Goal: Information Seeking & Learning: Learn about a topic

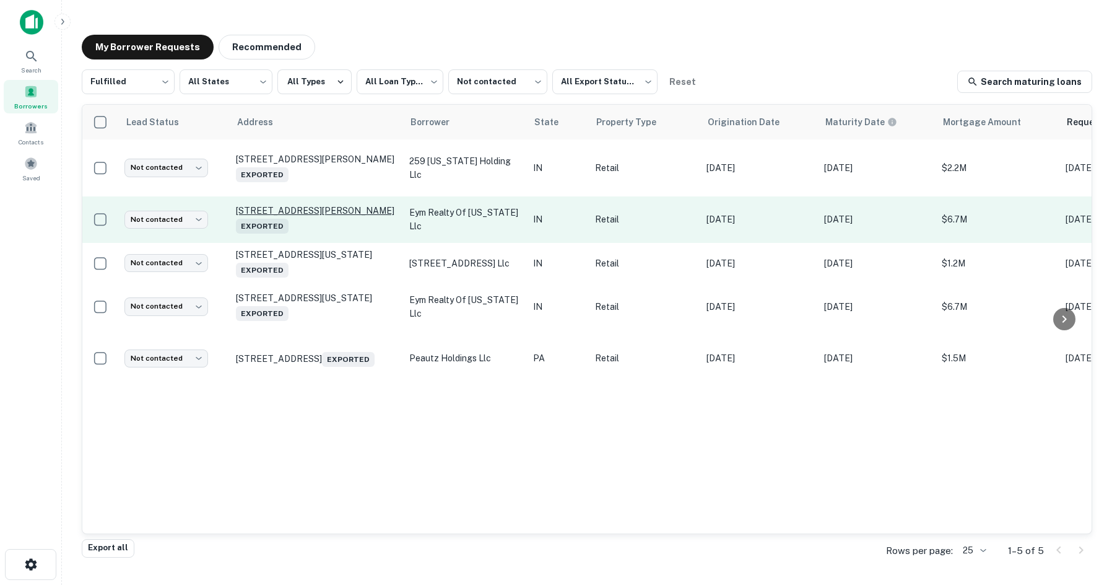
click at [248, 205] on p "916 Broadway Gary, IN 46402 Exported" at bounding box center [316, 219] width 161 height 28
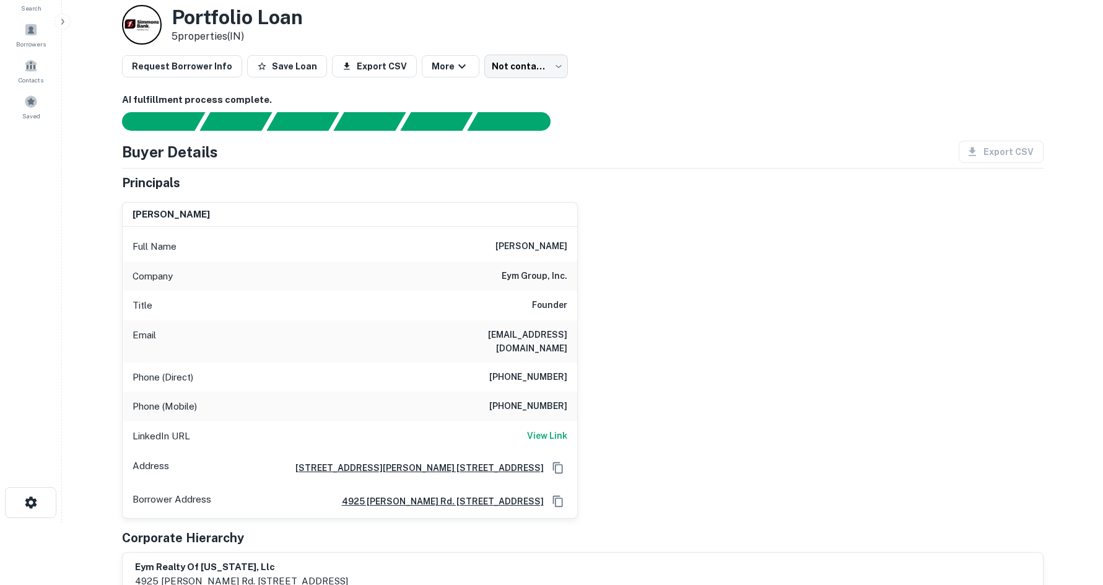
scroll to position [124, 0]
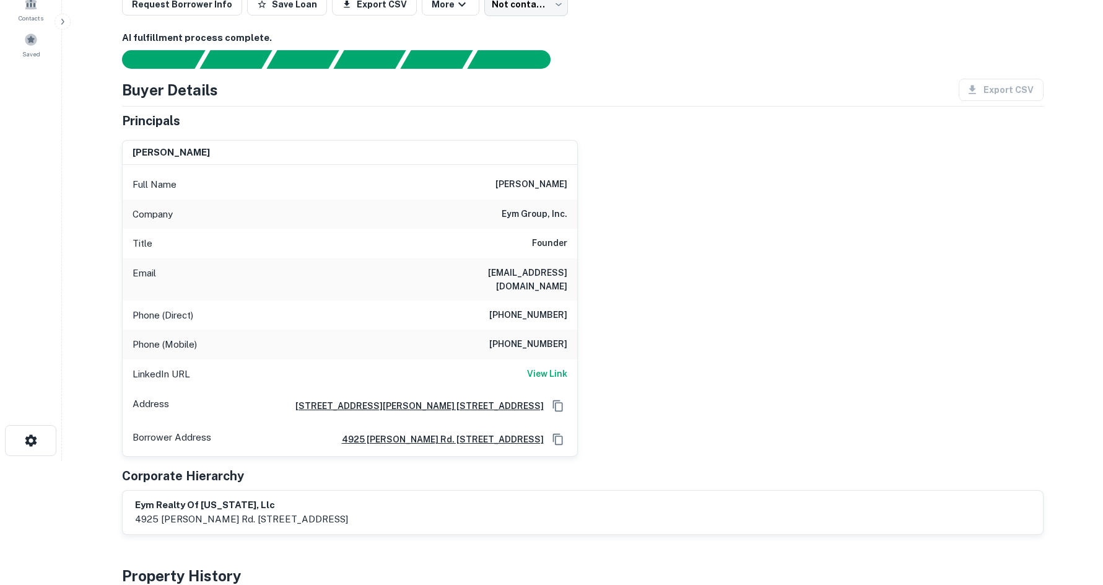
click at [525, 308] on h6 "(214) 478-9699" at bounding box center [528, 315] width 78 height 15
copy h6 "(214) 478-9699"
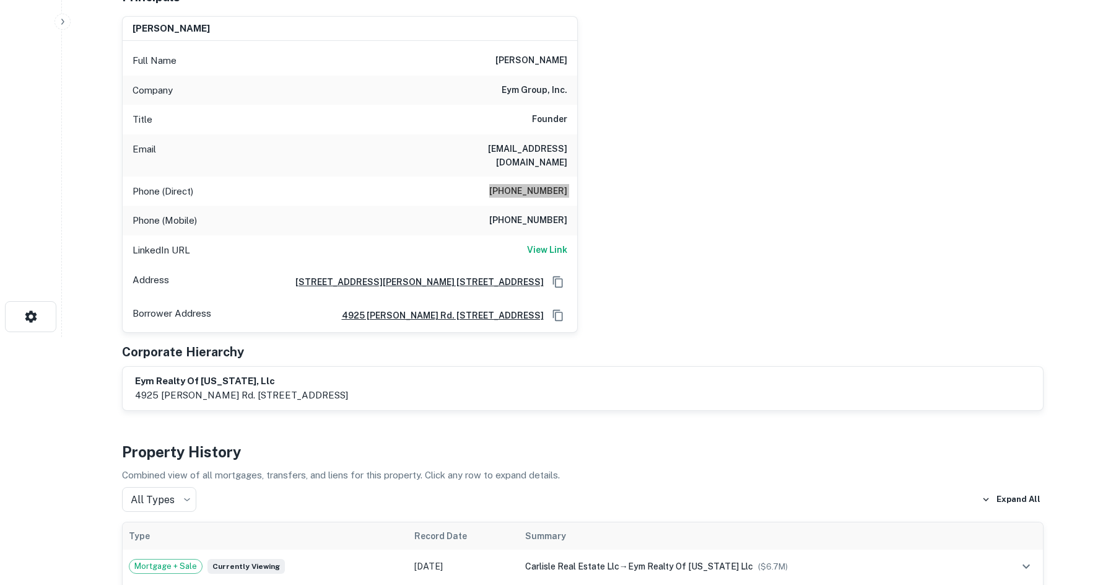
scroll to position [0, 0]
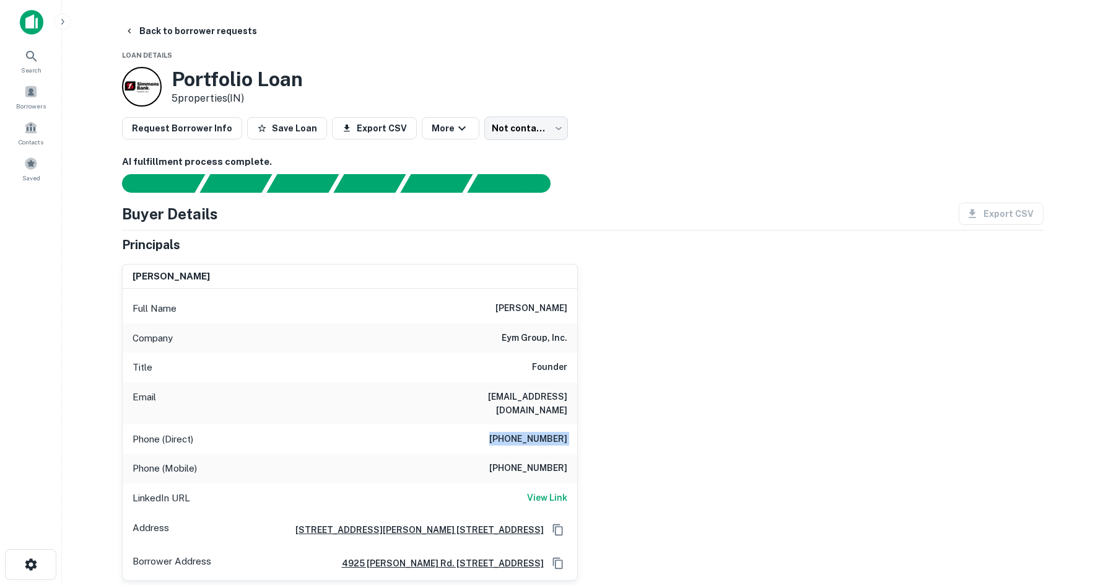
click at [497, 304] on div "Full Name eduardo e diaz" at bounding box center [350, 309] width 455 height 30
click at [502, 308] on div "Full Name eduardo e diaz" at bounding box center [350, 309] width 455 height 30
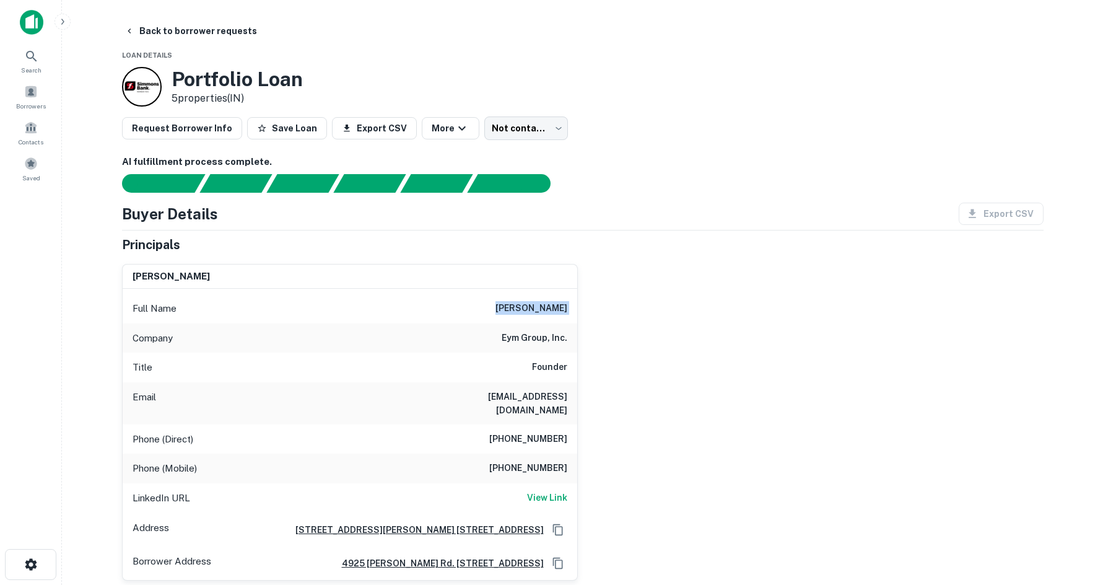
drag, startPoint x: 638, startPoint y: 159, endPoint x: 600, endPoint y: 148, distance: 39.4
click at [638, 159] on h6 "AI fulfillment process complete." at bounding box center [583, 162] width 922 height 14
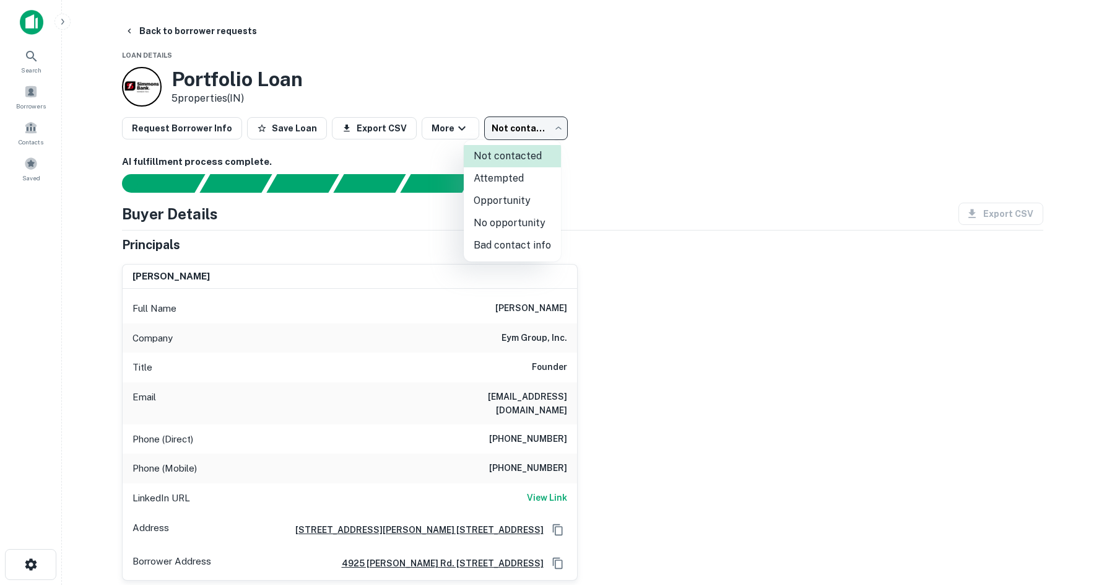
click at [470, 121] on body "Search Borrowers Contacts Saved Back to borrower requests Loan Details Portfoli…" at bounding box center [556, 292] width 1112 height 585
click at [512, 181] on li "Attempted" at bounding box center [512, 178] width 97 height 22
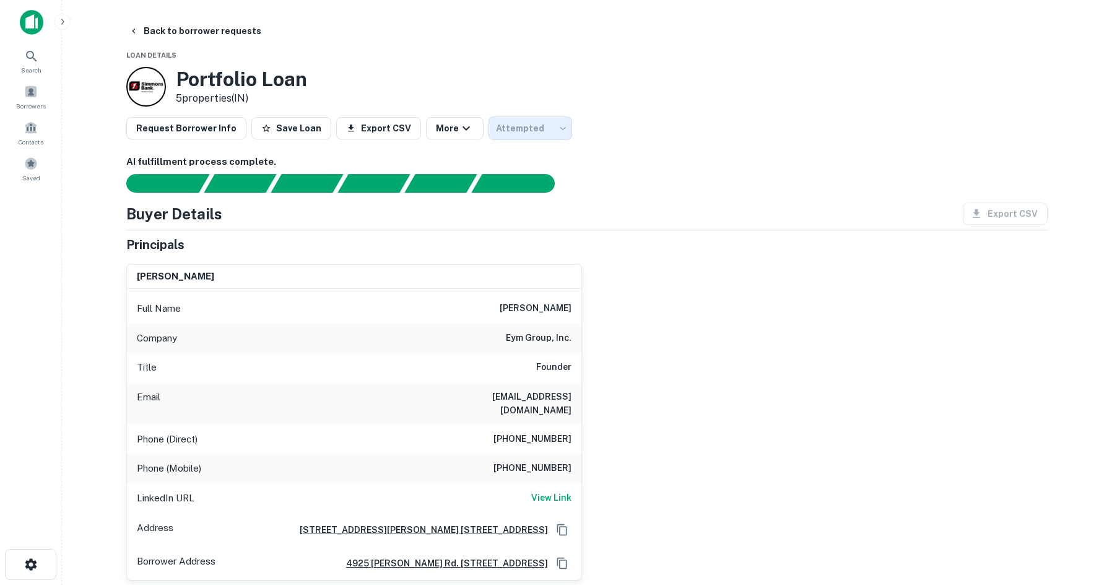
type input "*********"
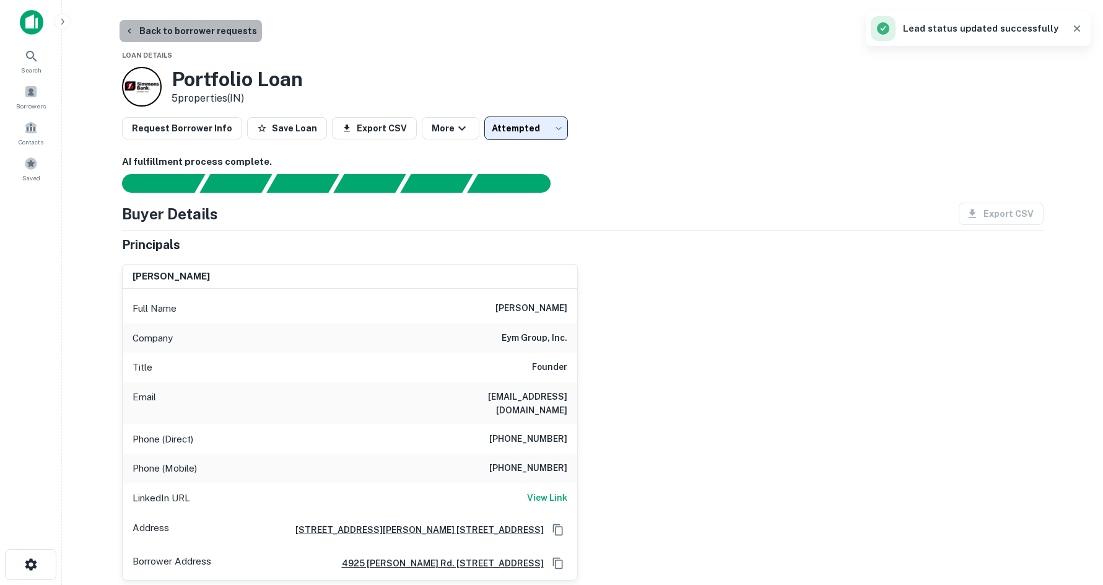
click at [229, 25] on button "Back to borrower requests" at bounding box center [191, 31] width 142 height 22
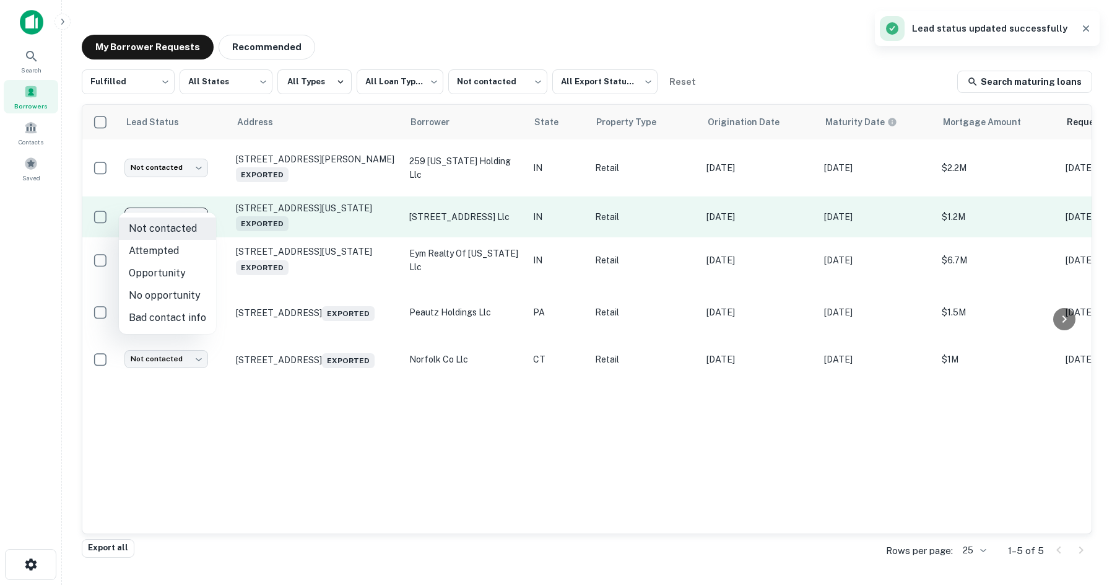
click at [163, 203] on body "**********" at bounding box center [556, 292] width 1112 height 585
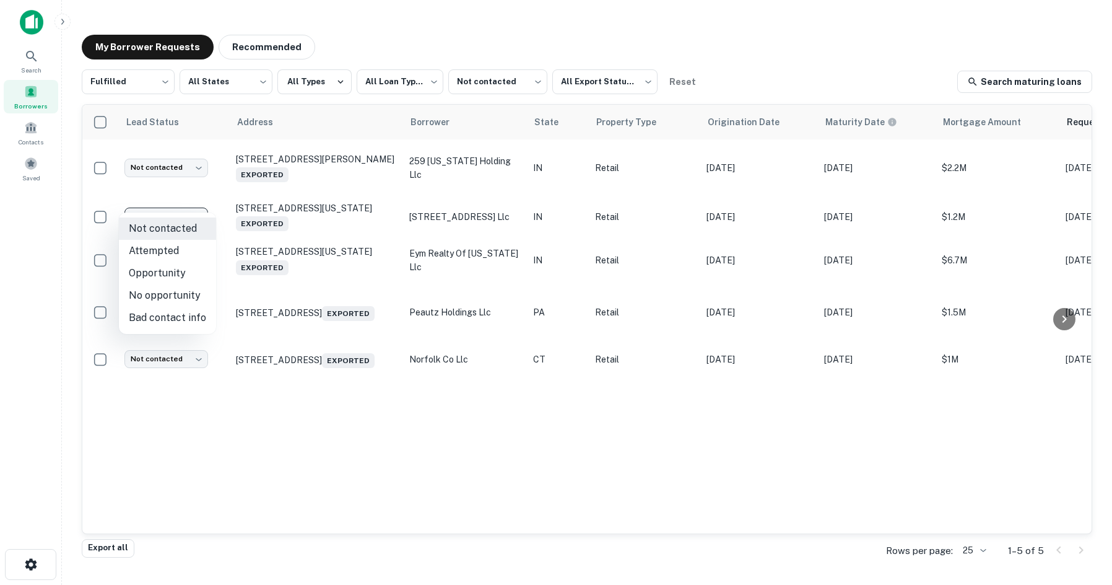
click at [190, 260] on li "Attempted" at bounding box center [167, 251] width 97 height 22
type input "*********"
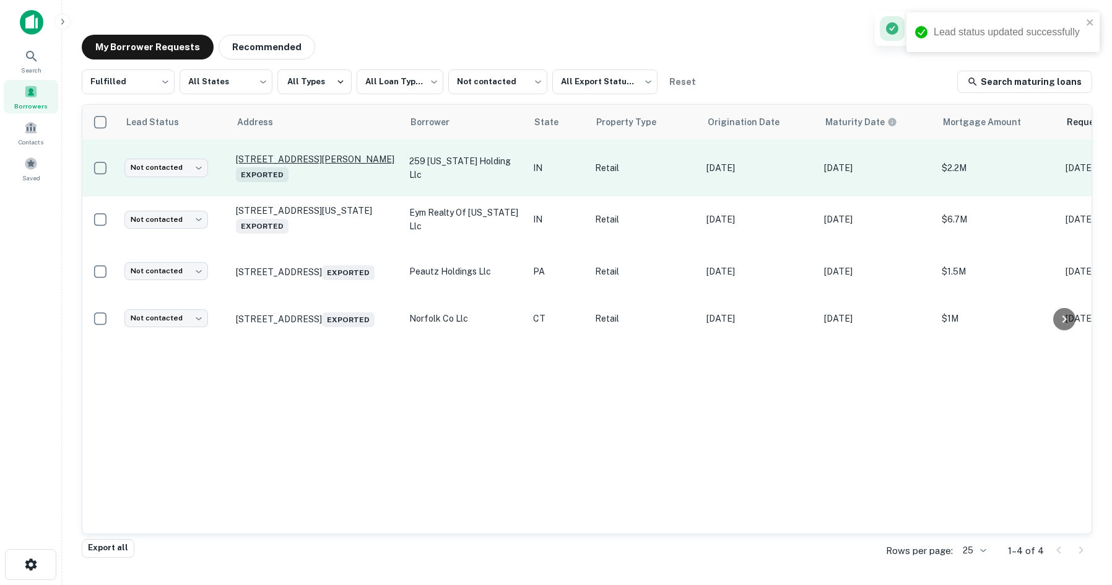
click at [308, 158] on p "1129 N Baldwin Ave Marion, IN 46952 Exported" at bounding box center [316, 168] width 161 height 28
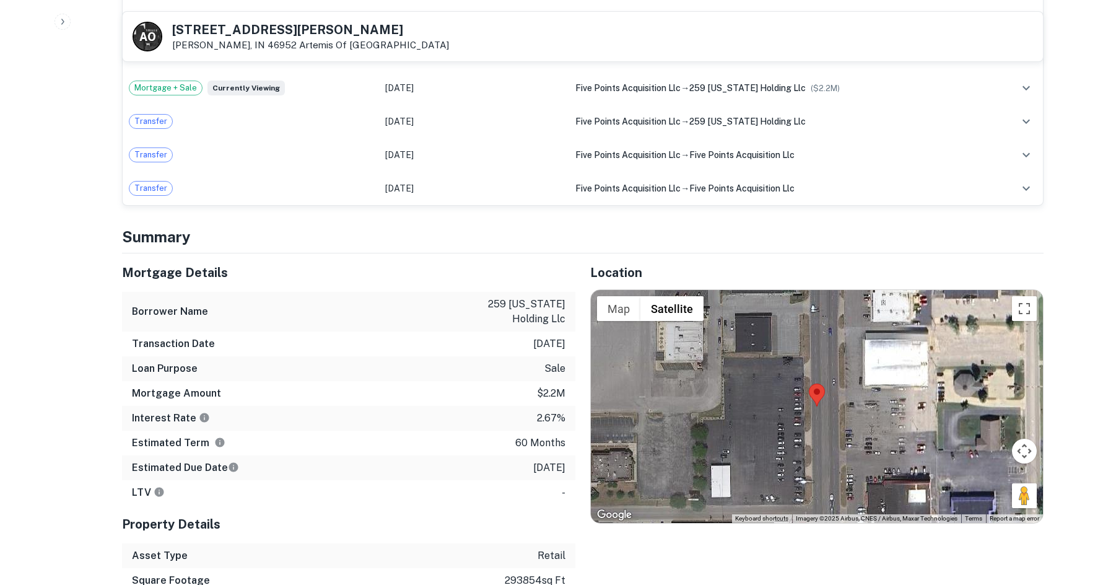
scroll to position [1177, 0]
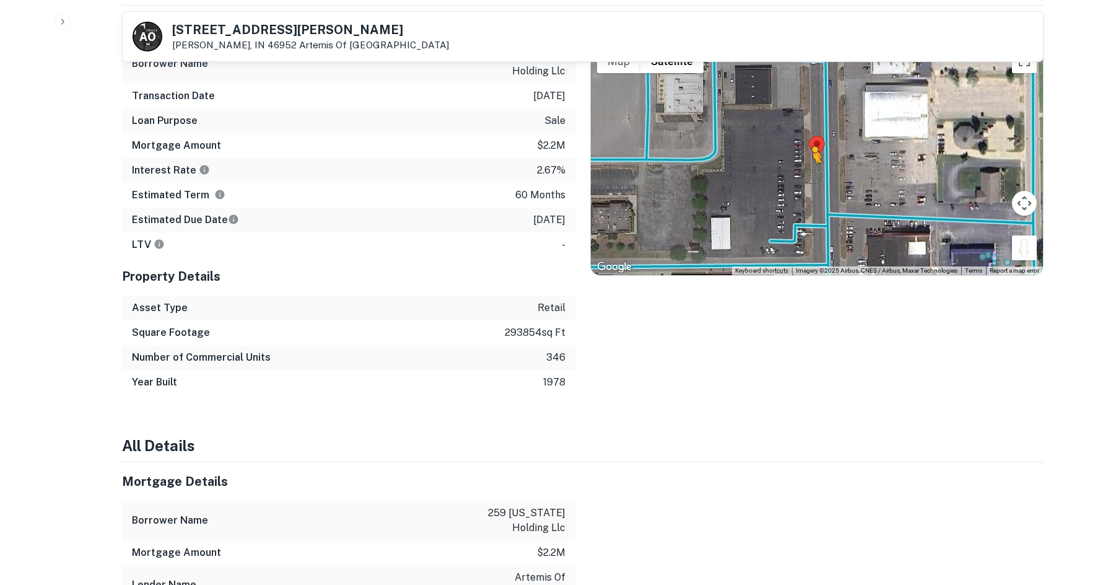
drag, startPoint x: 1029, startPoint y: 244, endPoint x: 810, endPoint y: 163, distance: 233.8
click at [810, 163] on div "To activate drag with keyboard, press Alt + Enter. Once in keyboard drag state,…" at bounding box center [817, 158] width 452 height 233
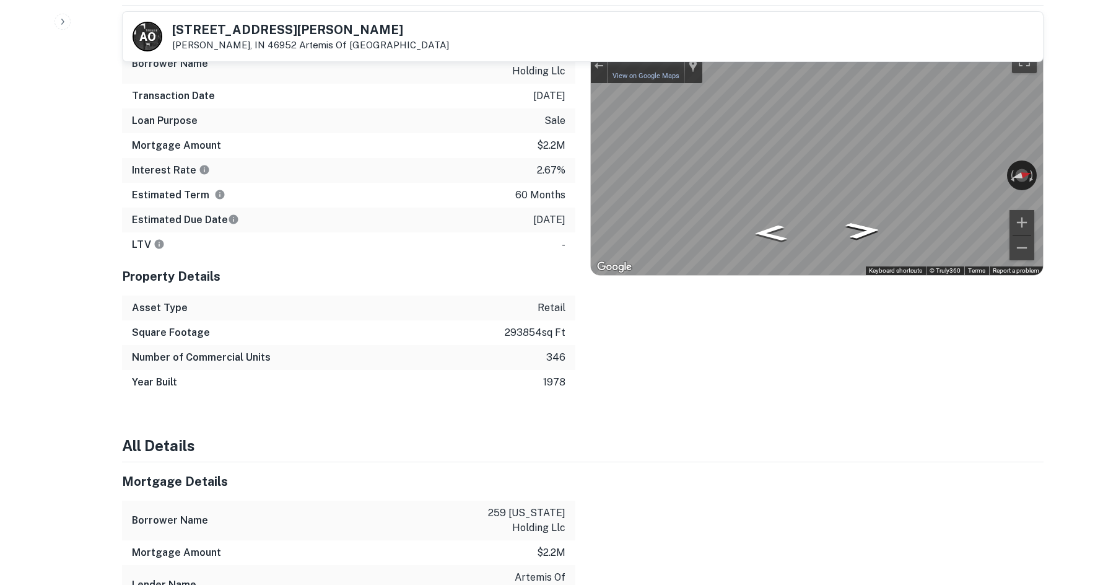
click at [409, 161] on div "Mortgage Details Borrower Name 259 indiana holding llc Transaction Date 8/31/20…" at bounding box center [575, 200] width 936 height 389
click at [471, 142] on div "Mortgage Details Borrower Name 259 indiana holding llc Transaction Date 8/31/20…" at bounding box center [575, 200] width 936 height 389
click at [574, 150] on div "Mortgage Details Borrower Name 259 indiana holding llc Transaction Date 8/31/20…" at bounding box center [575, 200] width 936 height 389
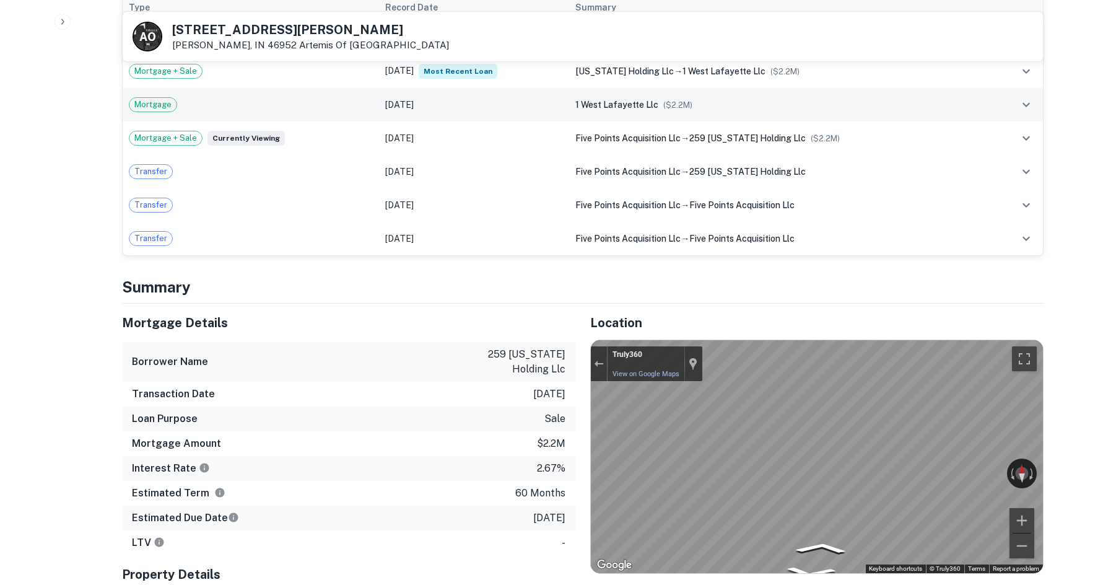
scroll to position [867, 0]
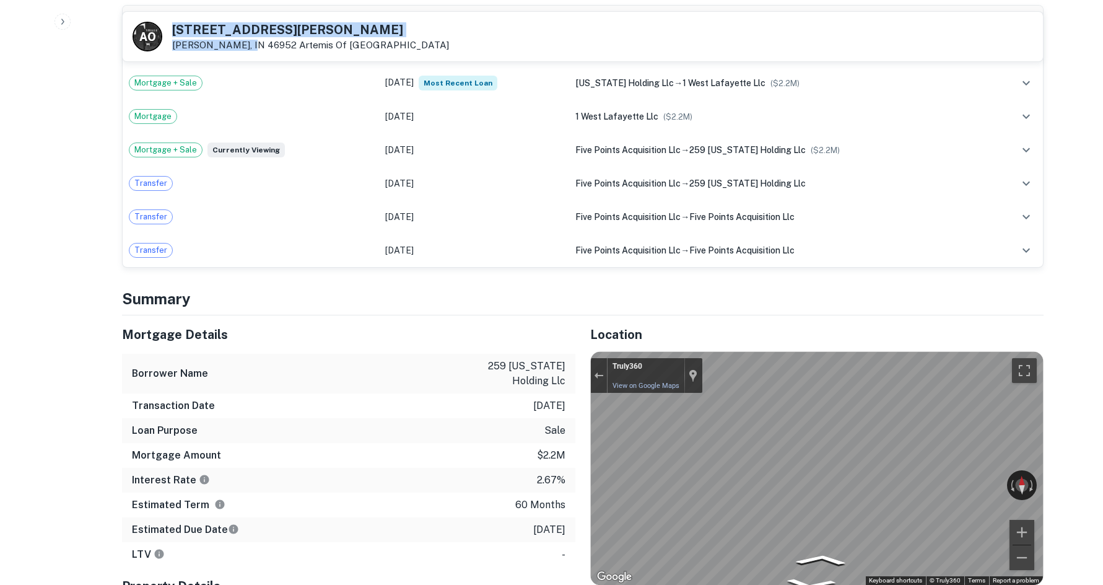
copy div "1129 N BALDWIN AVE Marion, IN 46952"
drag, startPoint x: 174, startPoint y: 27, endPoint x: 245, endPoint y: 47, distance: 73.3
click at [245, 47] on div "1129 N BALDWIN AVE Marion, IN 46952 Artemis Of Naples" at bounding box center [310, 37] width 277 height 27
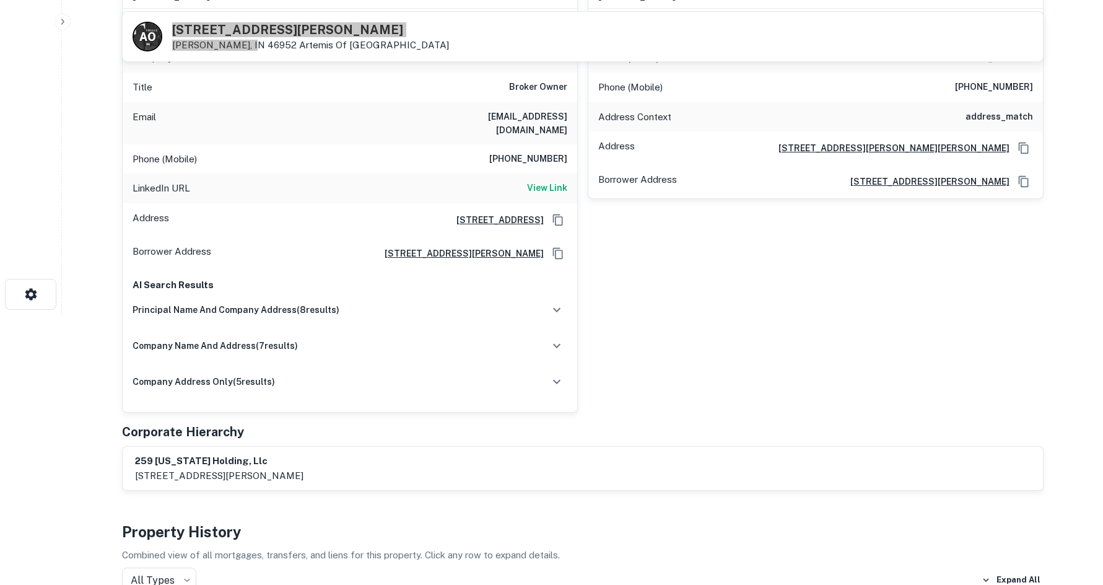
scroll to position [62, 0]
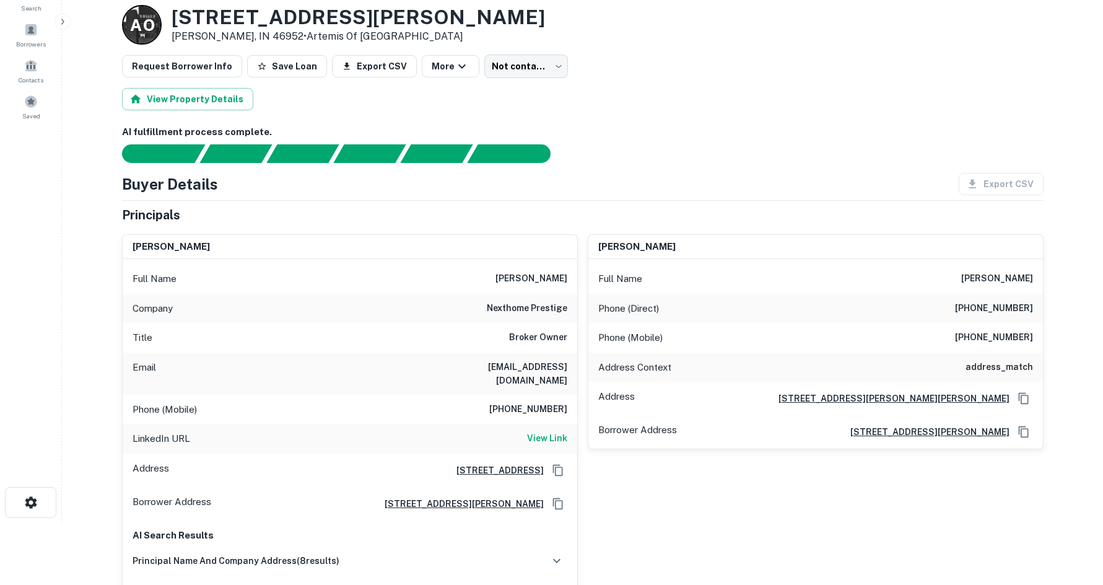
click at [541, 328] on div "Title Broker Owner" at bounding box center [350, 338] width 455 height 30
click at [550, 402] on h6 "(917) 733-4500" at bounding box center [528, 409] width 78 height 15
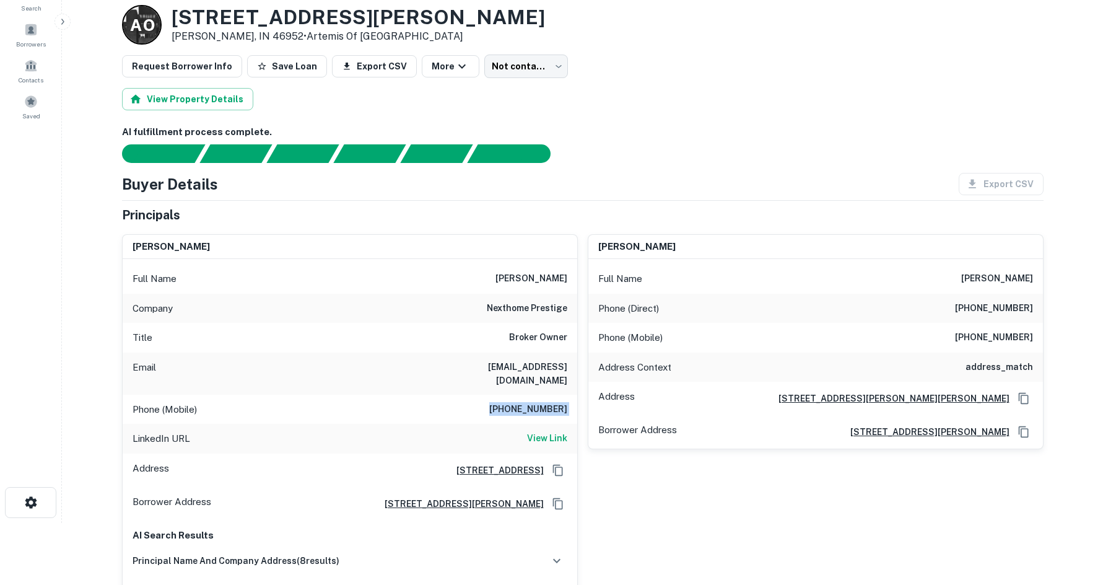
click at [550, 402] on h6 "(917) 733-4500" at bounding box center [528, 409] width 78 height 15
click at [539, 431] on h6 "View Link" at bounding box center [547, 438] width 40 height 14
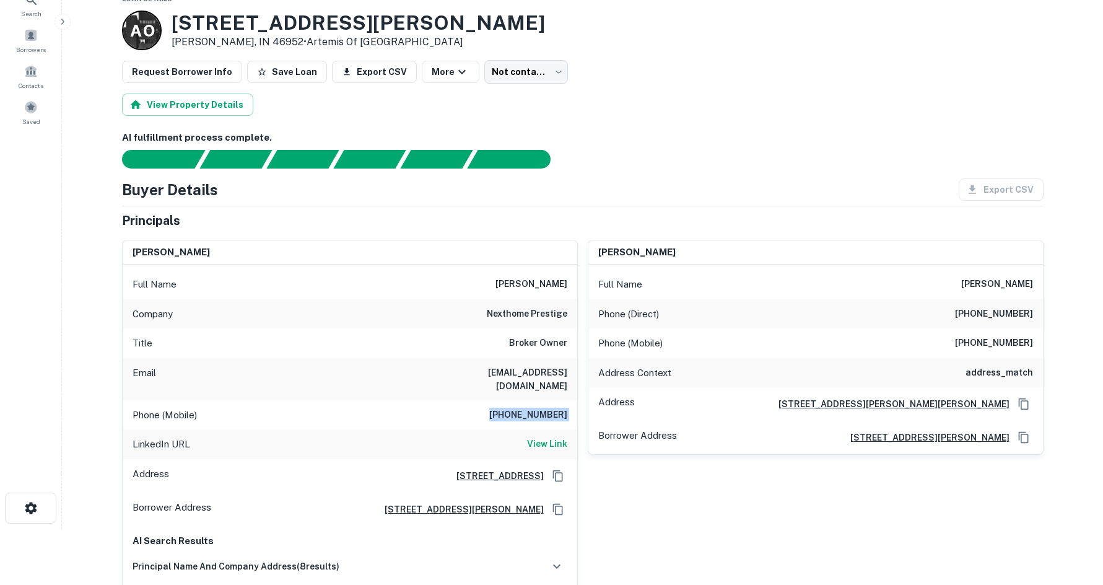
scroll to position [0, 0]
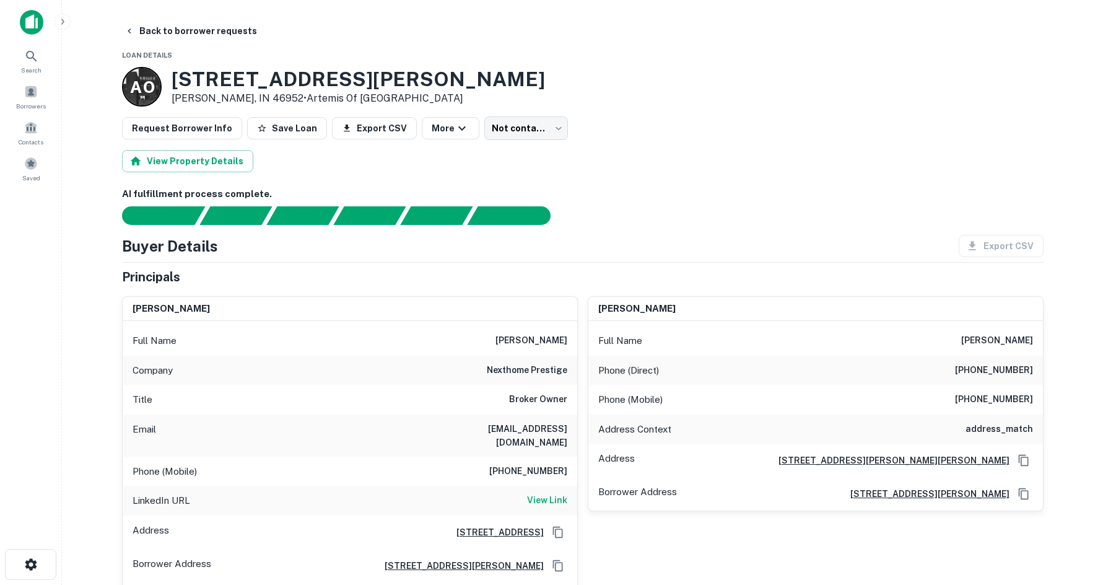
click at [172, 19] on main "Back to borrower requests Loan Details A O 1129 N BALDWIN AVE Marion, IN 46952 …" at bounding box center [582, 292] width 1041 height 585
click at [170, 38] on button "Back to borrower requests" at bounding box center [191, 31] width 142 height 22
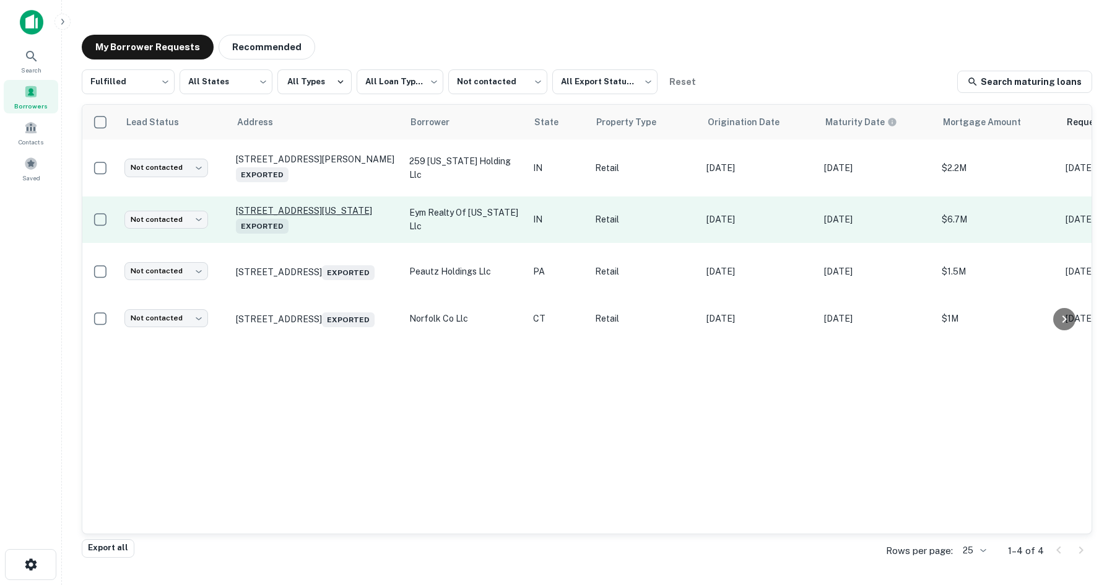
drag, startPoint x: 346, startPoint y: 150, endPoint x: 249, endPoint y: 191, distance: 105.7
click at [249, 205] on p "4357 Franklin St Michigan City, IN 46360 Exported" at bounding box center [316, 219] width 161 height 28
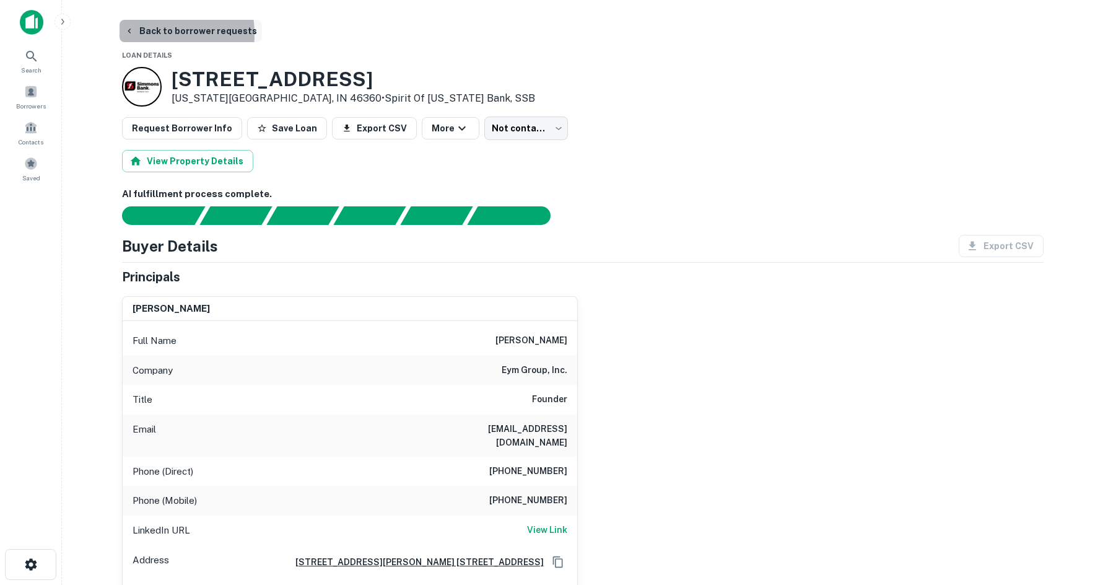
click at [144, 34] on button "Back to borrower requests" at bounding box center [191, 31] width 142 height 22
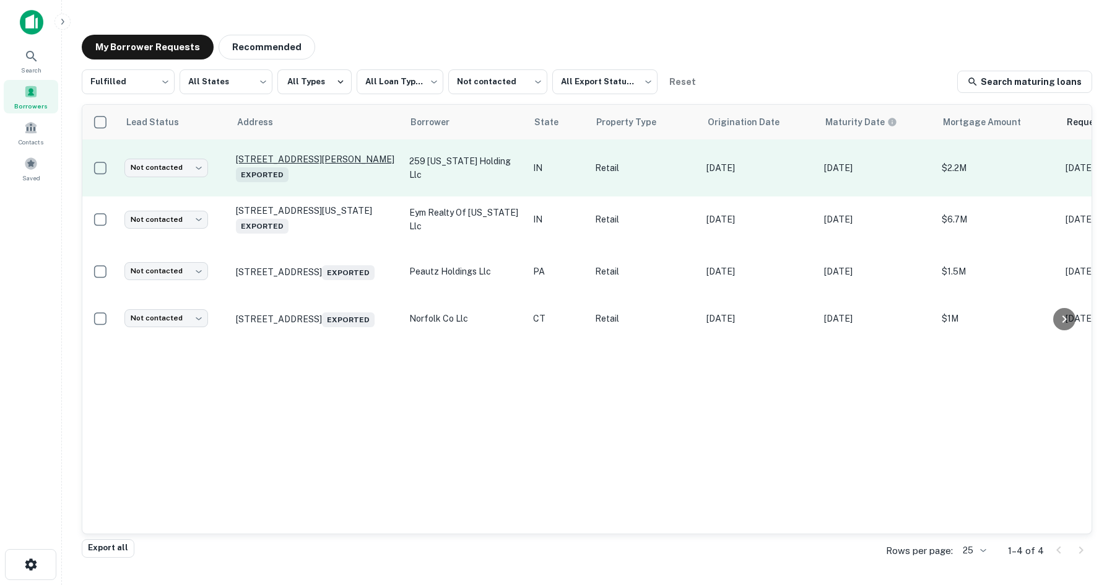
click at [351, 154] on p "1129 N Baldwin Ave Marion, IN 46952 Exported" at bounding box center [316, 168] width 161 height 28
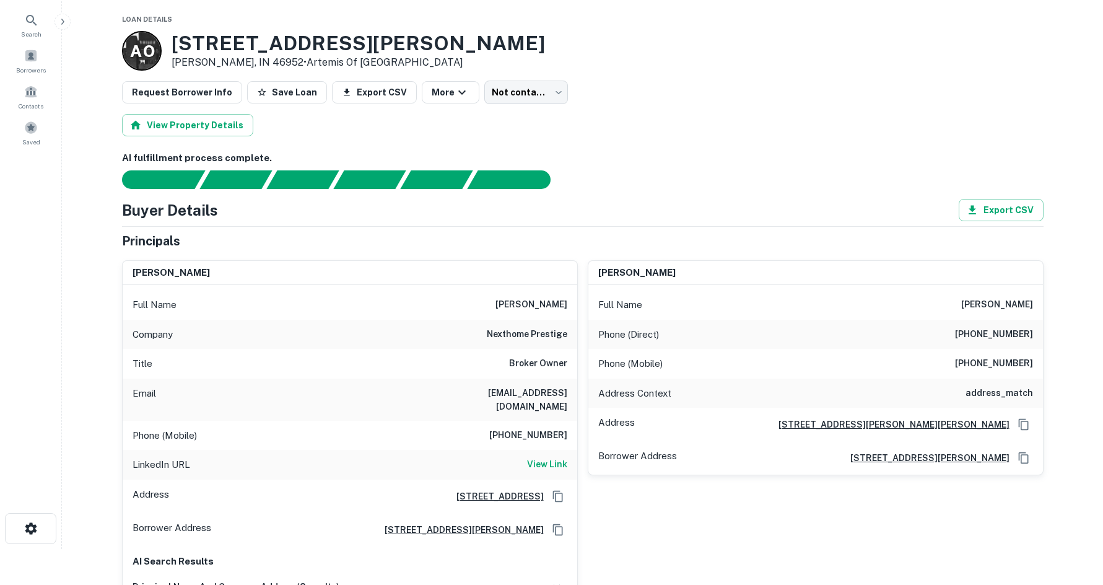
scroll to position [62, 0]
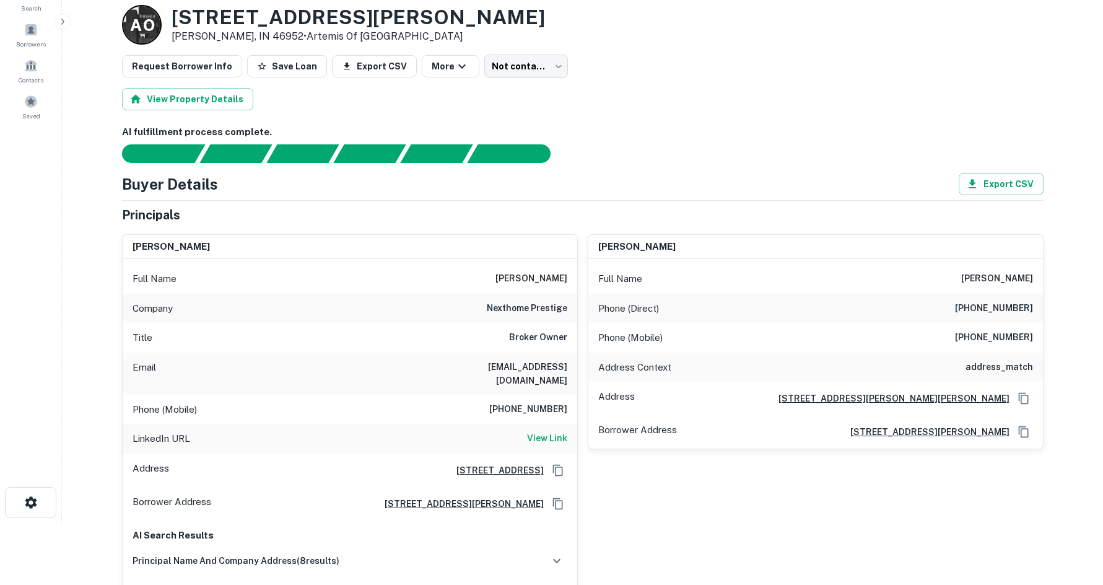
click at [1013, 296] on div "Phone (Direct) (765) 384-5001" at bounding box center [815, 309] width 455 height 30
click at [987, 307] on h6 "(765) 384-5001" at bounding box center [994, 308] width 78 height 15
click at [989, 282] on h6 "james mcdowell" at bounding box center [997, 278] width 72 height 15
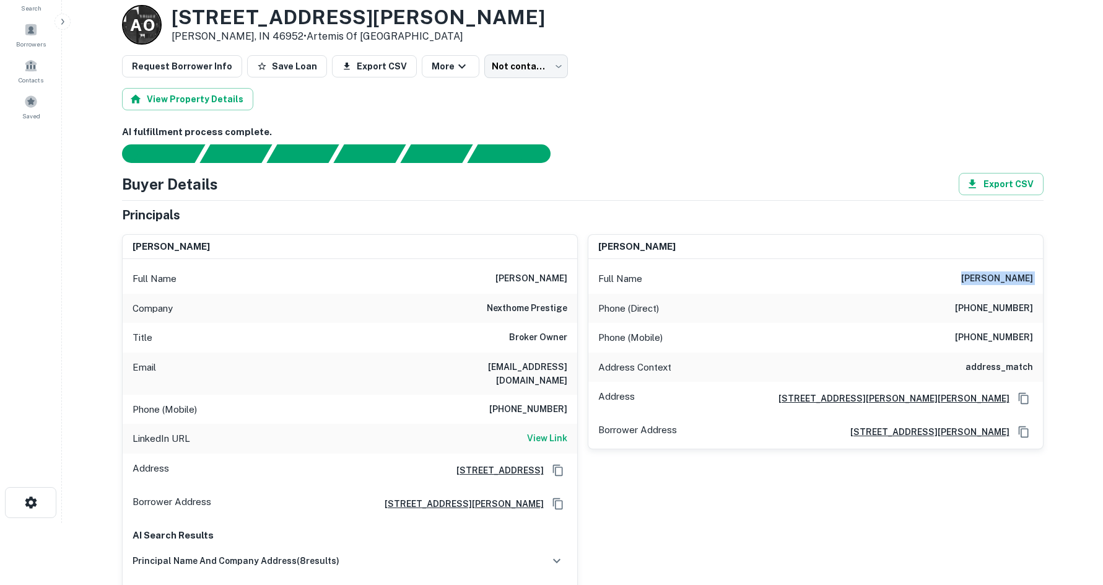
copy h6 "james mcdowell"
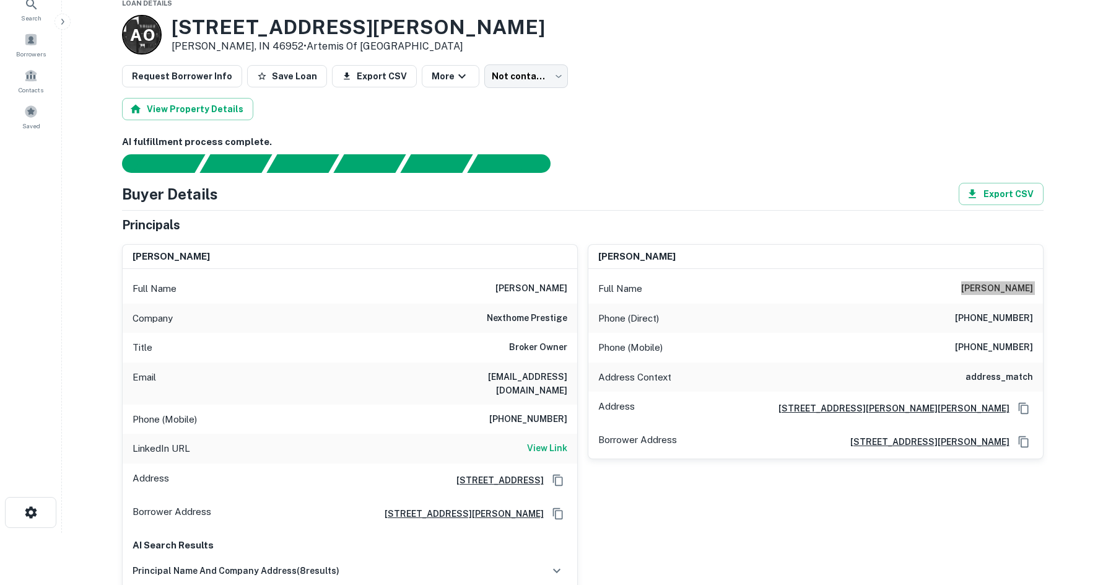
scroll to position [124, 0]
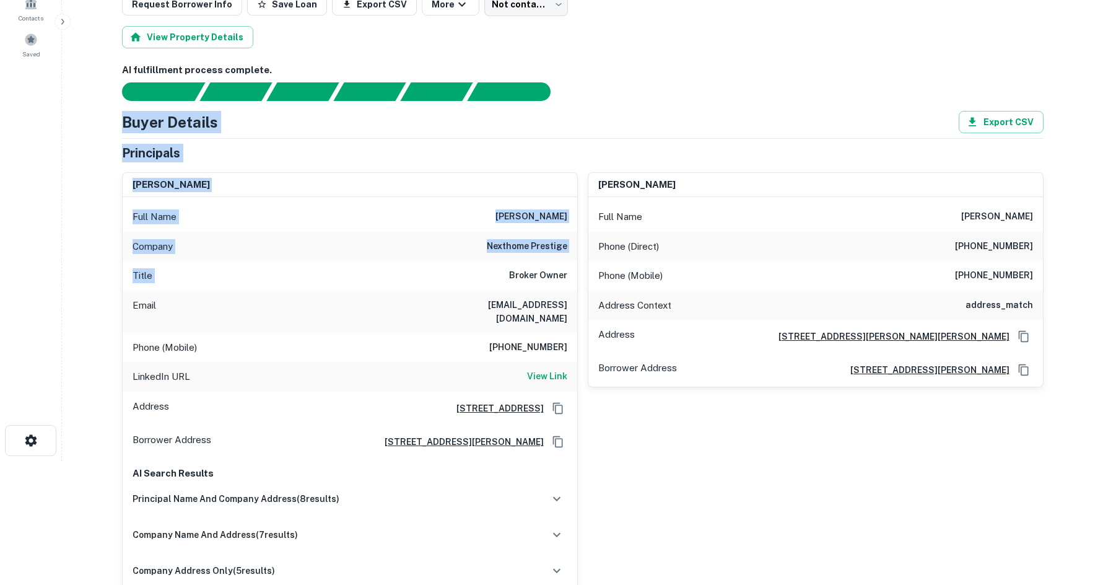
drag, startPoint x: 219, startPoint y: 186, endPoint x: 431, endPoint y: 272, distance: 228.4
click at [430, 271] on main "Back to borrower requests Loan Details A O 1129 N BALDWIN AVE Marion, IN 46952 …" at bounding box center [582, 168] width 1041 height 585
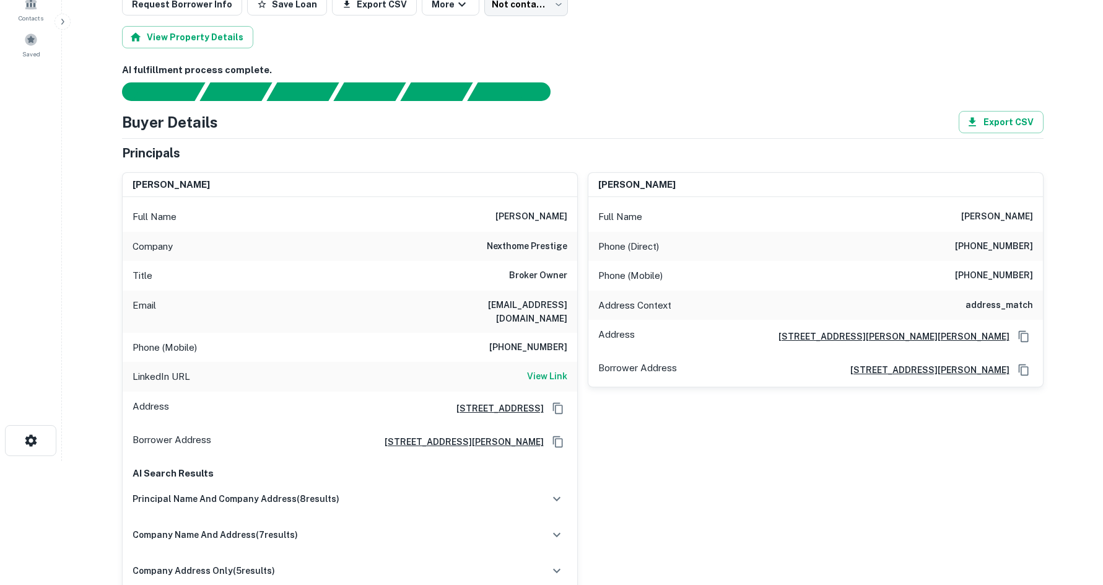
click at [498, 290] on div "Email alexboris@aol.com" at bounding box center [350, 311] width 455 height 42
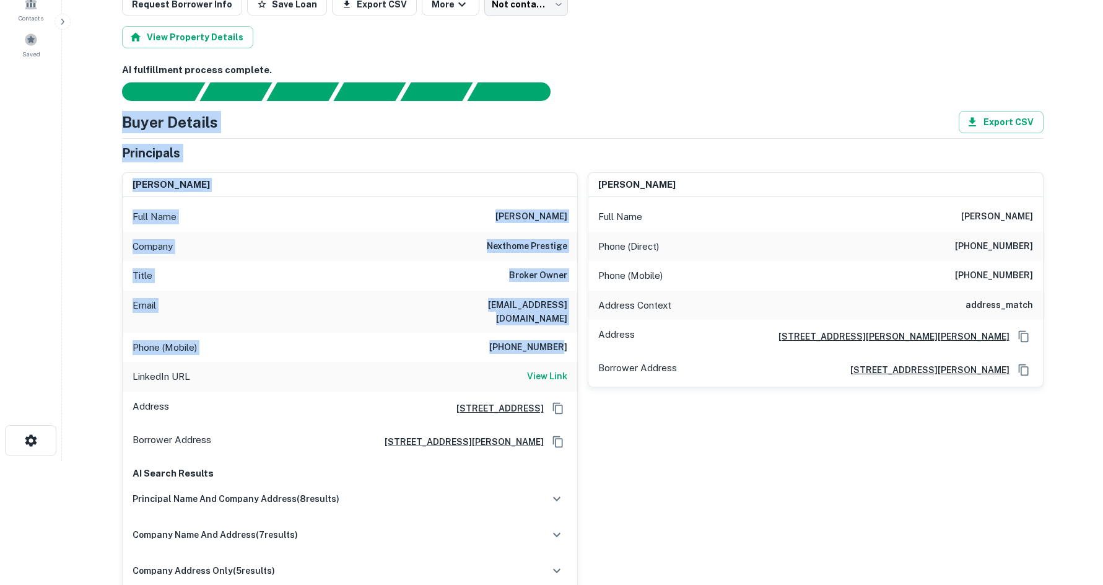
drag, startPoint x: 564, startPoint y: 332, endPoint x: 115, endPoint y: 125, distance: 494.4
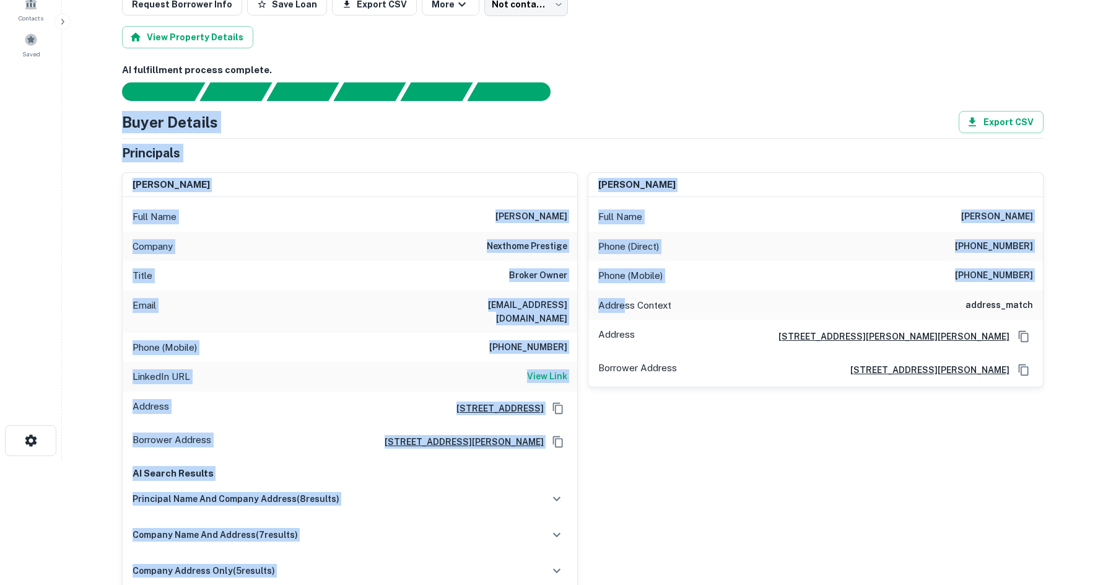
drag, startPoint x: 116, startPoint y: 129, endPoint x: 626, endPoint y: 313, distance: 542.5
click at [551, 340] on h6 "(917) 733-4500" at bounding box center [528, 347] width 78 height 15
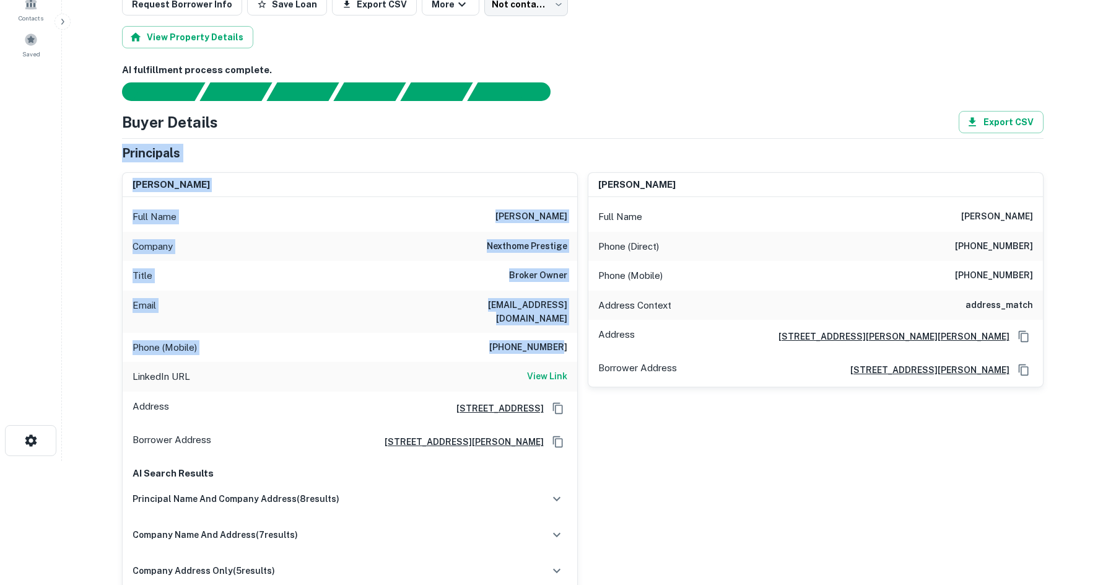
drag, startPoint x: 562, startPoint y: 334, endPoint x: 94, endPoint y: 144, distance: 505.6
click at [94, 144] on main "Back to borrower requests Loan Details A O 1129 N BALDWIN AVE Marion, IN 46952 …" at bounding box center [582, 168] width 1041 height 585
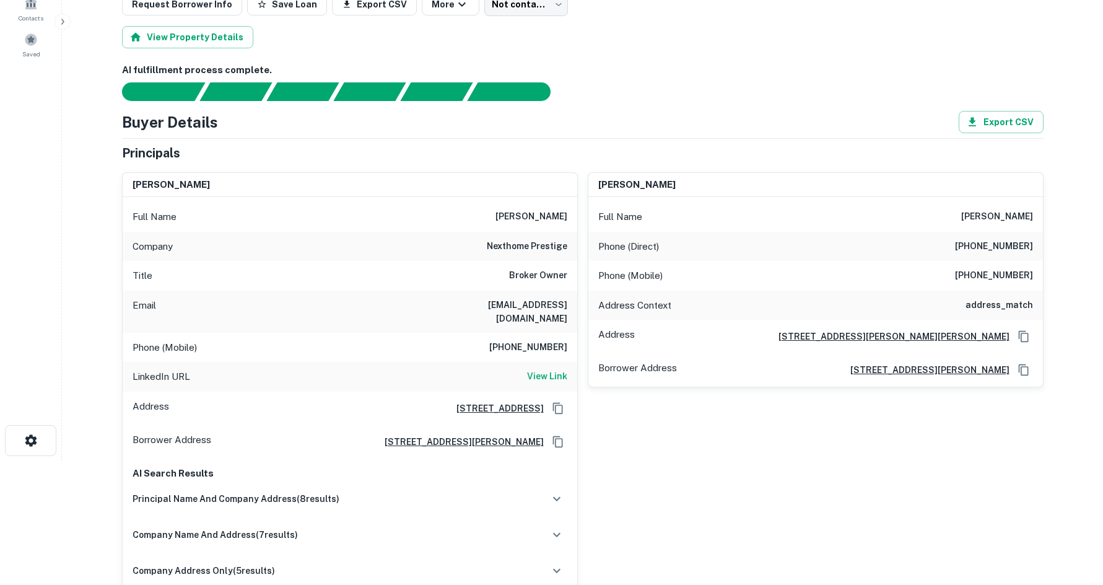
click at [98, 133] on main "Back to borrower requests Loan Details A O 1129 N BALDWIN AVE Marion, IN 46952 …" at bounding box center [582, 168] width 1041 height 585
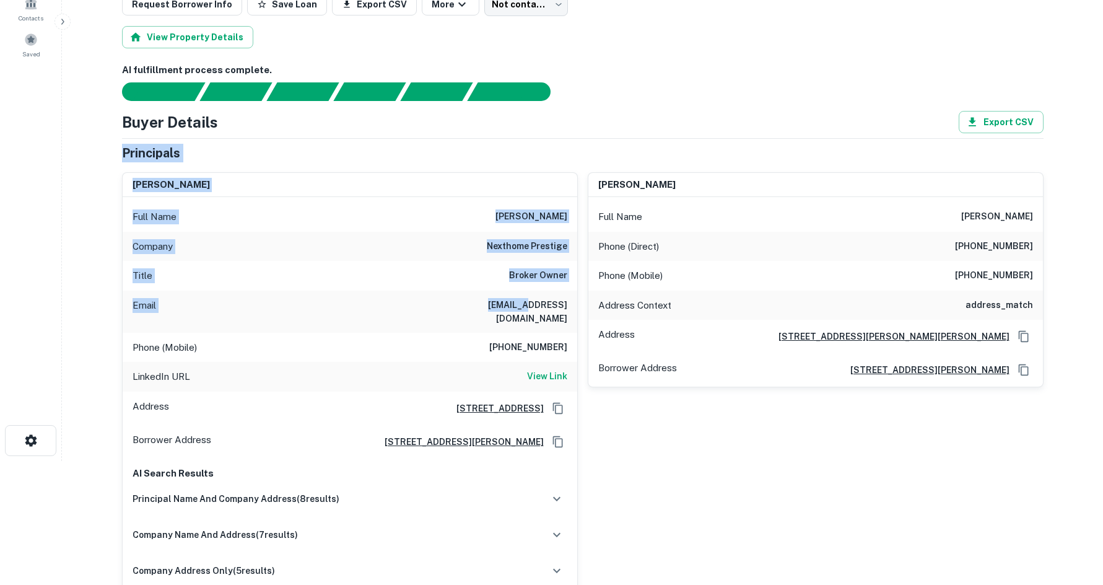
drag, startPoint x: 120, startPoint y: 148, endPoint x: 524, endPoint y: 313, distance: 436.9
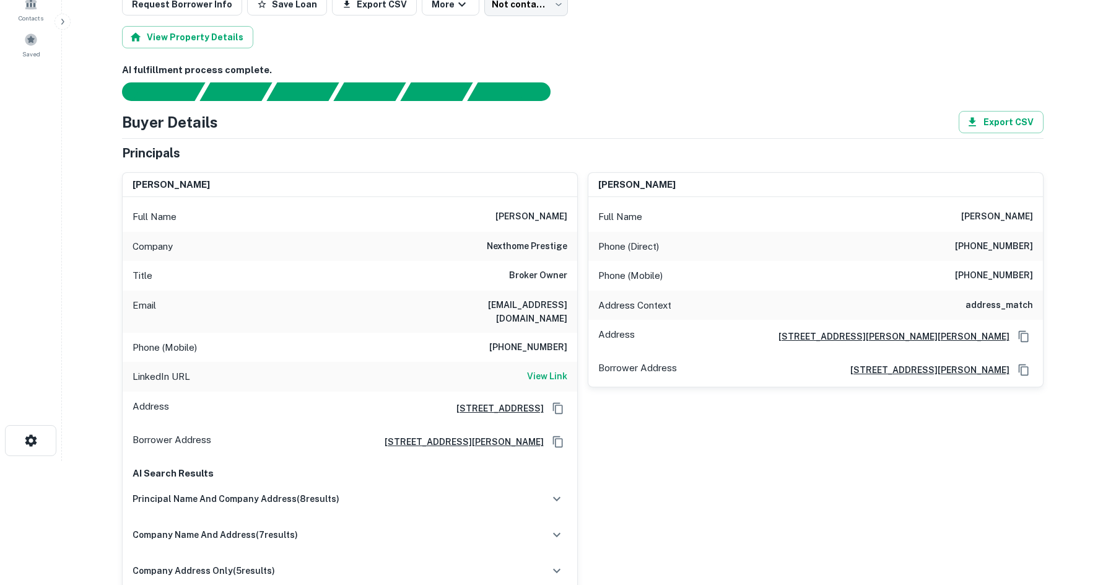
click at [540, 333] on div "Phone (Mobile) (917) 733-4500" at bounding box center [350, 348] width 455 height 30
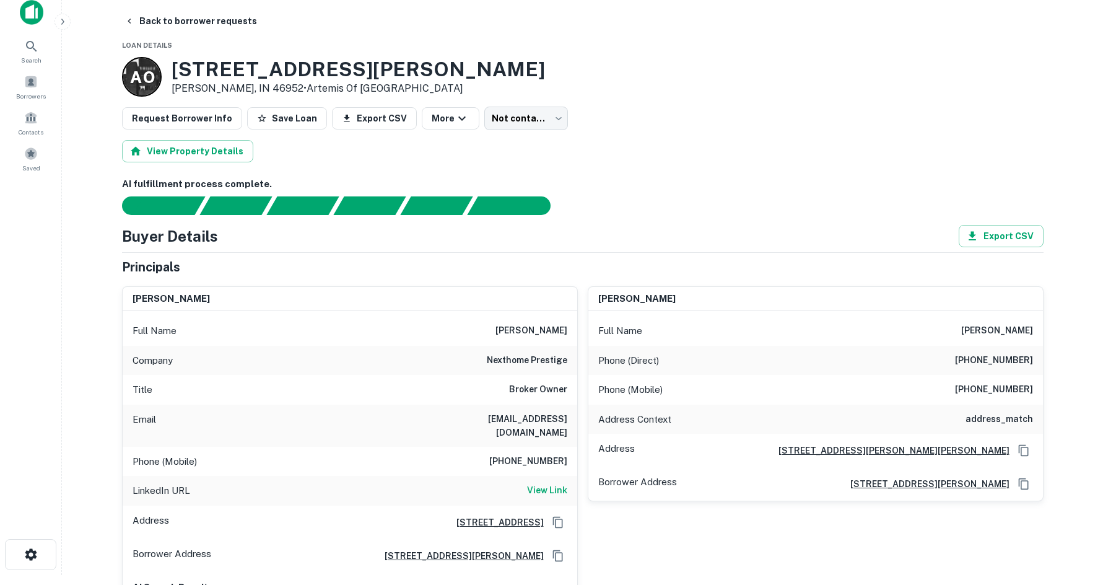
scroll to position [0, 0]
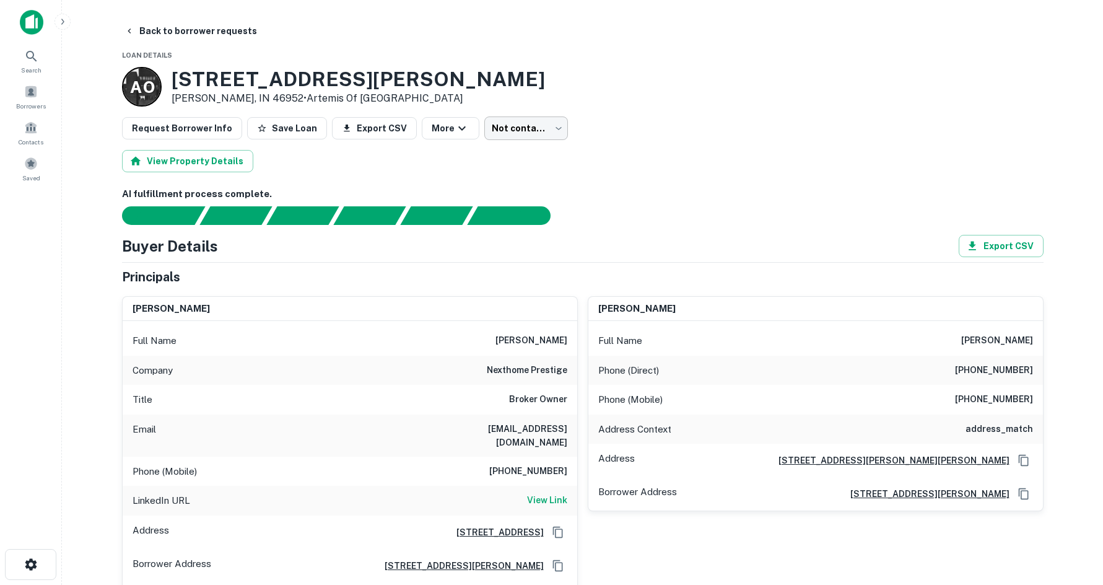
click at [503, 120] on body "Search Borrowers Contacts Saved Back to borrower requests Loan Details A O 1129…" at bounding box center [551, 292] width 1103 height 585
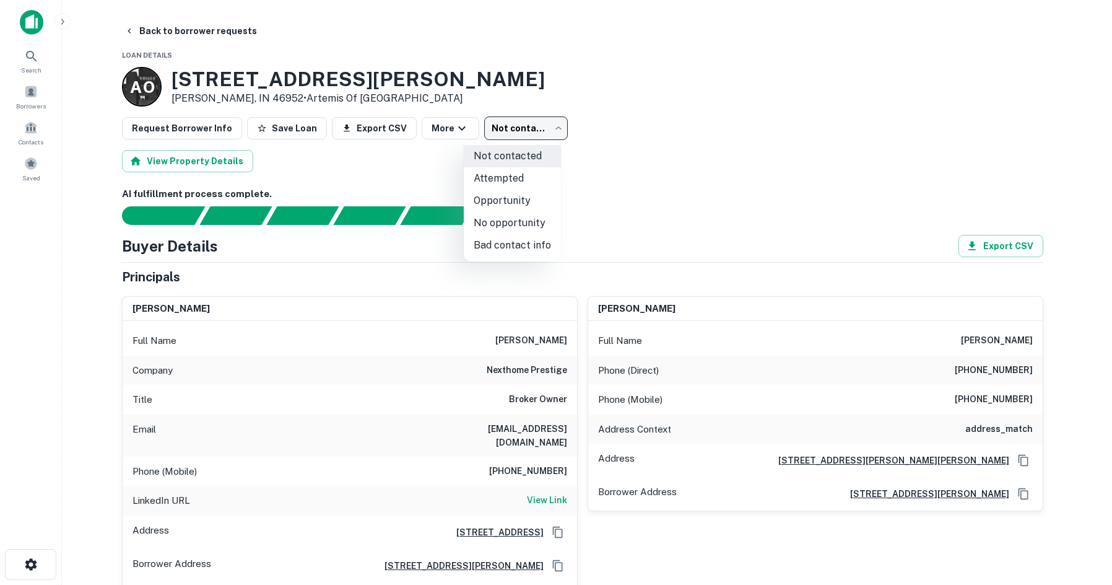
drag, startPoint x: 263, startPoint y: 417, endPoint x: 411, endPoint y: 549, distance: 198.7
click at [263, 417] on div at bounding box center [556, 292] width 1112 height 585
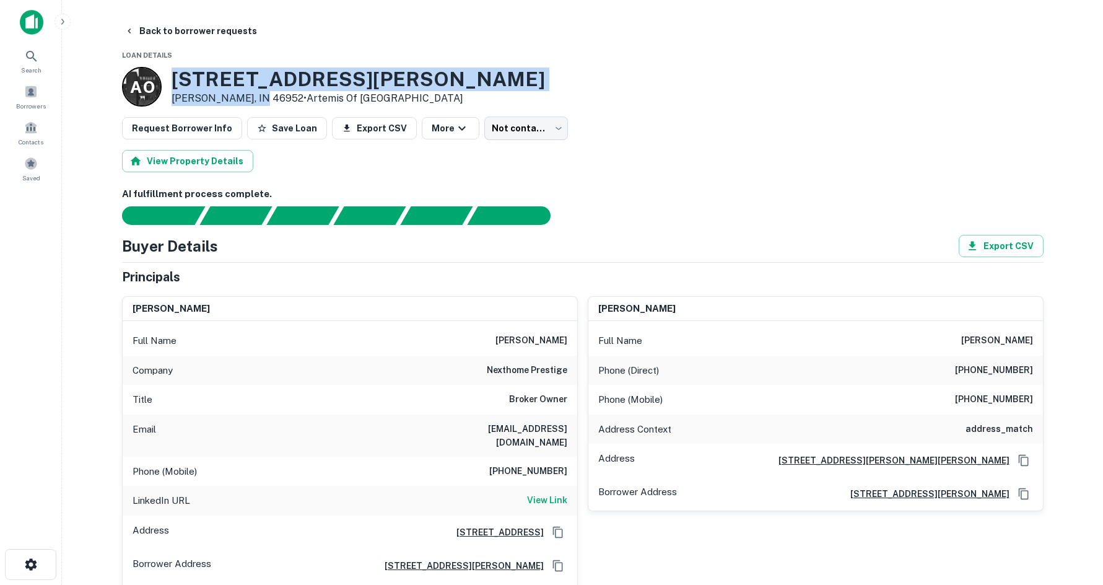
copy div "1129 N BALDWIN AVE Marion, IN 46952"
drag, startPoint x: 175, startPoint y: 77, endPoint x: 253, endPoint y: 95, distance: 80.2
click at [253, 95] on div "1129 N BALDWIN AVE Marion, IN 46952 • Artemis Of Naples" at bounding box center [358, 87] width 373 height 38
click at [659, 90] on div "A O 1129 N BALDWIN AVE Marion, IN 46952 • Artemis Of Naples" at bounding box center [583, 87] width 922 height 40
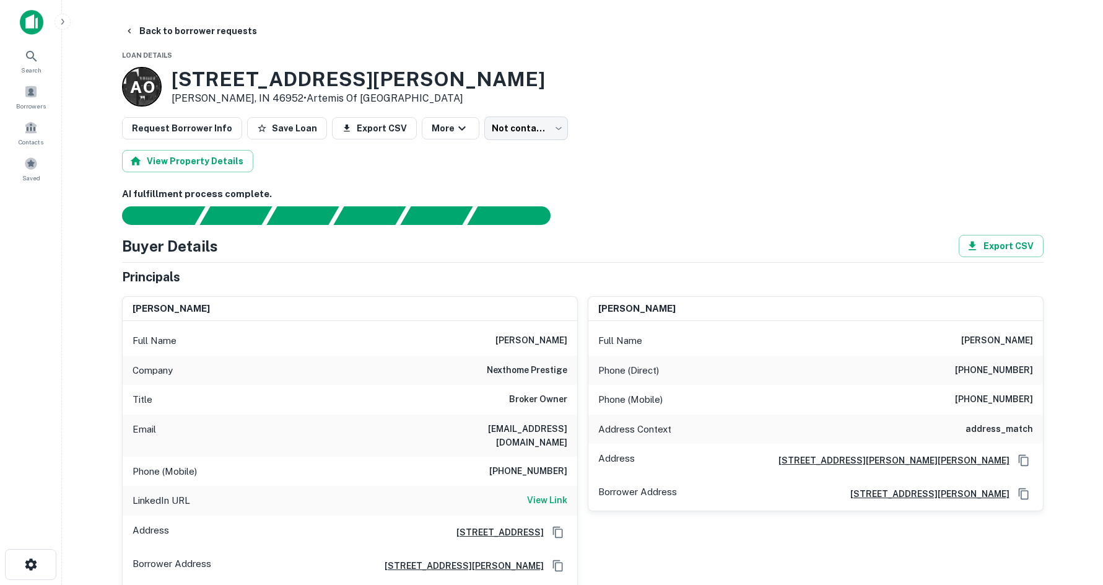
click at [469, 100] on div "A O 1129 N BALDWIN AVE Marion, IN 46952 • Artemis Of Naples" at bounding box center [583, 87] width 922 height 40
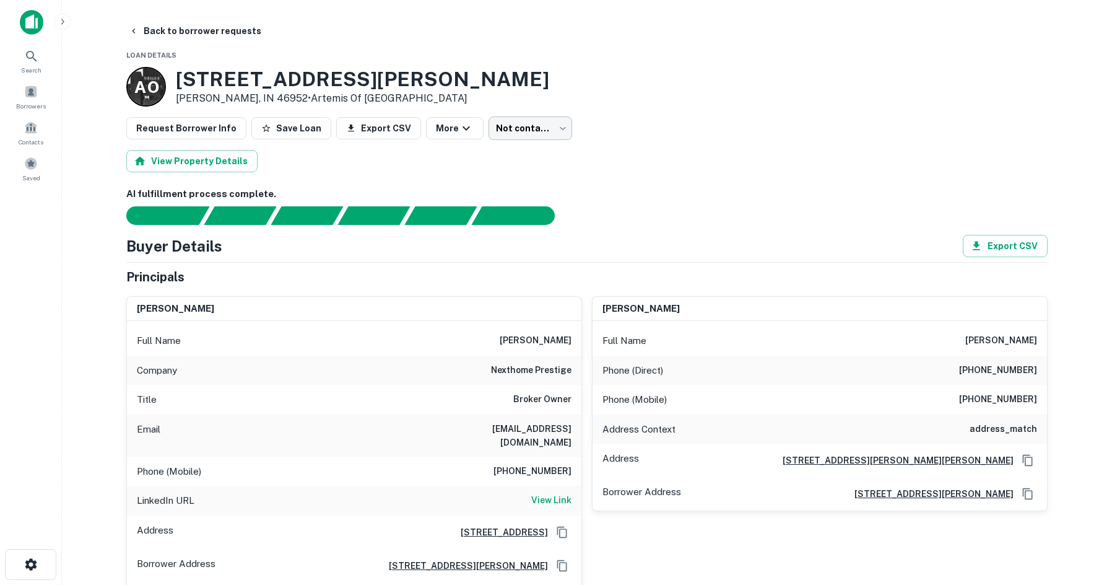
click at [513, 126] on body "Search Borrowers Contacts Saved Back to borrower requests Loan Details A O 1129…" at bounding box center [556, 292] width 1112 height 585
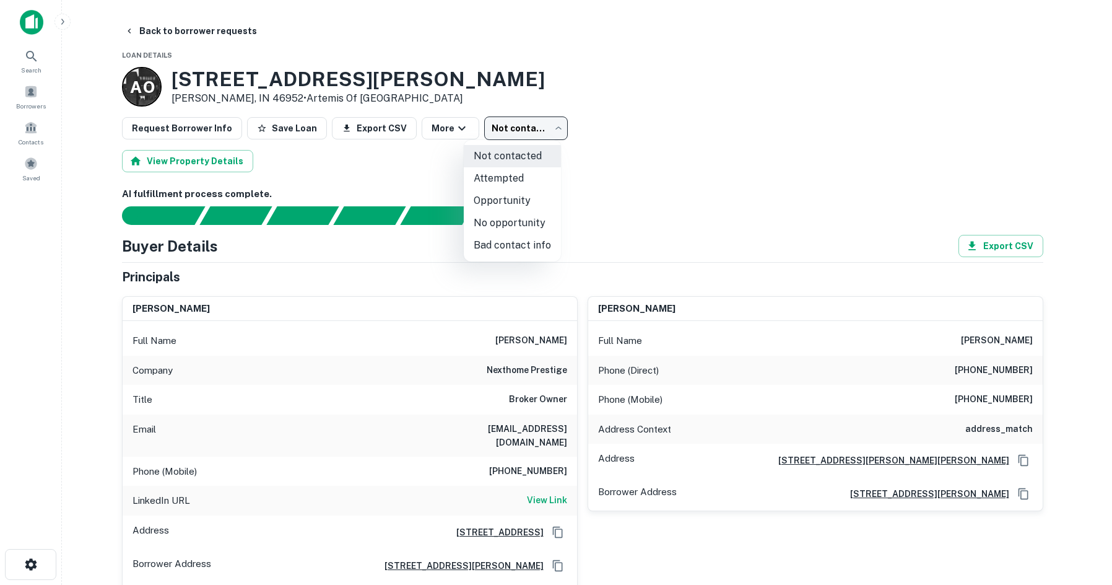
click at [523, 192] on li "Opportunity" at bounding box center [512, 201] width 97 height 22
type input "**********"
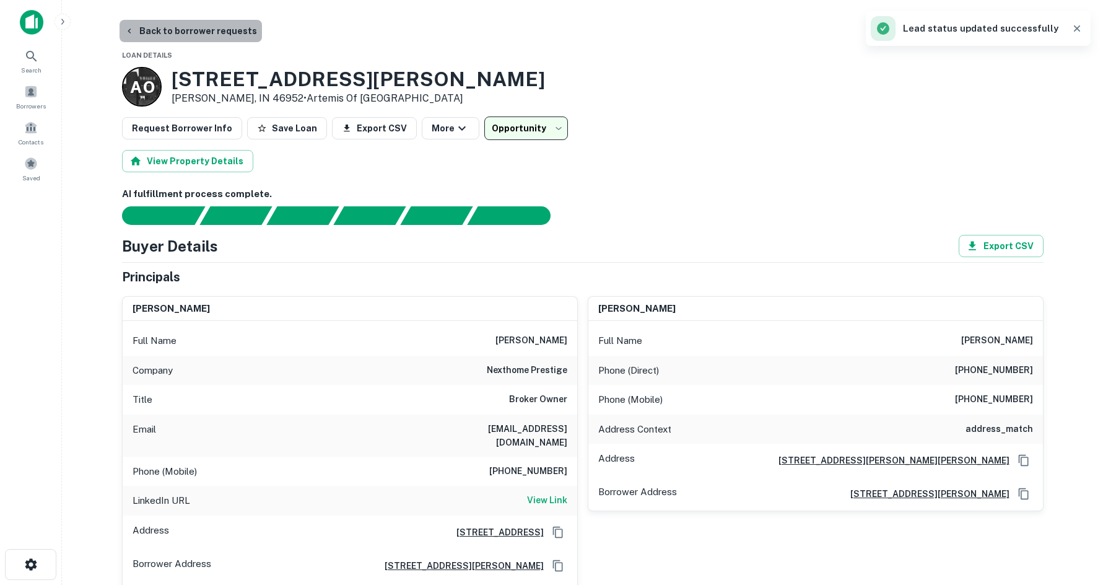
click at [206, 32] on button "Back to borrower requests" at bounding box center [191, 31] width 142 height 22
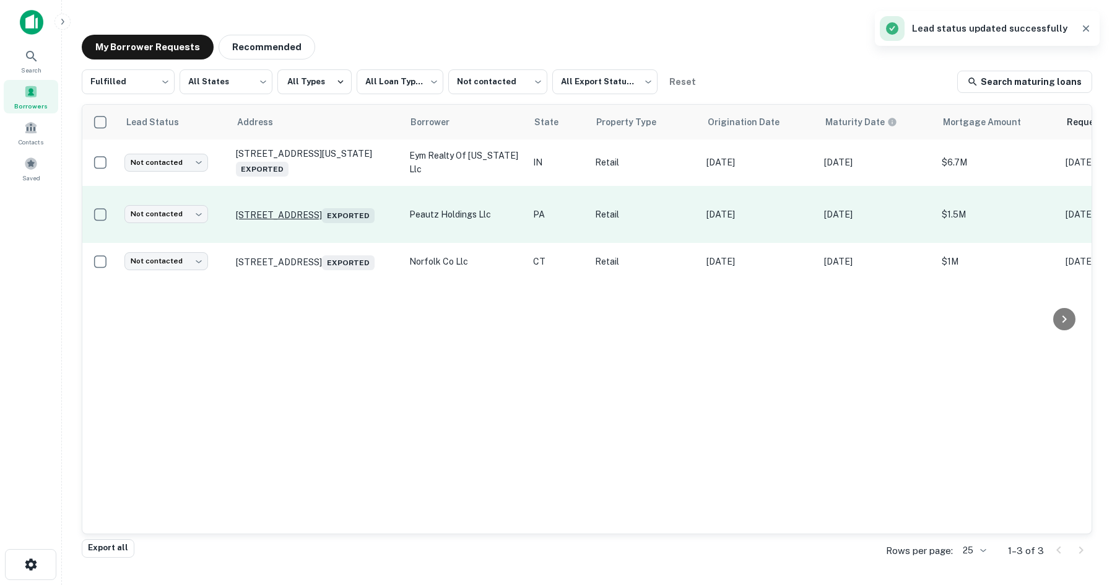
click at [310, 206] on p "1739 W Main St Ephrata, PA 17522 Exported" at bounding box center [316, 214] width 161 height 17
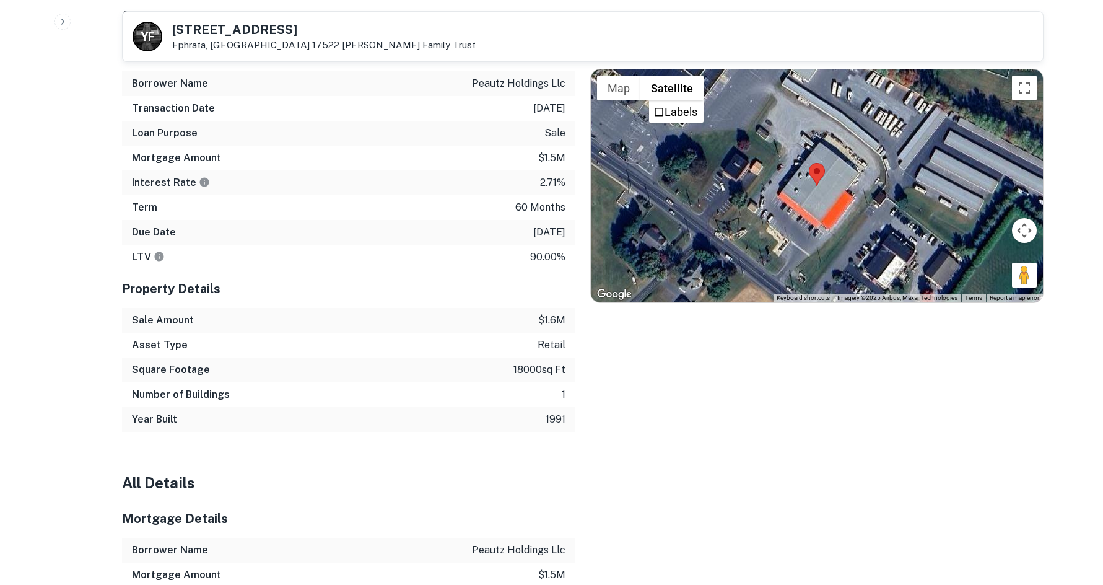
scroll to position [557, 0]
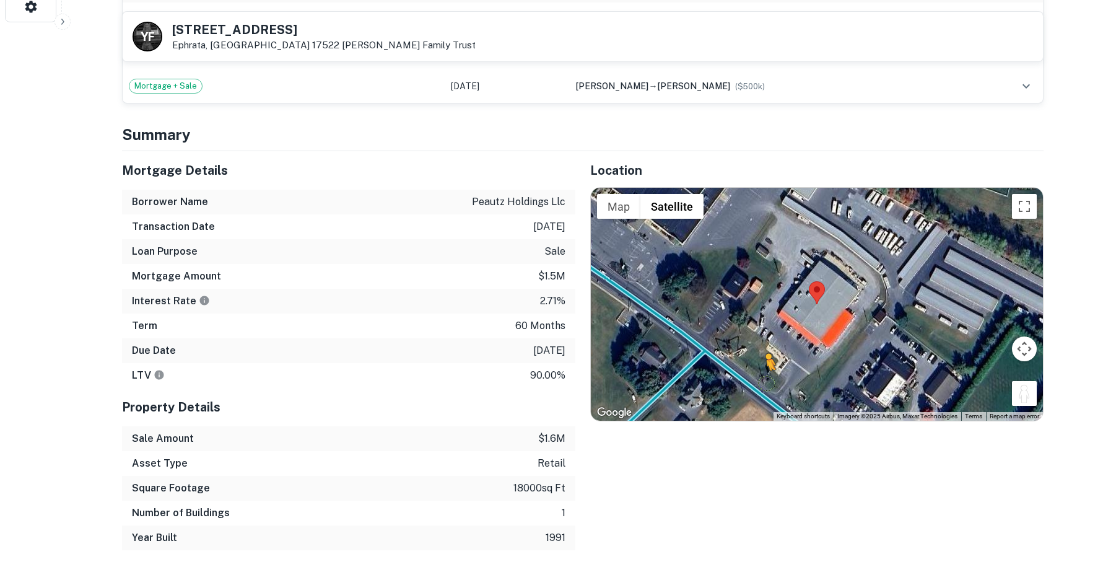
drag, startPoint x: 1020, startPoint y: 390, endPoint x: 765, endPoint y: 383, distance: 255.3
click at [765, 383] on div "To activate drag with keyboard, press Alt + Enter. Once in keyboard drag state,…" at bounding box center [817, 304] width 452 height 233
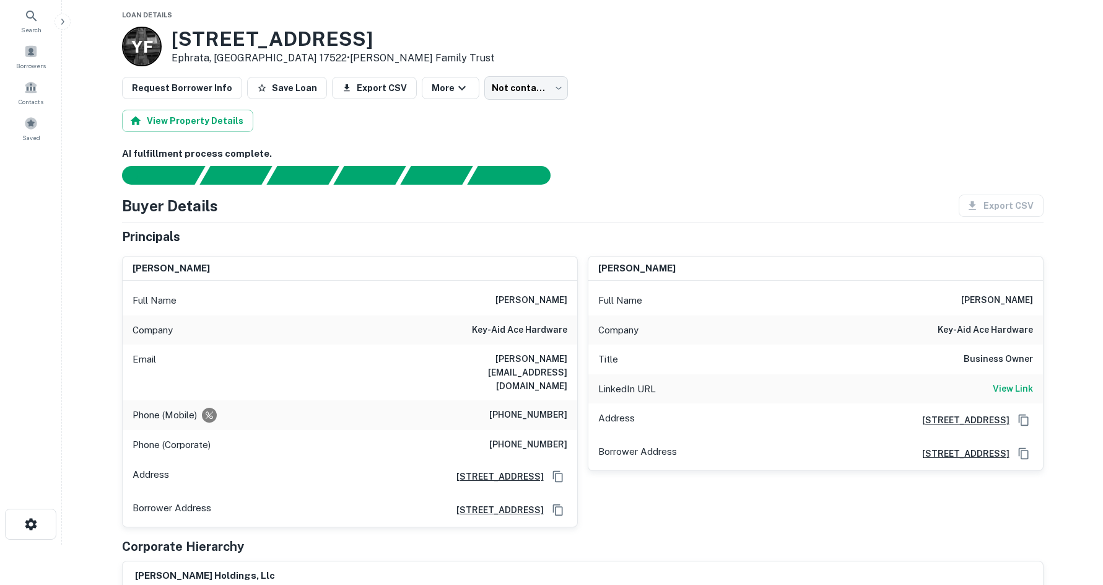
scroll to position [62, 0]
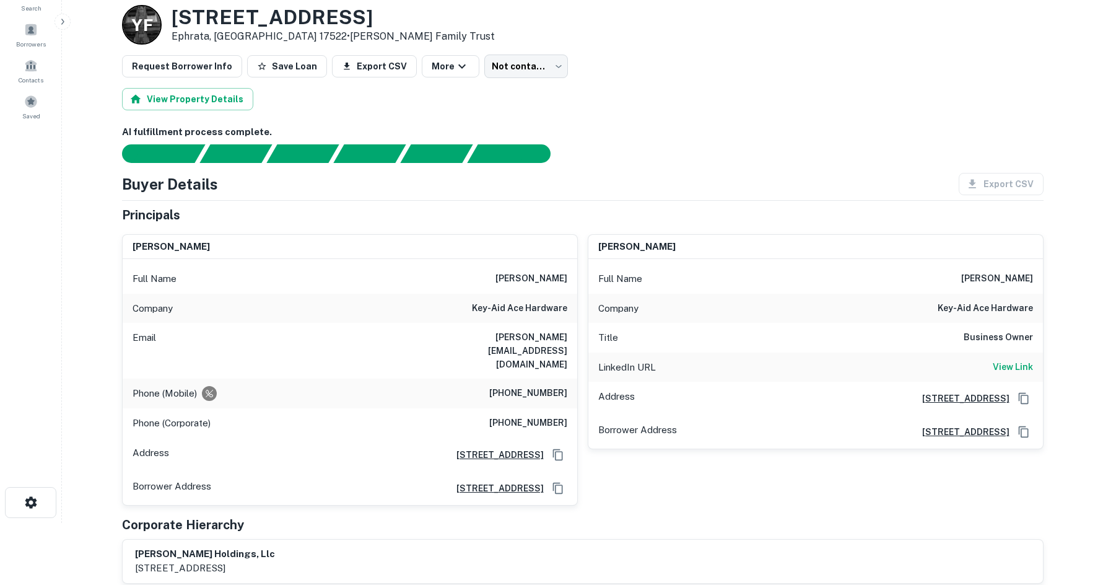
click at [541, 386] on h6 "(717) 817-3649" at bounding box center [528, 393] width 78 height 15
click at [541, 309] on h6 "key-aid ace hardware" at bounding box center [519, 308] width 95 height 15
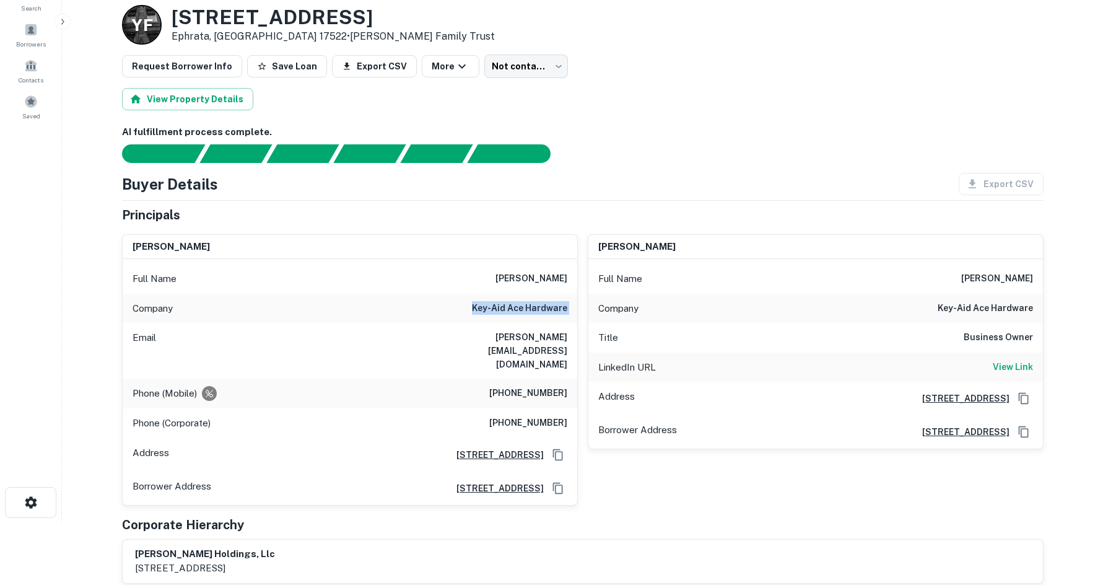
click at [541, 309] on h6 "key-aid ace hardware" at bounding box center [519, 308] width 95 height 15
click at [1016, 364] on h6 "View Link" at bounding box center [1013, 367] width 40 height 14
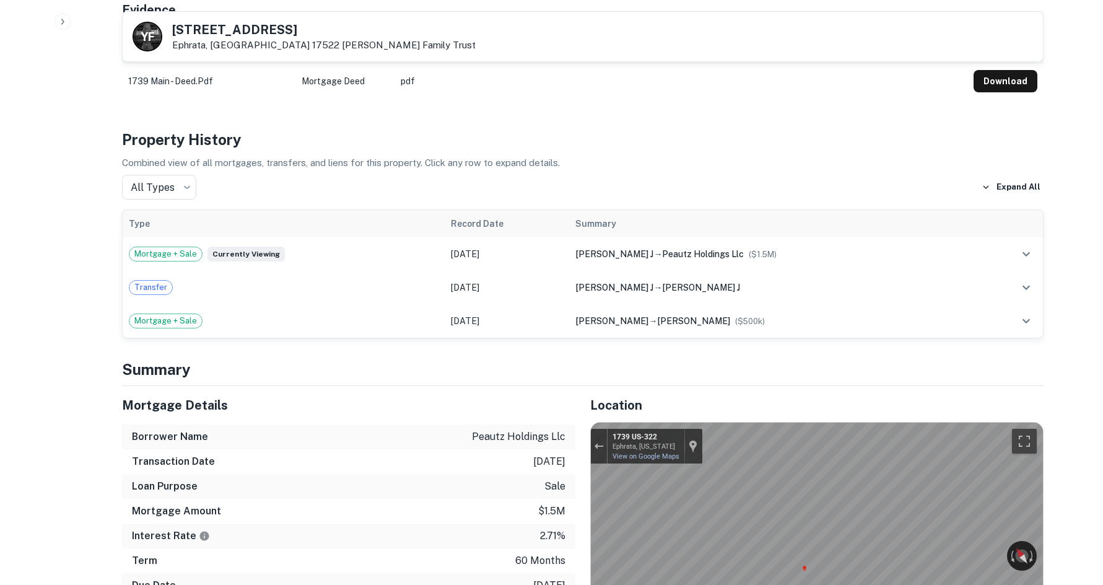
scroll to position [805, 0]
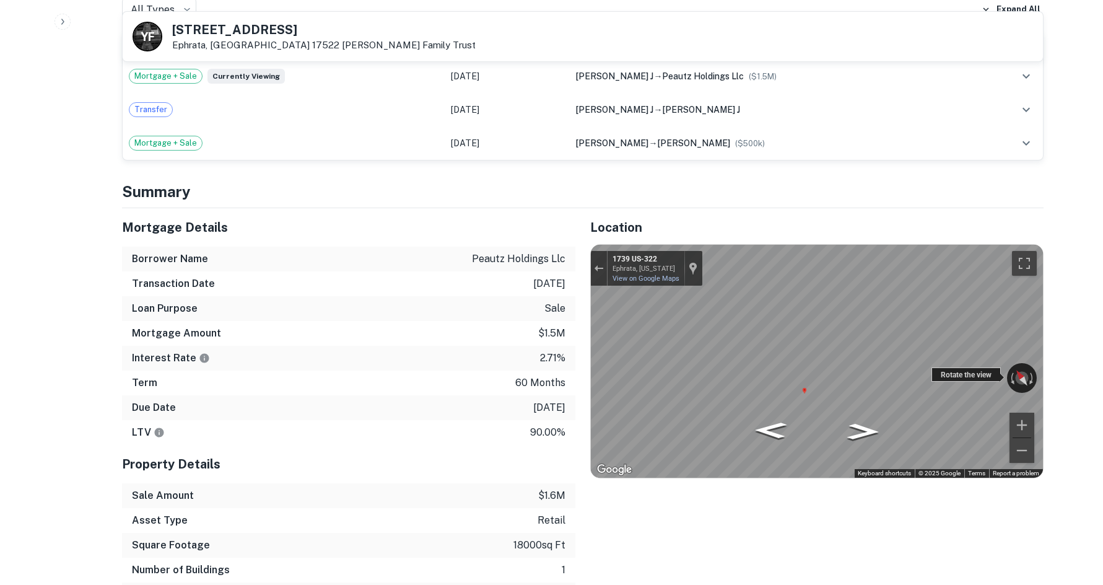
click at [933, 354] on div "← Move left → Move right ↑ Move up ↓ Move down + Zoom in - Zoom out 1739 US-322…" at bounding box center [817, 361] width 452 height 233
click at [767, 434] on icon "Go Northwest, US-322" at bounding box center [773, 447] width 79 height 26
click at [320, 395] on div "Due Date 12/31/2025" at bounding box center [348, 407] width 453 height 25
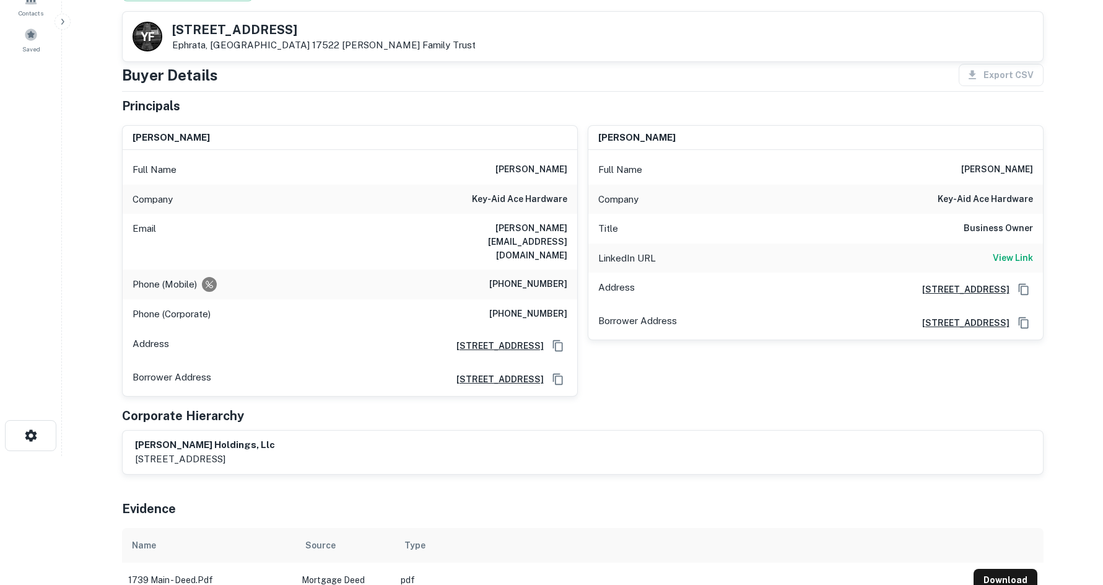
scroll to position [0, 0]
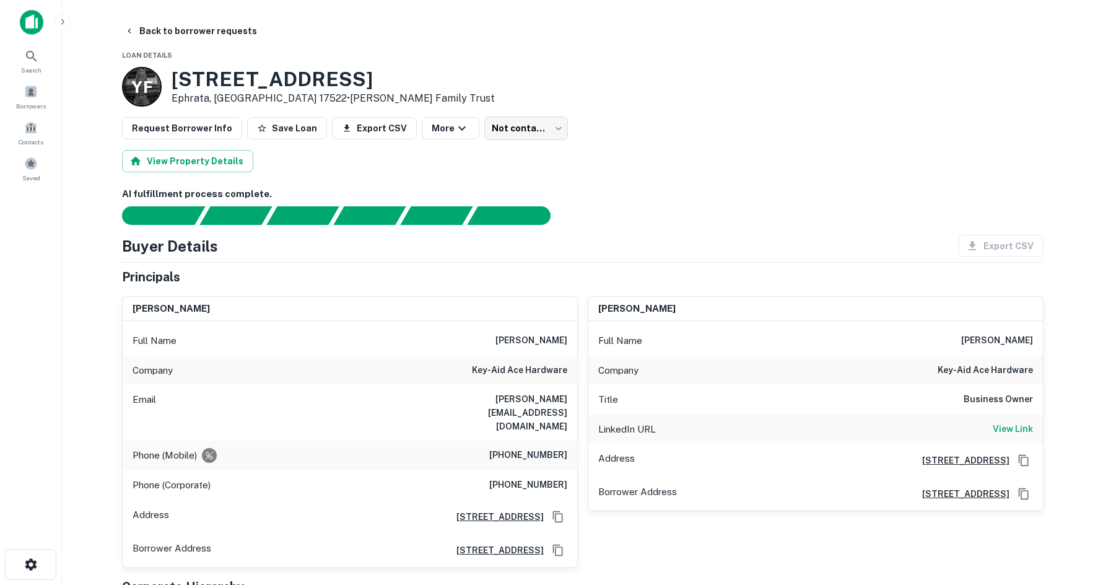
click at [559, 412] on div "Email mike@keyaid.com" at bounding box center [350, 413] width 455 height 56
click at [546, 478] on h6 "(717) 738-4241" at bounding box center [528, 485] width 78 height 15
copy h6 "(717) 738-4241"
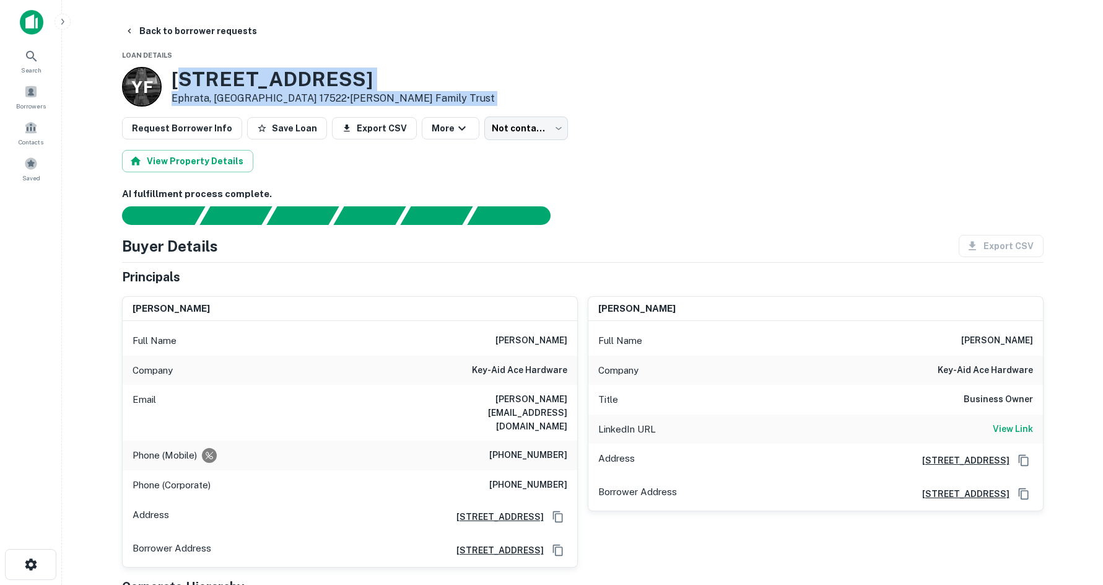
drag, startPoint x: 177, startPoint y: 70, endPoint x: 702, endPoint y: 123, distance: 527.2
click at [687, 82] on div "Y F 1739 W MAIN ST Ephrata, PA 17522 • Yoder Family Trust" at bounding box center [583, 87] width 922 height 40
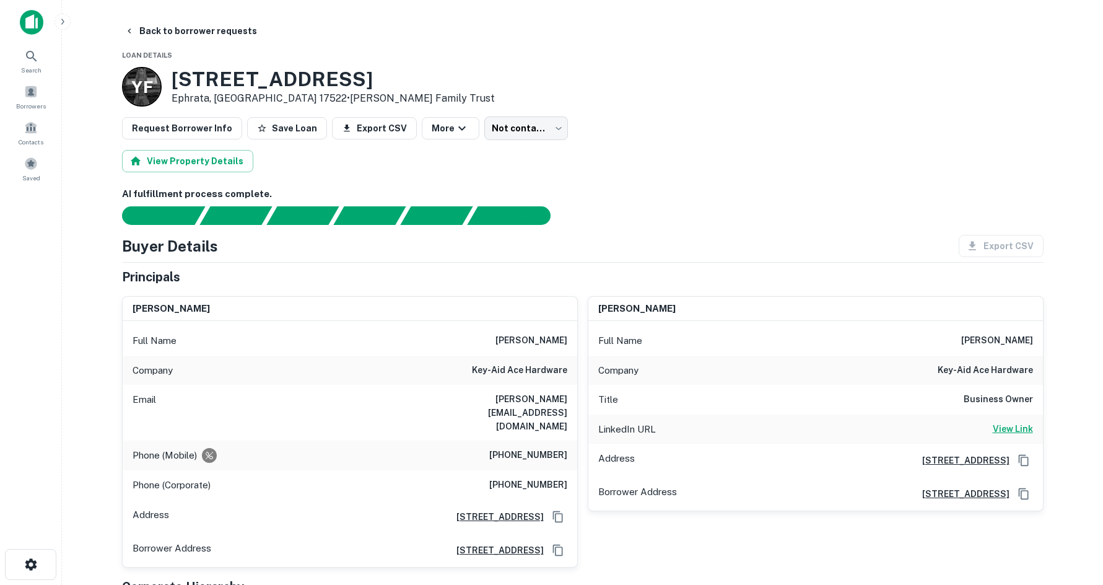
click at [1013, 424] on h6 "View Link" at bounding box center [1013, 429] width 40 height 14
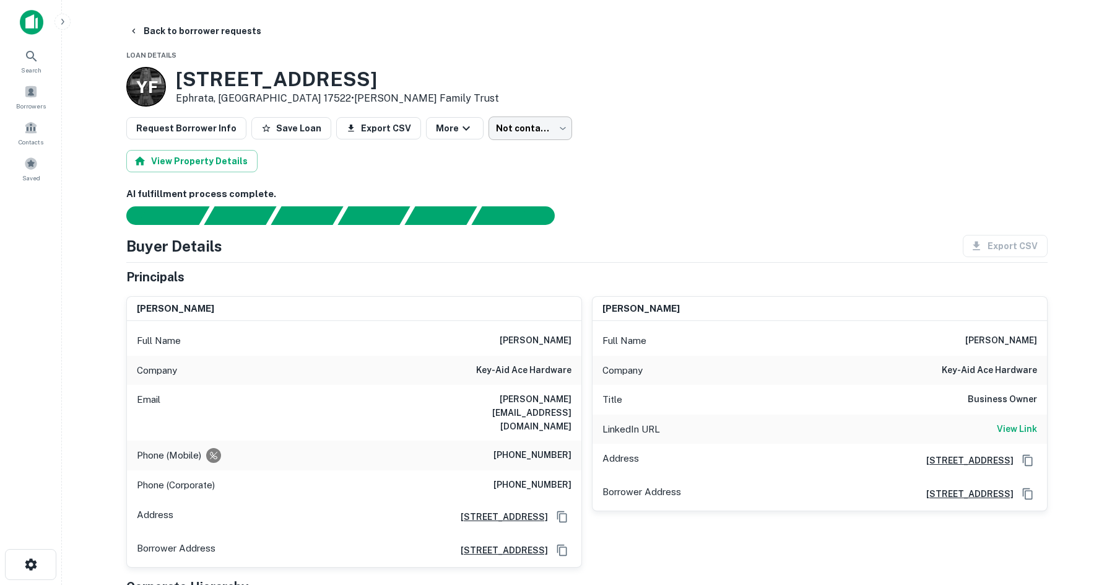
click at [547, 132] on body "Search Borrowers Contacts Saved Back to borrower requests Loan Details Y F 1739…" at bounding box center [556, 292] width 1112 height 585
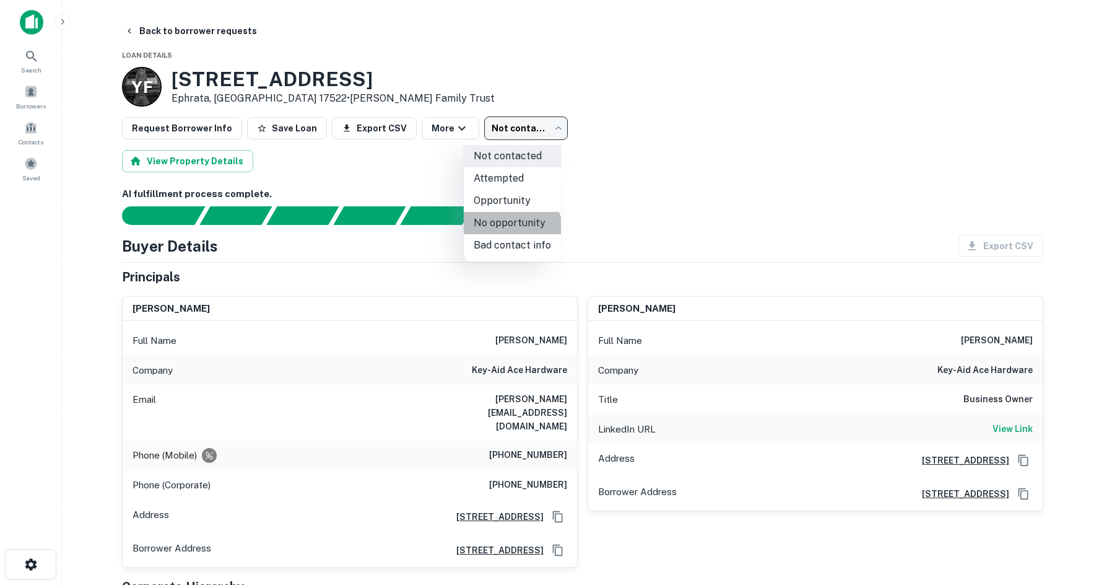
click at [507, 233] on li "No opportunity" at bounding box center [512, 223] width 97 height 22
type input "**********"
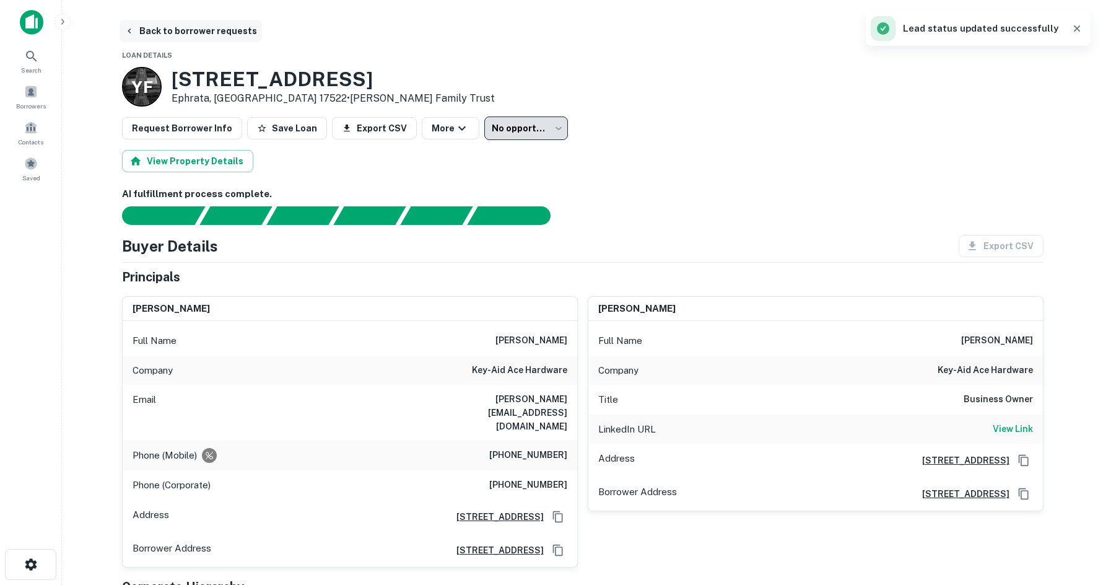
click at [215, 29] on button "Back to borrower requests" at bounding box center [191, 31] width 142 height 22
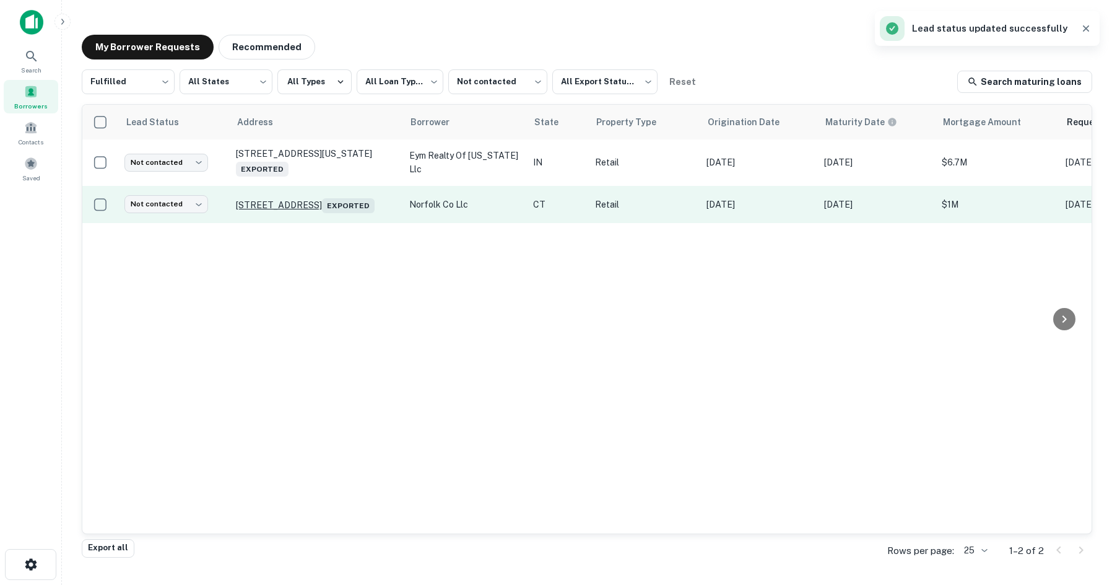
click at [313, 196] on p "52 Danbury Rd Ridgefield, CT 06877 Exported" at bounding box center [316, 204] width 161 height 17
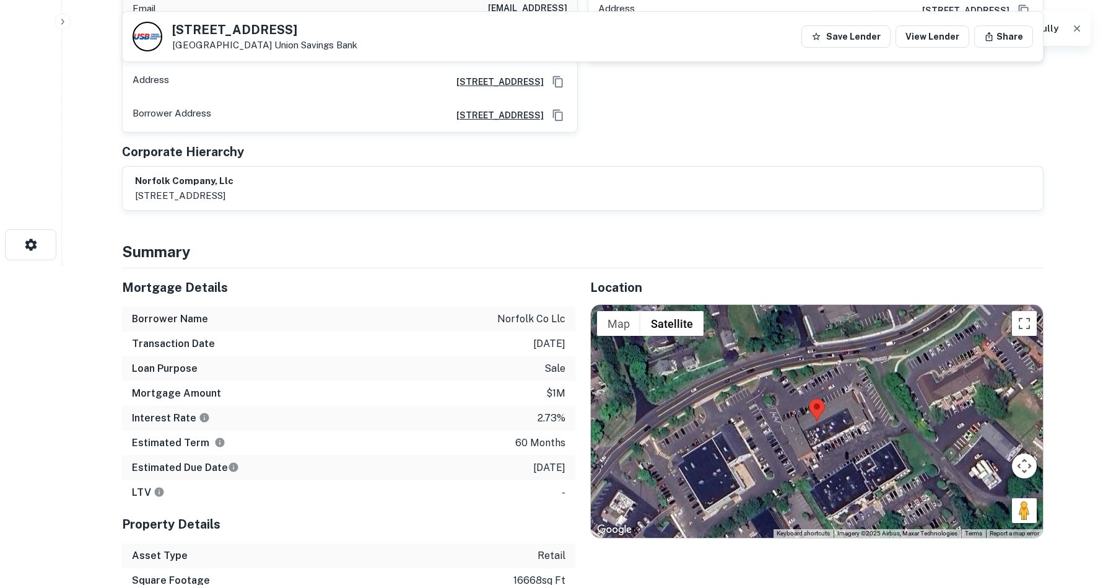
scroll to position [434, 0]
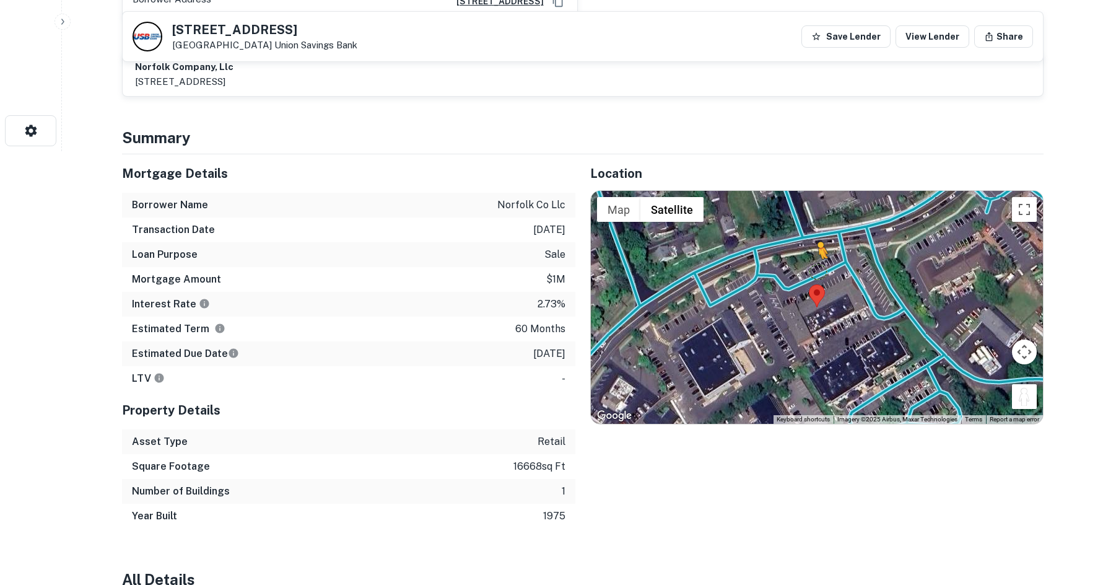
drag, startPoint x: 1026, startPoint y: 380, endPoint x: 829, endPoint y: 268, distance: 226.1
click at [829, 268] on div "To activate drag with keyboard, press Alt + Enter. Once in keyboard drag state,…" at bounding box center [817, 307] width 452 height 233
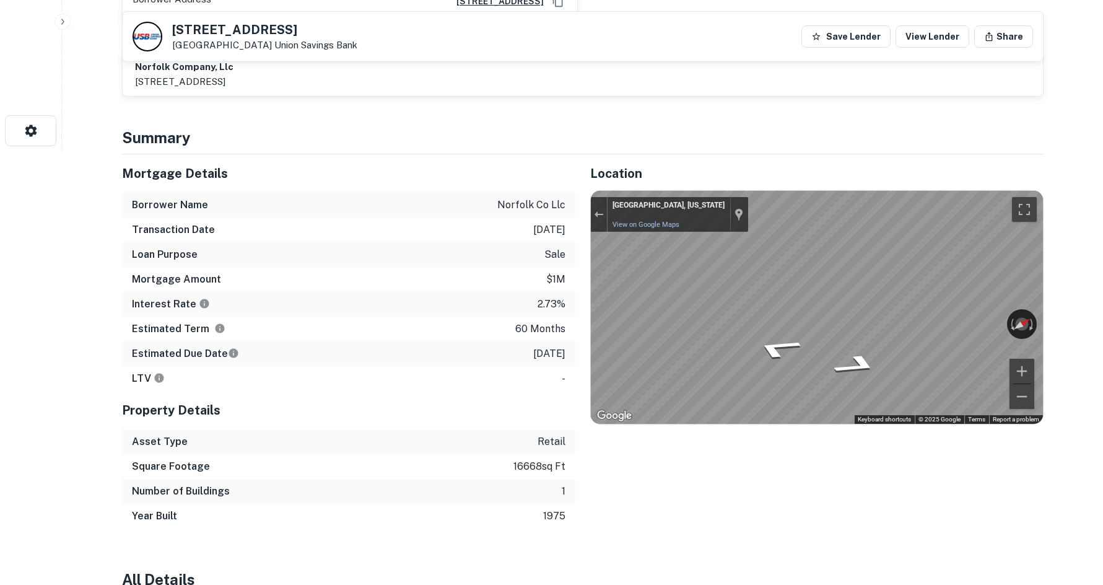
click at [966, 303] on div "← Move left → Move right ↑ Move up ↓ Move down + Zoom in - Zoom out Ridgefield,…" at bounding box center [817, 307] width 452 height 233
click at [697, 436] on div "Location ← Move left → Move right ↑ Move up ↓ Move down + Zoom in - Zoom out Ho…" at bounding box center [809, 341] width 468 height 374
click at [277, 311] on div "Mortgage Details Borrower Name norfolk co llc Transaction Date 3/11/2021 Loan P…" at bounding box center [575, 341] width 936 height 374
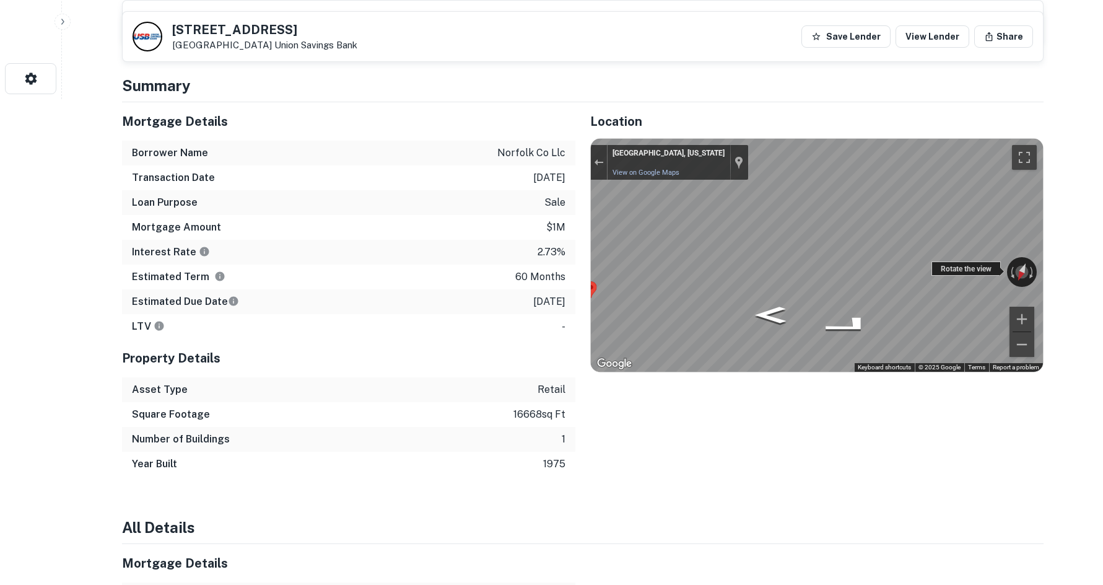
scroll to position [495, 0]
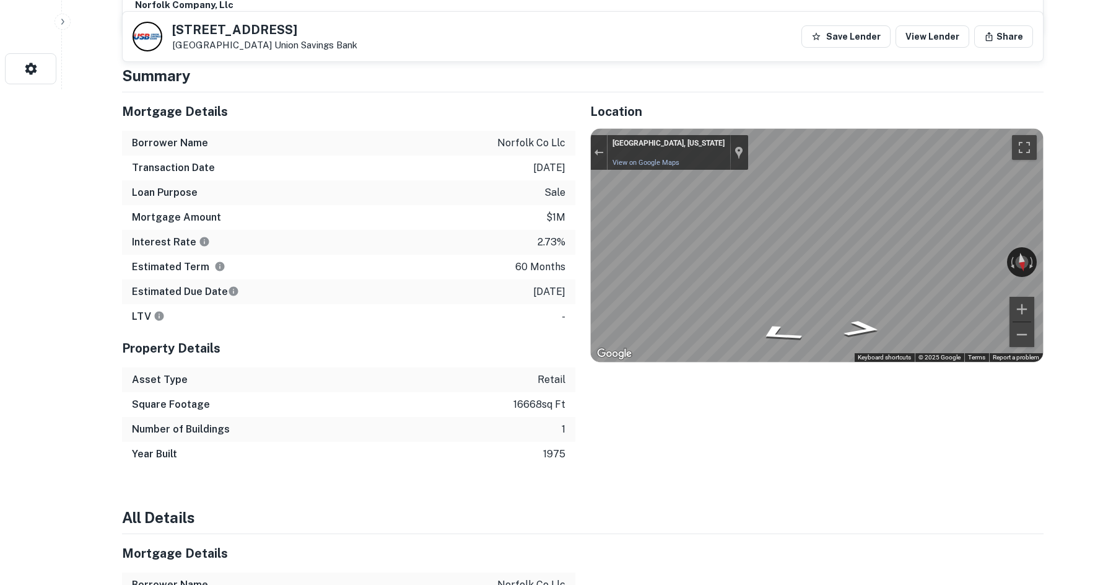
click at [570, 330] on div "Mortgage Details Borrower Name norfolk co llc Transaction Date 3/11/2021 Loan P…" at bounding box center [575, 279] width 936 height 374
click at [953, 250] on div "← Move left → Move right ↑ Move up ↓ Move down + Zoom in - Zoom out Ridgefield,…" at bounding box center [817, 245] width 452 height 233
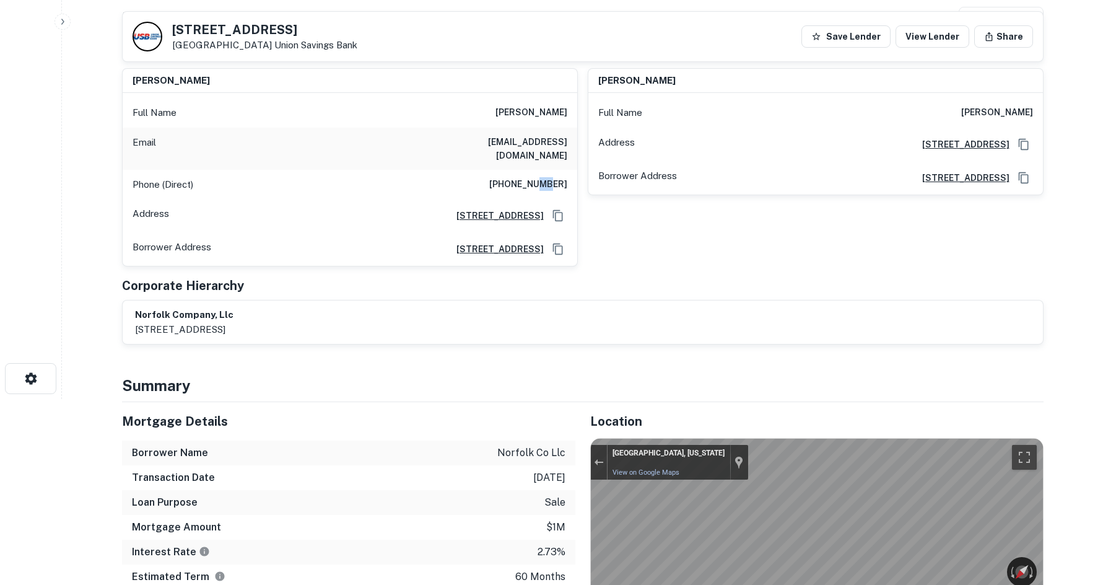
drag, startPoint x: 551, startPoint y: 162, endPoint x: 545, endPoint y: 171, distance: 10.8
click at [545, 171] on div "Phone (Direct) (518) 424-7212" at bounding box center [350, 185] width 455 height 30
click at [541, 179] on div "Phone (Direct) (518) 424-7212" at bounding box center [350, 185] width 455 height 30
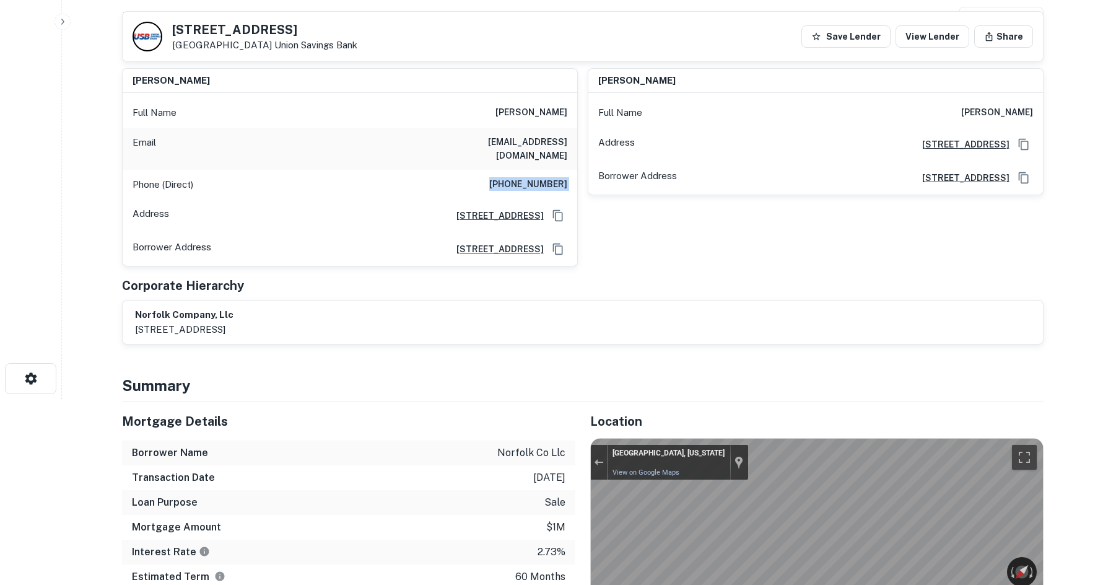
copy h6 "(518) 424-7212"
click at [562, 108] on h6 "paul mcnamara" at bounding box center [531, 112] width 72 height 15
click at [561, 105] on h6 "paul mcnamara" at bounding box center [531, 112] width 72 height 15
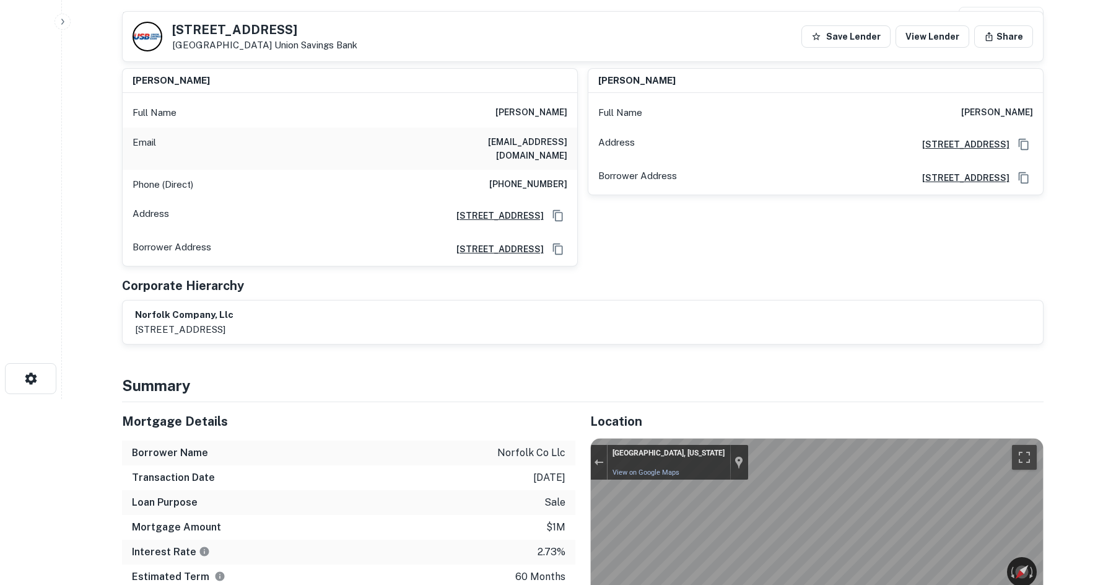
click at [620, 286] on div "Principals paul mcnamara Full Name paul mcnamara Email adb1953@aol.com Phone (D…" at bounding box center [583, 192] width 922 height 305
click at [523, 103] on div "Full Name paul mcnamara" at bounding box center [350, 113] width 455 height 30
copy h6 "paul mcnamara"
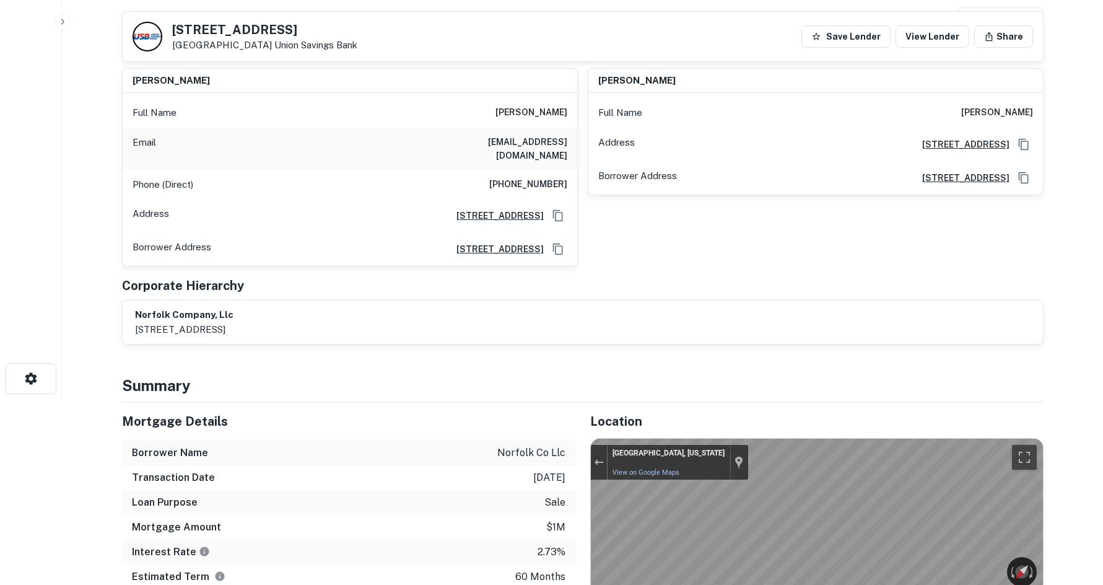
click at [504, 278] on div "Corporate Hierarchy" at bounding box center [583, 285] width 922 height 19
click at [539, 177] on h6 "(518) 424-7212" at bounding box center [528, 184] width 78 height 15
click at [538, 177] on h6 "(518) 424-7212" at bounding box center [528, 184] width 78 height 15
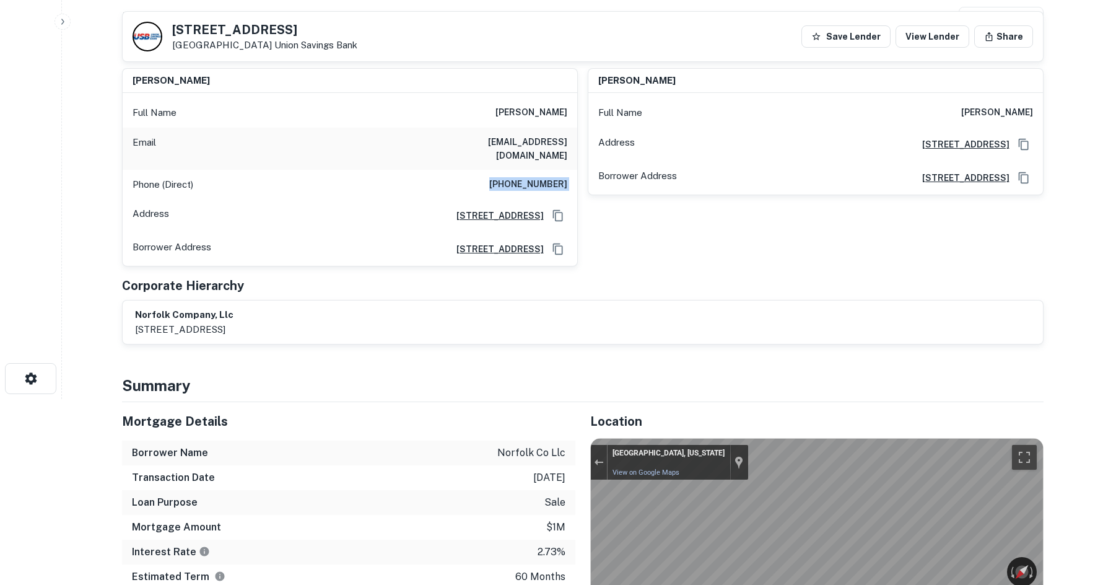
copy h6 "(518) 424-7212"
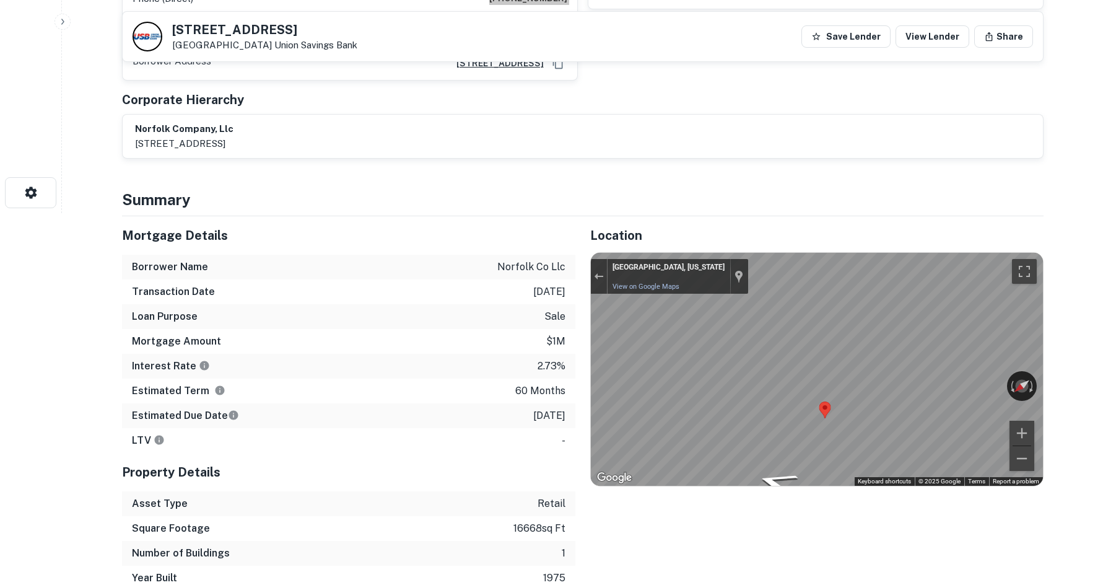
scroll to position [434, 0]
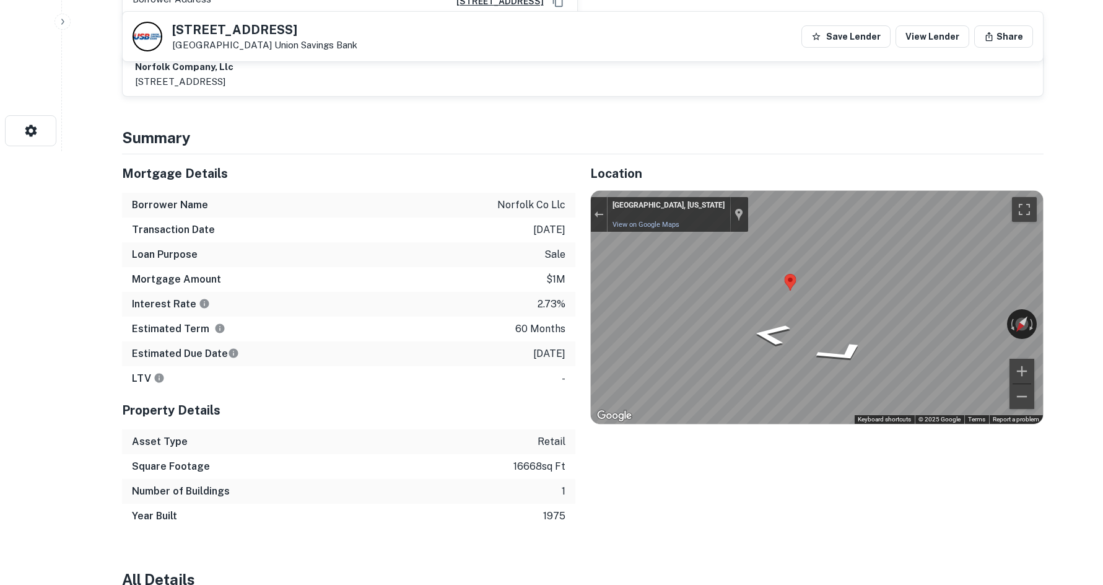
click at [534, 273] on div "Mortgage Details Borrower Name norfolk co llc Transaction Date 3/11/2021 Loan P…" at bounding box center [575, 341] width 936 height 374
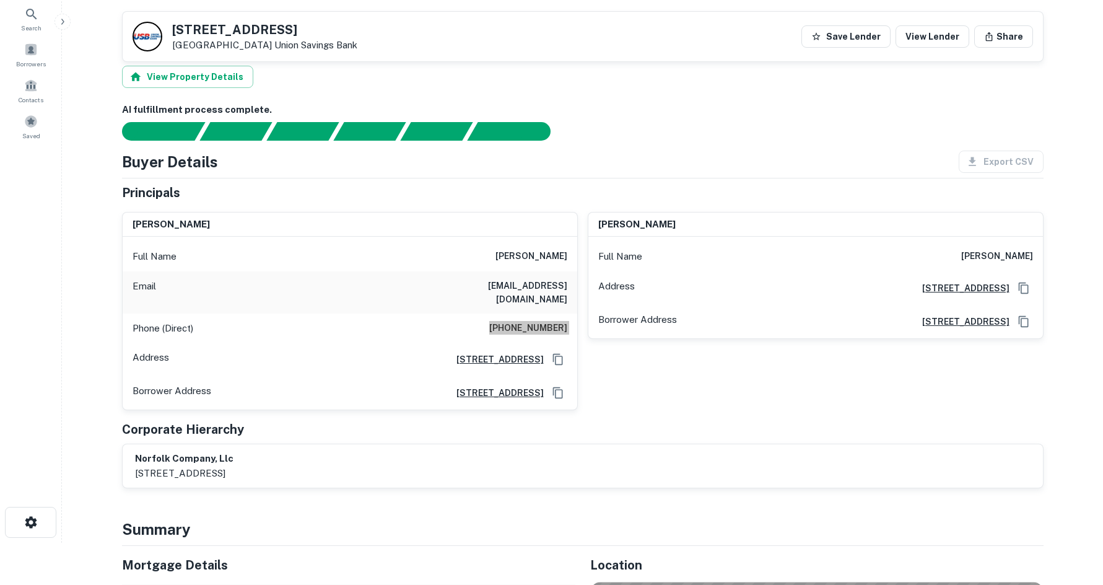
scroll to position [0, 0]
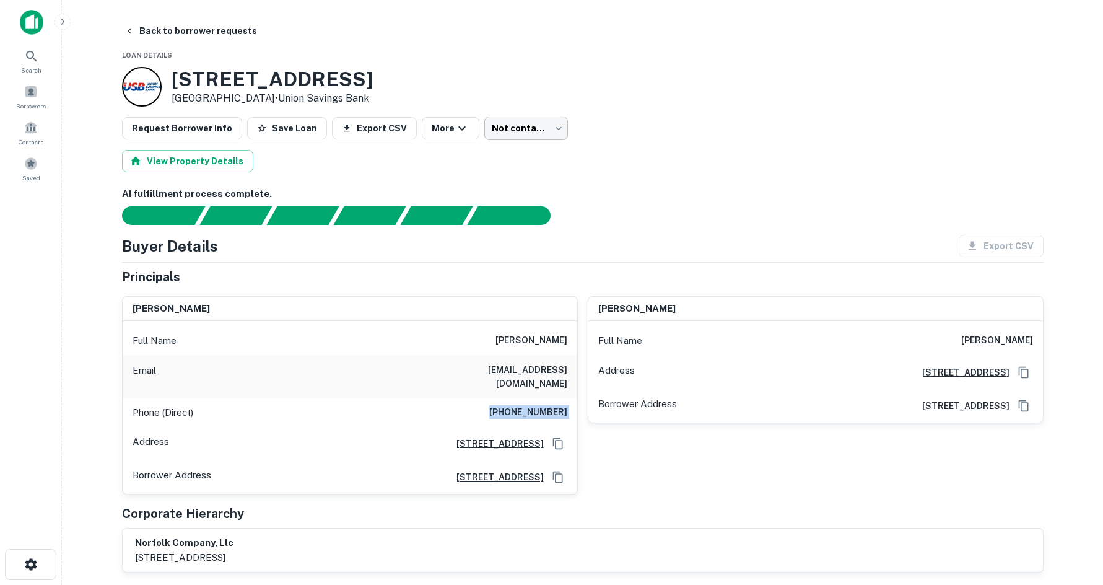
click at [487, 121] on body "Search Borrowers Contacts Saved Back to borrower requests Loan Details 52 Danbu…" at bounding box center [551, 292] width 1103 height 585
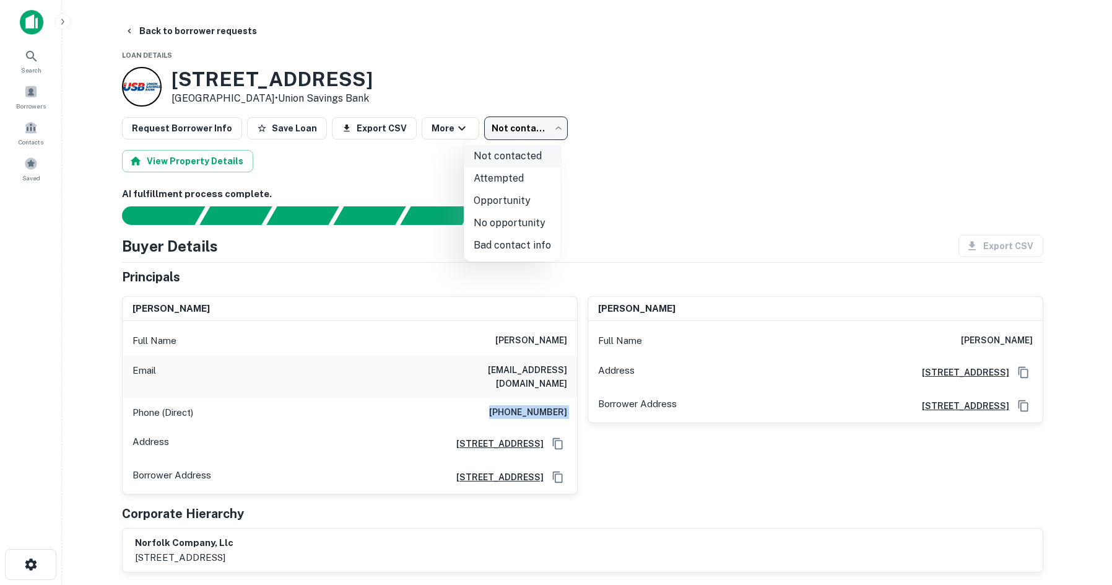
click at [511, 166] on li "Not contacted" at bounding box center [512, 156] width 97 height 22
click at [521, 127] on body "Search Borrowers Contacts Saved Back to borrower requests Loan Details 52 Danbu…" at bounding box center [556, 292] width 1112 height 585
click at [520, 189] on li "Attempted" at bounding box center [512, 178] width 97 height 22
type input "*********"
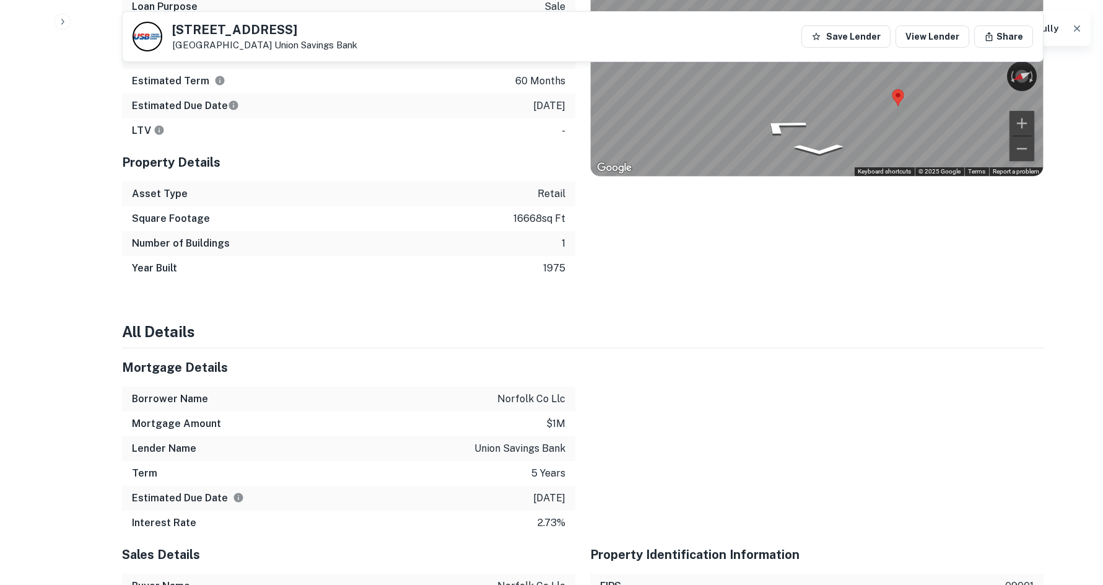
scroll to position [372, 0]
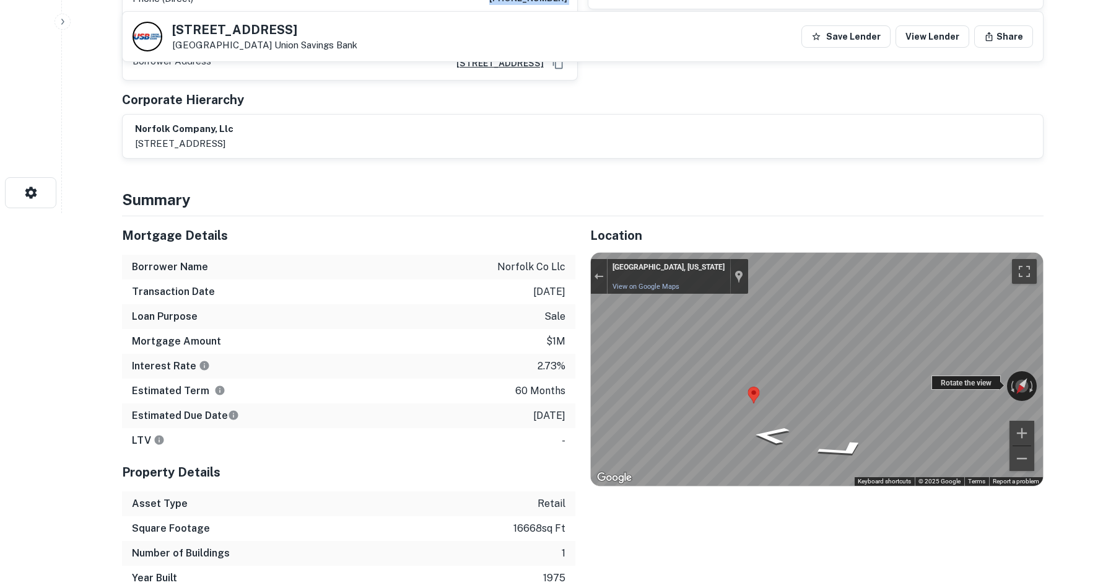
click at [788, 375] on div "← Move left → Move right ↑ Move up ↓ Move down + Zoom in - Zoom out Ridgefield,…" at bounding box center [817, 369] width 452 height 233
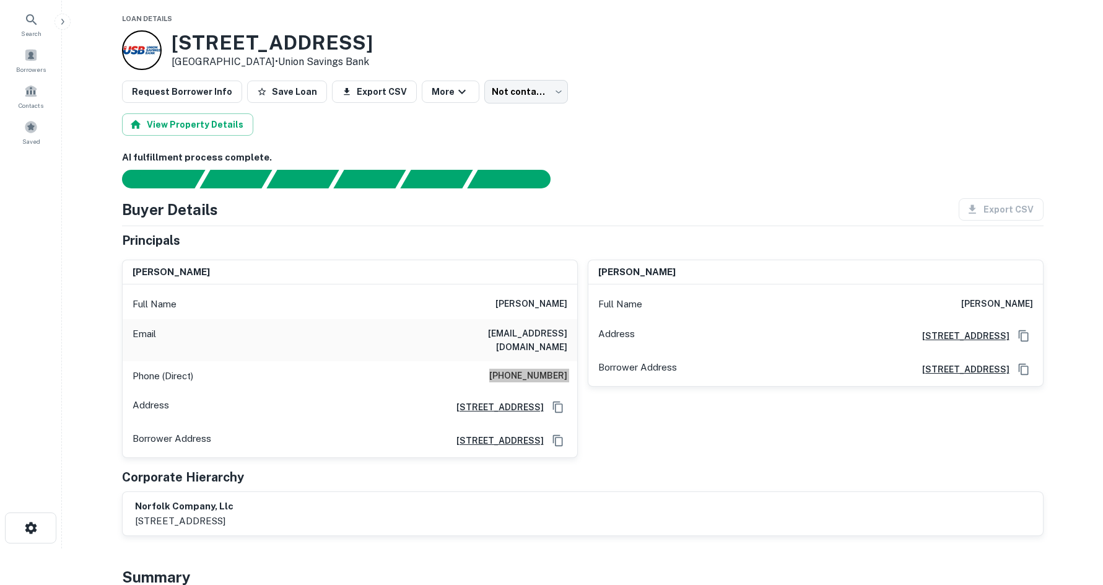
scroll to position [0, 0]
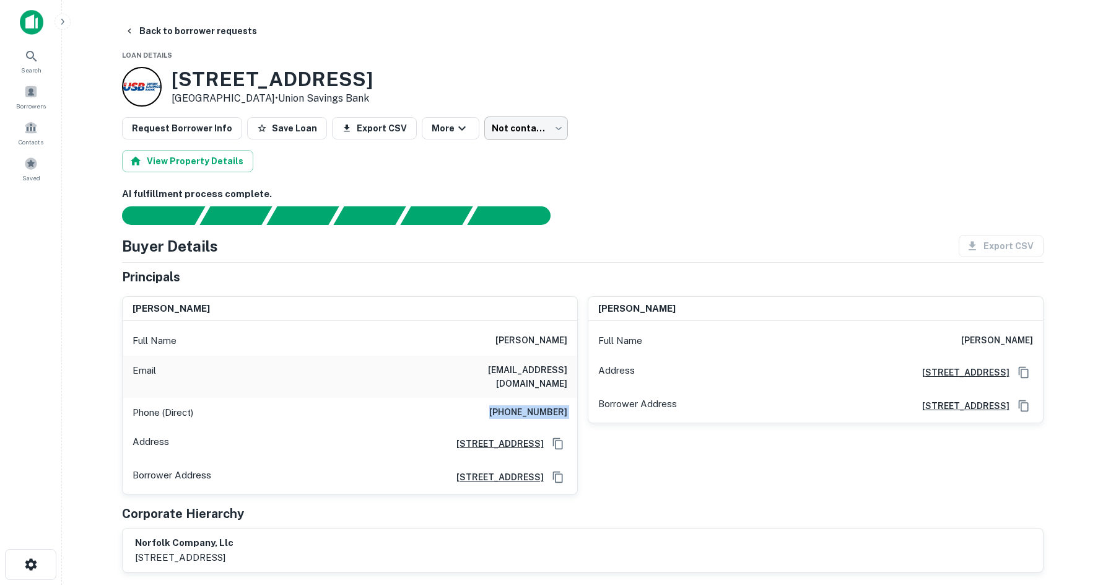
click at [539, 116] on body "Search Borrowers Contacts Saved Back to borrower requests Loan Details 52 Danbu…" at bounding box center [551, 292] width 1103 height 585
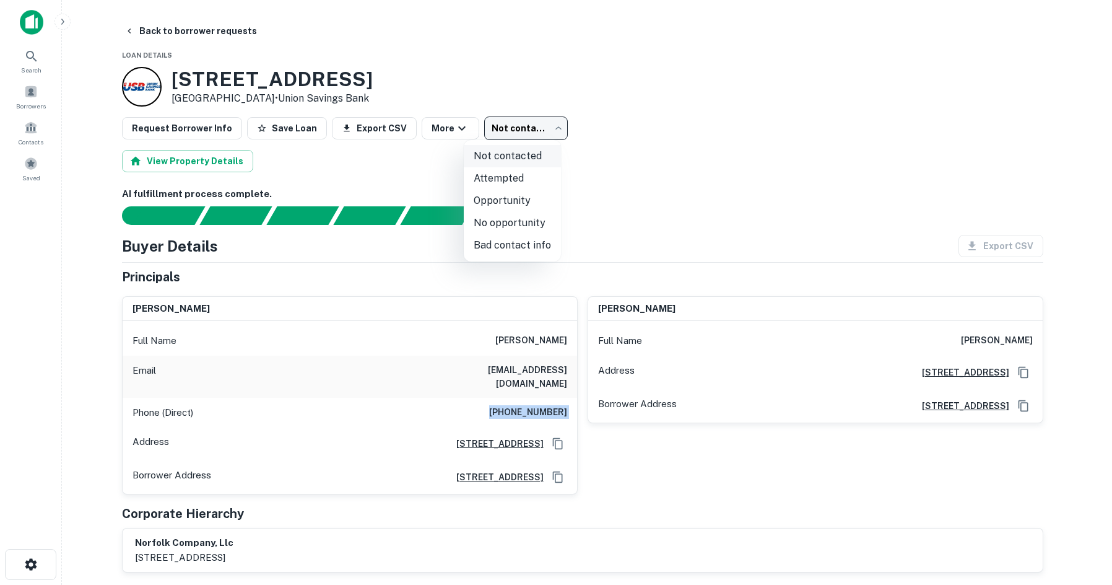
click at [506, 164] on li "Not contacted" at bounding box center [512, 156] width 97 height 22
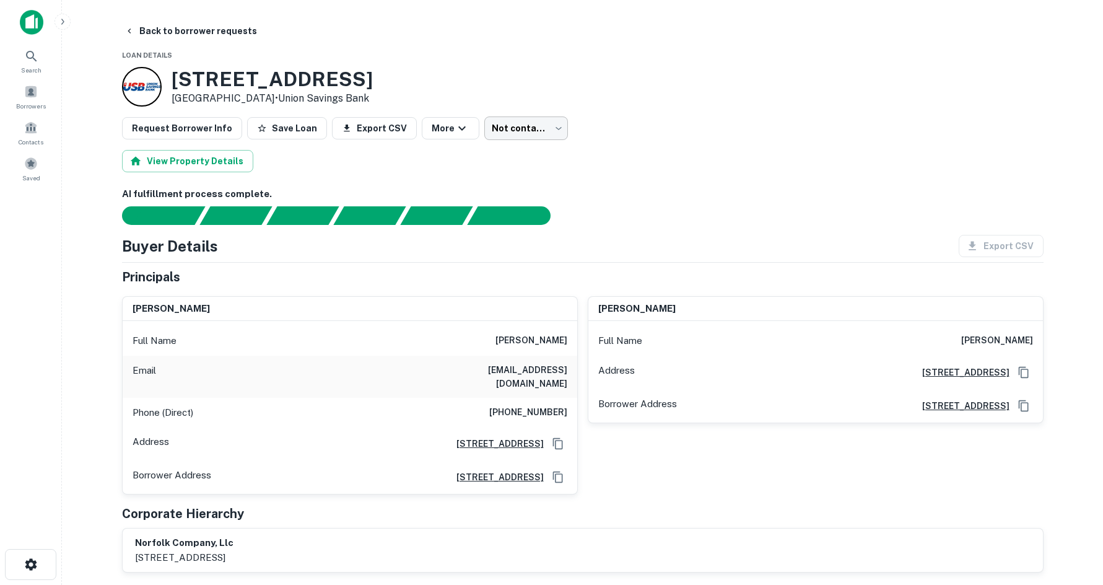
drag, startPoint x: 506, startPoint y: 144, endPoint x: 517, endPoint y: 128, distance: 19.6
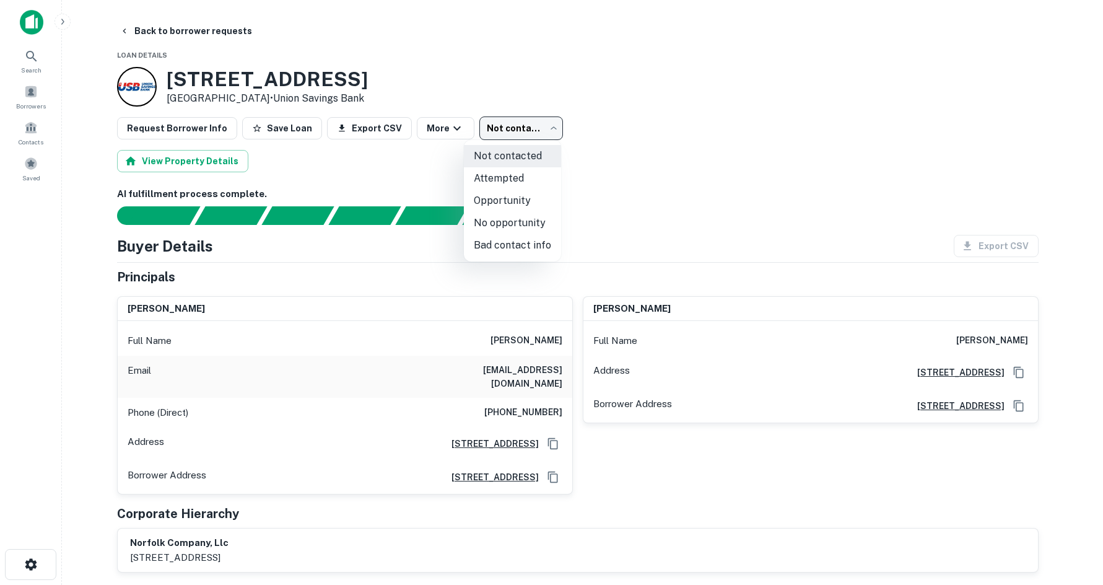
click at [520, 124] on body "Search Borrowers Contacts Saved Back to borrower requests Loan Details 52 Danbu…" at bounding box center [551, 292] width 1103 height 585
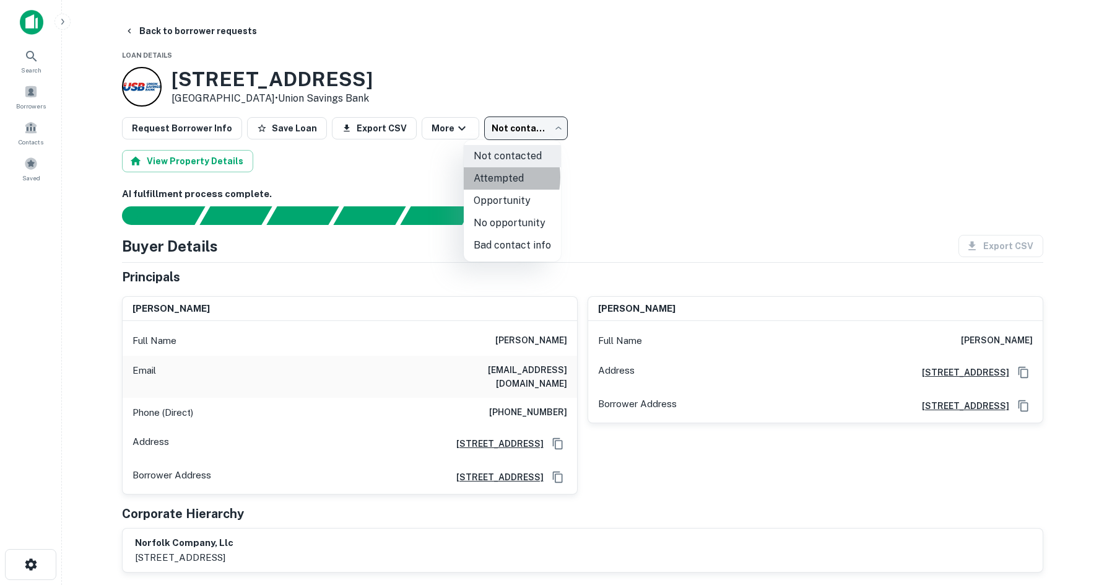
click at [486, 177] on li "Attempted" at bounding box center [512, 178] width 97 height 22
type input "*********"
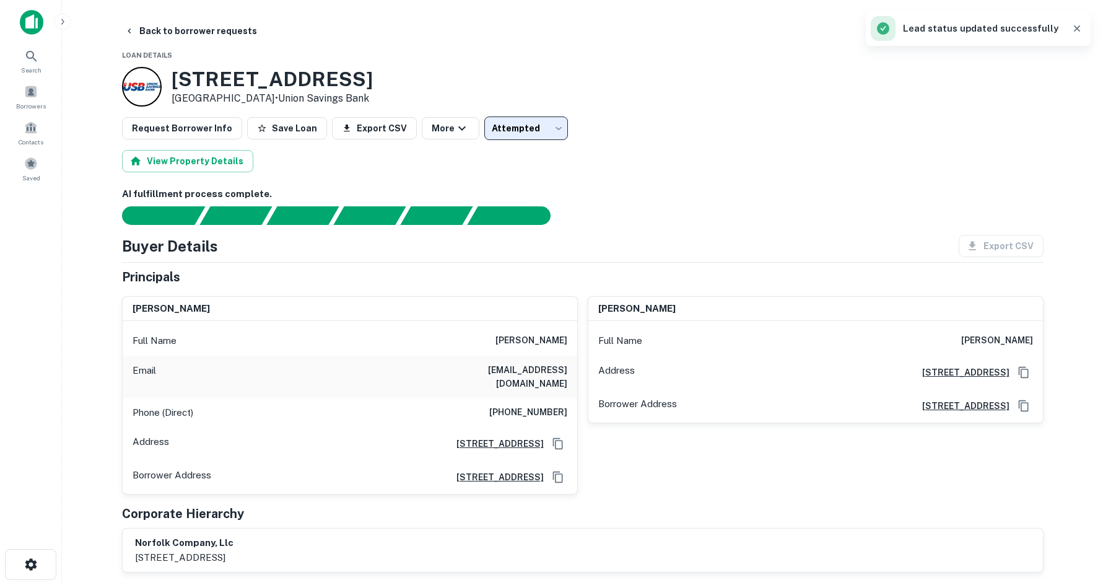
click at [228, 17] on main "Back to borrower requests Loan Details 52 Danbury Rd Ridgefield, CT 06877 • Uni…" at bounding box center [582, 292] width 1041 height 585
click at [225, 28] on button "Back to borrower requests" at bounding box center [191, 31] width 142 height 22
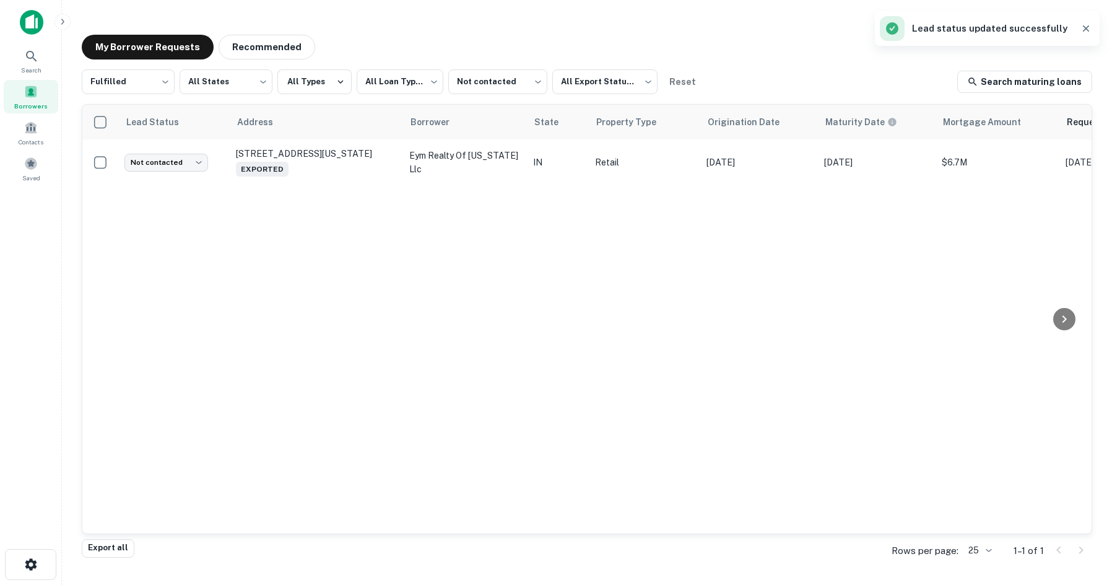
drag, startPoint x: 264, startPoint y: 256, endPoint x: 260, endPoint y: 209, distance: 47.3
click at [264, 256] on div "Lead Status Address Borrower State Property Type Origination Date Maturity Date…" at bounding box center [587, 319] width 1010 height 429
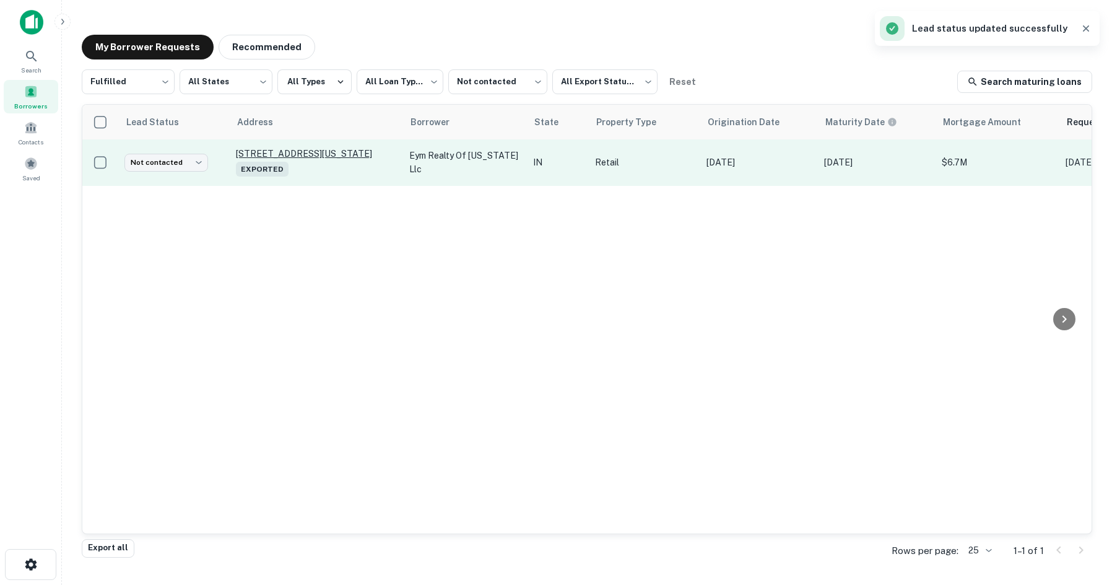
click at [316, 150] on p "4357 Franklin St Michigan City, IN 46360 Exported" at bounding box center [316, 162] width 161 height 28
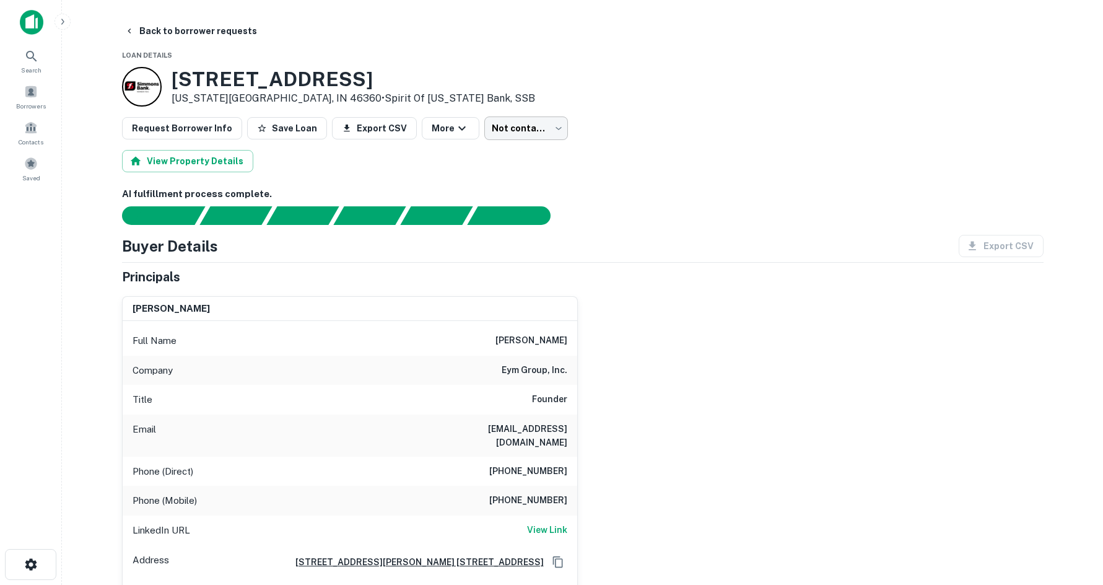
click at [551, 136] on body "Search Borrowers Contacts Saved Back to borrower requests Loan Details 4357 Fra…" at bounding box center [551, 292] width 1103 height 585
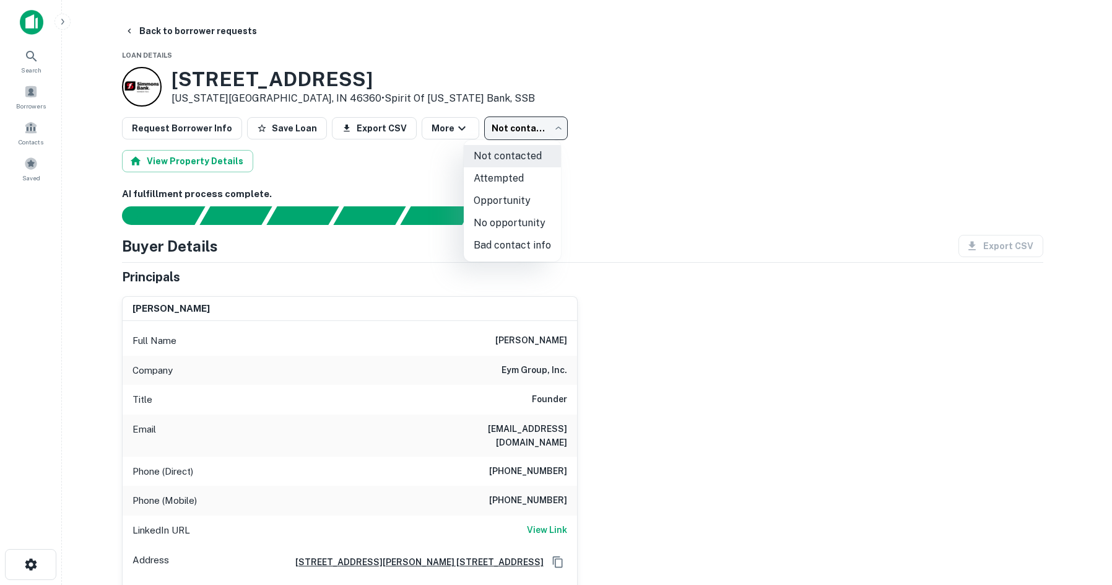
click at [519, 174] on li "Attempted" at bounding box center [512, 178] width 97 height 22
type input "*********"
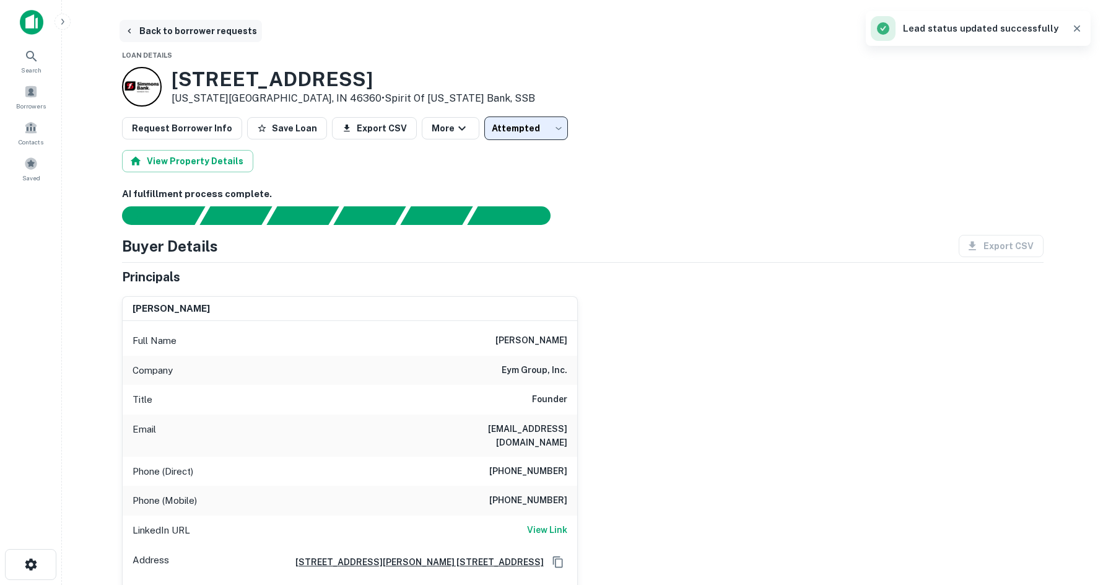
click at [225, 34] on button "Back to borrower requests" at bounding box center [191, 31] width 142 height 22
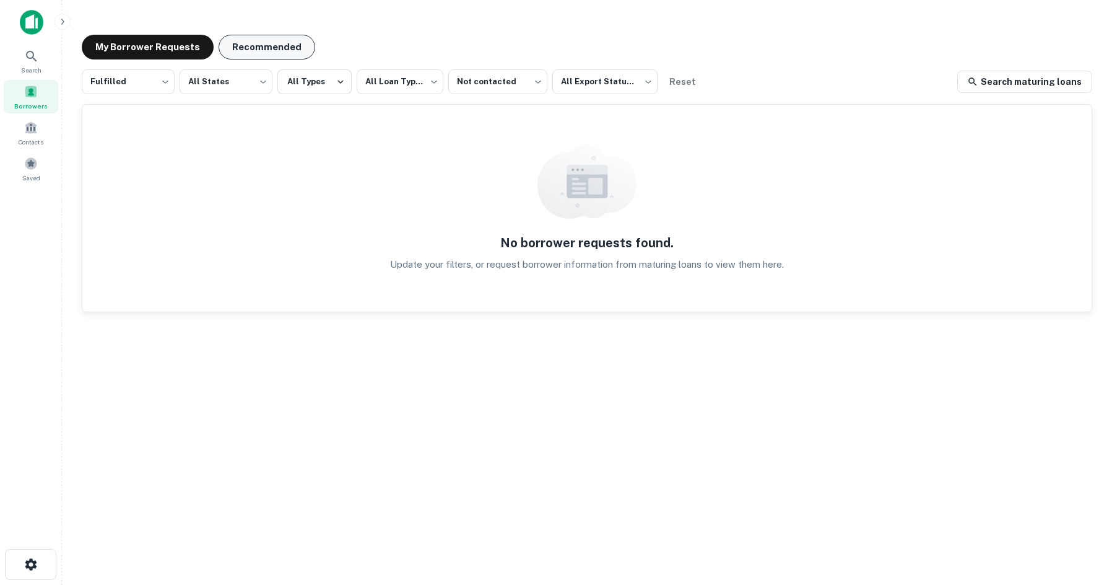
click at [303, 37] on button "Recommended" at bounding box center [267, 47] width 97 height 25
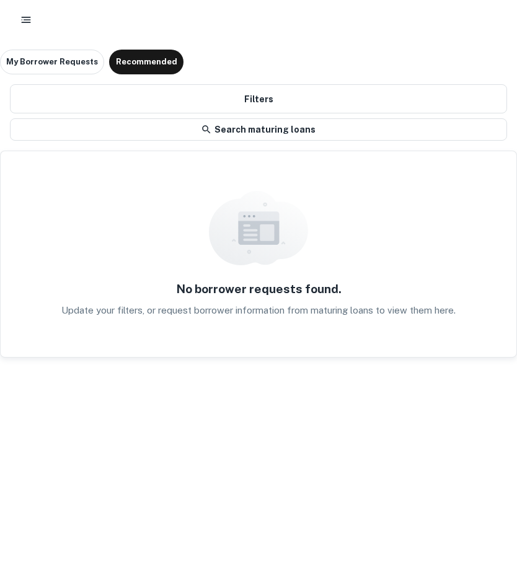
click at [59, 244] on div "No borrower requests found. Update your filters, or request borrower informatio…" at bounding box center [258, 254] width 515 height 206
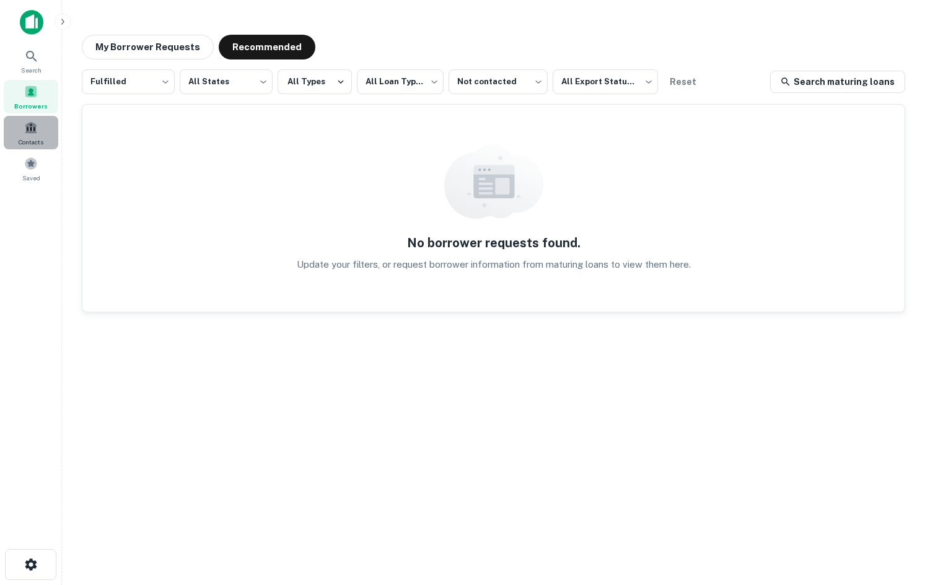
click at [37, 148] on div "Contacts" at bounding box center [31, 132] width 55 height 33
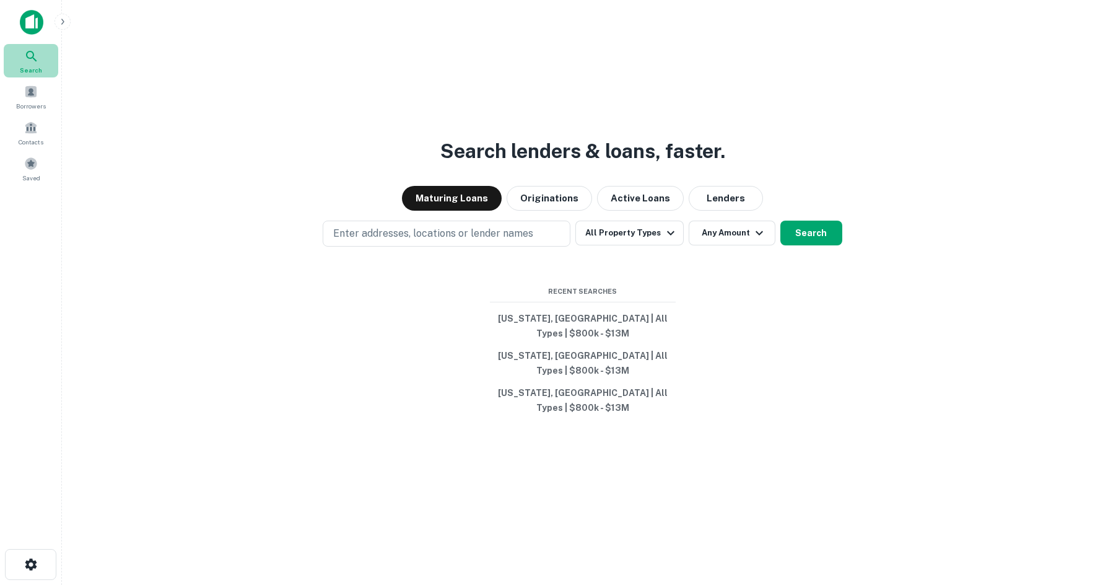
click at [25, 74] on span "Search" at bounding box center [31, 70] width 22 height 10
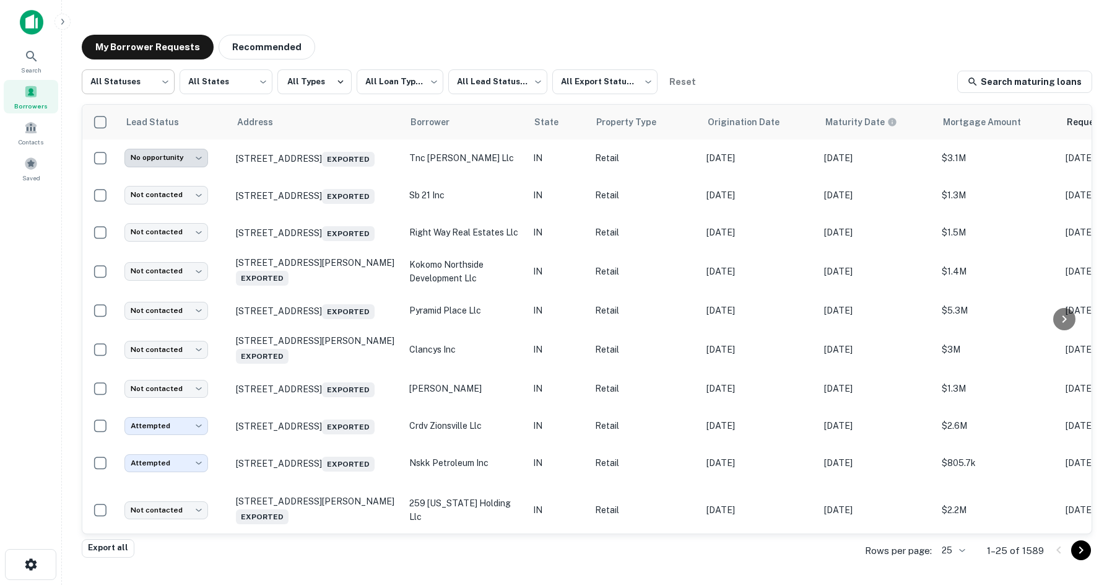
click at [147, 76] on body "**********" at bounding box center [556, 292] width 1112 height 585
click at [163, 164] on li "Fulfilled" at bounding box center [128, 158] width 93 height 22
type input "*********"
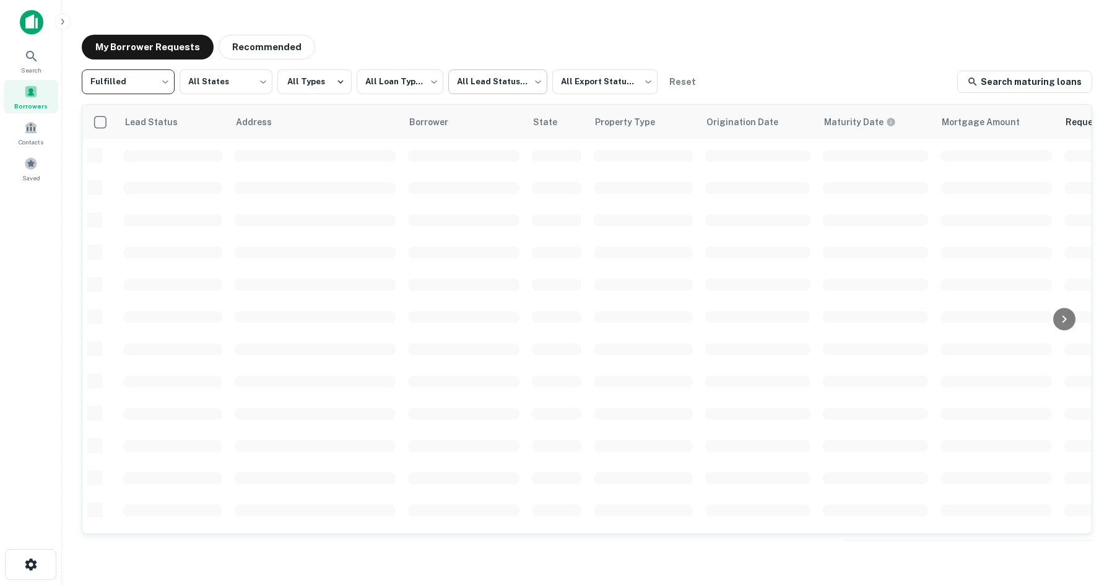
click at [502, 85] on body "**********" at bounding box center [556, 292] width 1112 height 585
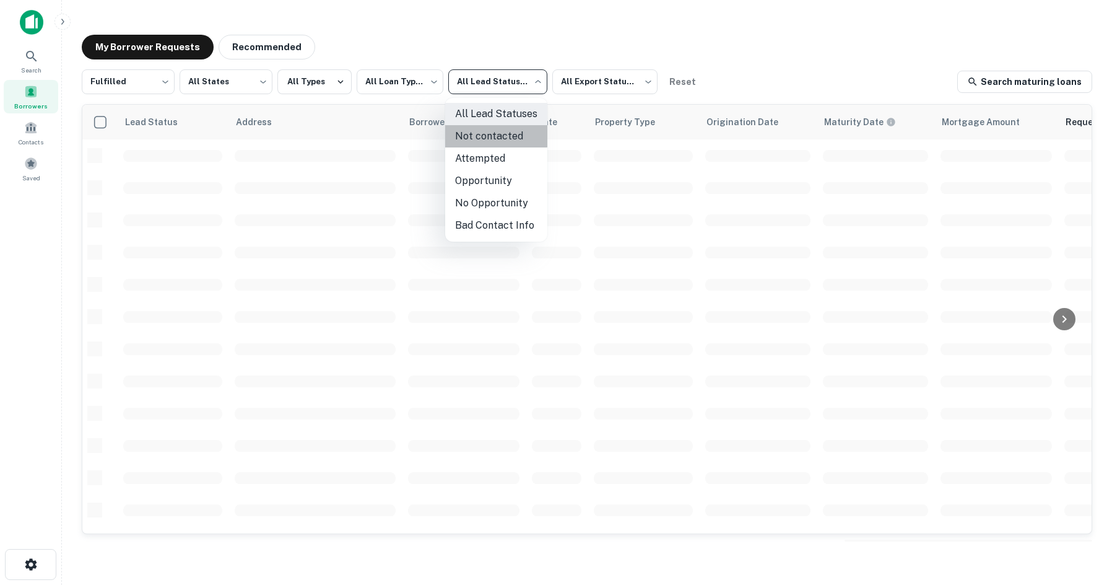
click at [497, 133] on li "Not contacted" at bounding box center [496, 136] width 102 height 22
type input "****"
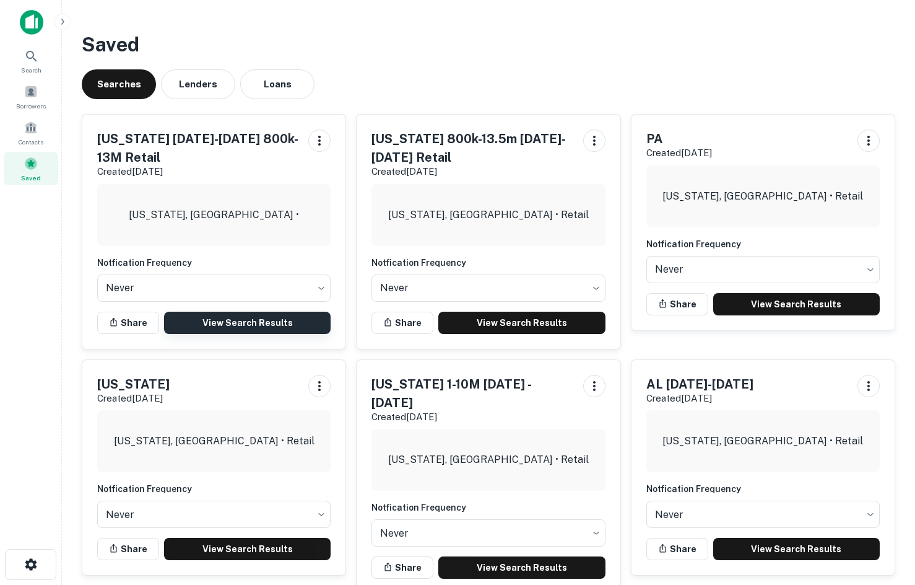
click at [308, 319] on link "View Search Results" at bounding box center [247, 323] width 167 height 22
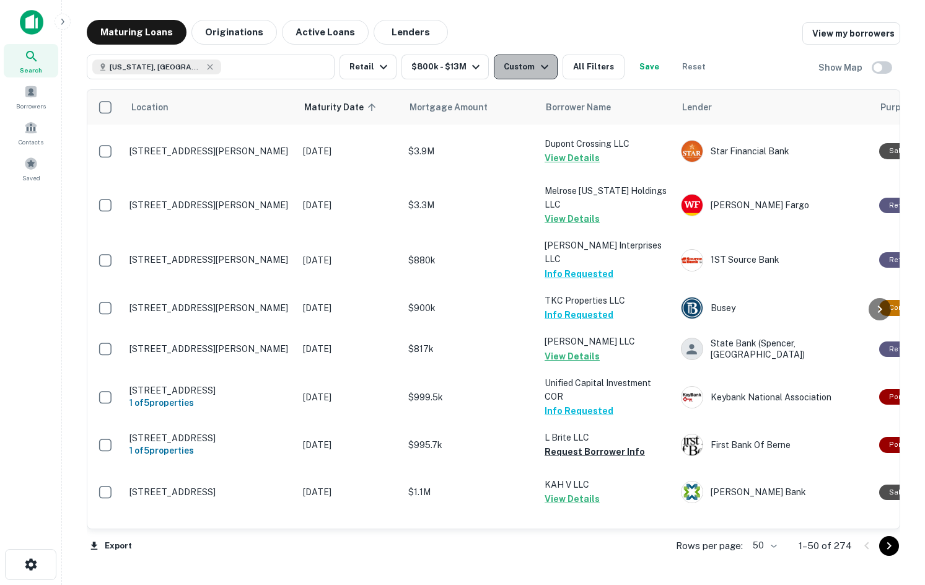
click at [508, 74] on div "Custom" at bounding box center [528, 66] width 48 height 15
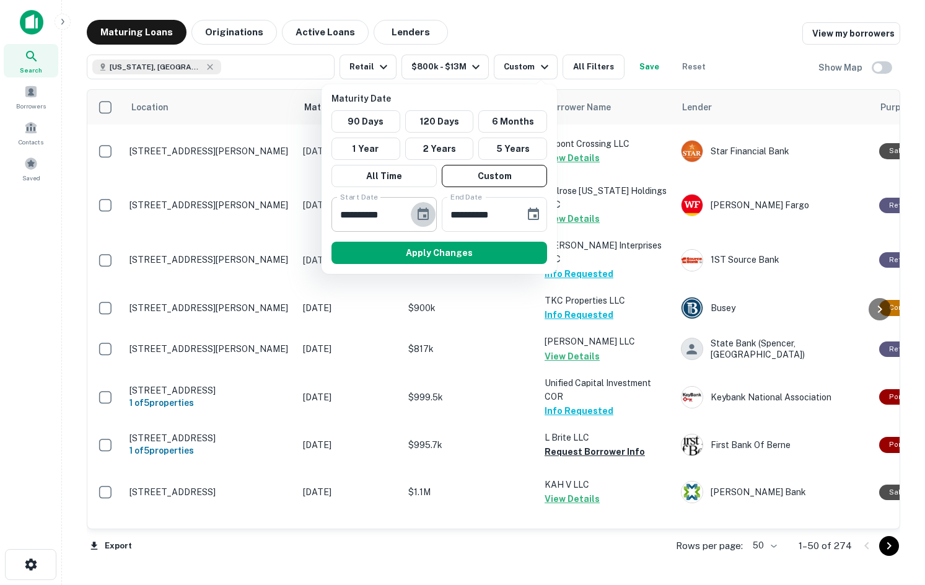
click at [425, 219] on icon "Choose date, selected date is Jan 11, 2026" at bounding box center [422, 213] width 11 height 12
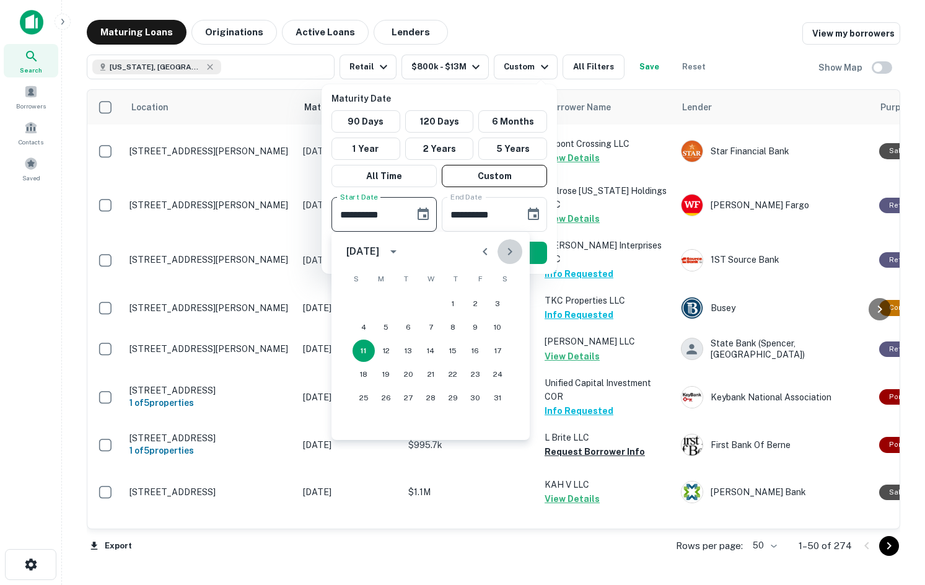
click at [518, 260] on button "Next month" at bounding box center [509, 251] width 25 height 25
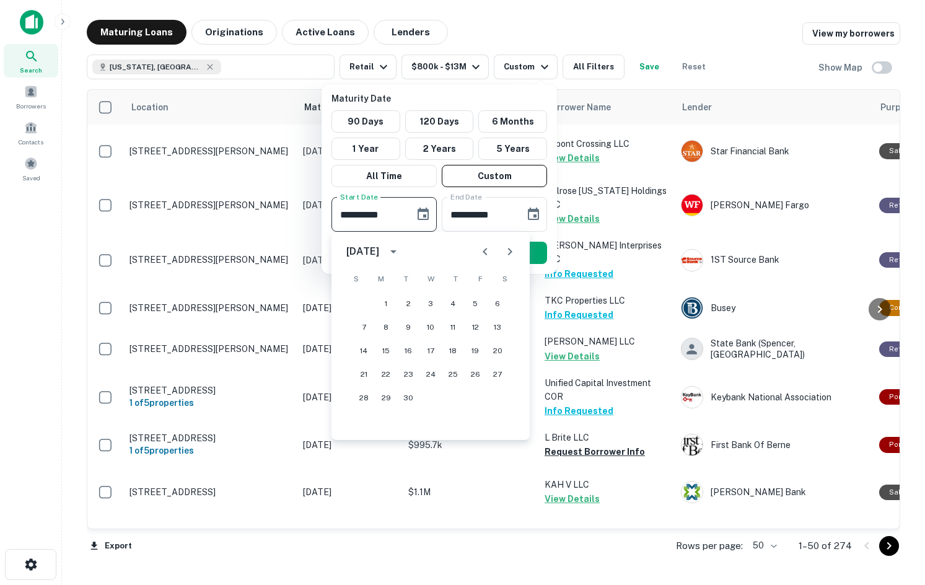
click at [518, 260] on button "Next month" at bounding box center [509, 251] width 25 height 25
click at [372, 347] on button "13" at bounding box center [363, 350] width 22 height 22
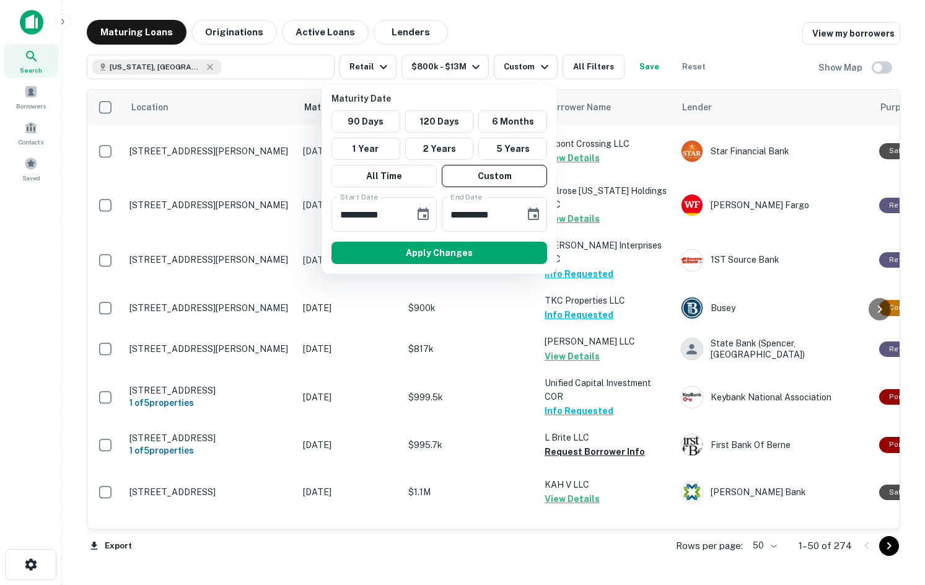
type input "**********"
click at [524, 260] on button "Apply Changes" at bounding box center [439, 253] width 216 height 22
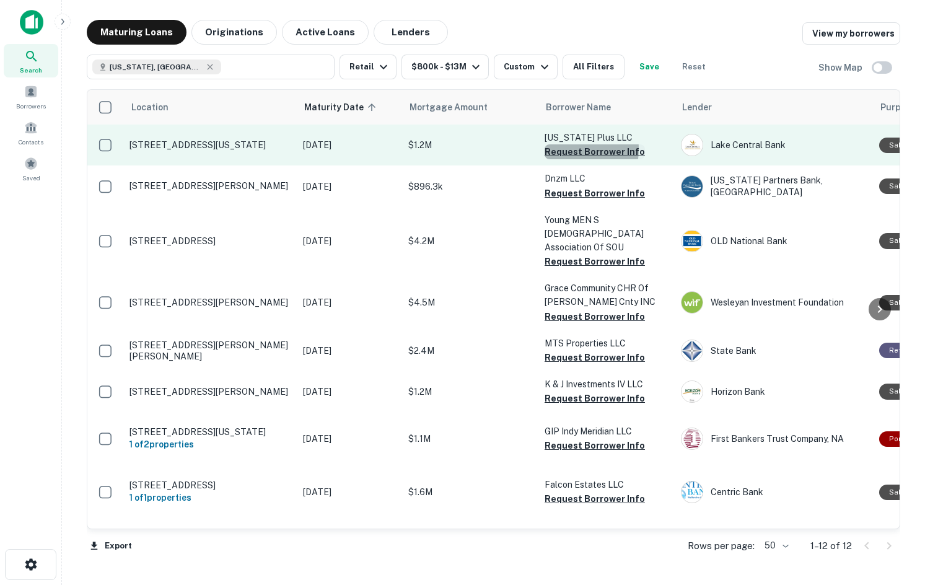
click at [567, 159] on button "Request Borrower Info" at bounding box center [594, 151] width 100 height 15
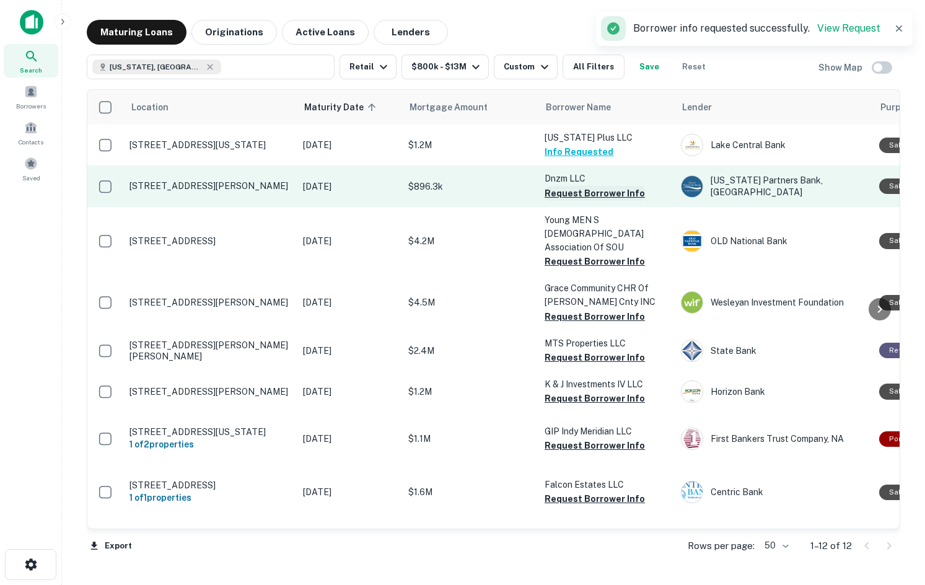
click at [556, 201] on button "Request Borrower Info" at bounding box center [594, 193] width 100 height 15
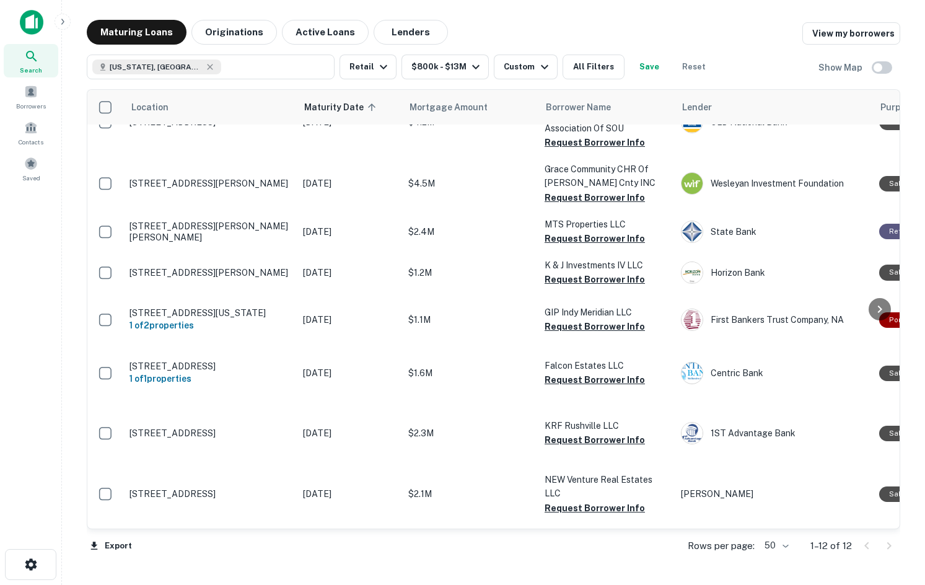
scroll to position [124, 0]
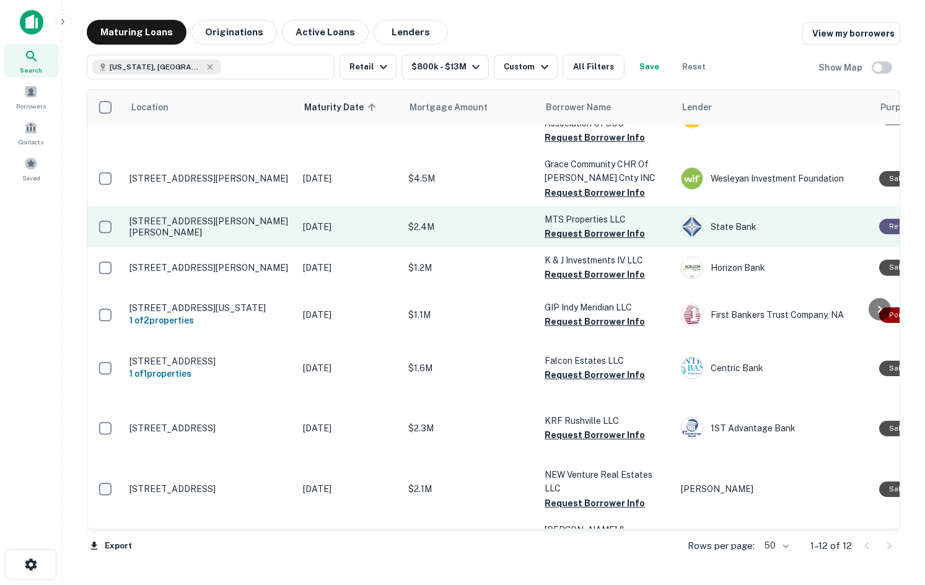
drag, startPoint x: 576, startPoint y: 260, endPoint x: 568, endPoint y: 272, distance: 14.8
click at [576, 241] on button "Request Borrower Info" at bounding box center [594, 233] width 100 height 15
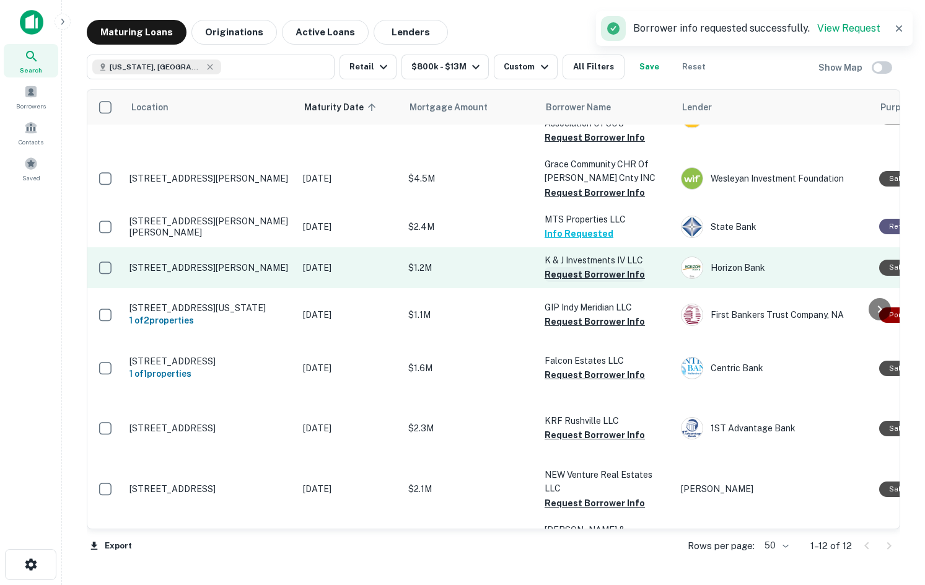
click at [567, 282] on button "Request Borrower Info" at bounding box center [594, 274] width 100 height 15
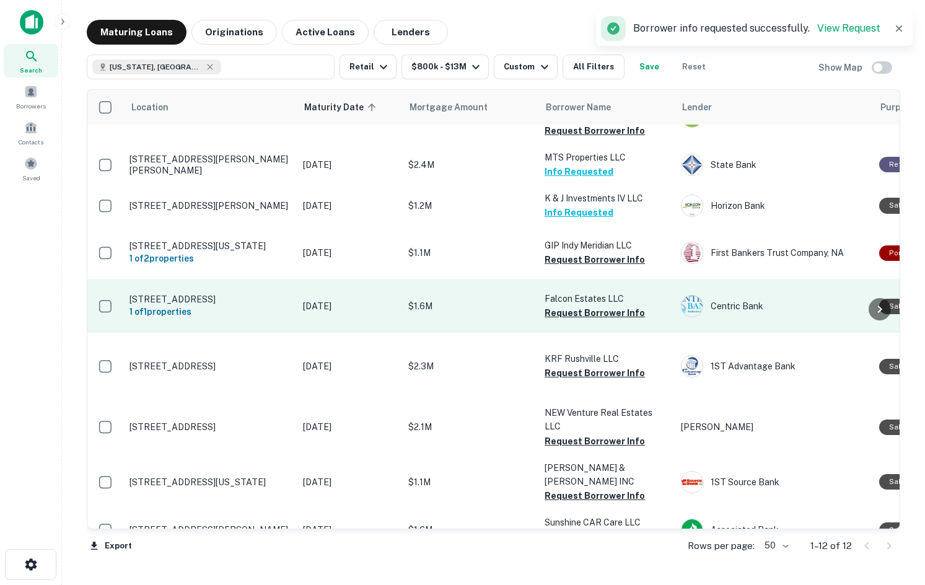
scroll to position [248, 0]
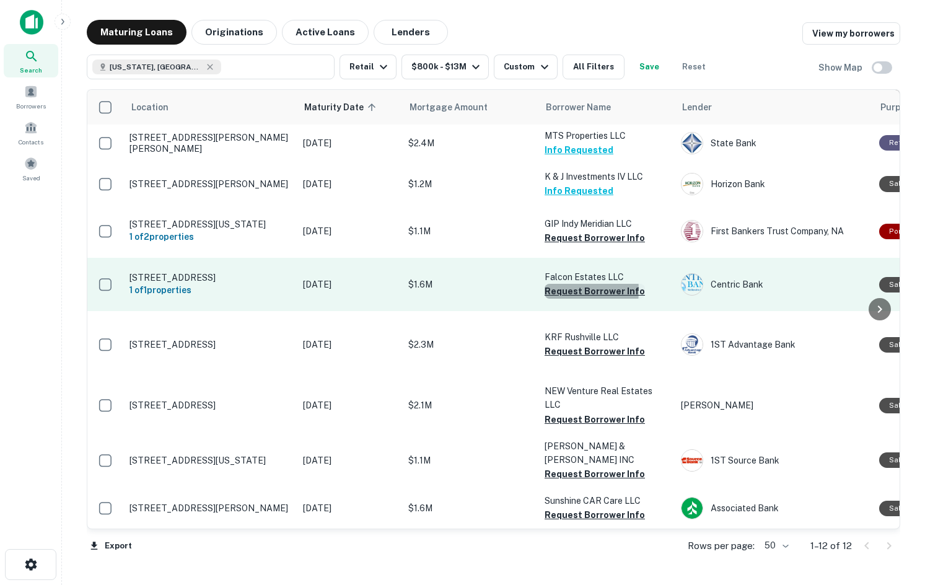
click at [551, 299] on button "Request Borrower Info" at bounding box center [594, 291] width 100 height 15
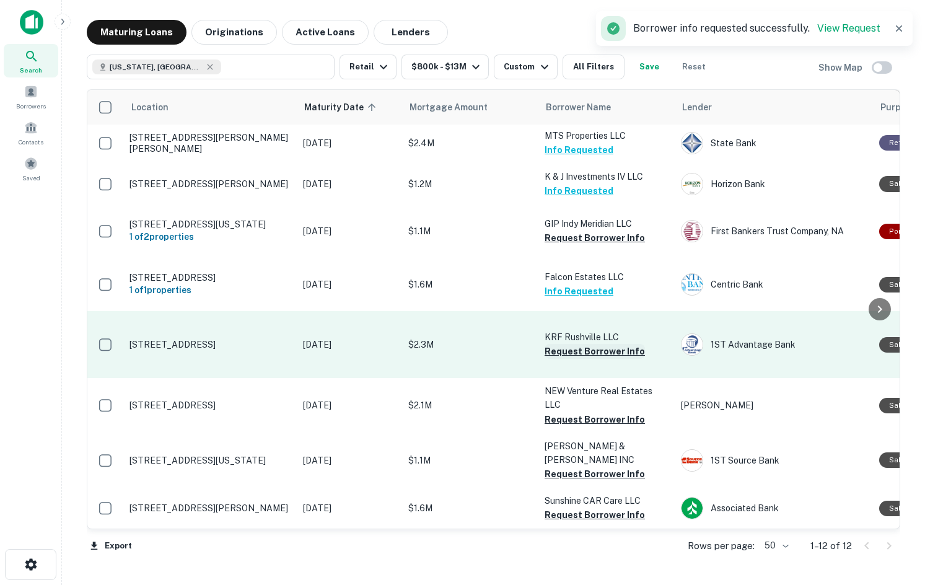
click at [565, 359] on button "Request Borrower Info" at bounding box center [594, 351] width 100 height 15
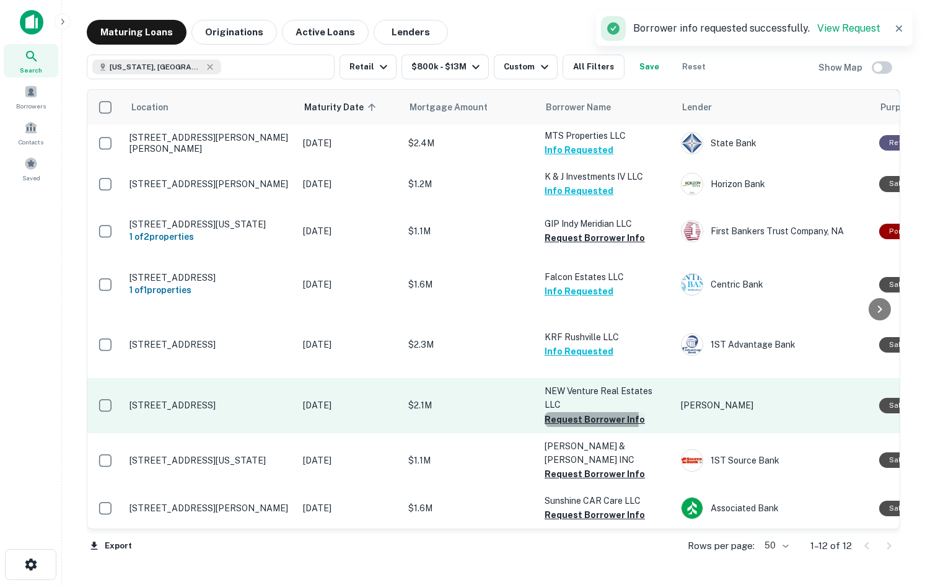
click at [550, 412] on button "Request Borrower Info" at bounding box center [594, 419] width 100 height 15
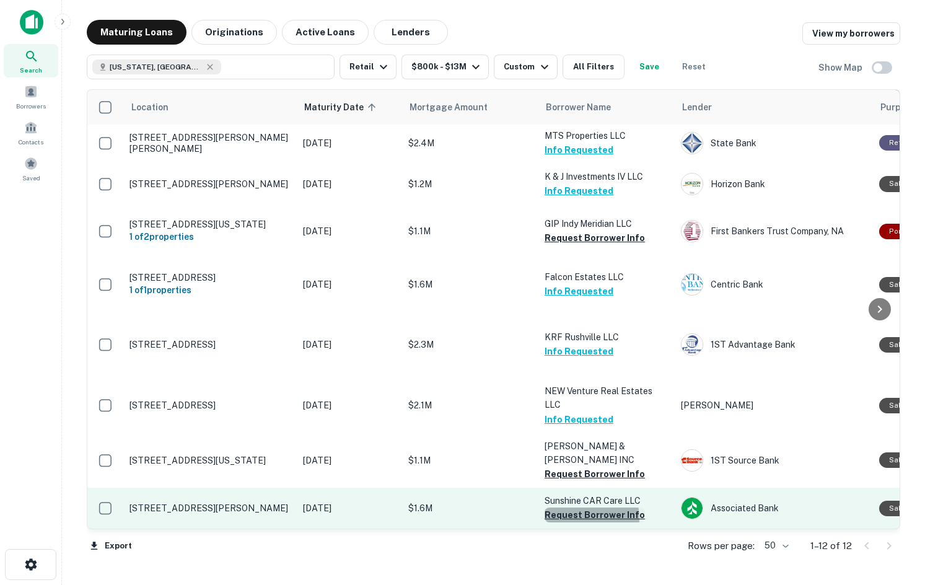
click at [575, 507] on button "Request Borrower Info" at bounding box center [594, 514] width 100 height 15
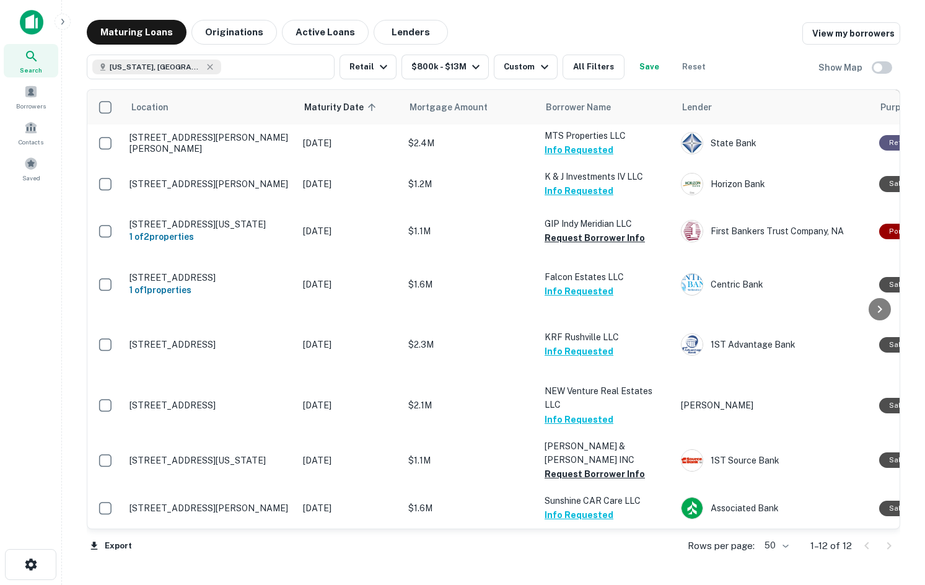
click at [38, 68] on span "Search" at bounding box center [31, 70] width 22 height 10
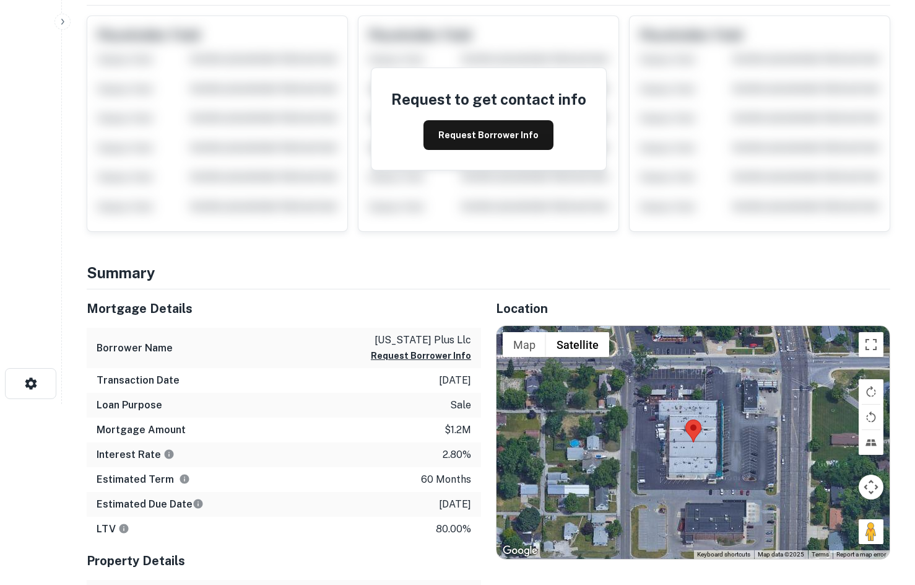
scroll to position [310, 0]
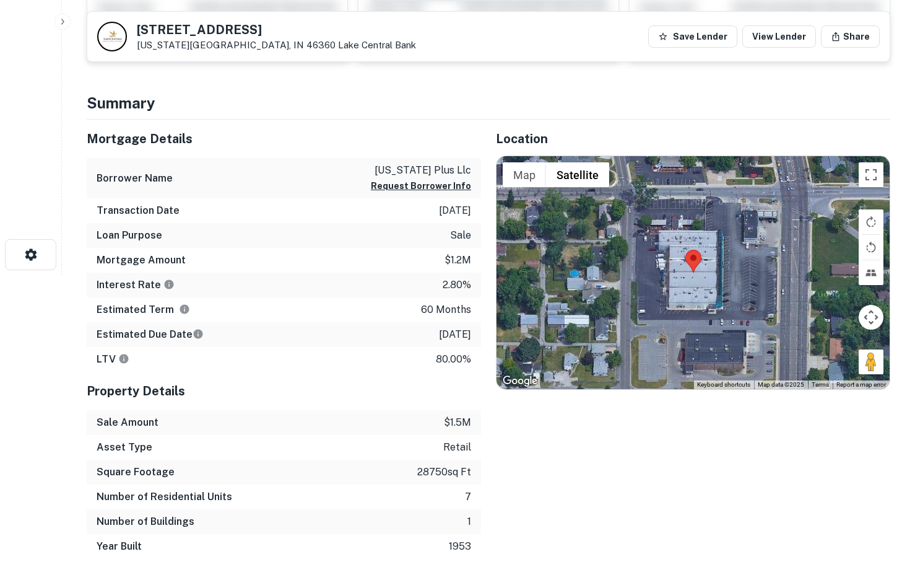
drag, startPoint x: 827, startPoint y: 358, endPoint x: 848, endPoint y: 339, distance: 28.0
click at [621, 283] on div "Map Terrain Satellite Labels Keyboard shortcuts Map Data Map data ©2025 Map dat…" at bounding box center [693, 272] width 393 height 233
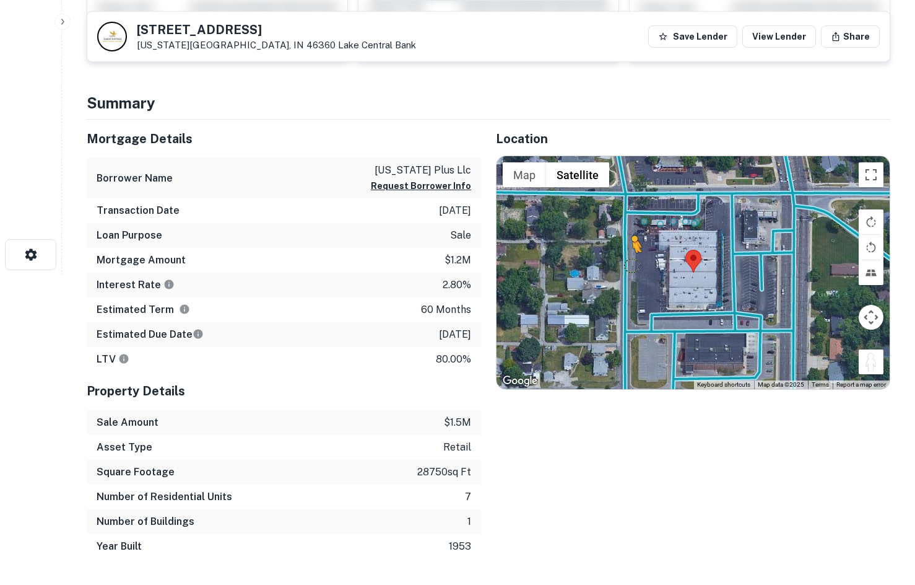
drag, startPoint x: 867, startPoint y: 362, endPoint x: 631, endPoint y: 264, distance: 255.5
click at [631, 264] on div "To activate drag with keyboard, press Alt + Enter. Once in keyboard drag state,…" at bounding box center [693, 272] width 393 height 233
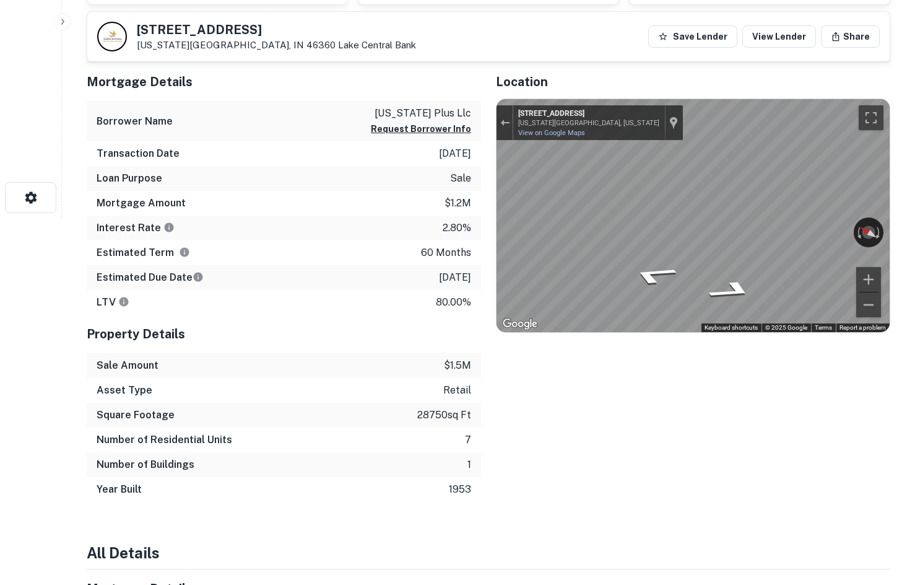
scroll to position [372, 0]
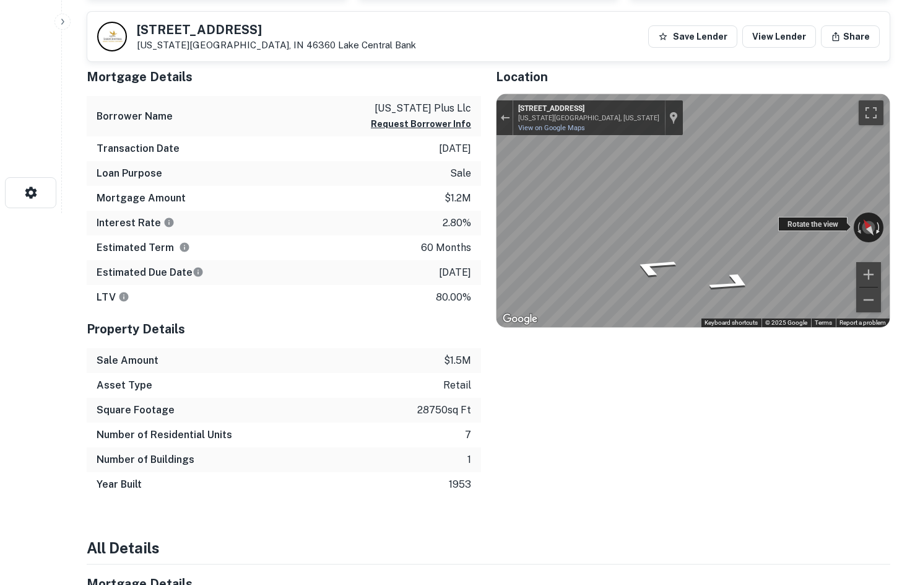
click at [880, 216] on div "← Move left → Move right ↑ Move up ↓ Move down + Zoom in - Zoom out 3011 Wabash…" at bounding box center [693, 210] width 393 height 233
click at [275, 202] on div "Mortgage Details Borrower Name michigan plus llc Request Borrower Info Transact…" at bounding box center [481, 277] width 819 height 439
click at [447, 165] on div "Mortgage Details Borrower Name michigan plus llc Request Borrower Info Transact…" at bounding box center [481, 277] width 819 height 439
click at [482, 218] on div "Location ← Move left → Move right ↑ Move up ↓ Move down + Zoom in - Zoom out Ho…" at bounding box center [685, 277] width 409 height 439
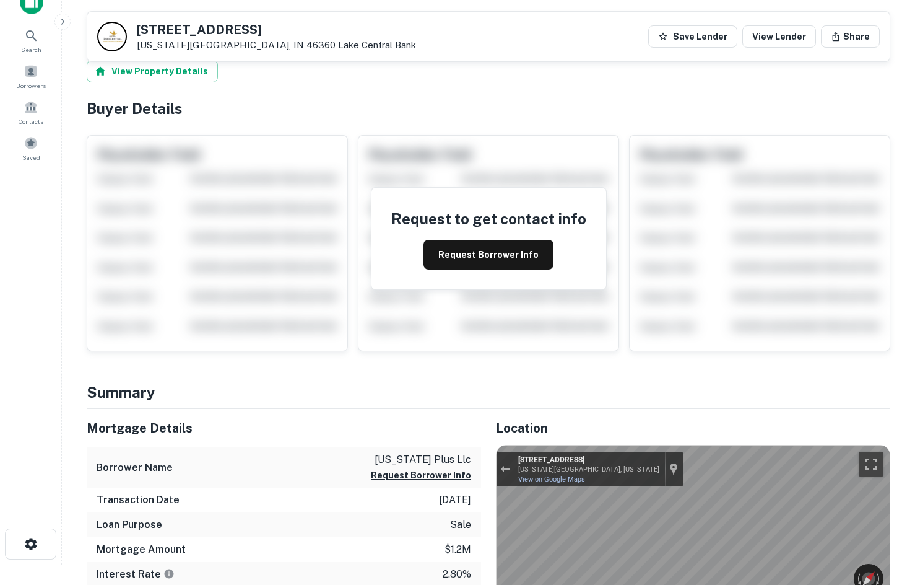
scroll to position [0, 0]
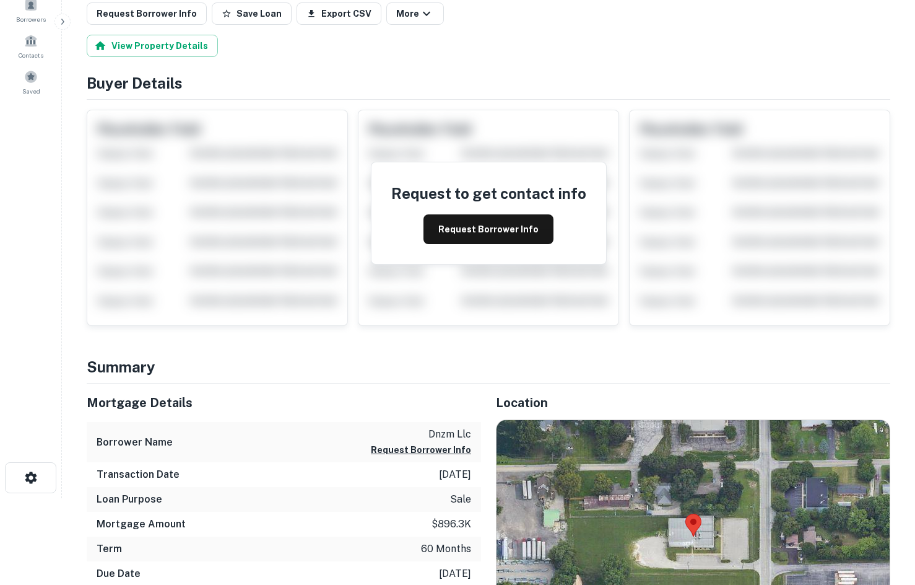
scroll to position [248, 0]
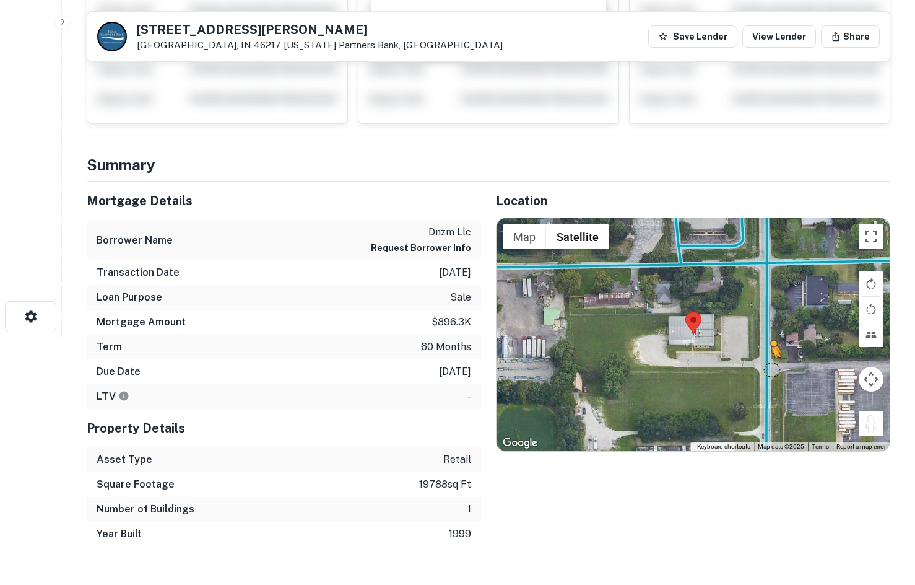
drag, startPoint x: 868, startPoint y: 434, endPoint x: 753, endPoint y: 357, distance: 139.0
click at [753, 357] on div "To activate drag with keyboard, press Alt + Enter. Once in keyboard drag state,…" at bounding box center [693, 334] width 393 height 233
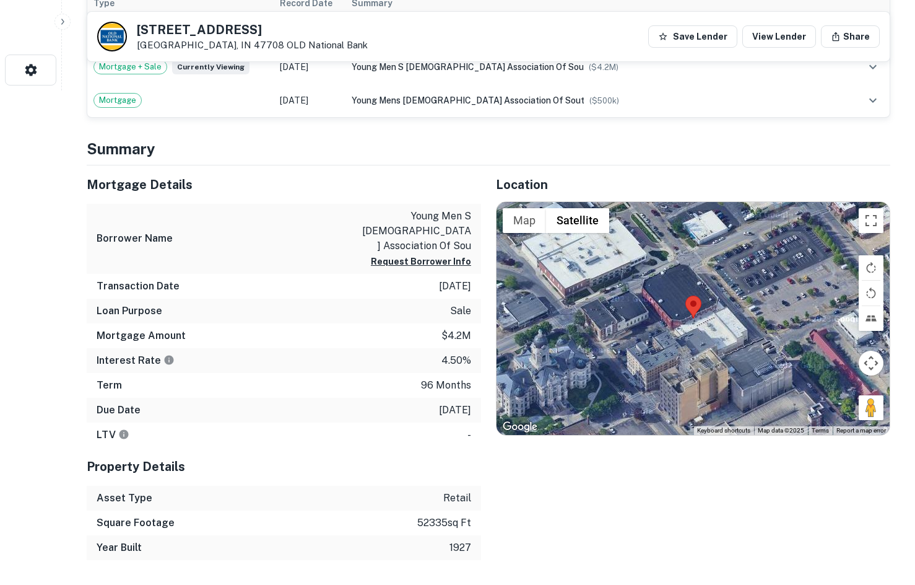
scroll to position [495, 0]
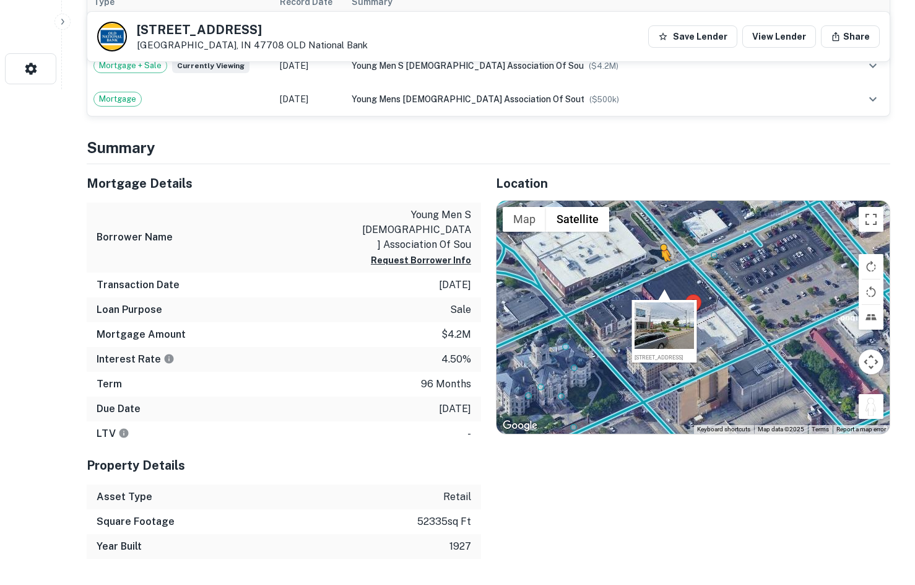
drag, startPoint x: 875, startPoint y: 404, endPoint x: 660, endPoint y: 274, distance: 251.5
click at [660, 274] on div "To activate drag with keyboard, press Alt + Enter. Once in keyboard drag state,…" at bounding box center [693, 317] width 393 height 233
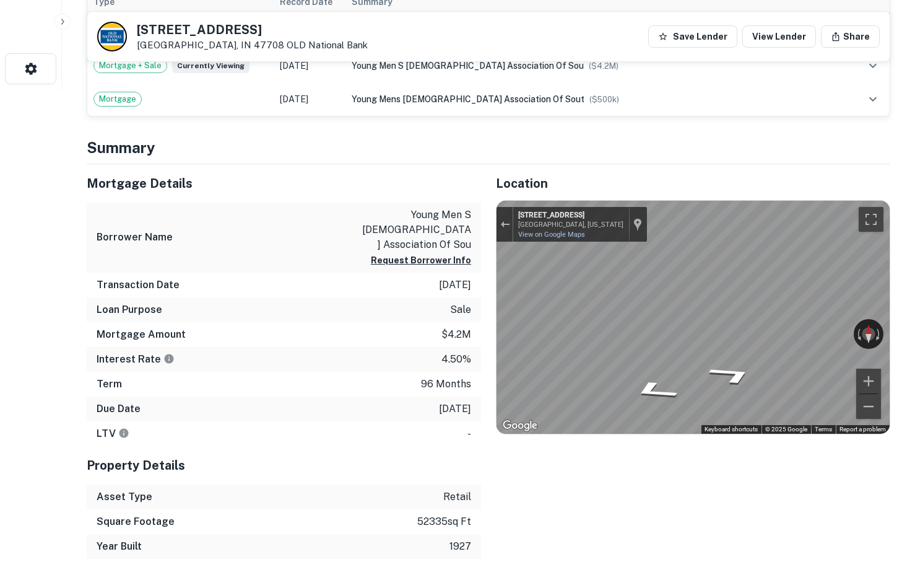
drag, startPoint x: 796, startPoint y: 329, endPoint x: 487, endPoint y: 352, distance: 309.9
click at [487, 352] on div "Location ← Move left → Move right ↑ Move up ↓ Move down + Zoom in - Zoom out Ho…" at bounding box center [685, 361] width 409 height 395
click at [434, 307] on div "Mortgage Details Borrower Name young men s christian association of sou Request…" at bounding box center [481, 361] width 819 height 395
click at [398, 325] on div "Mortgage Details Borrower Name young men s christian association of sou Request…" at bounding box center [481, 361] width 819 height 395
click at [598, 334] on div "← Move left → Move right ↑ Move up ↓ Move down + Zoom in - Zoom out 299 NW 6th …" at bounding box center [693, 317] width 393 height 233
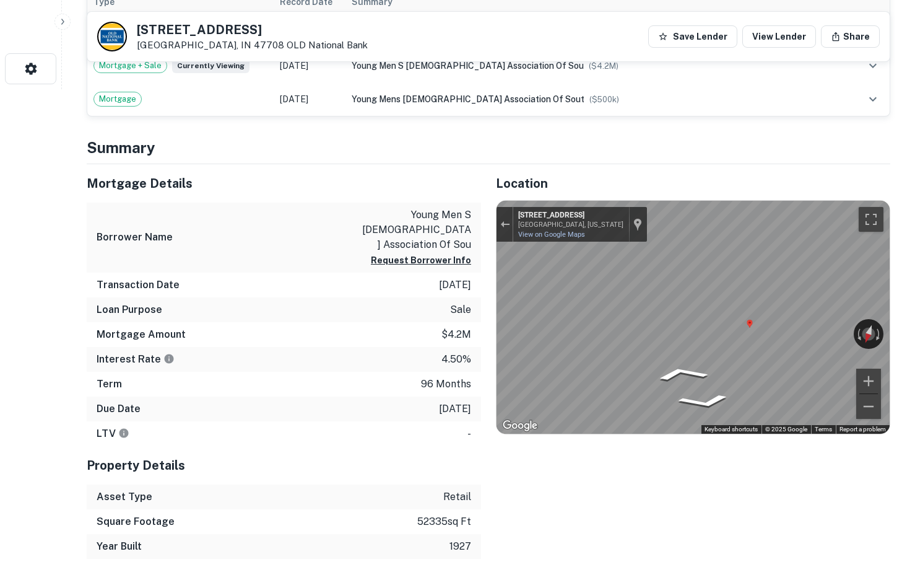
drag, startPoint x: 803, startPoint y: 337, endPoint x: 460, endPoint y: 312, distance: 344.1
click at [359, 315] on div "Mortgage Details Borrower Name young men s christian association of sou Request…" at bounding box center [481, 361] width 819 height 395
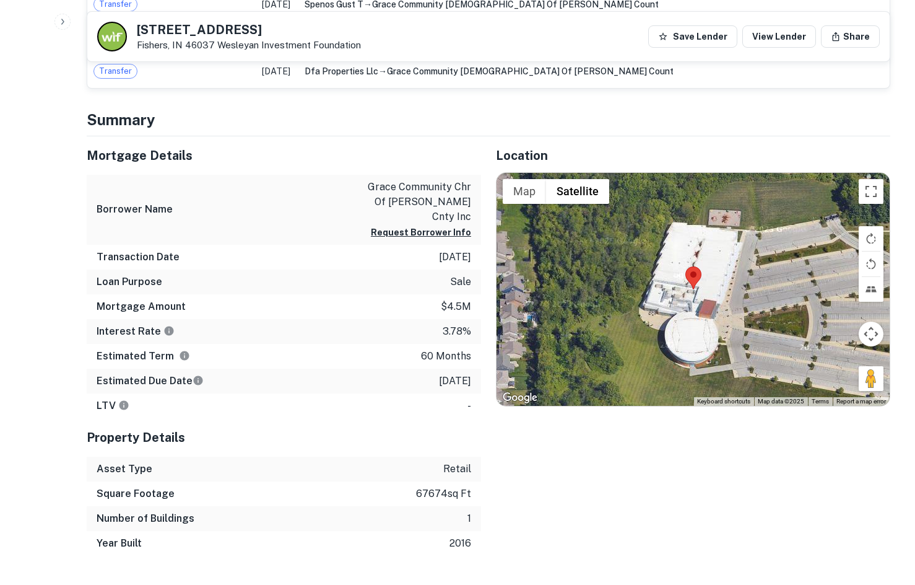
scroll to position [681, 0]
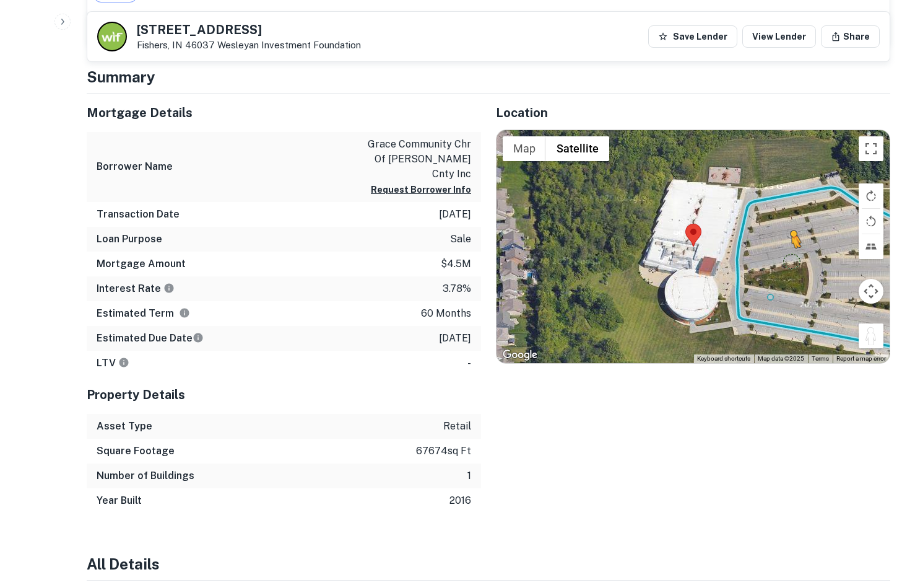
drag, startPoint x: 868, startPoint y: 314, endPoint x: 777, endPoint y: 235, distance: 121.2
click at [777, 235] on div "To activate drag with keyboard, press Alt + Enter. Once in keyboard drag state,…" at bounding box center [693, 246] width 393 height 233
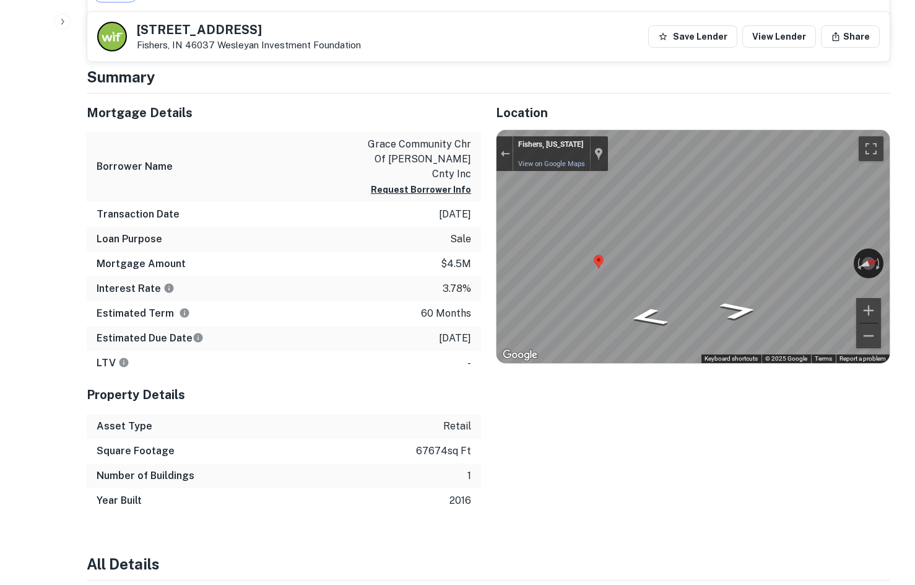
click at [492, 221] on div "Location ← Move left → Move right ↑ Move up ↓ Move down + Zoom in - Zoom out Ho…" at bounding box center [685, 303] width 409 height 419
click at [626, 231] on div "Location ← Move left → Move right ↑ Move up ↓ Move down + Zoom in - Zoom out Ho…" at bounding box center [685, 303] width 409 height 419
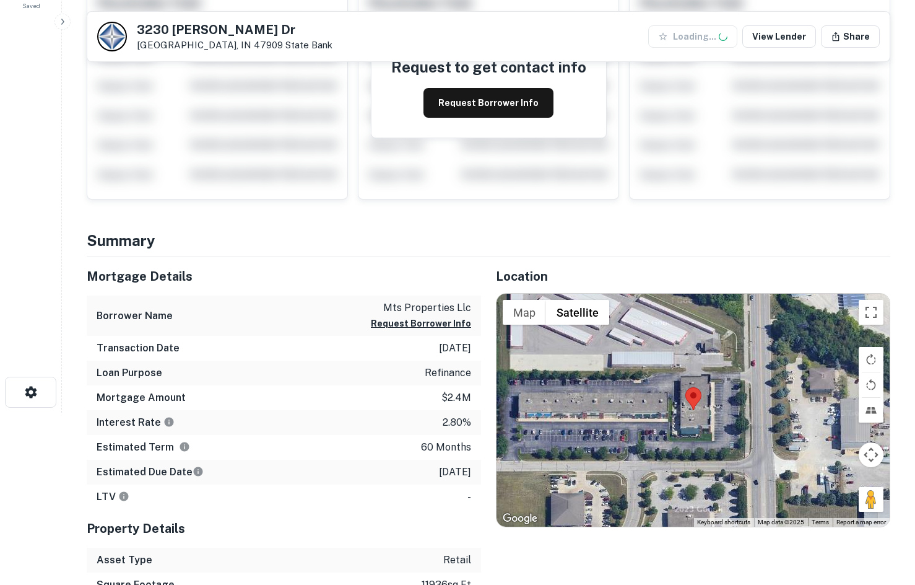
scroll to position [310, 0]
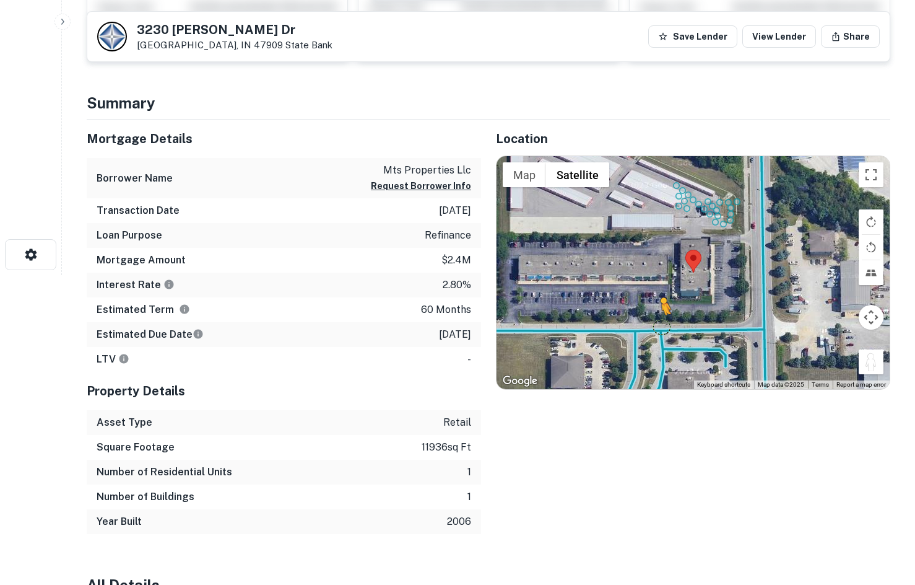
drag, startPoint x: 873, startPoint y: 357, endPoint x: 657, endPoint y: 328, distance: 217.5
click at [657, 328] on div "To activate drag with keyboard, press Alt + Enter. Once in keyboard drag state,…" at bounding box center [693, 272] width 393 height 233
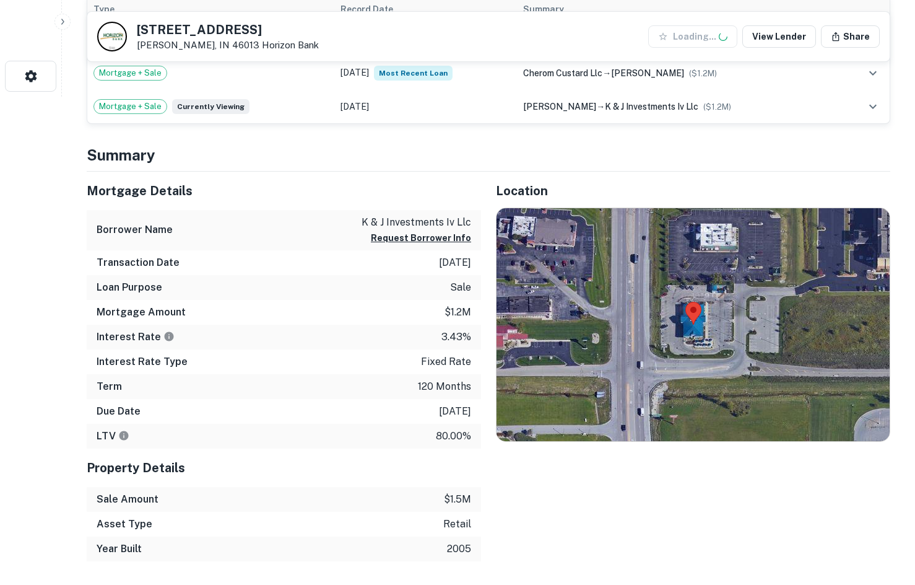
scroll to position [495, 0]
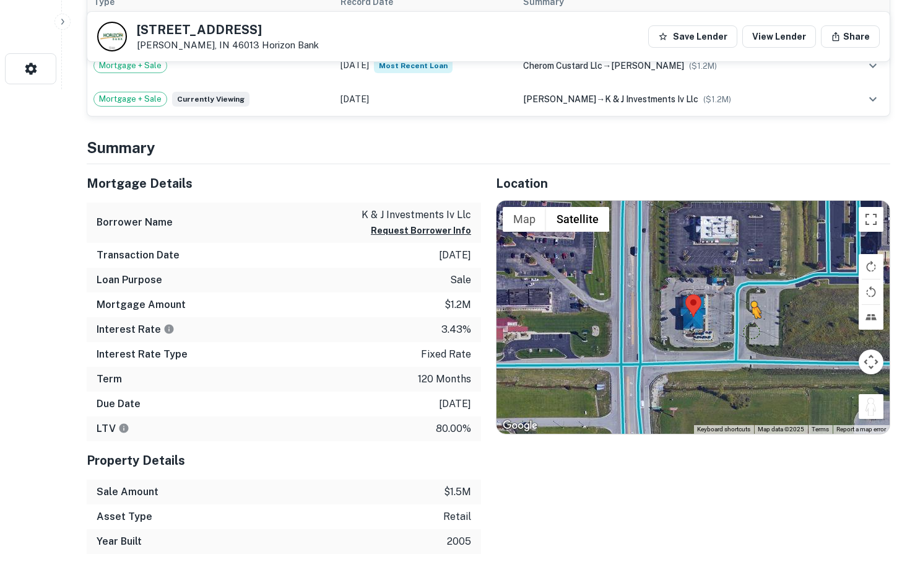
drag, startPoint x: 877, startPoint y: 409, endPoint x: 735, endPoint y: 329, distance: 162.8
click at [735, 330] on div "To activate drag with keyboard, press Alt + Enter. Once in keyboard drag state,…" at bounding box center [693, 317] width 393 height 233
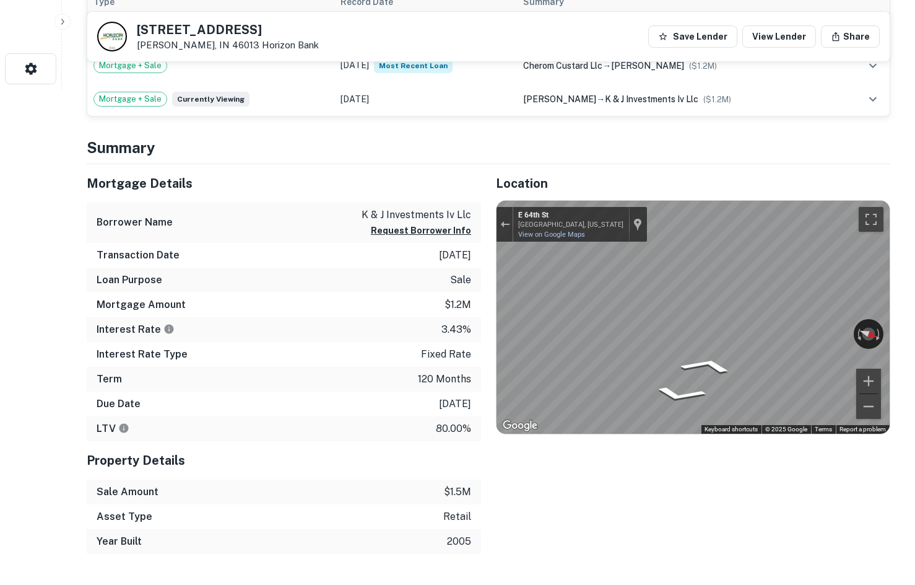
click at [406, 274] on div "Mortgage Details Borrower Name k & j investments iv llc Request Borrower Info T…" at bounding box center [481, 359] width 819 height 390
click at [398, 310] on div "Mortgage Details Borrower Name k & j investments iv llc Request Borrower Info T…" at bounding box center [481, 359] width 819 height 390
click at [468, 290] on div "Mortgage Details Borrower Name k & j investments iv llc Request Borrower Info T…" at bounding box center [481, 359] width 819 height 390
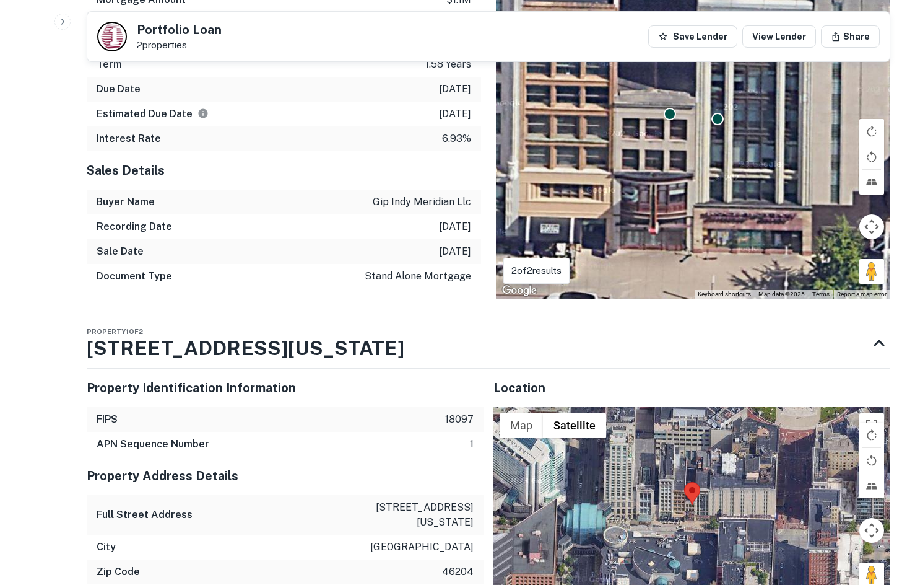
scroll to position [929, 0]
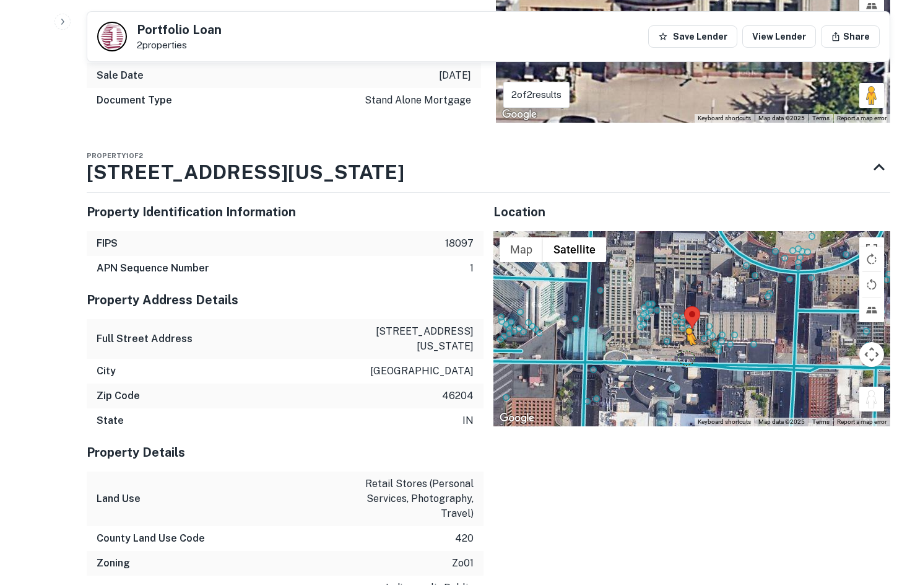
drag, startPoint x: 875, startPoint y: 409, endPoint x: 681, endPoint y: 355, distance: 201.8
click at [681, 355] on div "To activate drag with keyboard, press Alt + Enter. Once in keyboard drag state,…" at bounding box center [692, 329] width 397 height 196
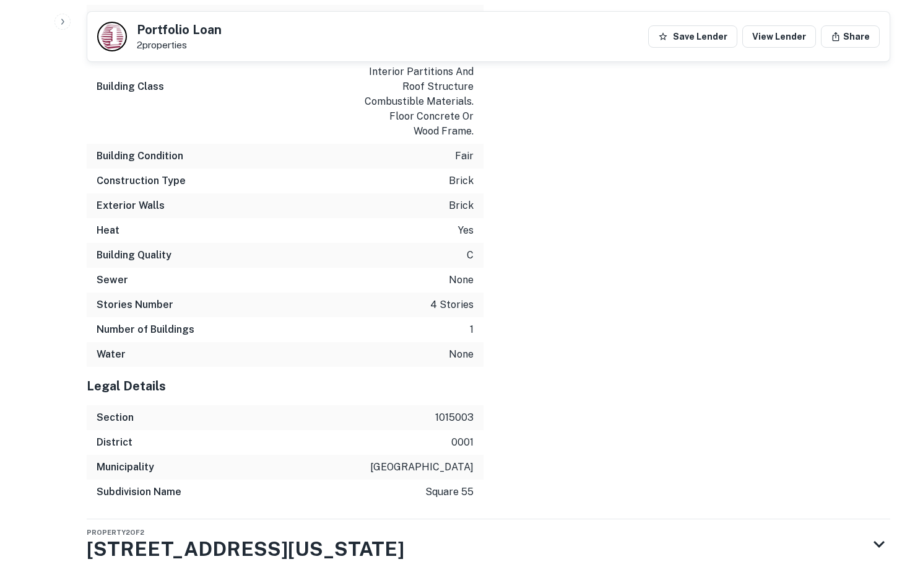
scroll to position [1856, 0]
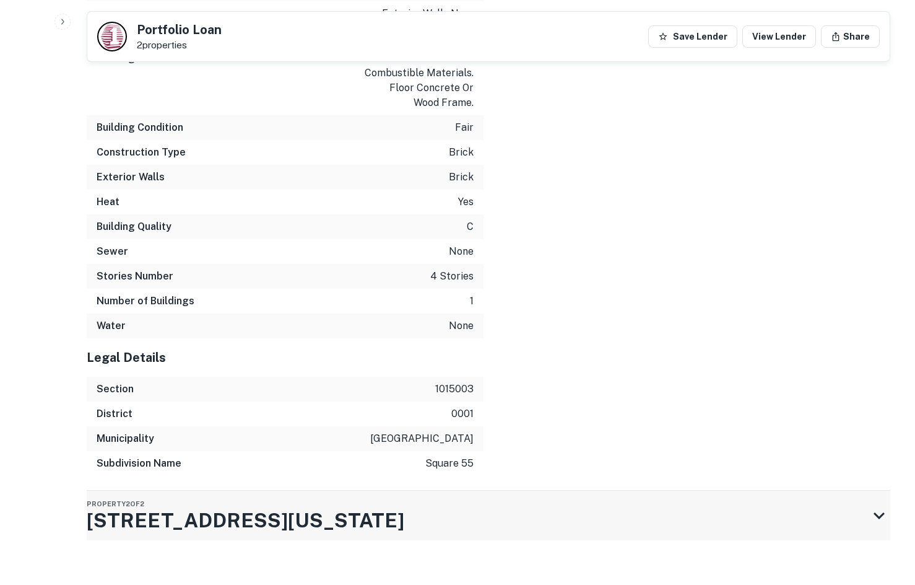
drag, startPoint x: 344, startPoint y: 481, endPoint x: 349, endPoint y: 476, distance: 7.0
click at [345, 491] on div "Property 2 of 2 20 W Washington St" at bounding box center [478, 516] width 782 height 50
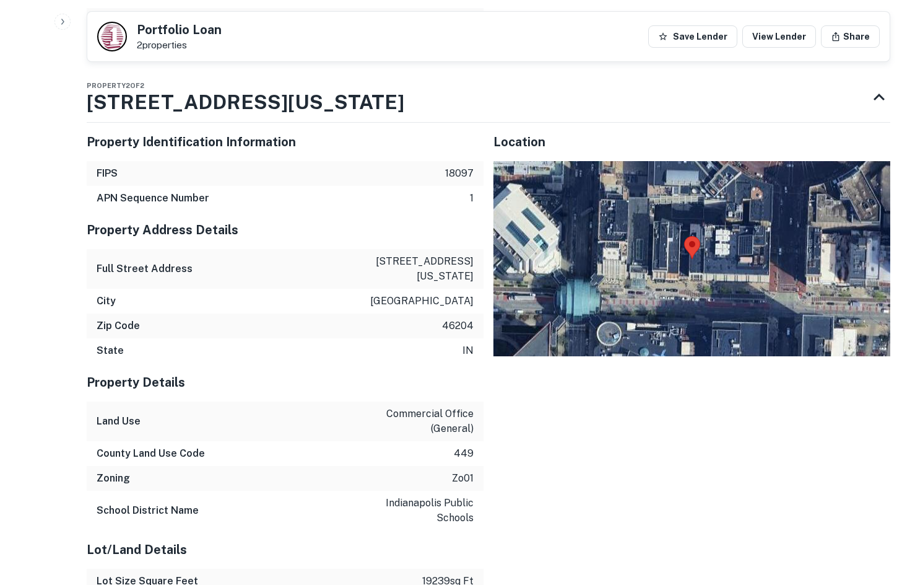
scroll to position [2414, 0]
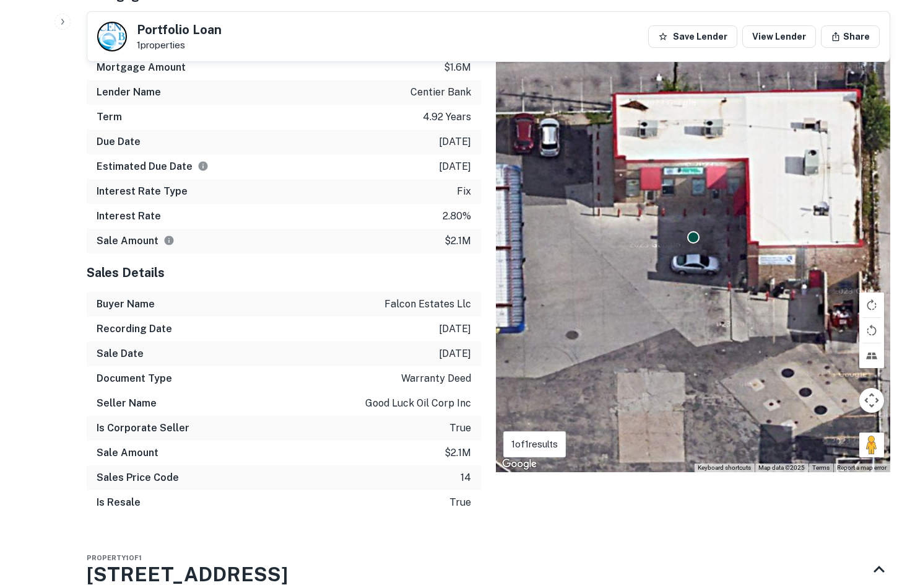
scroll to position [619, 0]
drag, startPoint x: 870, startPoint y: 448, endPoint x: 592, endPoint y: 82, distance: 460.2
click at [592, 82] on div "To activate drag with keyboard, press Alt + Enter. Once in keyboard drag state,…" at bounding box center [693, 242] width 395 height 457
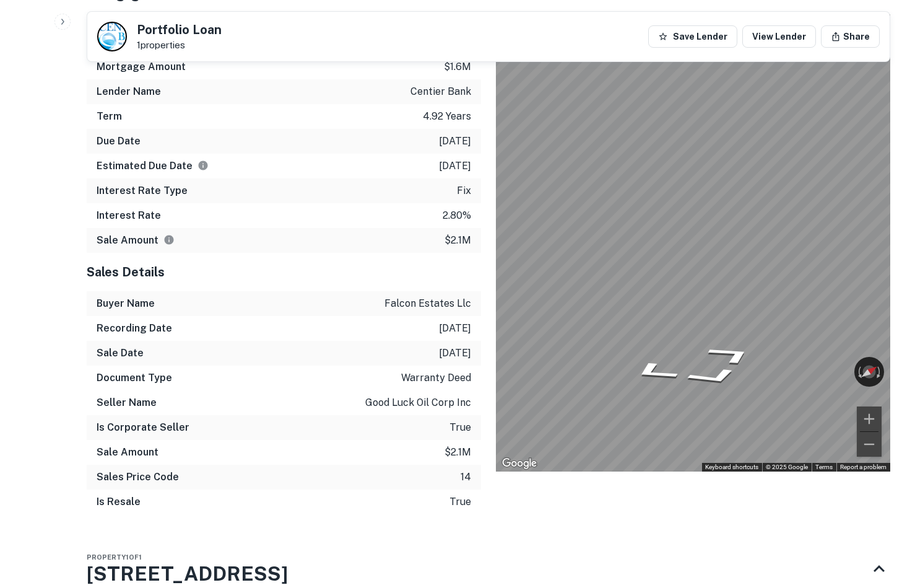
click at [278, 252] on div "Mortgage Details Borrower Name falcon estates llc Request Borrower Info Mortgag…" at bounding box center [481, 250] width 819 height 548
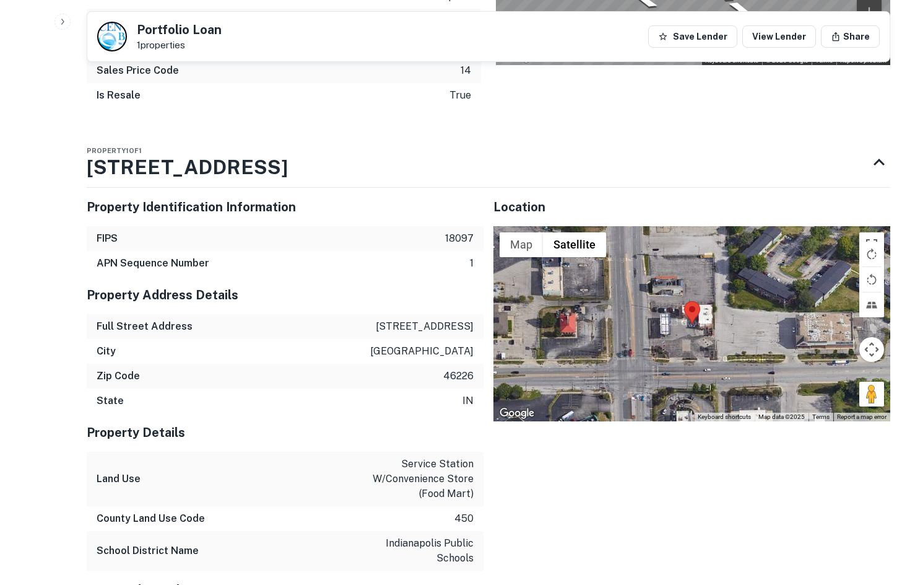
scroll to position [991, 0]
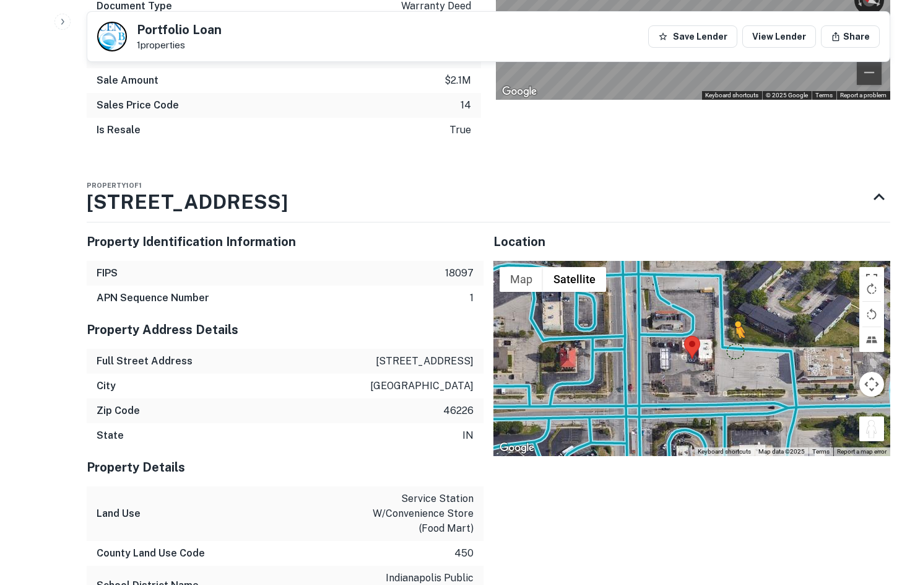
drag, startPoint x: 875, startPoint y: 435, endPoint x: 734, endPoint y: 351, distance: 164.4
click at [734, 351] on div "To activate drag with keyboard, press Alt + Enter. Once in keyboard drag state,…" at bounding box center [692, 359] width 397 height 196
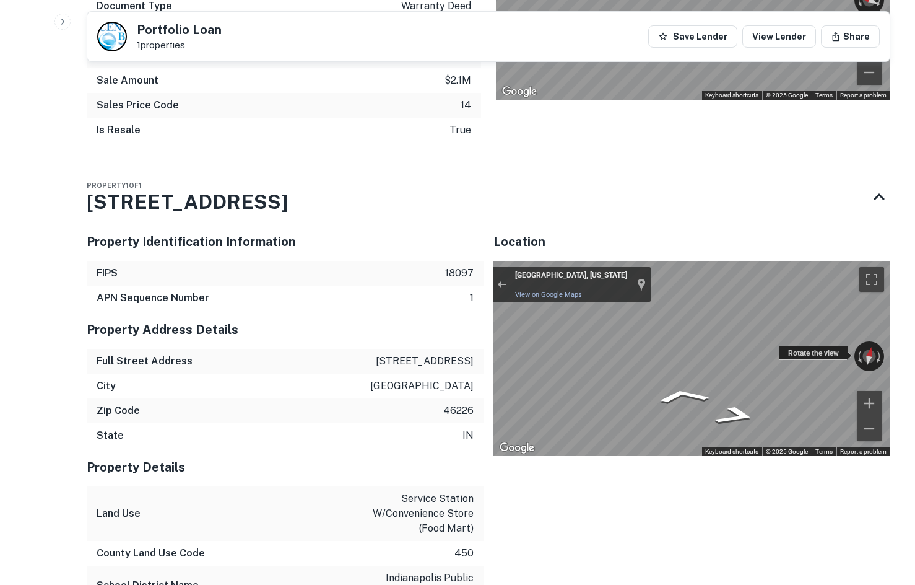
click at [791, 355] on div "← Move left → Move right ↑ Move up ↓ Move down + Zoom in - Zoom out Indianapoli…" at bounding box center [692, 359] width 397 height 196
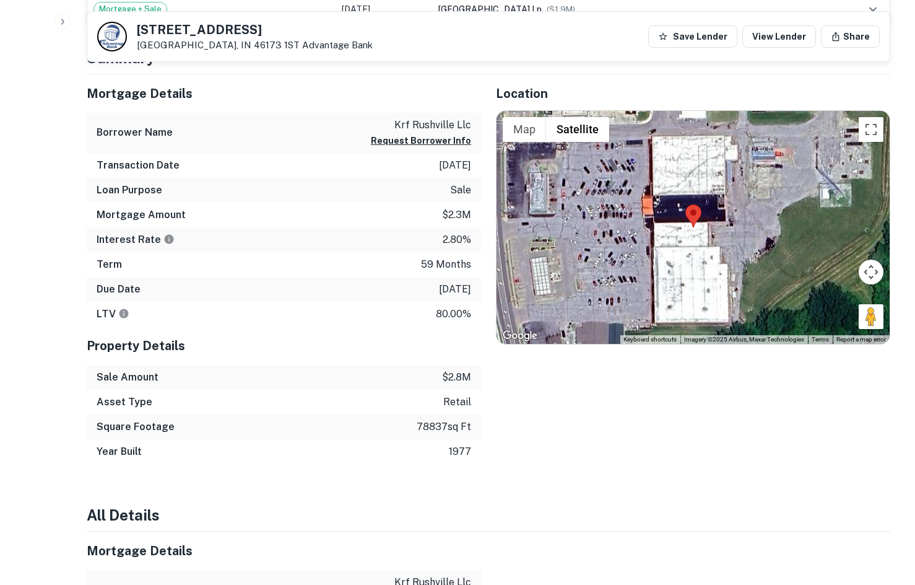
scroll to position [619, 0]
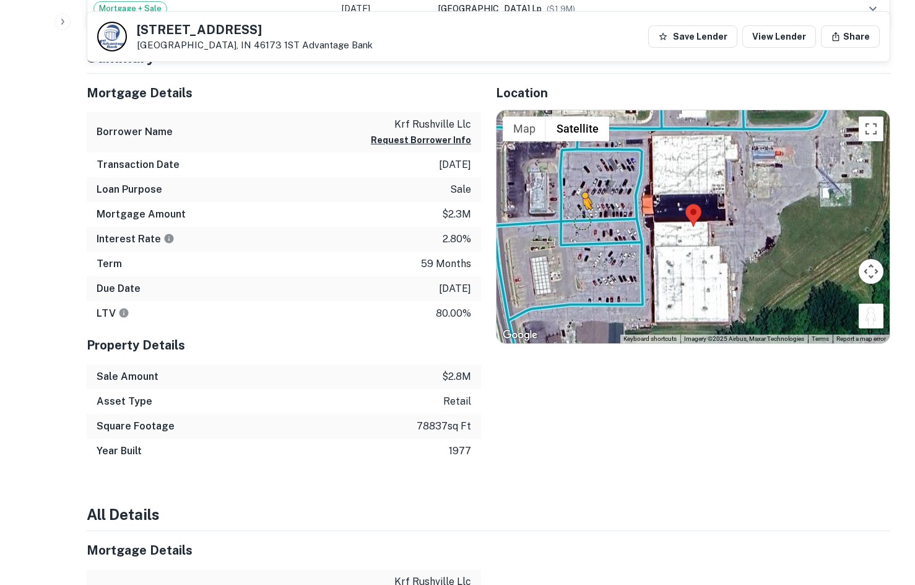
drag, startPoint x: 875, startPoint y: 316, endPoint x: 579, endPoint y: 223, distance: 309.7
click at [579, 223] on div "To activate drag with keyboard, press Alt + Enter. Once in keyboard drag state,…" at bounding box center [693, 226] width 393 height 233
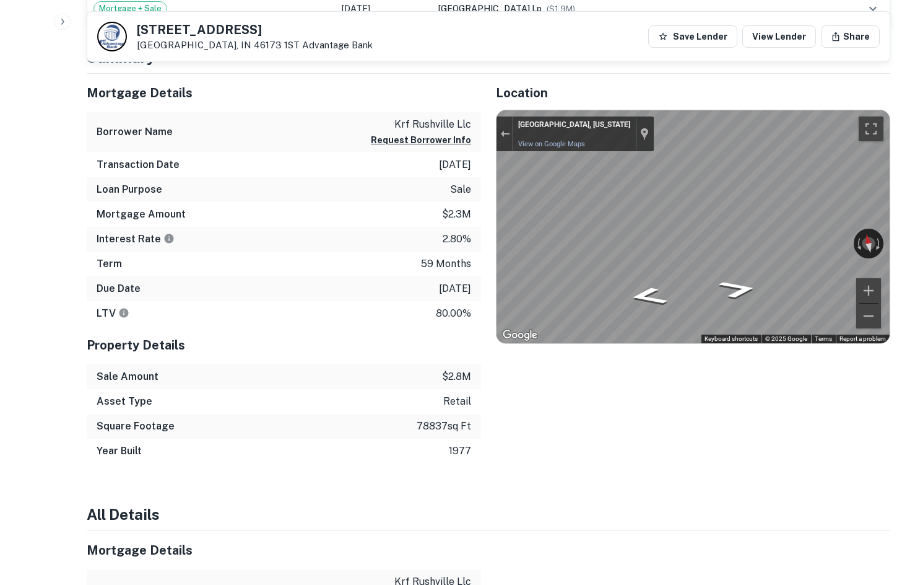
click at [402, 225] on div "Mortgage Details Borrower Name krf rushville llc Request Borrower Info Transact…" at bounding box center [481, 269] width 819 height 390
click at [478, 217] on div "Mortgage Details Borrower Name krf rushville llc Request Borrower Info Transact…" at bounding box center [481, 269] width 819 height 390
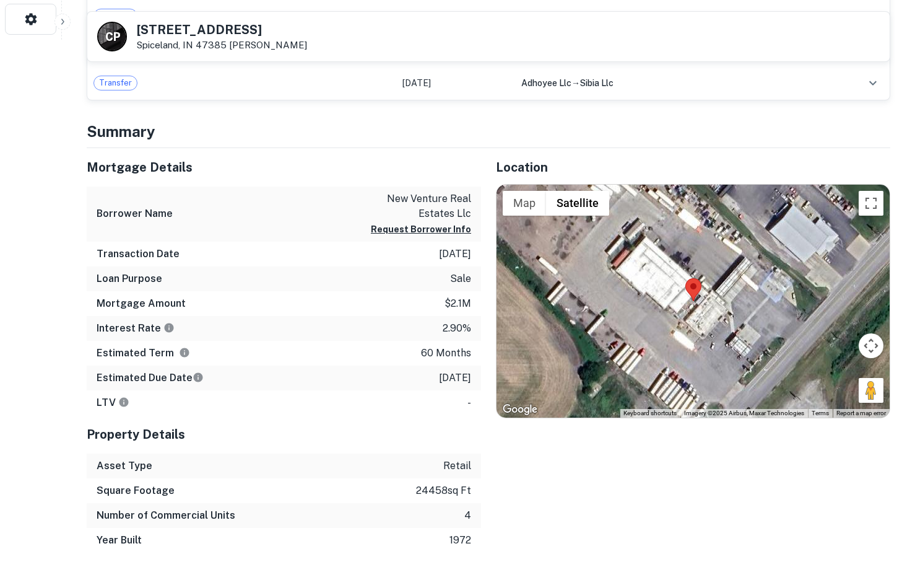
scroll to position [557, 0]
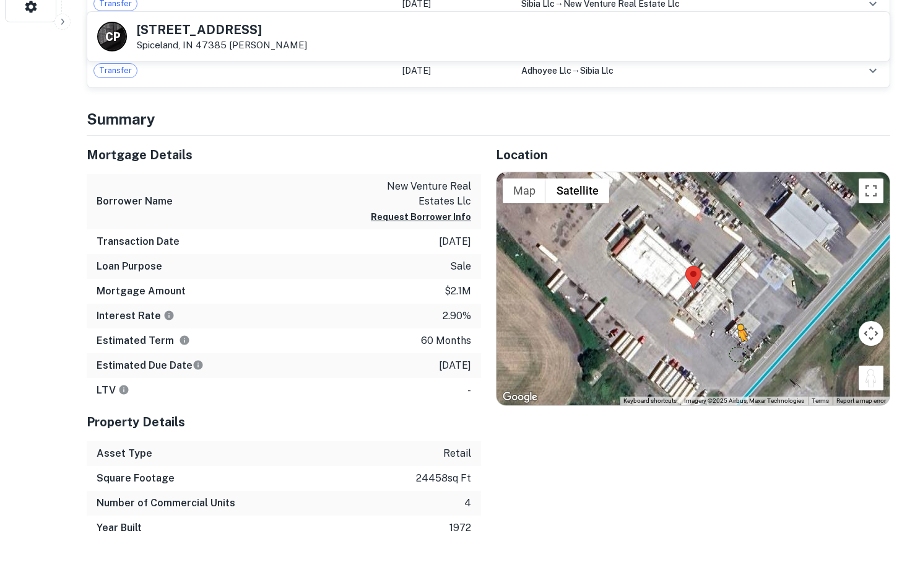
drag, startPoint x: 863, startPoint y: 378, endPoint x: 756, endPoint y: 356, distance: 110.2
click at [749, 354] on div "To activate drag with keyboard, press Alt + Enter. Once in keyboard drag state,…" at bounding box center [693, 288] width 393 height 233
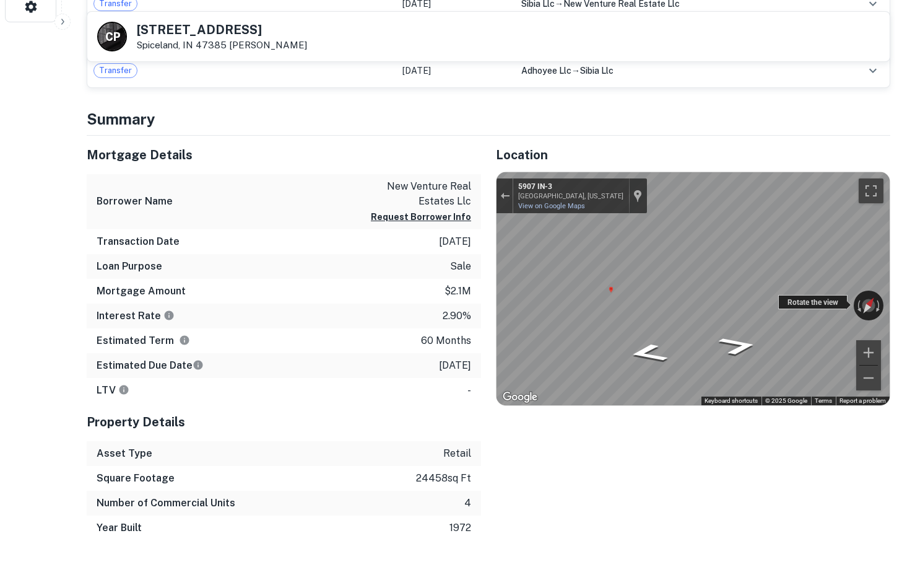
click at [787, 294] on div "← Move left → Move right ↑ Move up ↓ Move down + Zoom in - Zoom out [STREET_ADD…" at bounding box center [693, 288] width 393 height 233
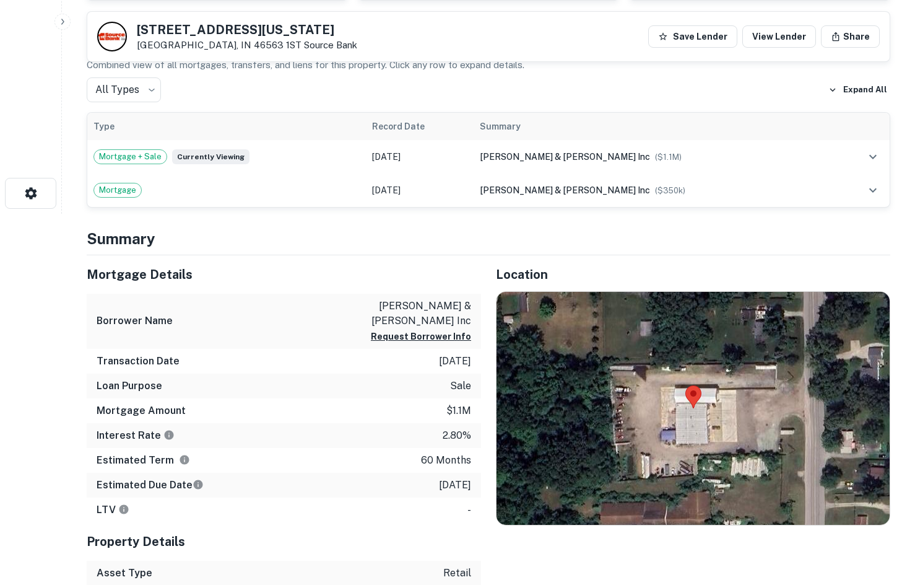
scroll to position [434, 0]
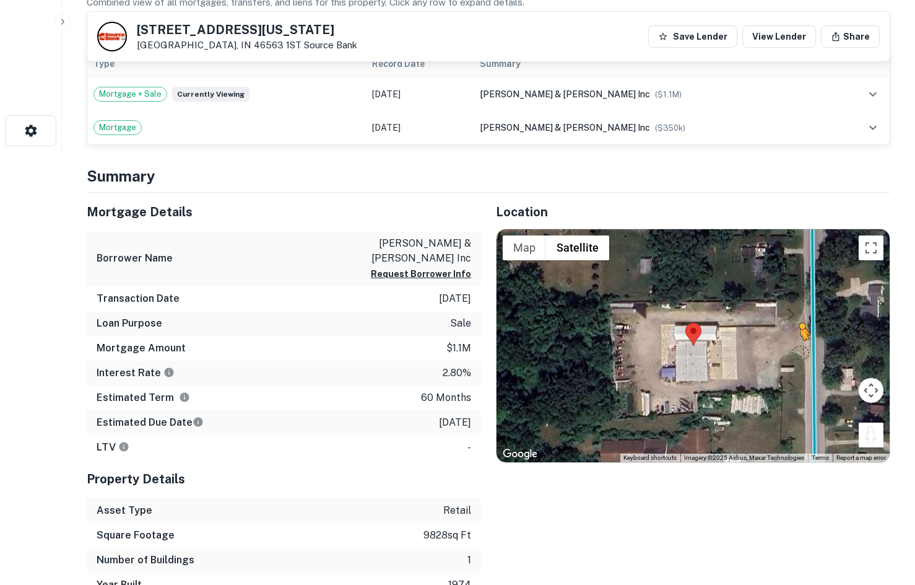
drag, startPoint x: 878, startPoint y: 435, endPoint x: 799, endPoint y: 352, distance: 114.3
click at [799, 352] on div "To activate drag with keyboard, press Alt + Enter. Once in keyboard drag state,…" at bounding box center [693, 345] width 393 height 233
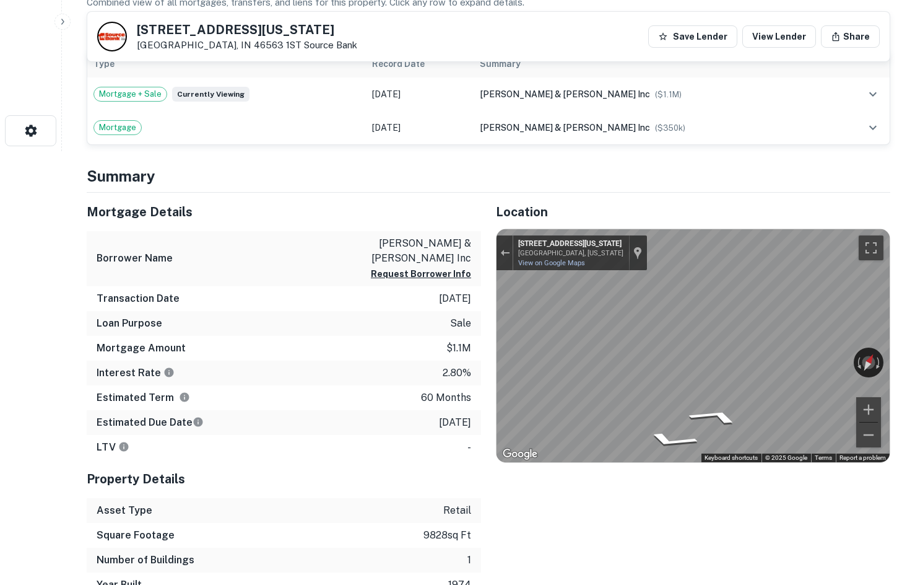
click at [748, 418] on icon "Go North, Michigan Rd" at bounding box center [739, 423] width 69 height 25
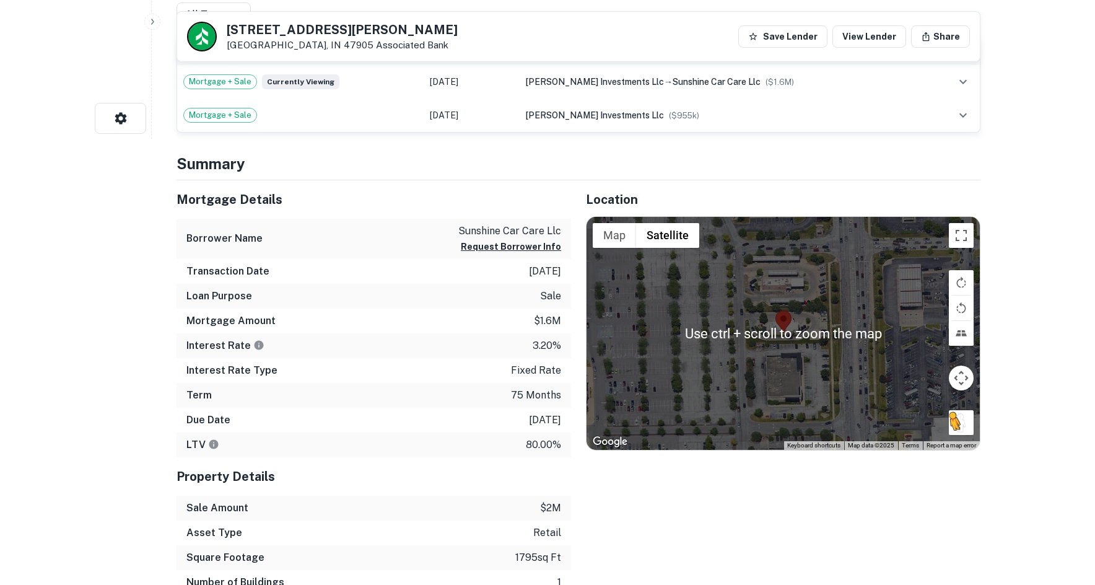
scroll to position [495, 0]
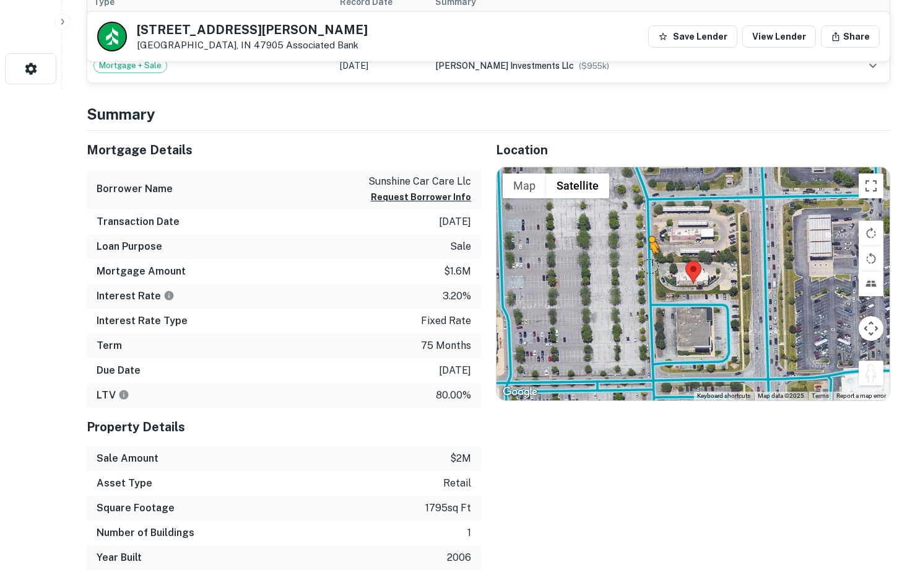
drag, startPoint x: 878, startPoint y: 380, endPoint x: 643, endPoint y: 270, distance: 259.3
click at [643, 270] on div "To activate drag with keyboard, press Alt + Enter. Once in keyboard drag state,…" at bounding box center [693, 283] width 393 height 233
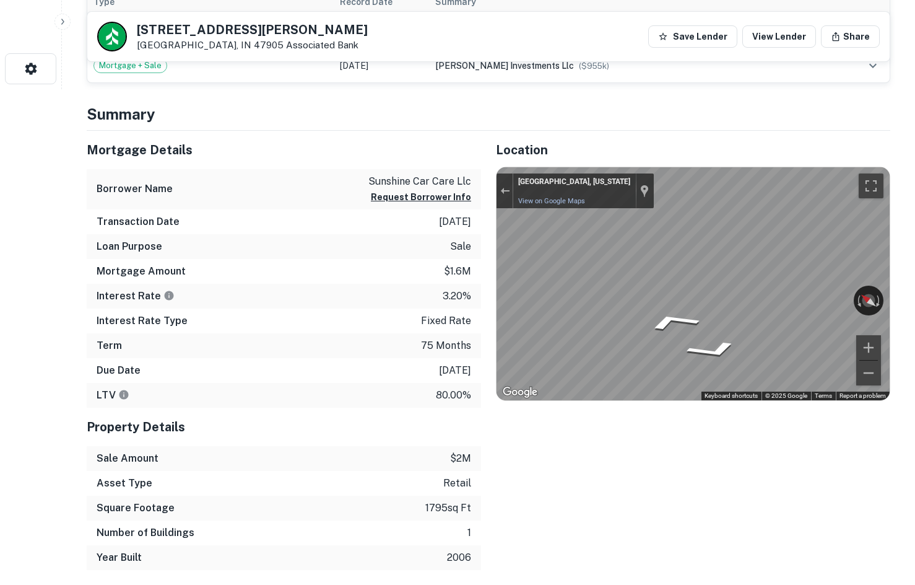
click at [458, 238] on div "Mortgage Details Borrower Name sunshine car care llc Request Borrower Info Tran…" at bounding box center [481, 350] width 819 height 439
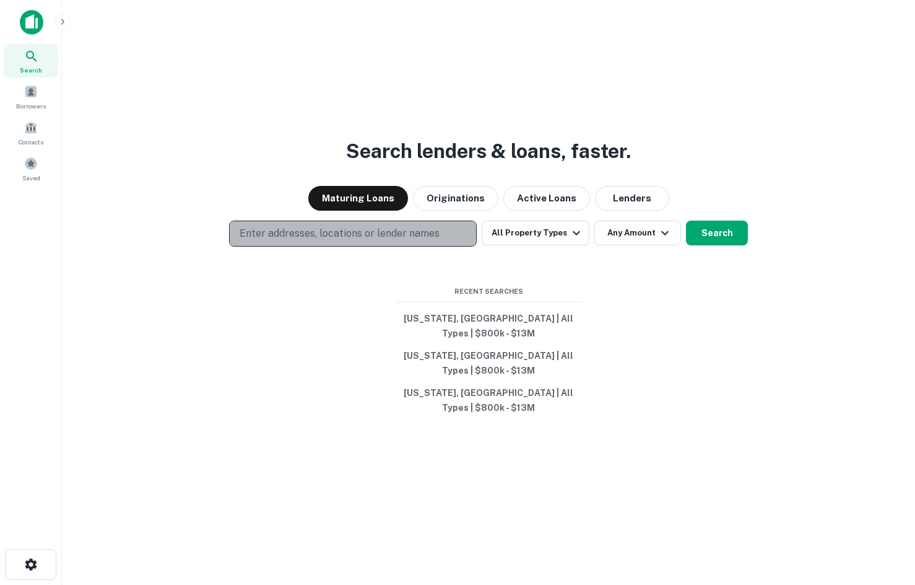
click at [338, 241] on p "Enter addresses, locations or lender names" at bounding box center [340, 233] width 200 height 15
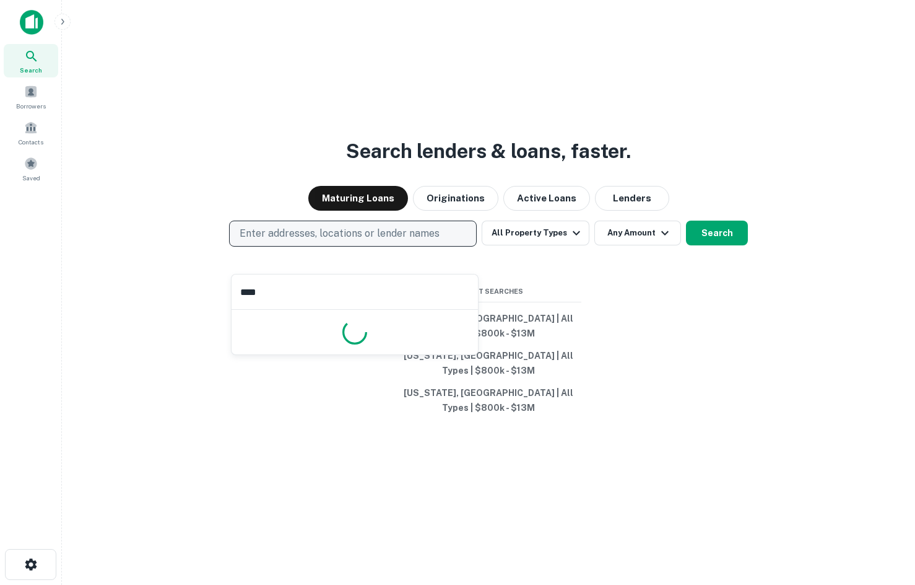
type input "*****"
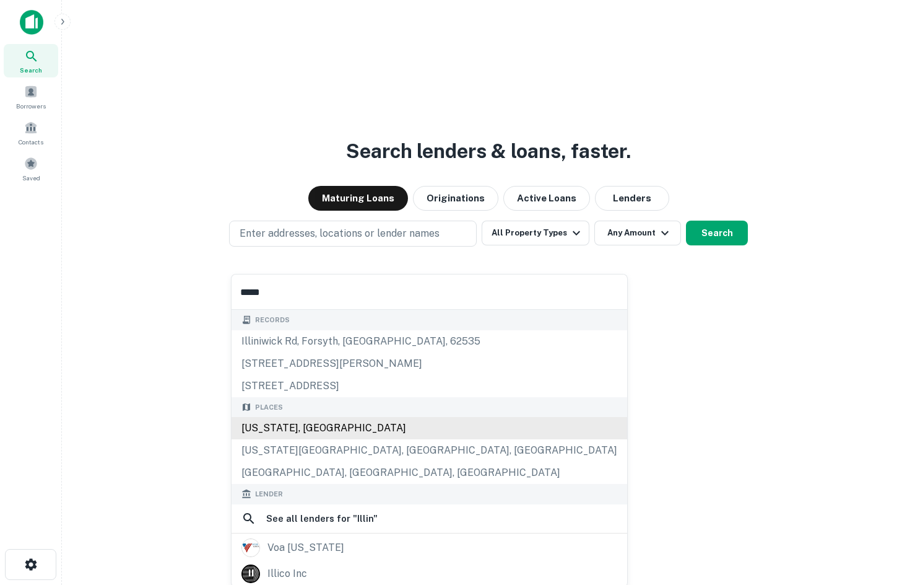
click at [315, 431] on div "[US_STATE], [GEOGRAPHIC_DATA]" at bounding box center [430, 428] width 396 height 22
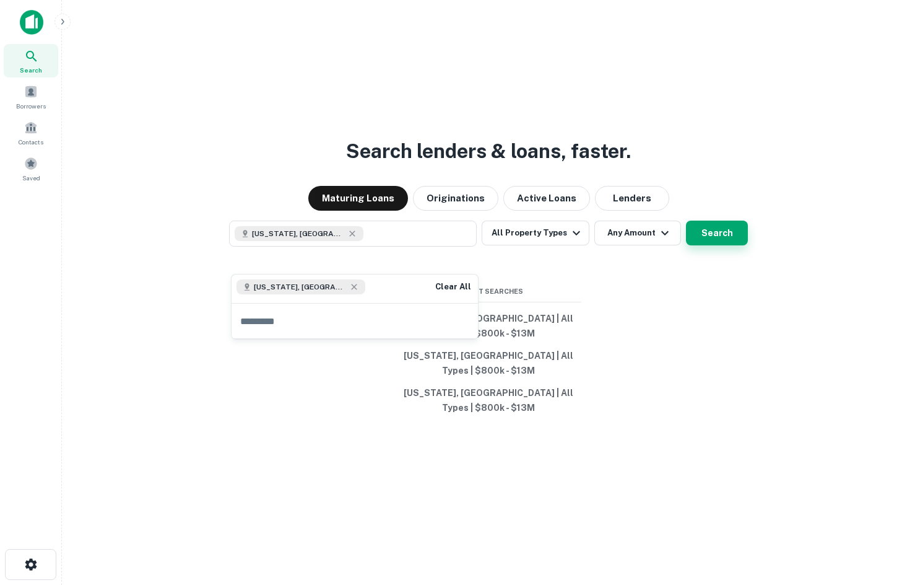
drag, startPoint x: 684, startPoint y: 266, endPoint x: 721, endPoint y: 255, distance: 38.8
click at [685, 246] on div "Illinois, USA All Property Types Any Amount Search" at bounding box center [489, 233] width 834 height 26
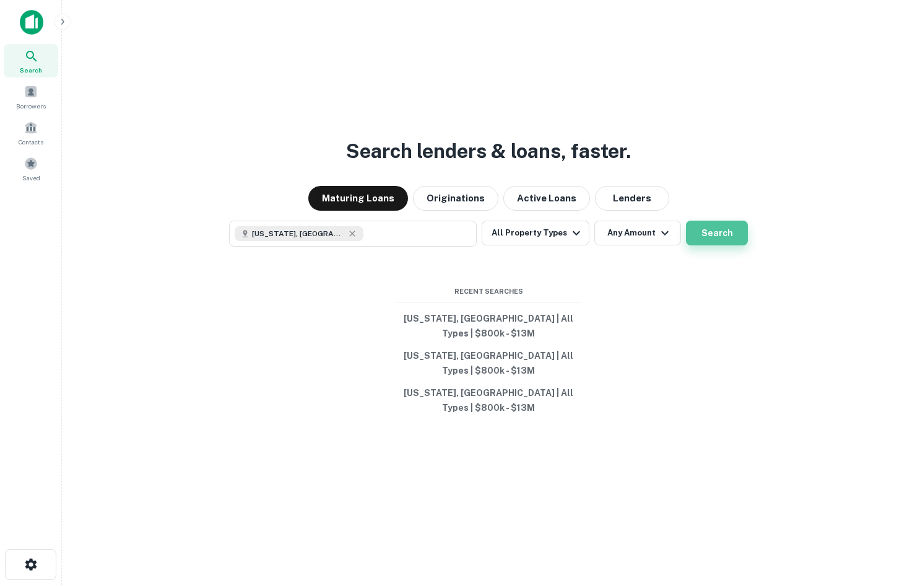
click at [740, 245] on button "Search" at bounding box center [717, 232] width 62 height 25
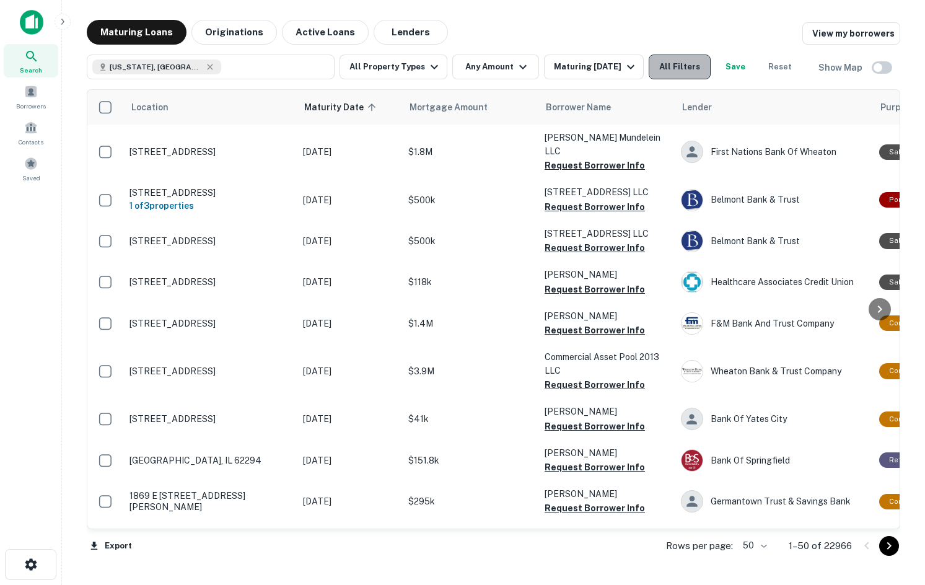
click at [663, 67] on button "All Filters" at bounding box center [679, 67] width 62 height 25
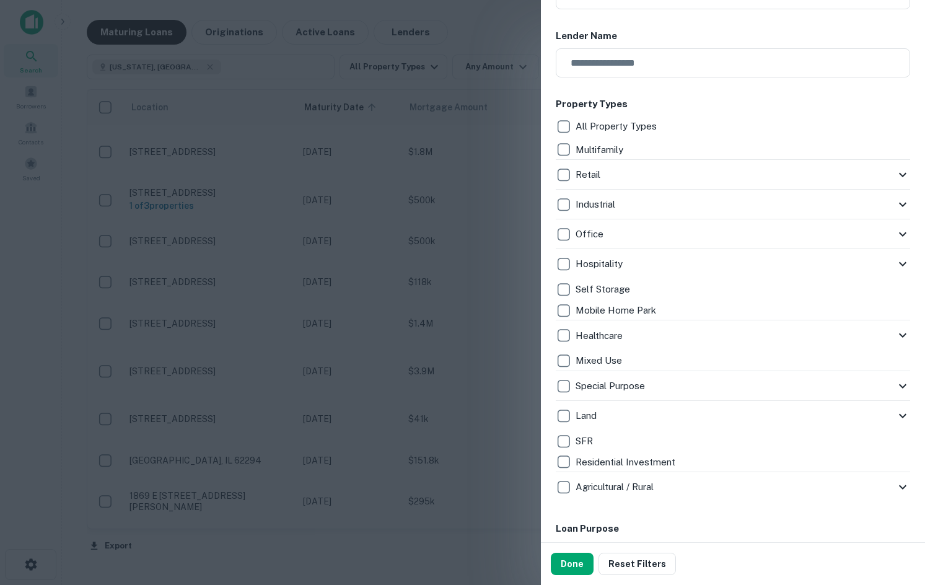
scroll to position [186, 0]
click at [586, 168] on p "Retail" at bounding box center [588, 173] width 27 height 15
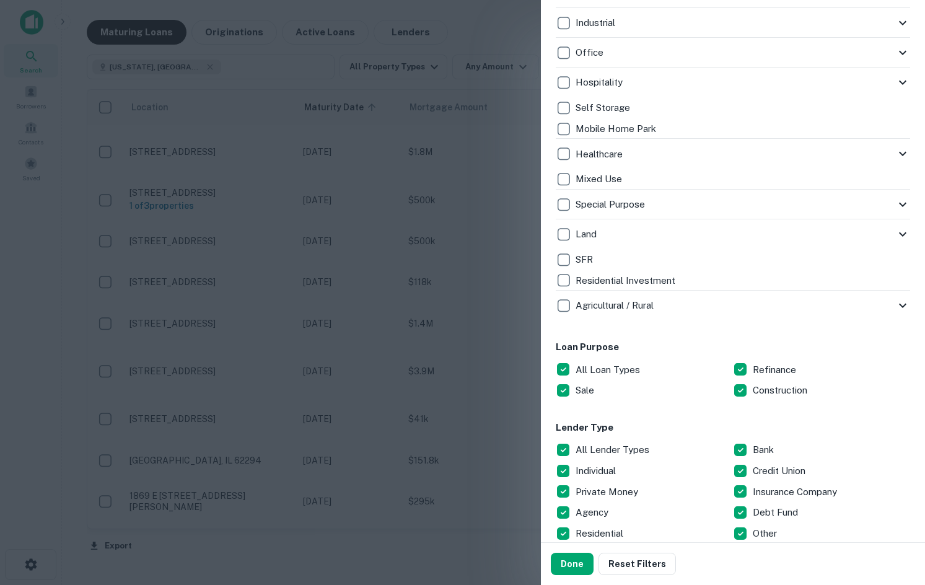
scroll to position [248, 0]
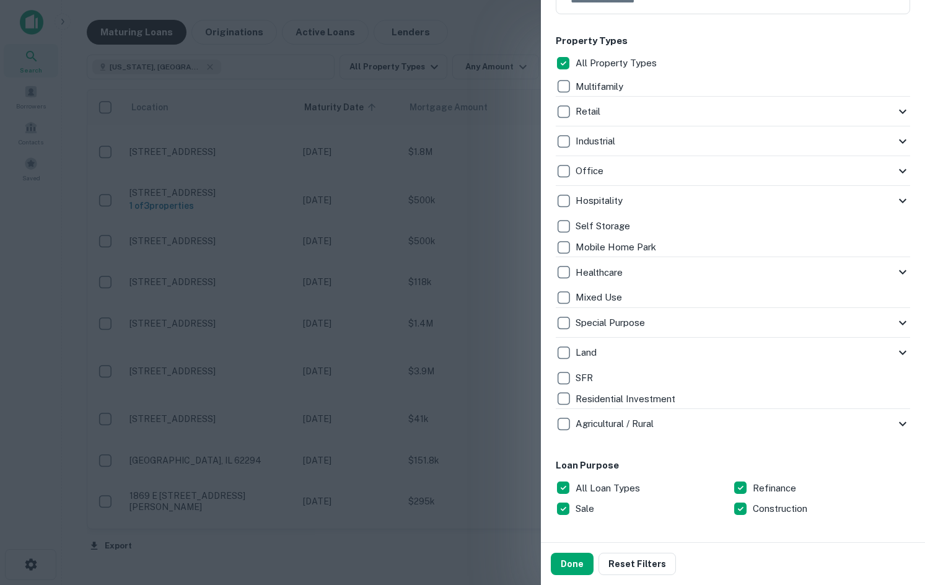
click at [549, 108] on div "Customize data sources and filters All Sources CMBS GSE Locations Illinois, USA…" at bounding box center [733, 271] width 384 height 542
click at [899, 111] on icon at bounding box center [902, 112] width 7 height 4
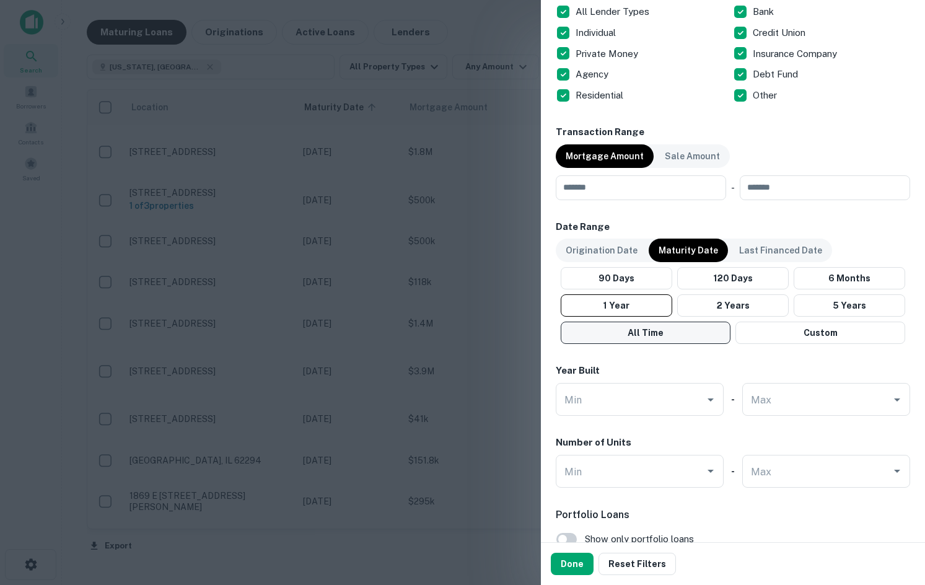
scroll to position [929, 0]
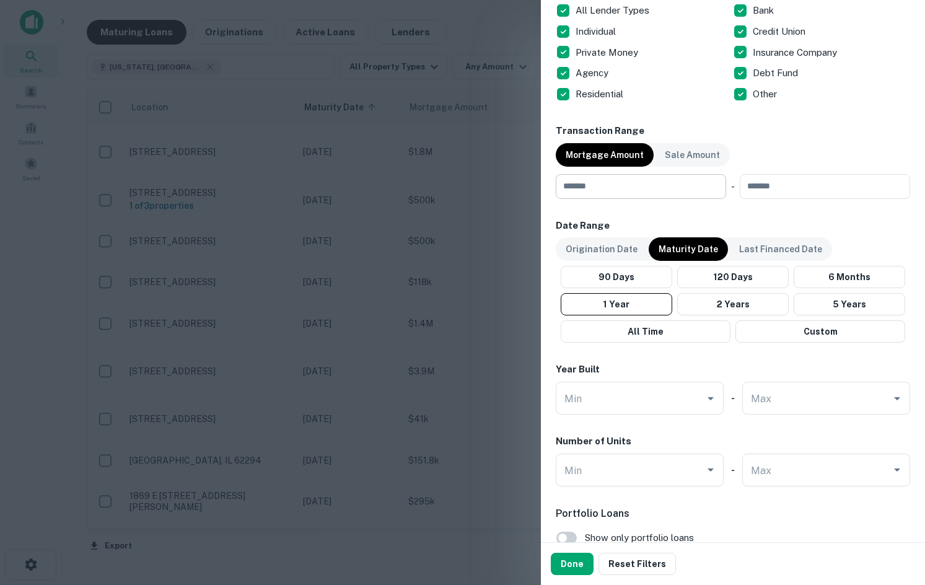
click at [634, 194] on input "number" at bounding box center [637, 186] width 162 height 25
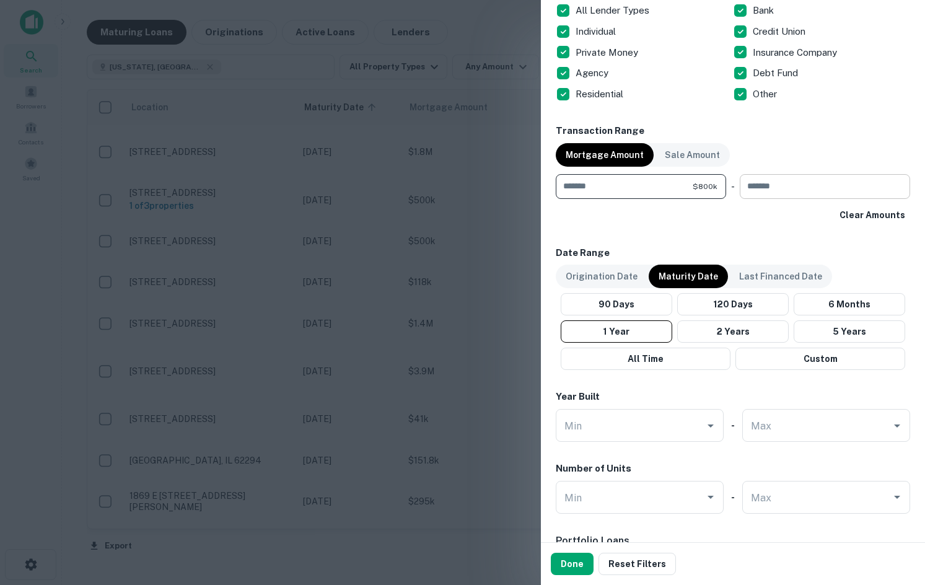
type input "******"
click at [779, 175] on input "number" at bounding box center [820, 186] width 162 height 25
type input "*******"
click at [827, 191] on input "*******" at bounding box center [809, 186] width 141 height 25
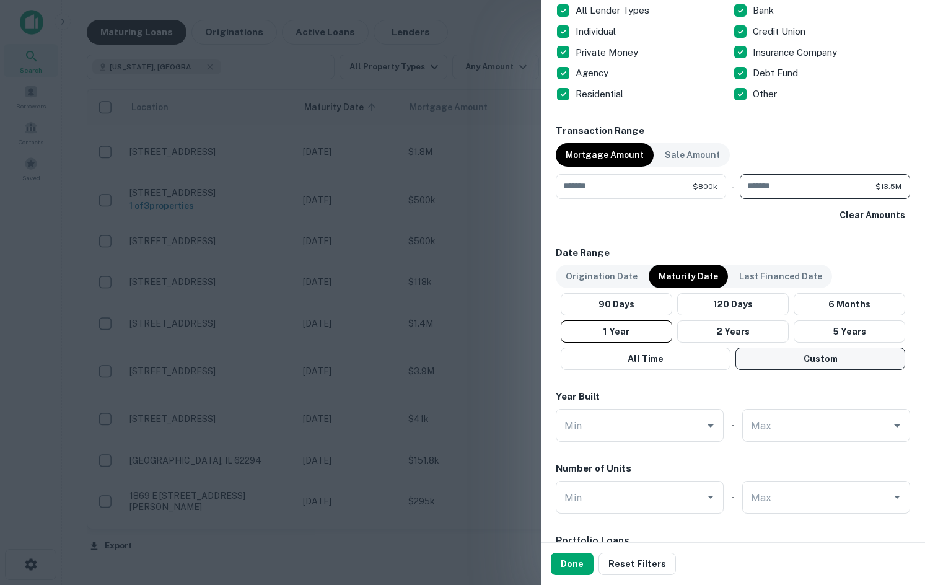
type input "********"
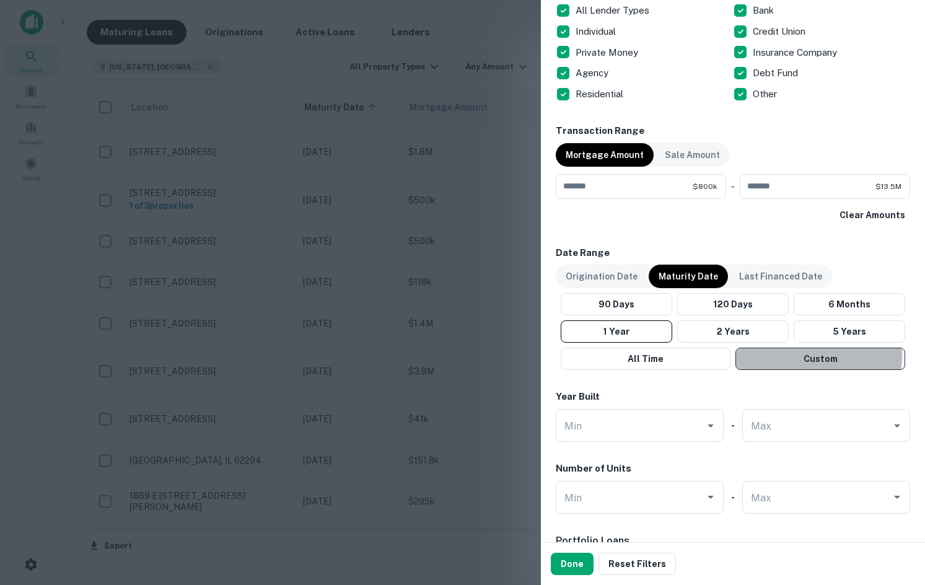
click at [795, 354] on button "Custom" at bounding box center [820, 358] width 170 height 22
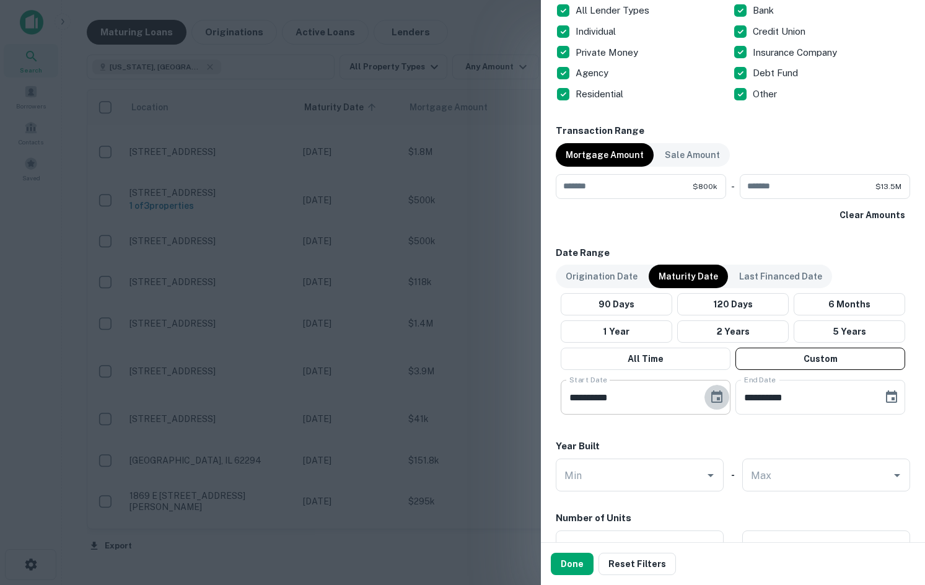
click at [711, 401] on icon "Choose date, selected date is Jun 12, 2025" at bounding box center [716, 397] width 15 height 15
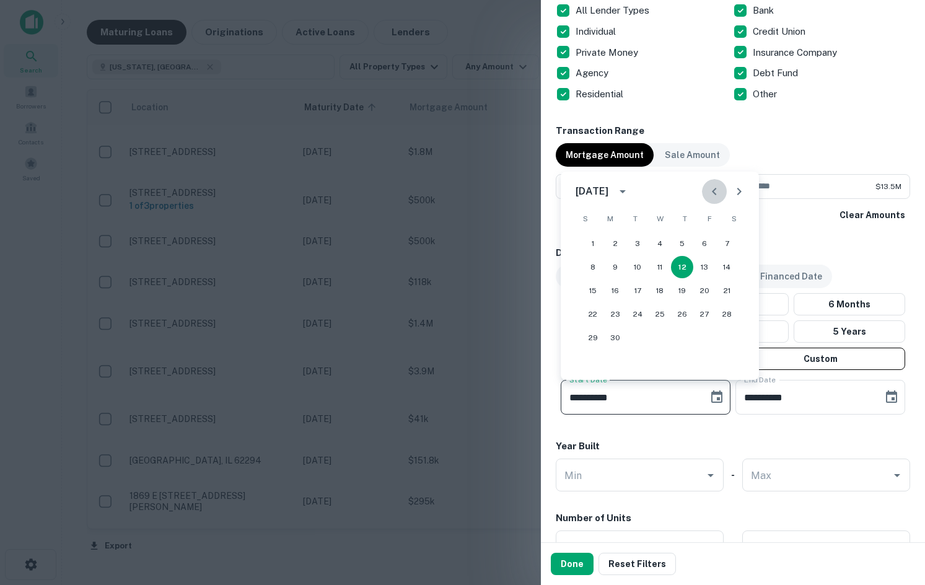
click at [723, 196] on button "Previous month" at bounding box center [714, 191] width 25 height 25
click at [723, 195] on button "Previous month" at bounding box center [714, 191] width 25 height 25
click at [735, 193] on icon "Next month" at bounding box center [738, 191] width 15 height 15
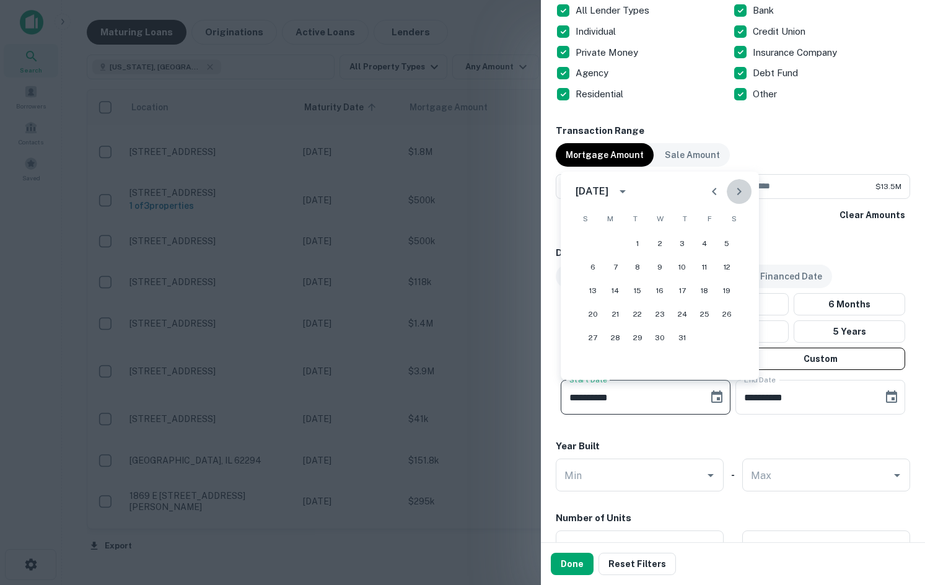
click at [735, 193] on icon "Next month" at bounding box center [738, 191] width 15 height 15
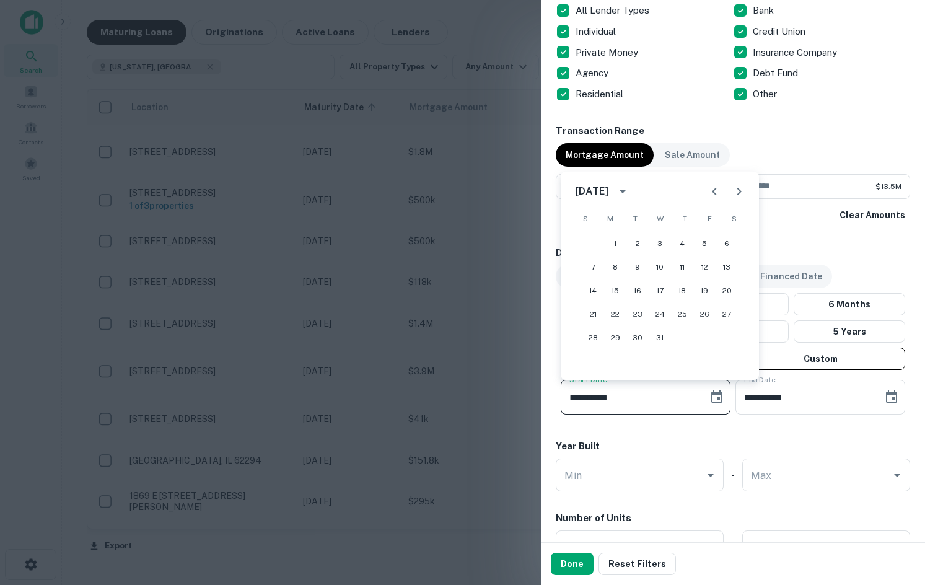
click at [735, 193] on icon "Next month" at bounding box center [738, 191] width 15 height 15
click at [708, 337] on button "30" at bounding box center [704, 337] width 22 height 22
type input "**********"
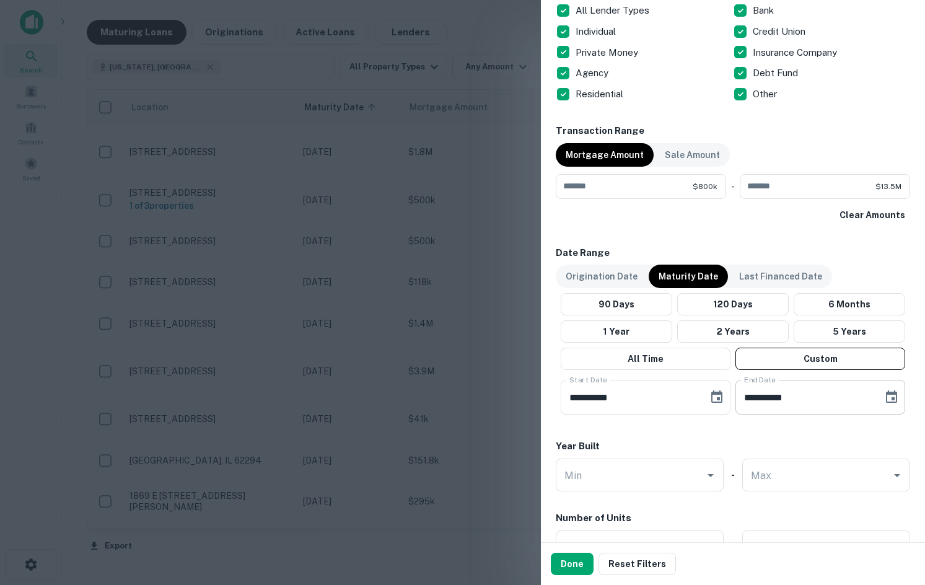
click at [879, 406] on button "Choose date, selected date is Oct 10, 2025" at bounding box center [891, 397] width 25 height 25
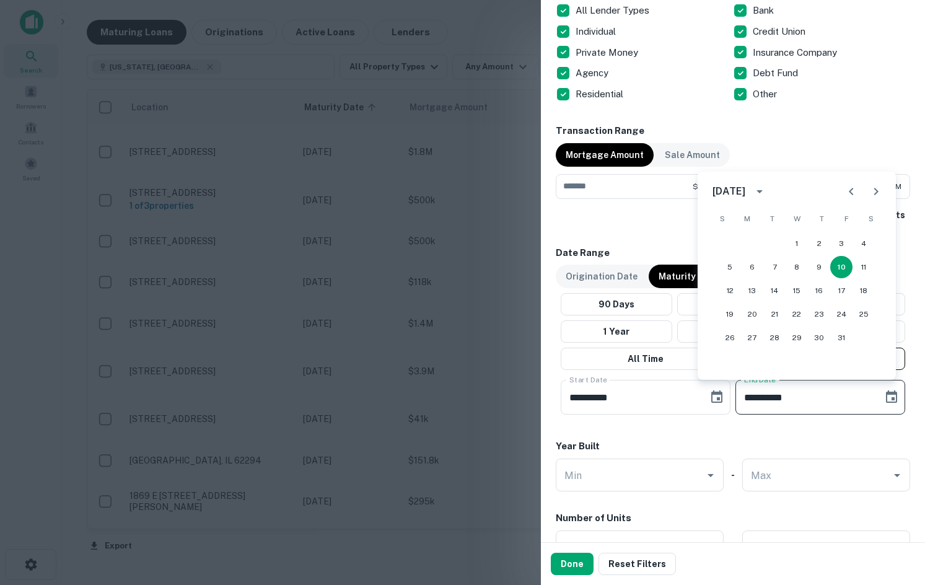
click at [868, 198] on button "Next month" at bounding box center [875, 191] width 25 height 25
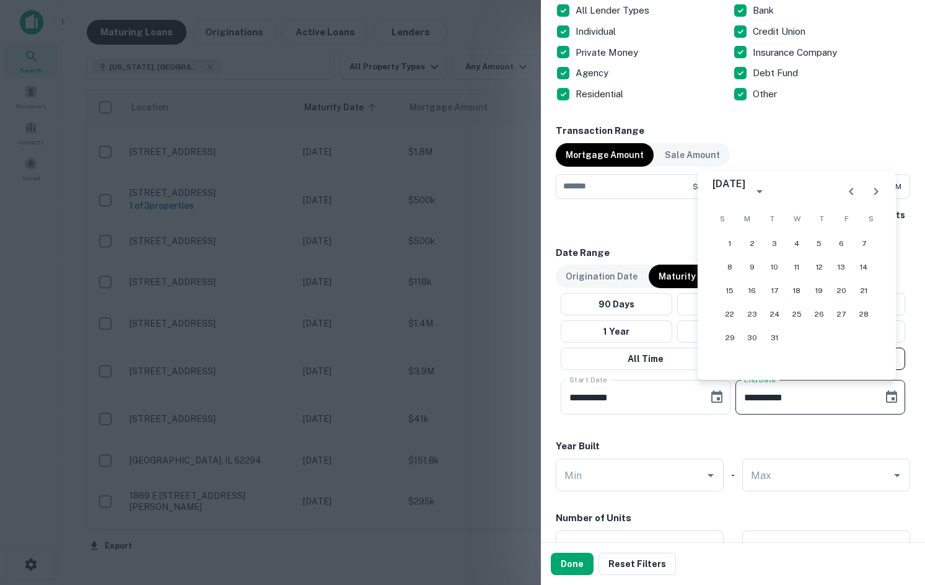
click at [868, 198] on button "Next month" at bounding box center [875, 191] width 25 height 25
click at [866, 201] on div at bounding box center [864, 191] width 50 height 25
click at [866, 201] on div at bounding box center [863, 191] width 15 height 25
click at [882, 177] on div "April 2026 S M T W T F S 1 2 3 4 5 6 7 8 9 10 11 12 13 14 15 16 17 18 19 20 21 …" at bounding box center [796, 276] width 198 height 208
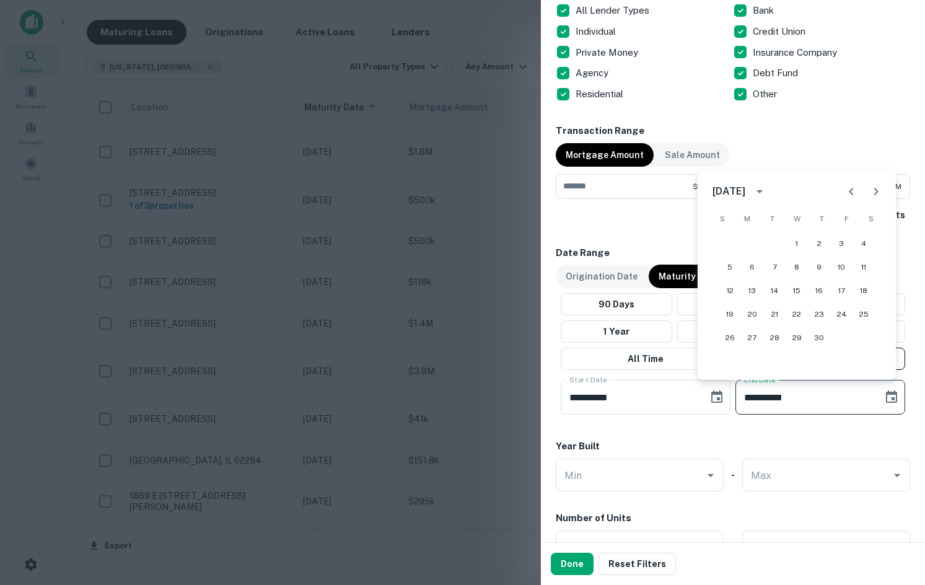
click at [881, 187] on icon "Next month" at bounding box center [875, 191] width 15 height 15
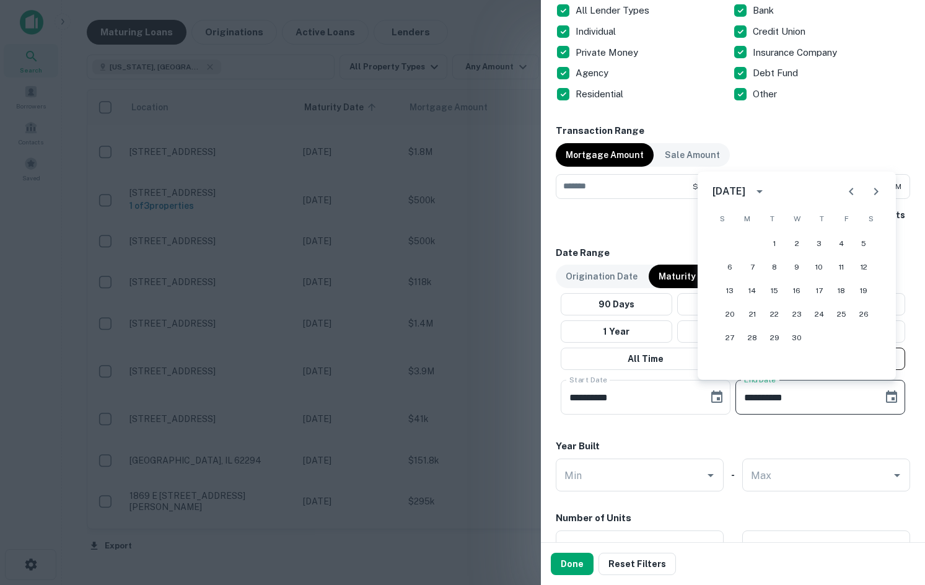
click at [881, 187] on icon "Next month" at bounding box center [875, 191] width 15 height 15
click at [845, 187] on icon "Previous month" at bounding box center [851, 191] width 15 height 15
click at [767, 290] on button "13" at bounding box center [774, 290] width 22 height 22
type input "**********"
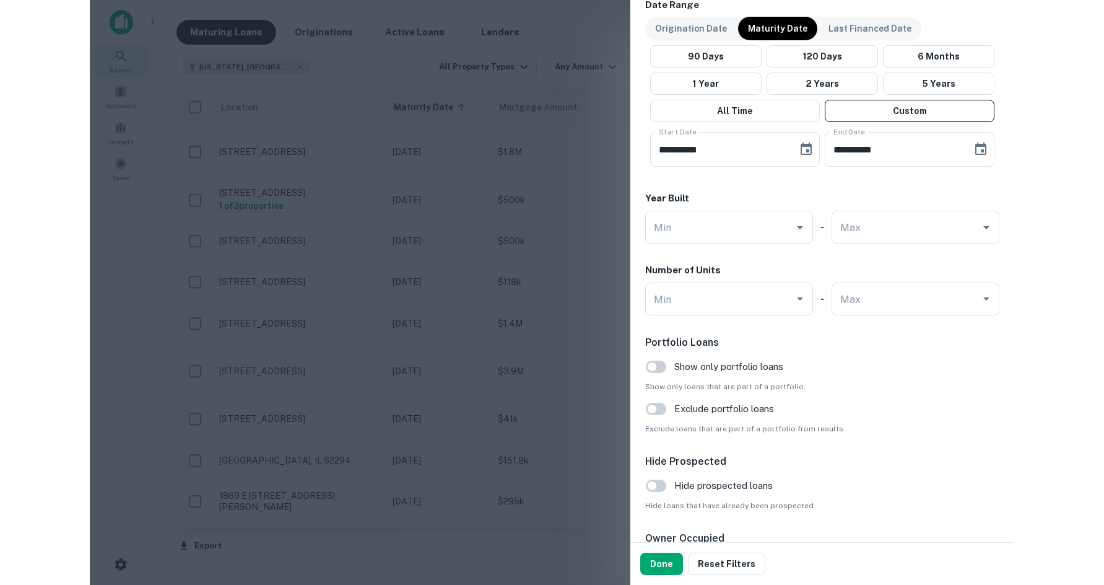
scroll to position [1282, 0]
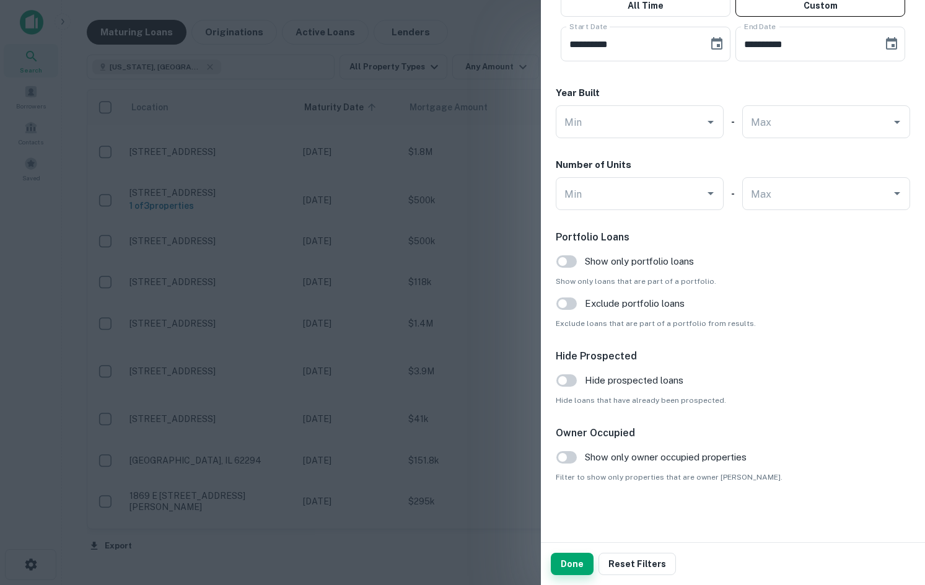
click at [574, 564] on button "Done" at bounding box center [572, 563] width 43 height 22
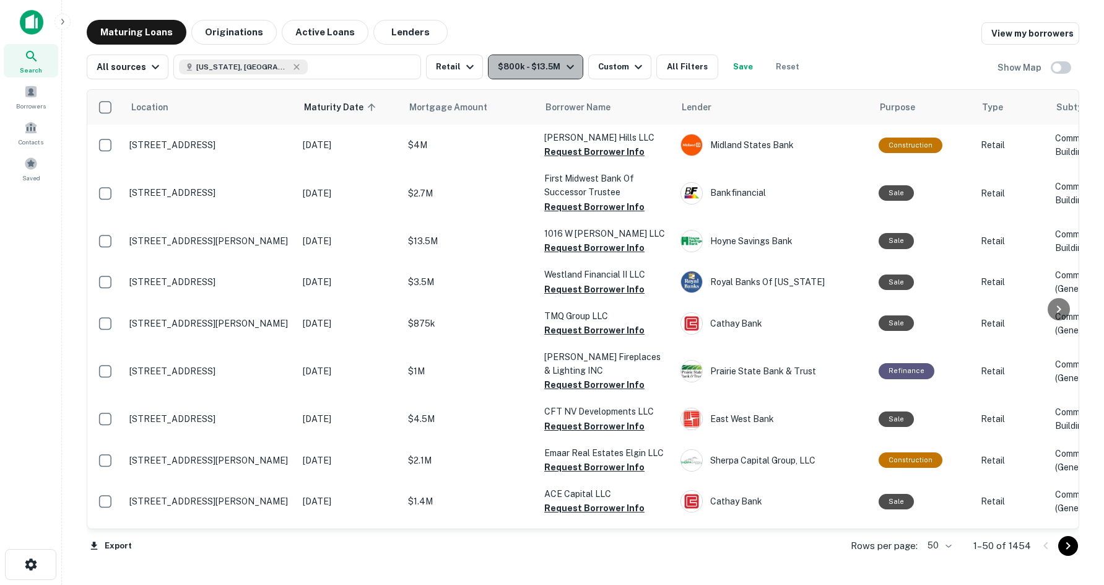
click at [520, 67] on button "$800k - $13.5M" at bounding box center [535, 67] width 95 height 25
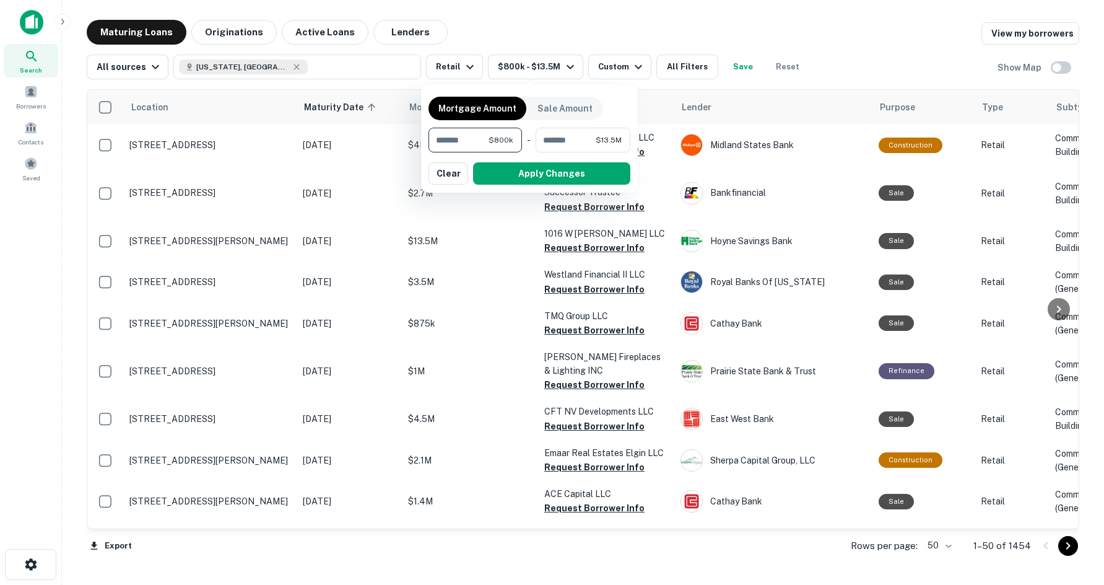
click at [657, 22] on div at bounding box center [552, 292] width 1104 height 585
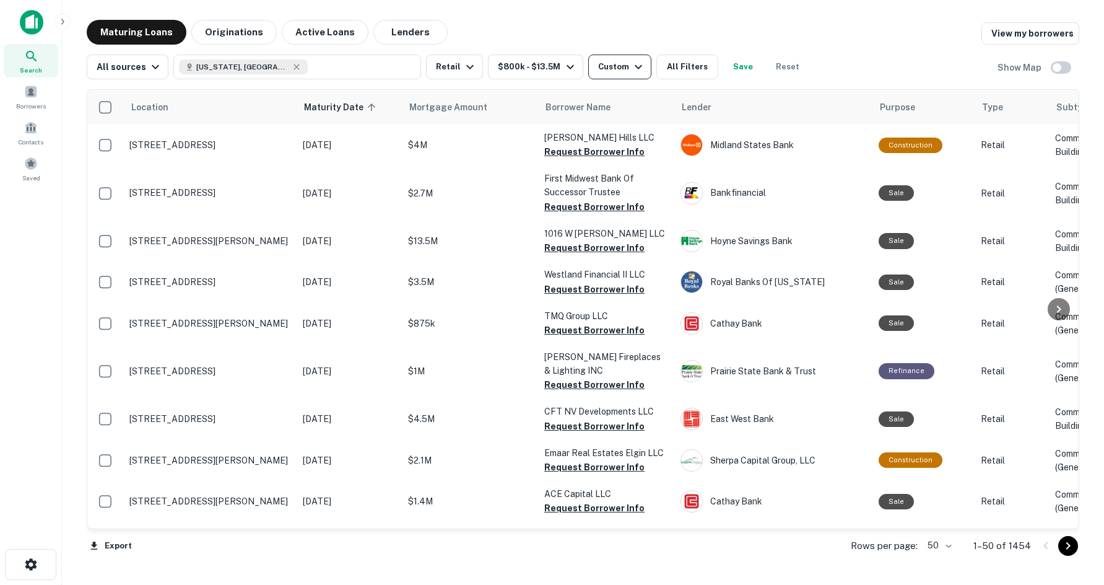
click at [631, 65] on icon "button" at bounding box center [638, 66] width 15 height 15
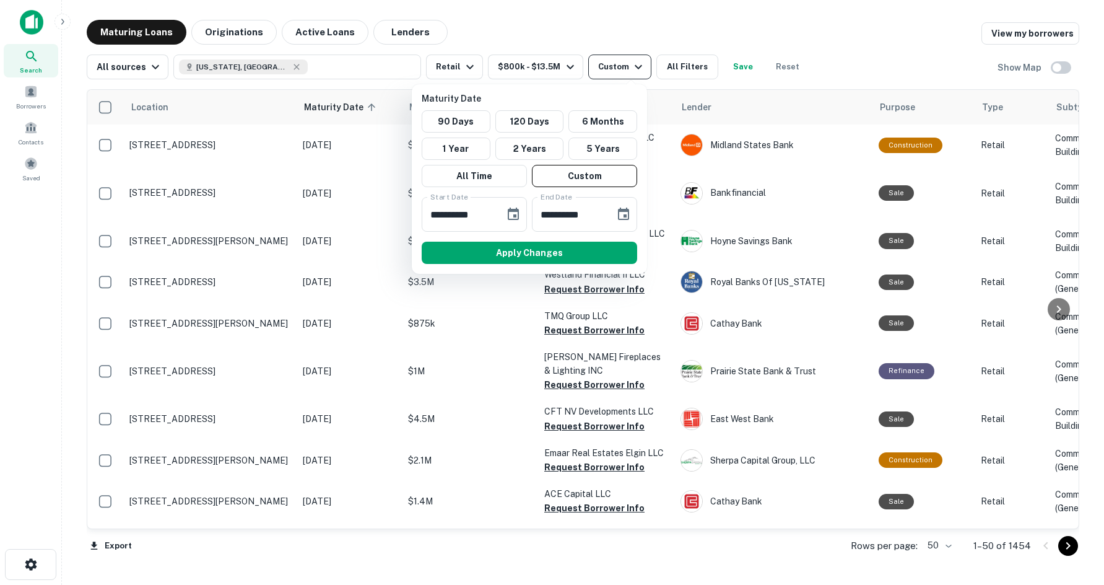
click at [631, 65] on div at bounding box center [552, 292] width 1104 height 585
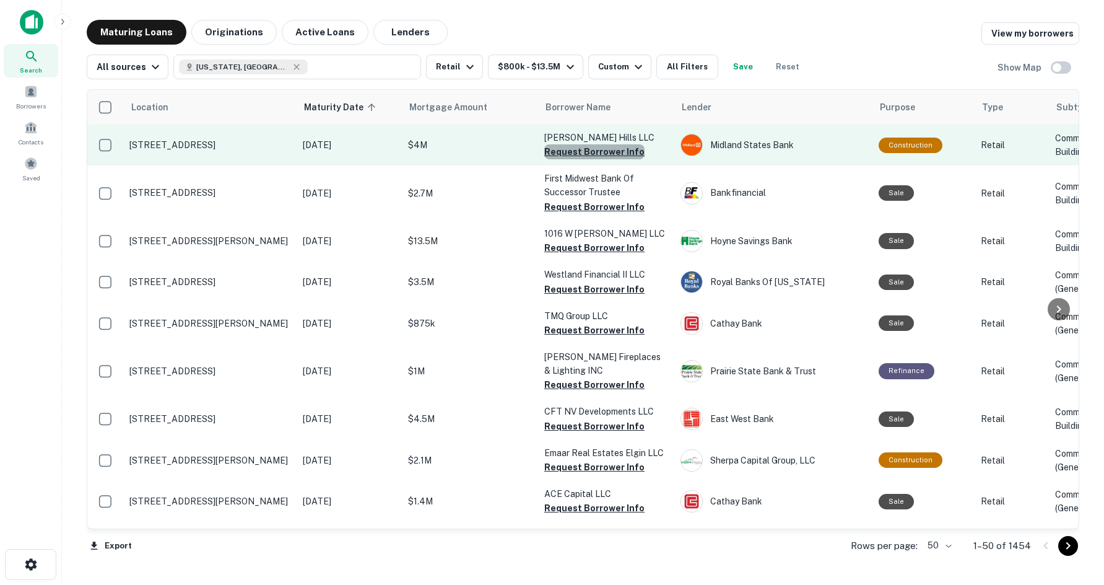
click at [595, 145] on button "Request Borrower Info" at bounding box center [594, 151] width 100 height 15
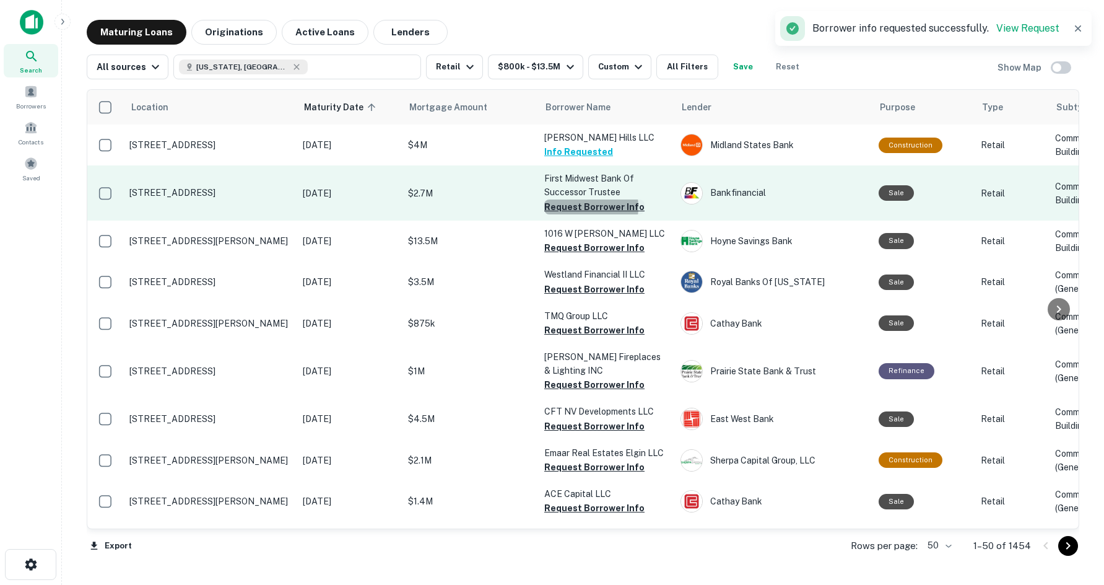
click at [578, 207] on button "Request Borrower Info" at bounding box center [594, 206] width 100 height 15
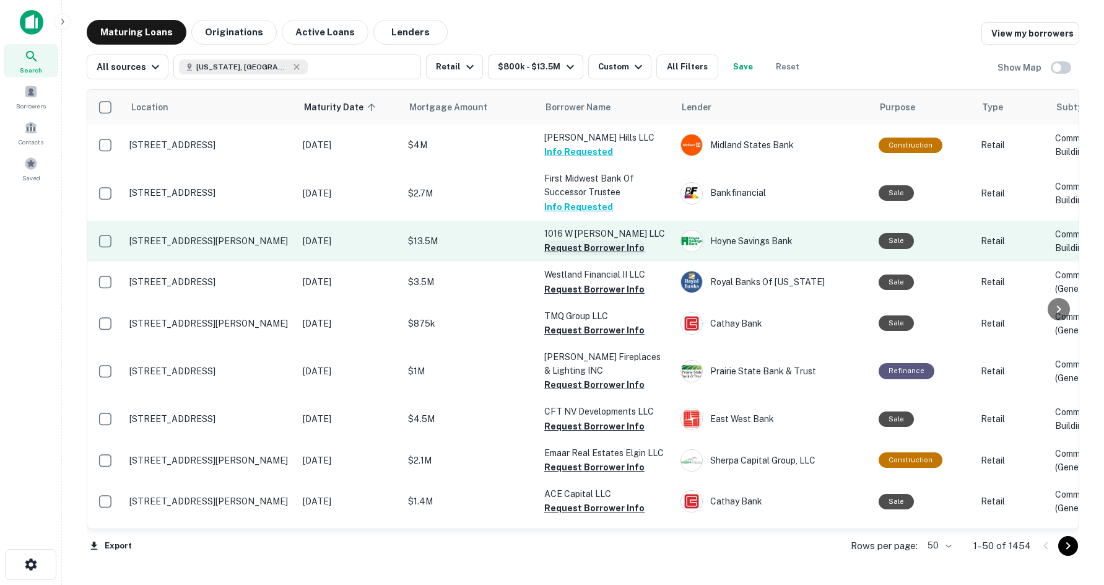
click at [564, 245] on button "Request Borrower Info" at bounding box center [594, 247] width 100 height 15
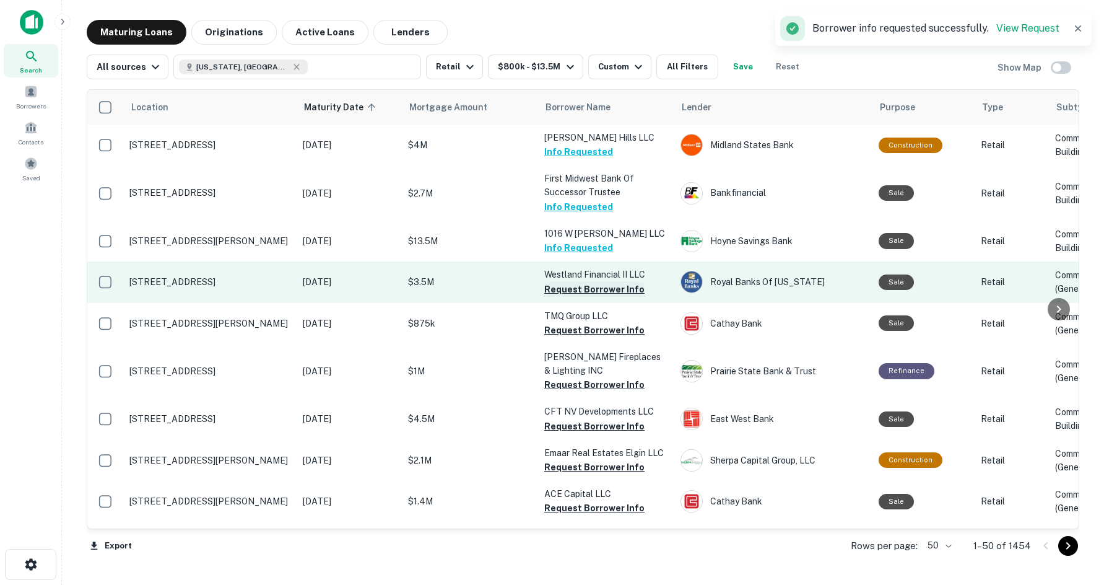
click at [590, 290] on button "Request Borrower Info" at bounding box center [594, 289] width 100 height 15
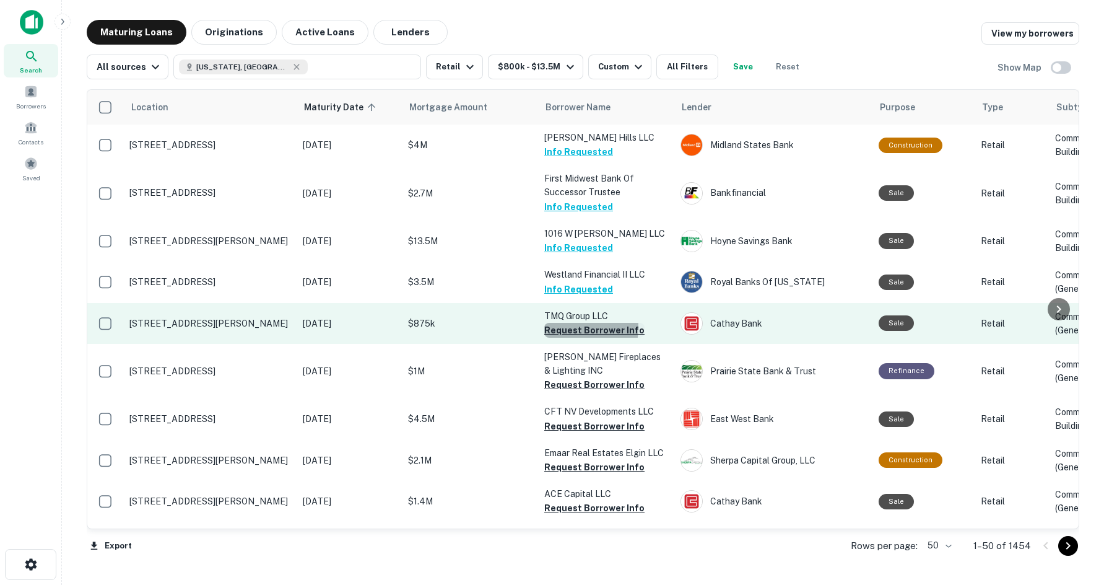
click at [552, 327] on button "Request Borrower Info" at bounding box center [594, 330] width 100 height 15
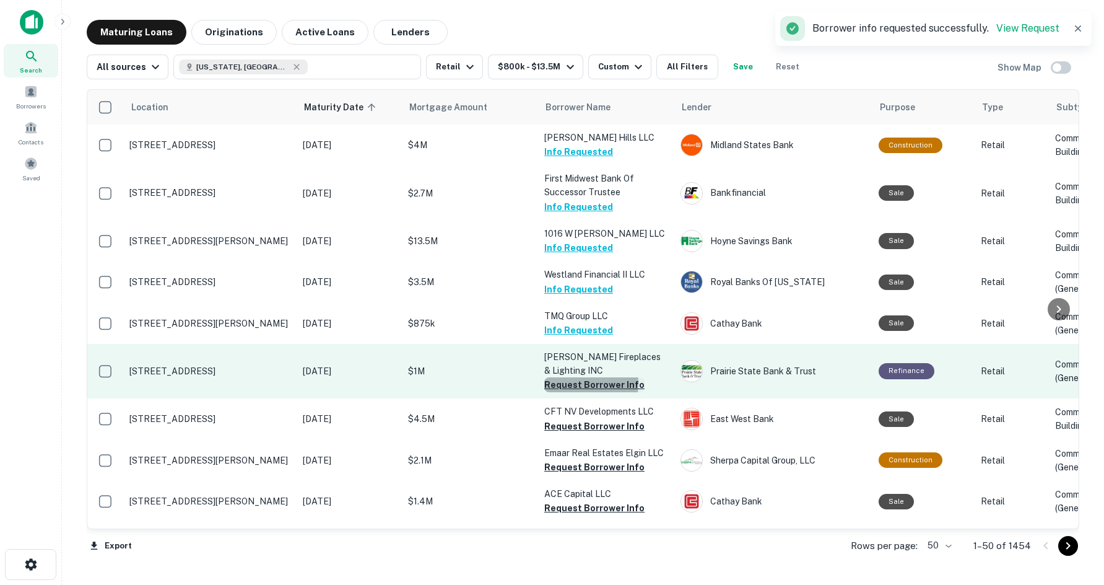
click at [577, 383] on button "Request Borrower Info" at bounding box center [594, 384] width 100 height 15
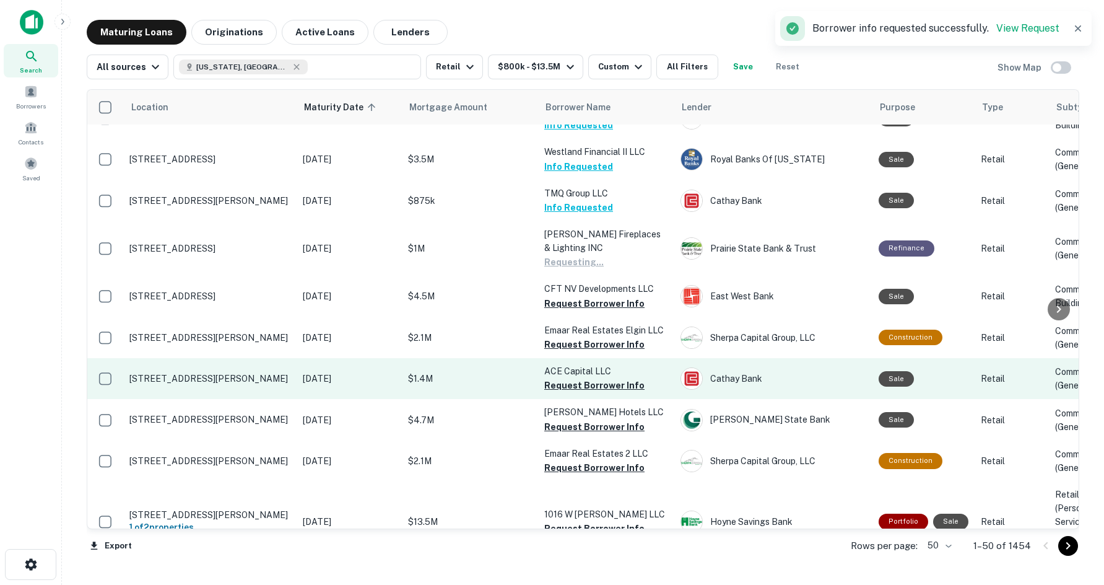
scroll to position [124, 0]
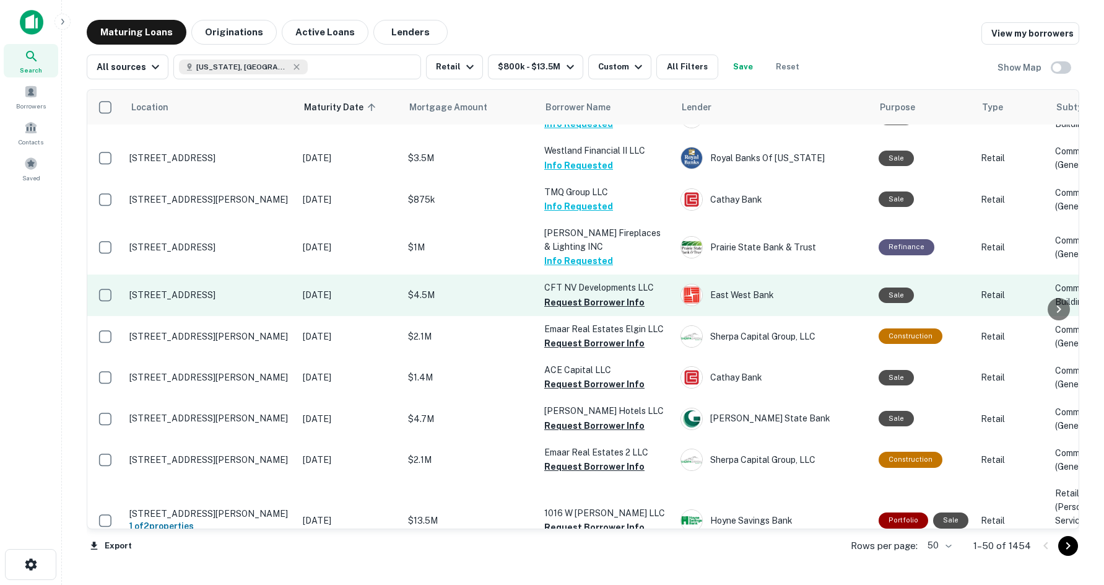
drag, startPoint x: 571, startPoint y: 303, endPoint x: 531, endPoint y: 306, distance: 40.3
click at [571, 303] on button "Request Borrower Info" at bounding box center [594, 302] width 100 height 15
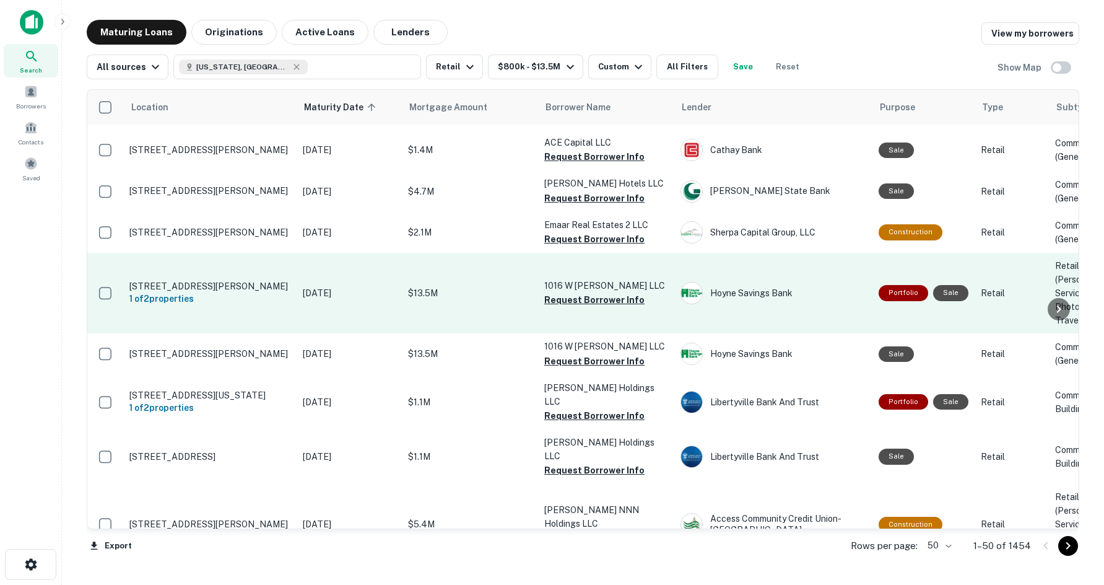
scroll to position [372, 0]
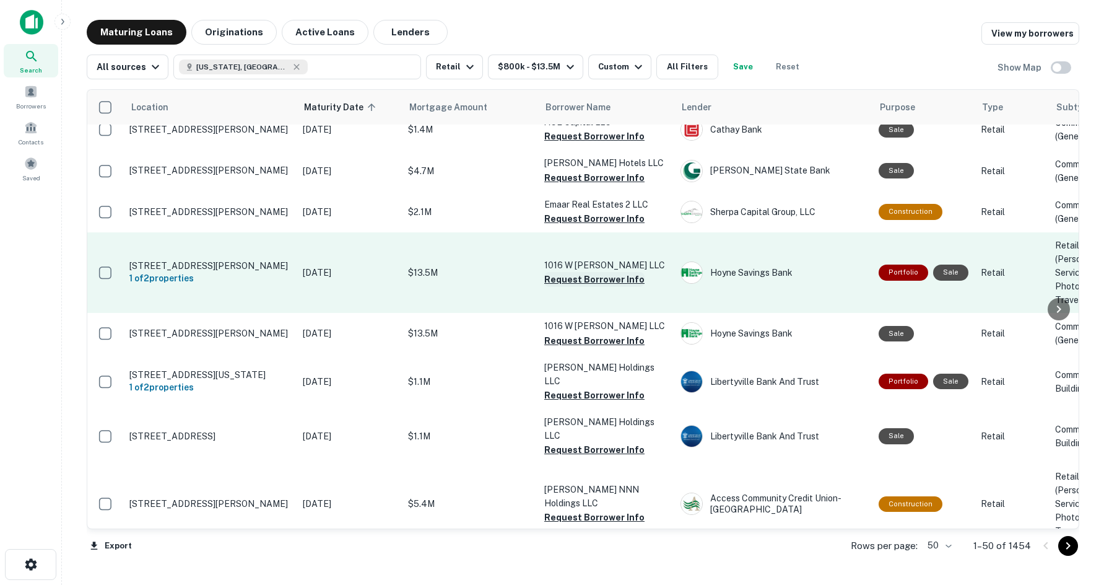
drag, startPoint x: 574, startPoint y: 278, endPoint x: 564, endPoint y: 281, distance: 9.8
click at [574, 278] on button "Request Borrower Info" at bounding box center [594, 279] width 100 height 15
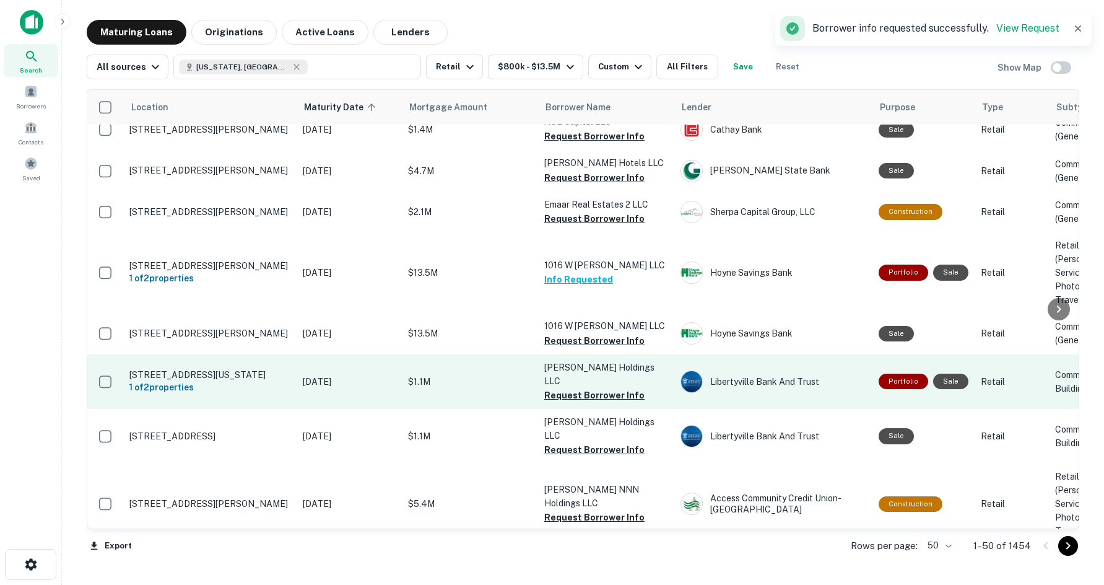
drag, startPoint x: 437, startPoint y: 334, endPoint x: 405, endPoint y: 380, distance: 55.2
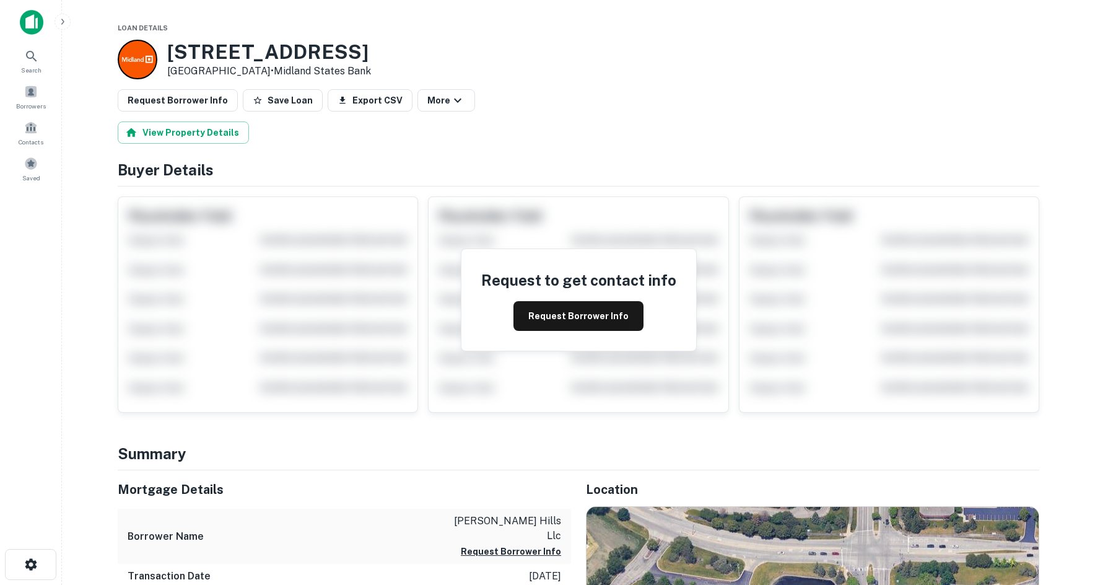
scroll to position [372, 0]
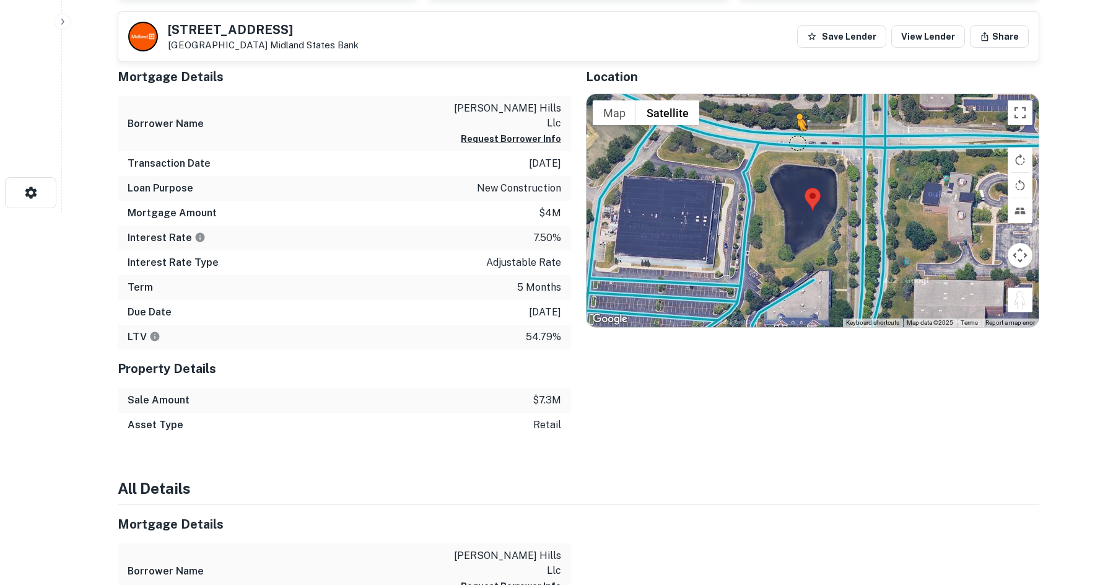
drag, startPoint x: 1023, startPoint y: 294, endPoint x: 784, endPoint y: 136, distance: 286.2
click at [784, 136] on div "To activate drag with keyboard, press Alt + Enter. Once in keyboard drag state,…" at bounding box center [813, 210] width 452 height 233
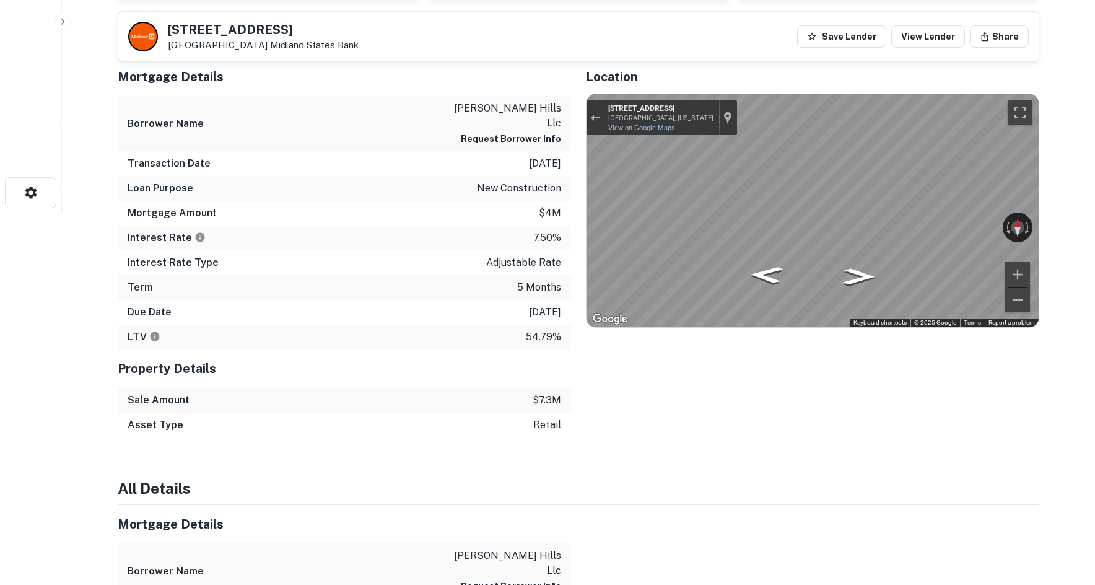
click at [595, 116] on div "Exit the Street View" at bounding box center [594, 117] width 9 height 7
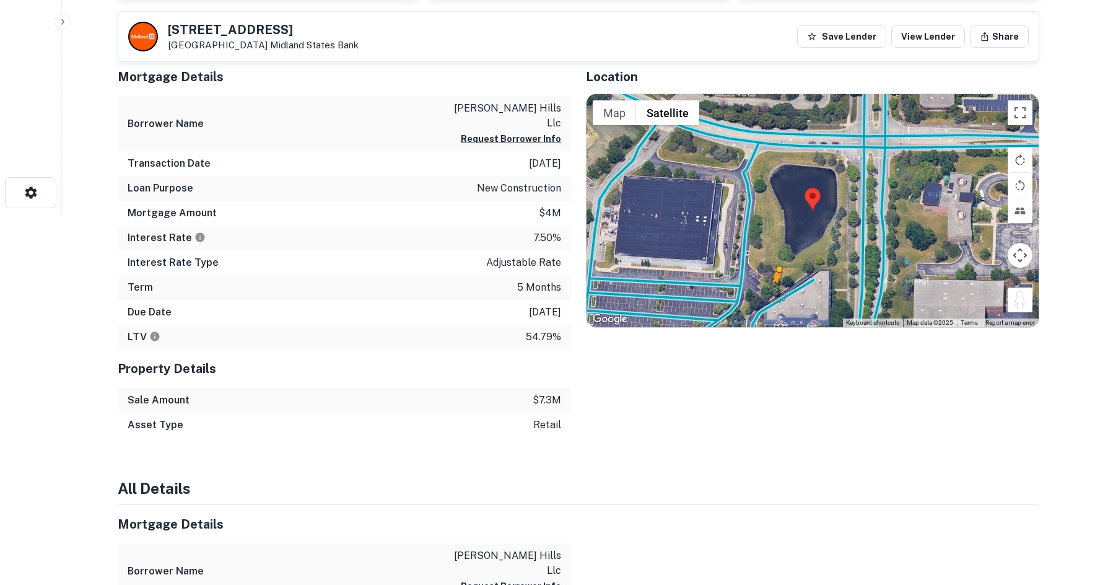
drag, startPoint x: 1022, startPoint y: 303, endPoint x: 776, endPoint y: 295, distance: 246.0
click at [776, 295] on div "To activate drag with keyboard, press Alt + Enter. Once in keyboard drag state,…" at bounding box center [813, 210] width 452 height 233
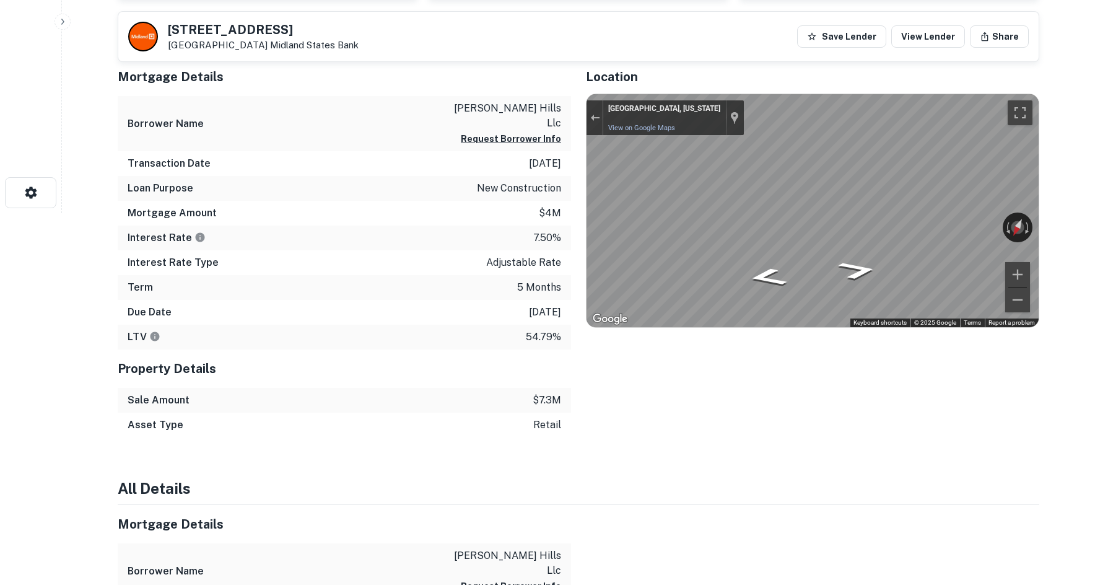
click at [1040, 221] on div "[STREET_ADDRESS] Bank Save Lender View Lender Share View Property Details Buyer…" at bounding box center [578, 531] width 951 height 1766
click at [494, 157] on div "Mortgage Details Borrower Name [PERSON_NAME] hills llc Request Borrower Info Tr…" at bounding box center [571, 248] width 936 height 380
click at [481, 237] on div "Mortgage Details Borrower Name [PERSON_NAME] hills llc Request Borrower Info Tr…" at bounding box center [571, 248] width 936 height 380
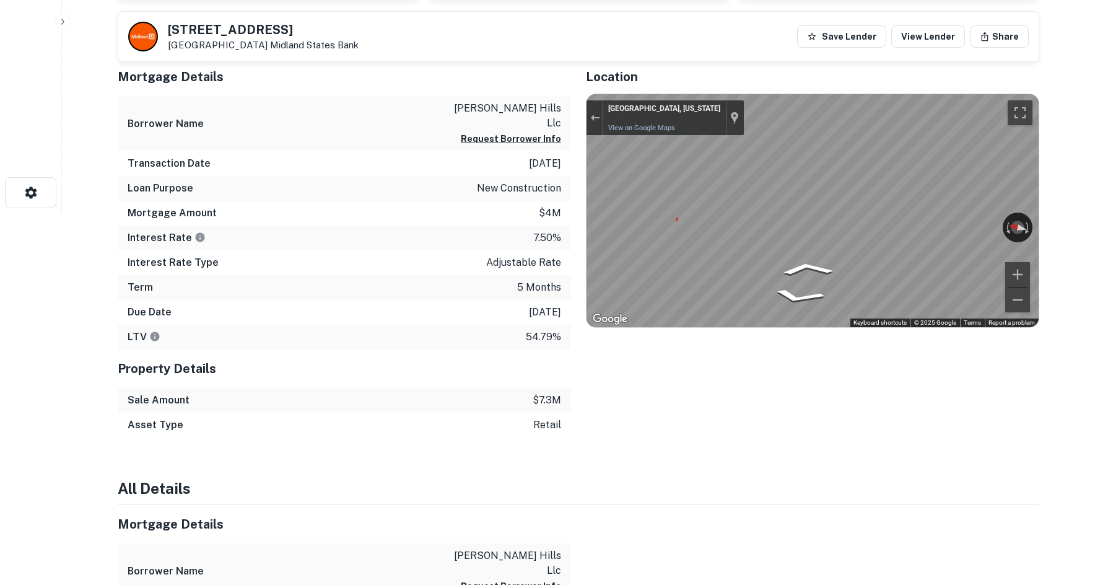
click at [576, 228] on div "Location ← Move left → Move right ↑ Move up ↓ Move down + Zoom in - Zoom out Ho…" at bounding box center [805, 248] width 468 height 380
drag, startPoint x: 172, startPoint y: 28, endPoint x: 241, endPoint y: 37, distance: 69.2
click at [243, 40] on div "670 Lakeview Pkwy Vernon Hills, IL 60061 Midland States Bank" at bounding box center [263, 37] width 191 height 27
copy div "670 Lakeview Pkwy Vernon Hills, IL 60061"
drag, startPoint x: 170, startPoint y: 25, endPoint x: 264, endPoint y: 46, distance: 95.7
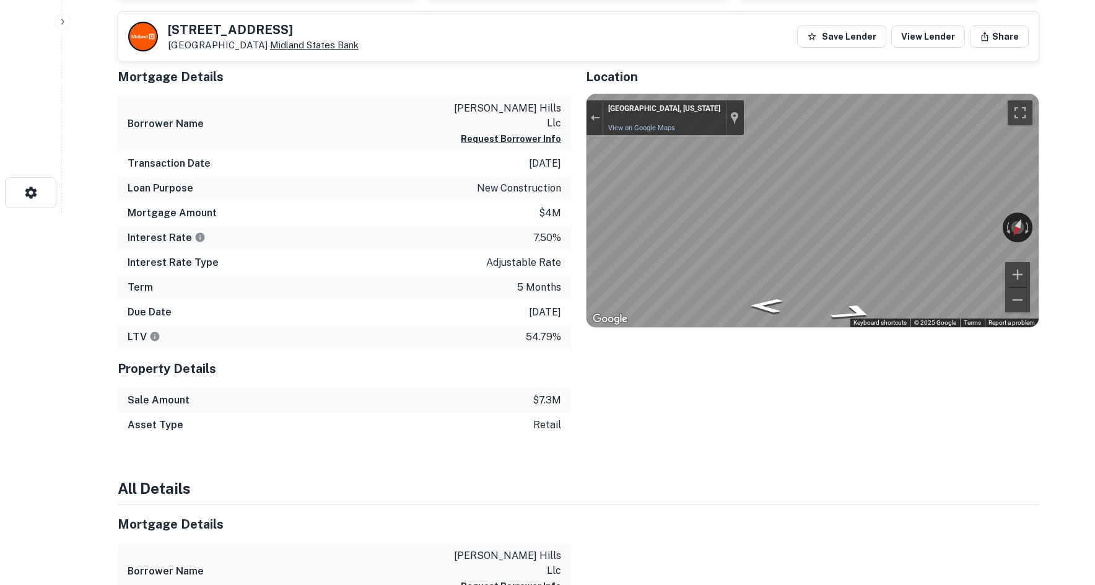
click at [264, 46] on div "670 Lakeview Pkwy Vernon Hills, IL 60061 Midland States Bank" at bounding box center [263, 37] width 191 height 27
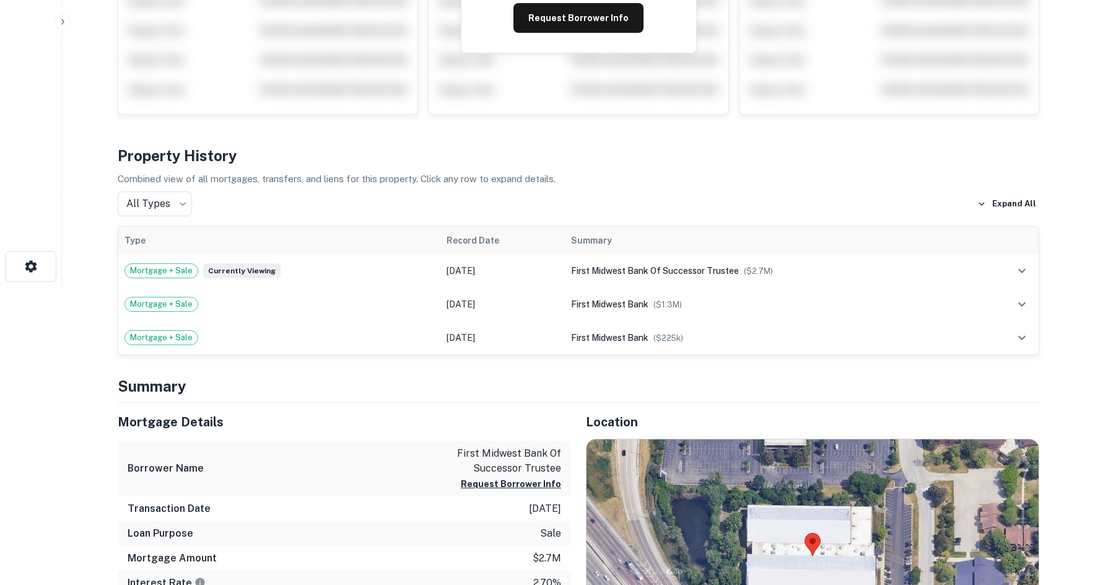
scroll to position [434, 0]
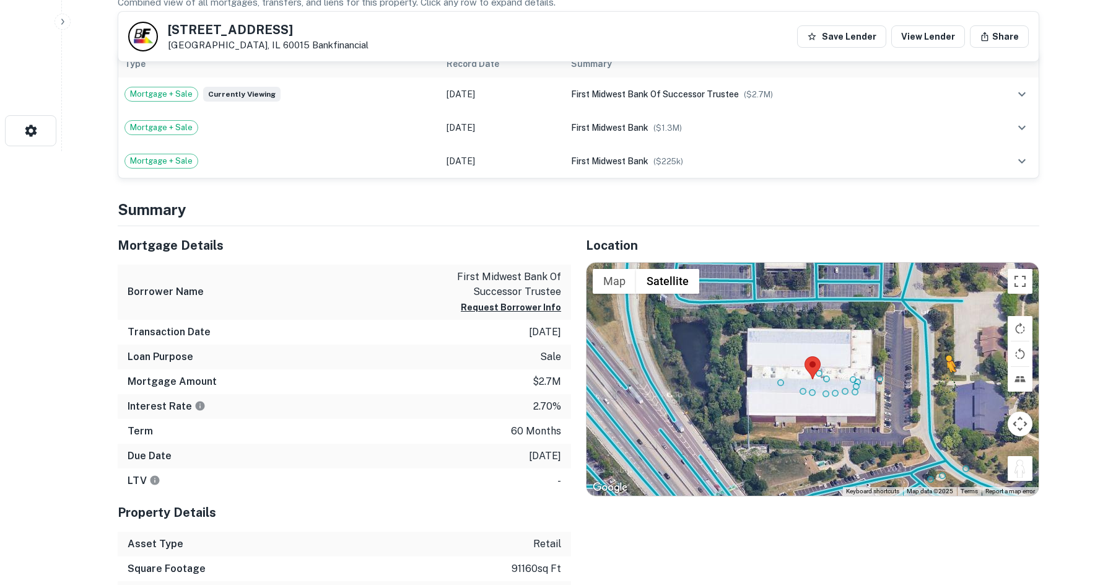
drag, startPoint x: 1024, startPoint y: 461, endPoint x: 930, endPoint y: 380, distance: 124.3
click at [930, 380] on div "To activate drag with keyboard, press Alt + Enter. Once in keyboard drag state,…" at bounding box center [813, 379] width 452 height 233
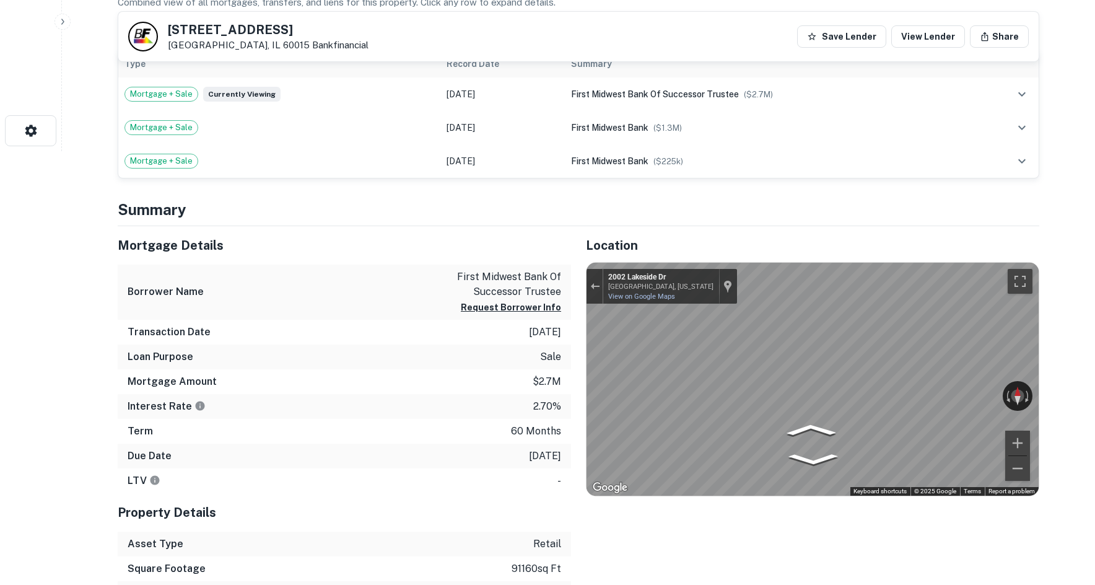
click at [960, 395] on div "← Move left → Move right ↑ Move up ↓ Move down + Zoom in - Zoom out [STREET_ADD…" at bounding box center [813, 379] width 452 height 233
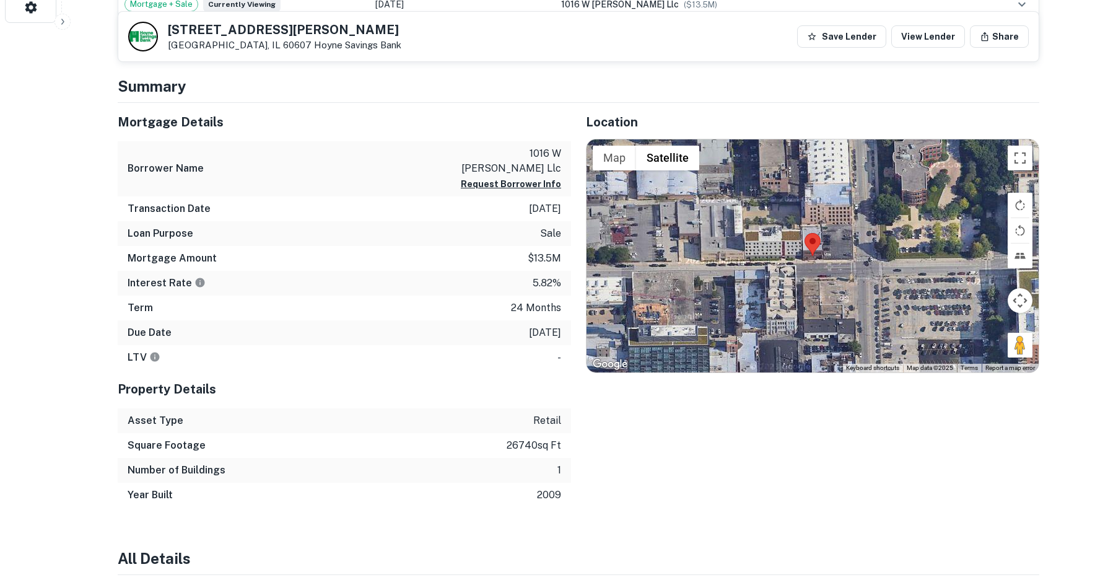
scroll to position [557, 0]
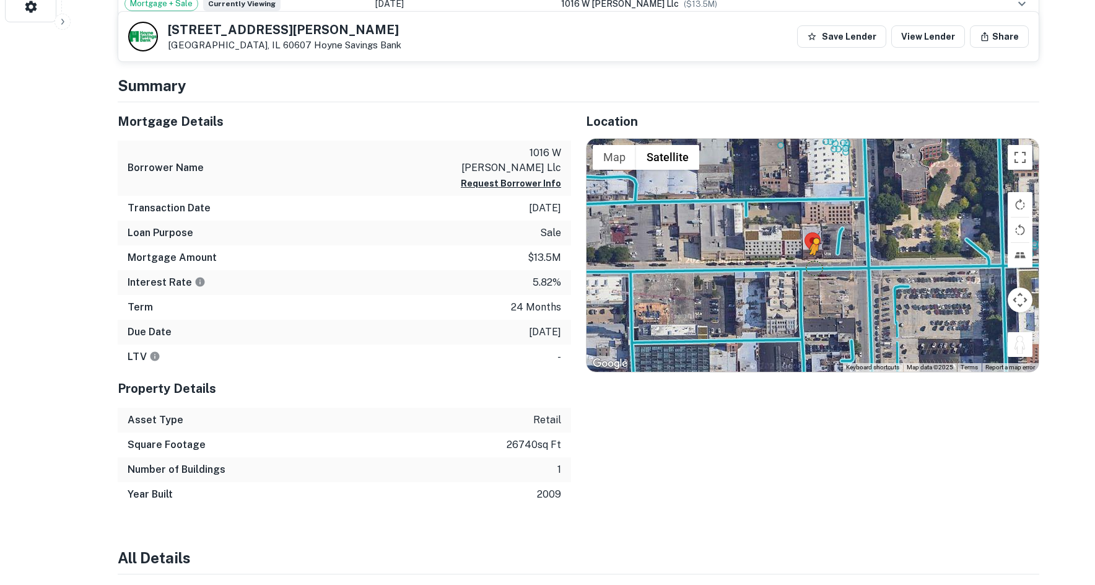
drag, startPoint x: 1023, startPoint y: 344, endPoint x: 814, endPoint y: 266, distance: 222.8
click at [814, 266] on div "To activate drag with keyboard, press Alt + Enter. Once in keyboard drag state,…" at bounding box center [813, 255] width 452 height 233
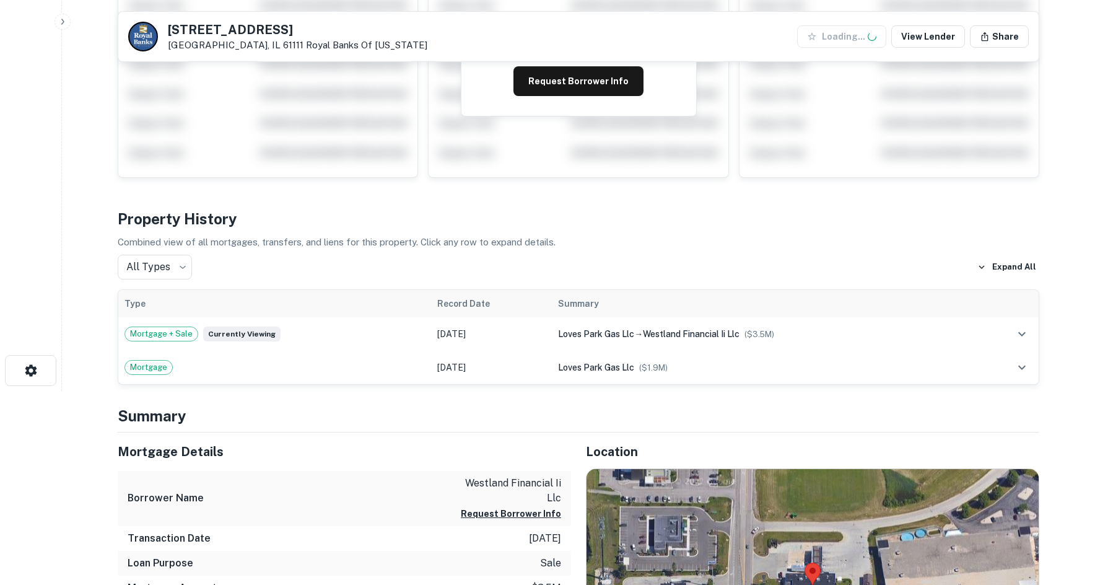
scroll to position [372, 0]
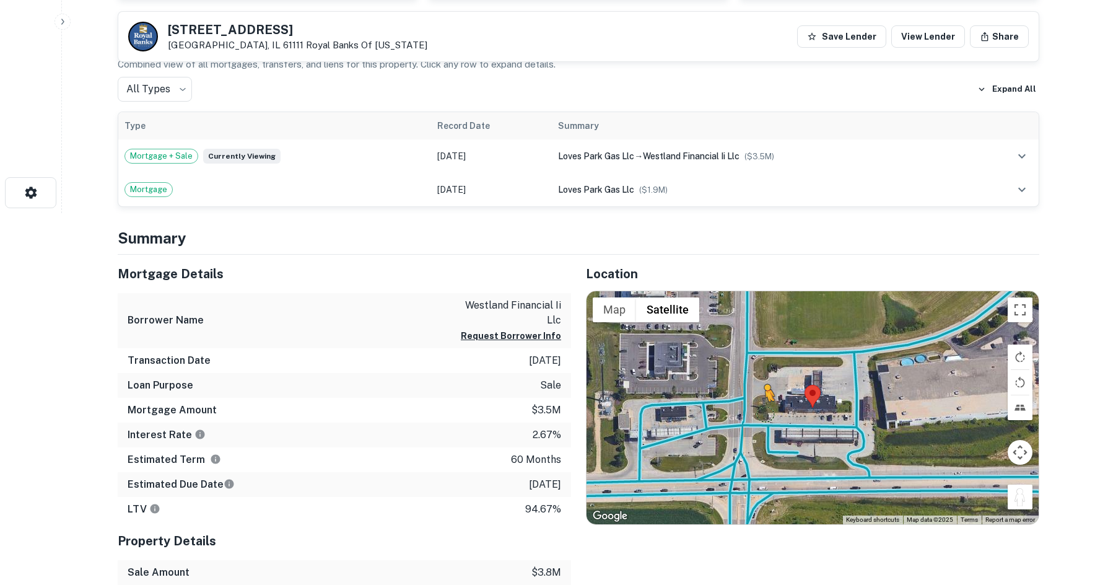
drag, startPoint x: 1022, startPoint y: 505, endPoint x: 759, endPoint y: 406, distance: 281.0
click at [759, 406] on div "To activate drag with keyboard, press Alt + Enter. Once in keyboard drag state,…" at bounding box center [813, 407] width 452 height 233
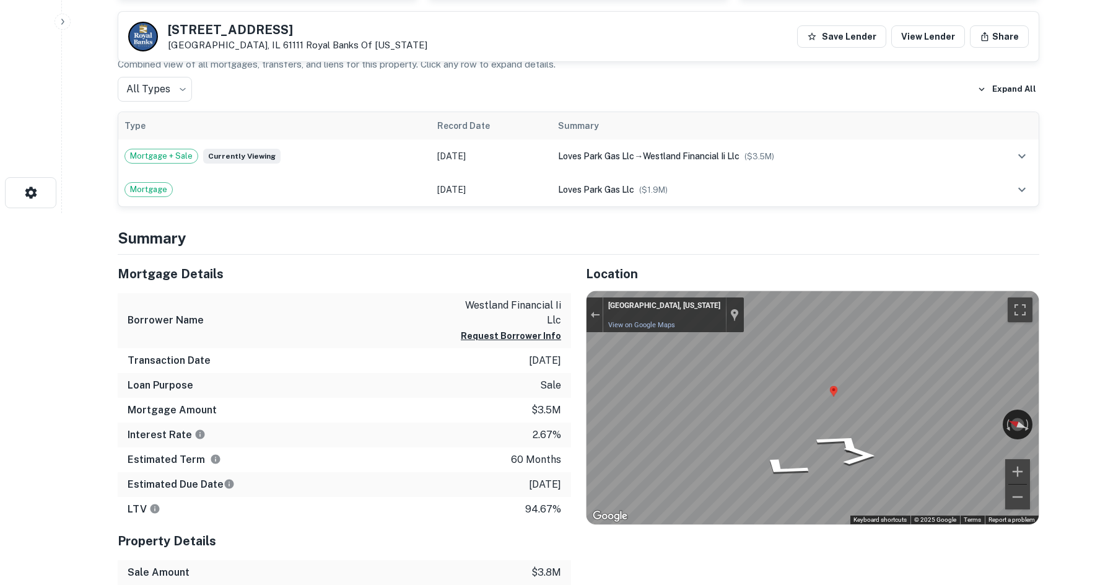
click at [484, 368] on div "Mortgage Details Borrower Name westland financial ii llc Request Borrower Info …" at bounding box center [571, 482] width 936 height 454
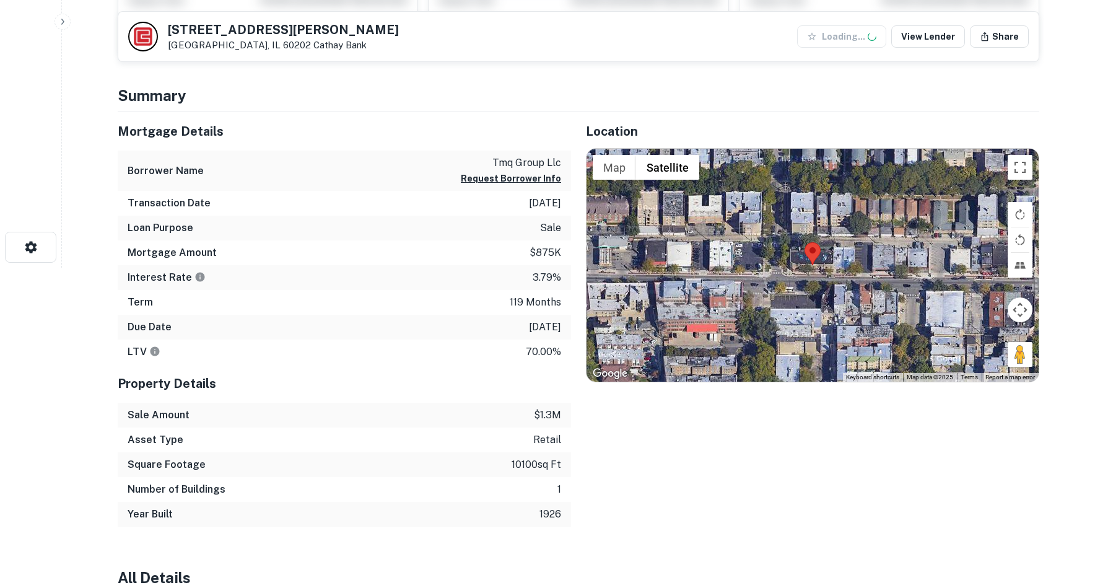
scroll to position [372, 0]
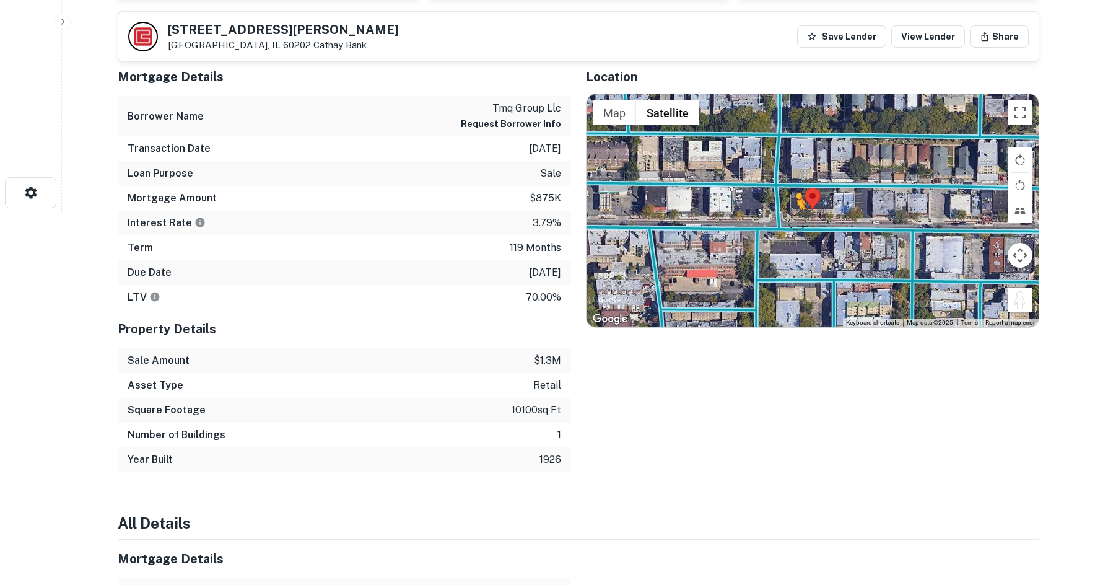
drag, startPoint x: 1020, startPoint y: 299, endPoint x: 794, endPoint y: 222, distance: 238.6
click at [794, 222] on div "To activate drag with keyboard, press Alt + Enter. Once in keyboard drag state,…" at bounding box center [813, 210] width 452 height 233
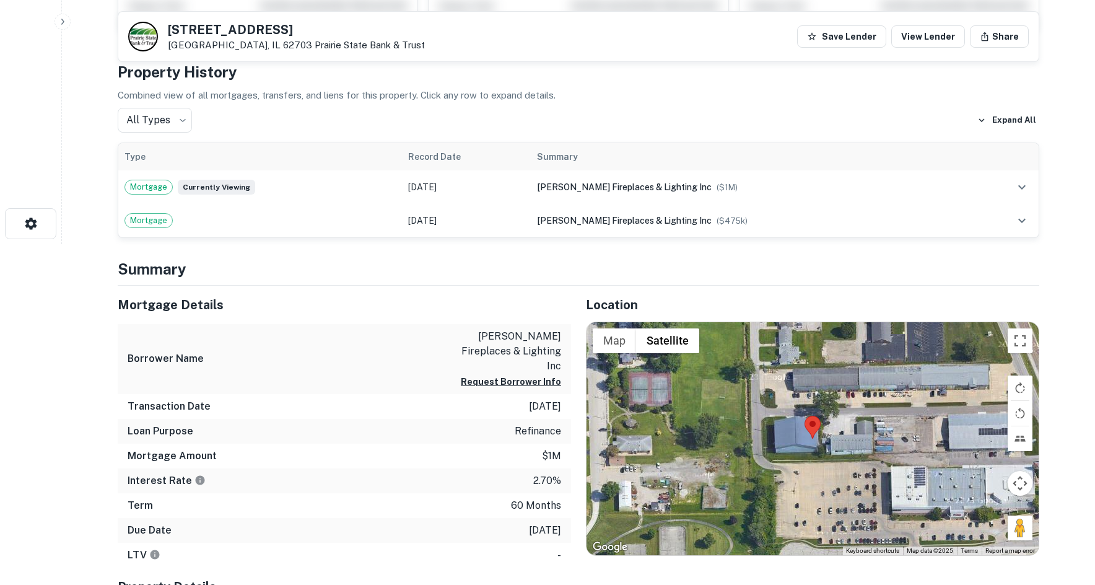
scroll to position [495, 0]
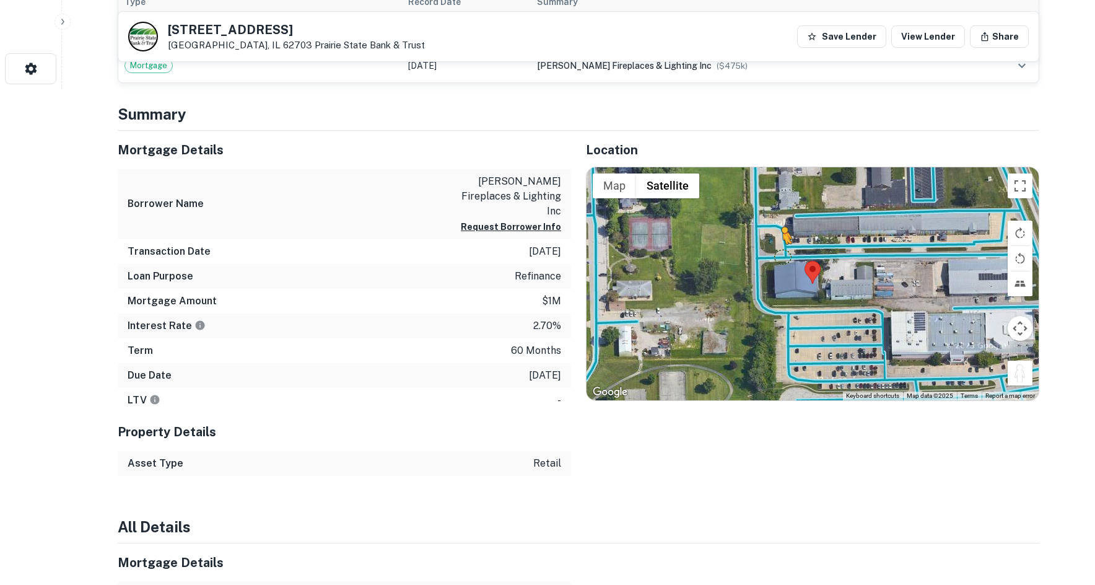
drag, startPoint x: 1019, startPoint y: 370, endPoint x: 777, endPoint y: 256, distance: 267.4
click at [777, 256] on div "To activate drag with keyboard, press Alt + Enter. Once in keyboard drag state,…" at bounding box center [813, 283] width 452 height 233
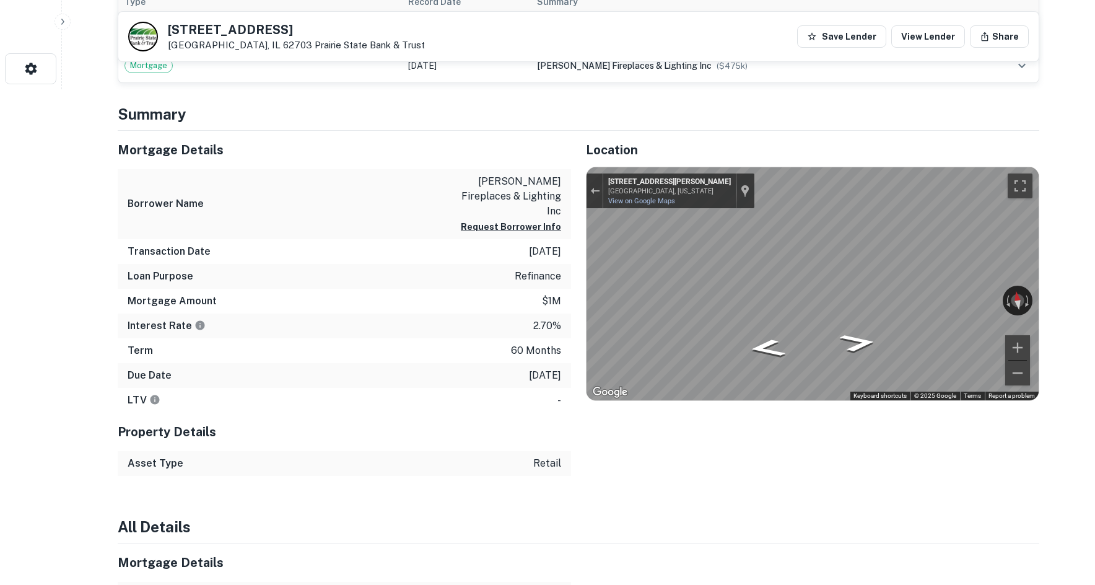
click at [541, 250] on div "Mortgage Details Borrower Name marx fireplaces & lighting inc Request Borrower …" at bounding box center [571, 303] width 936 height 345
click at [560, 286] on div "Mortgage Details Borrower Name marx fireplaces & lighting inc Request Borrower …" at bounding box center [571, 303] width 936 height 345
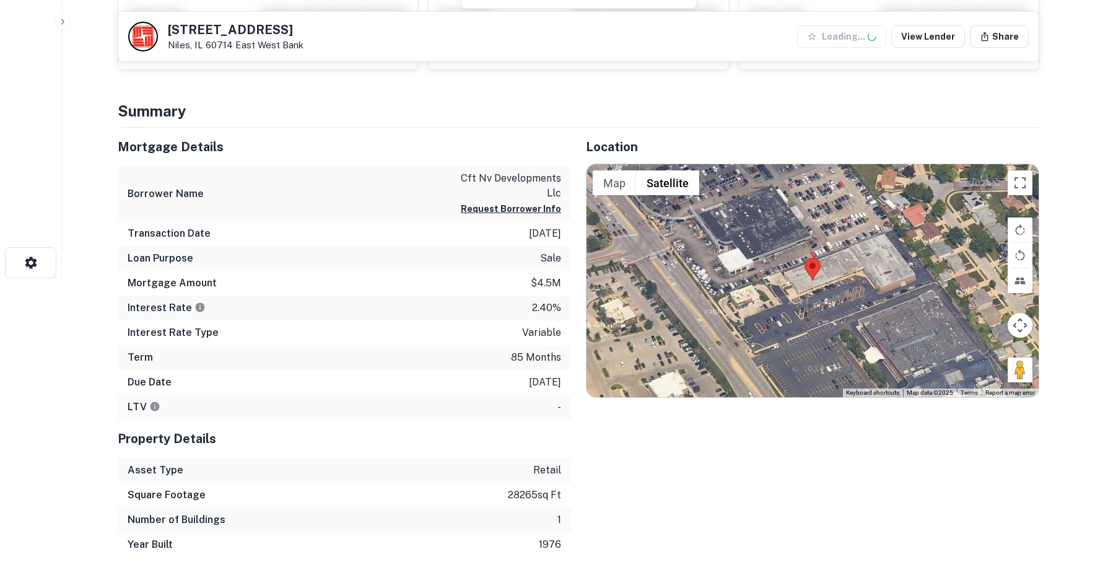
scroll to position [310, 0]
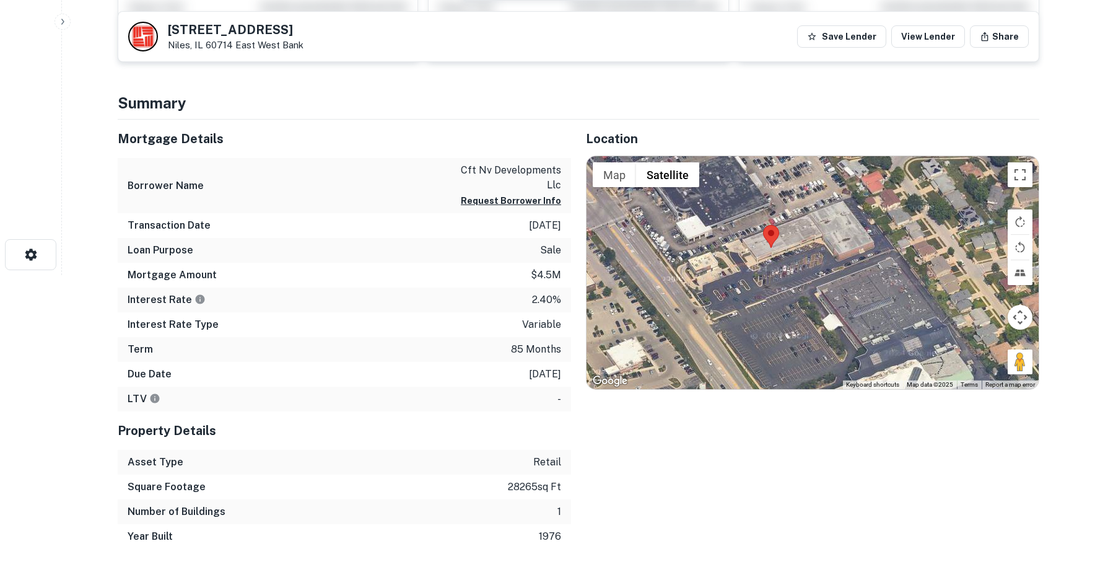
drag, startPoint x: 1029, startPoint y: 377, endPoint x: 988, endPoint y: 365, distance: 42.4
click at [988, 365] on div at bounding box center [813, 272] width 452 height 233
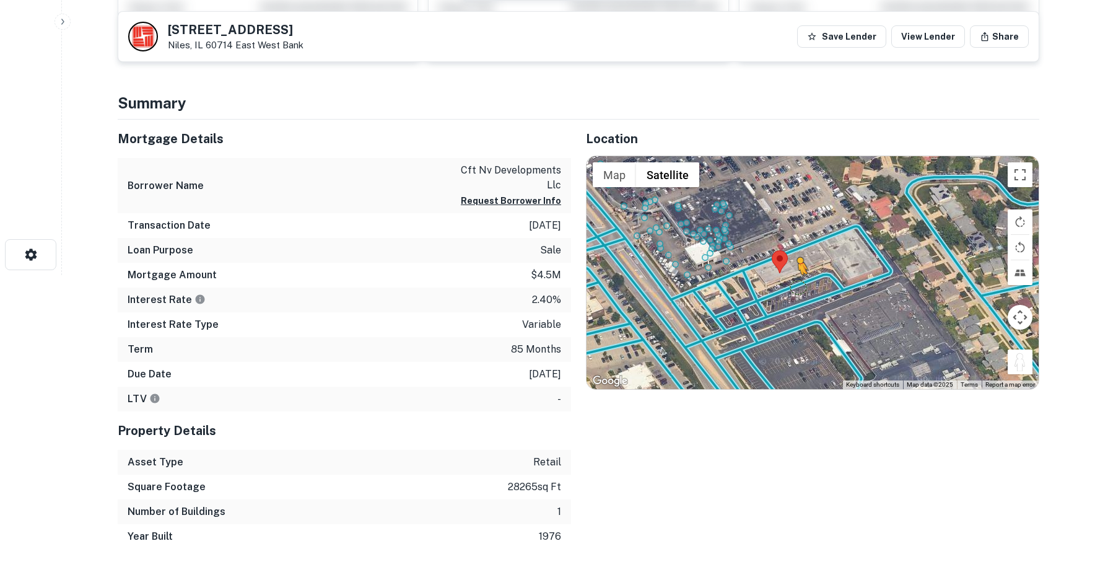
drag, startPoint x: 1016, startPoint y: 365, endPoint x: 796, endPoint y: 287, distance: 232.7
click at [796, 287] on div "To activate drag with keyboard, press Alt + Enter. Once in keyboard drag state,…" at bounding box center [813, 272] width 452 height 233
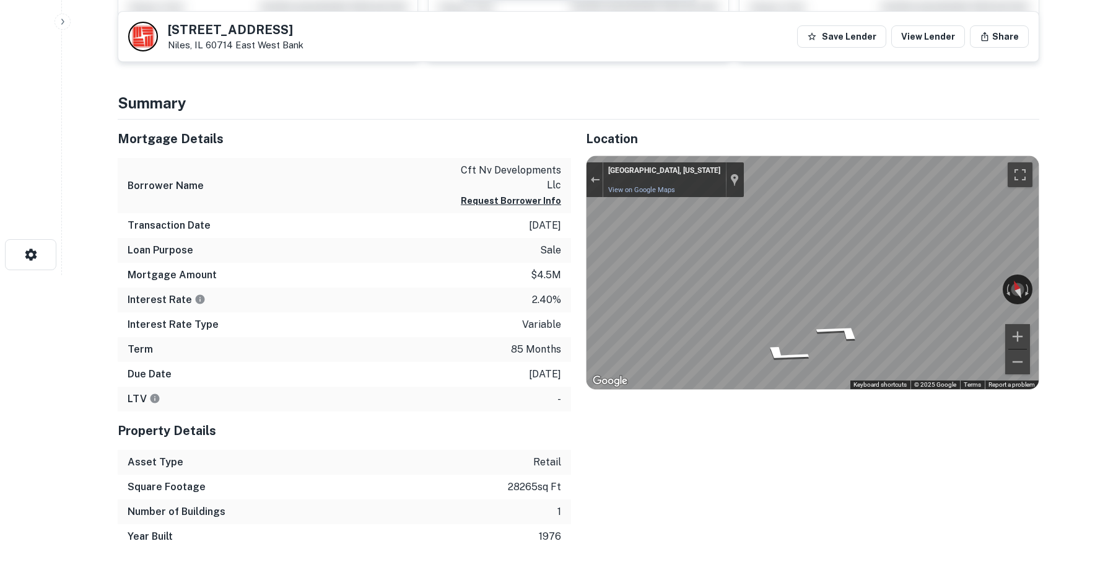
click at [533, 290] on div "Mortgage Details Borrower Name cft nv developments llc Request Borrower Info Tr…" at bounding box center [571, 334] width 936 height 429
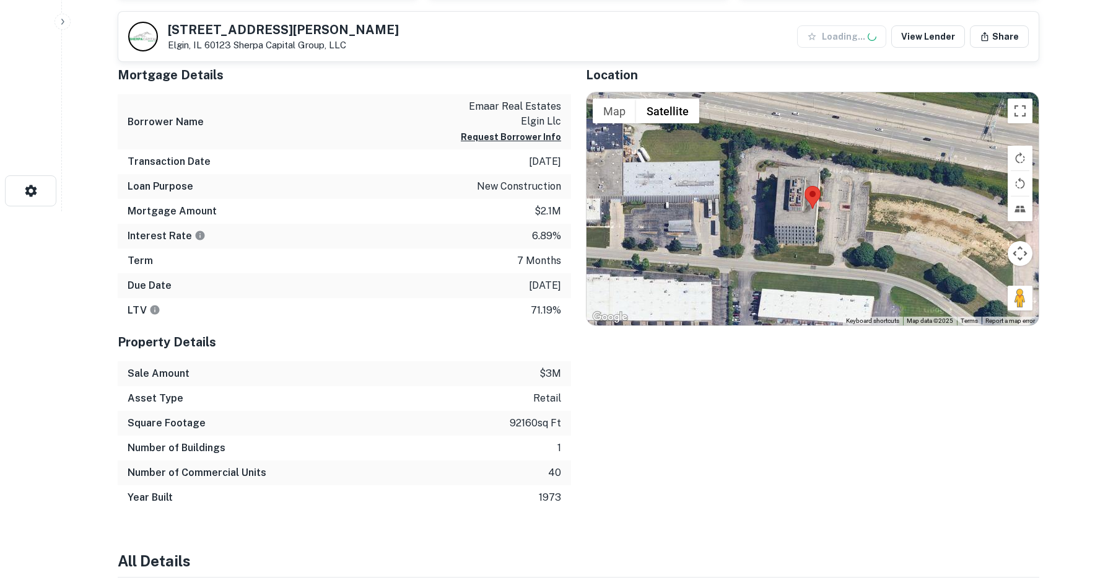
scroll to position [434, 0]
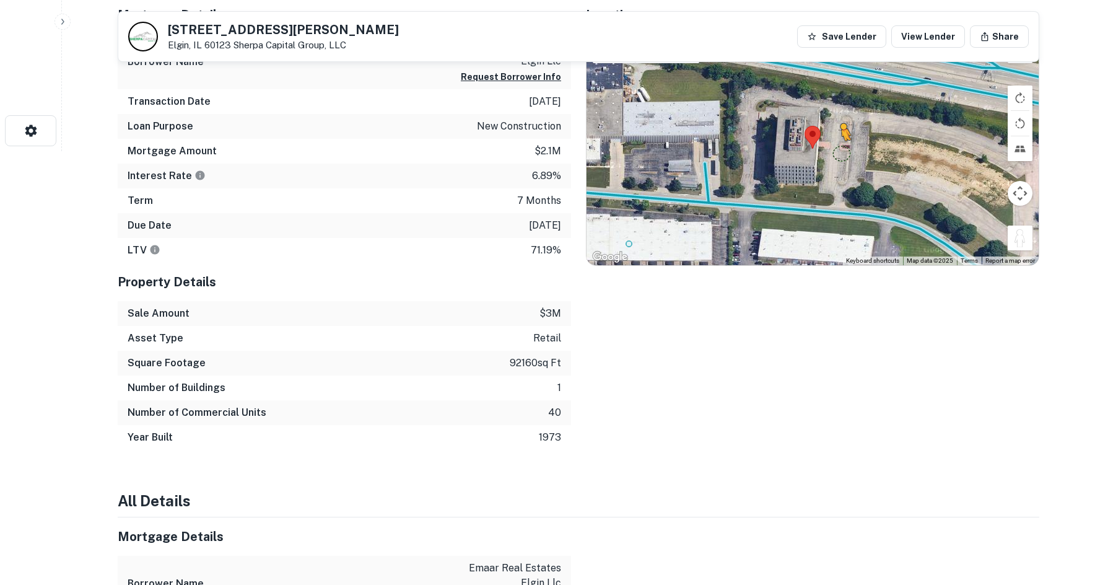
drag, startPoint x: 1022, startPoint y: 235, endPoint x: 837, endPoint y: 152, distance: 203.2
click at [837, 152] on div "To activate drag with keyboard, press Alt + Enter. Once in keyboard drag state,…" at bounding box center [813, 148] width 452 height 233
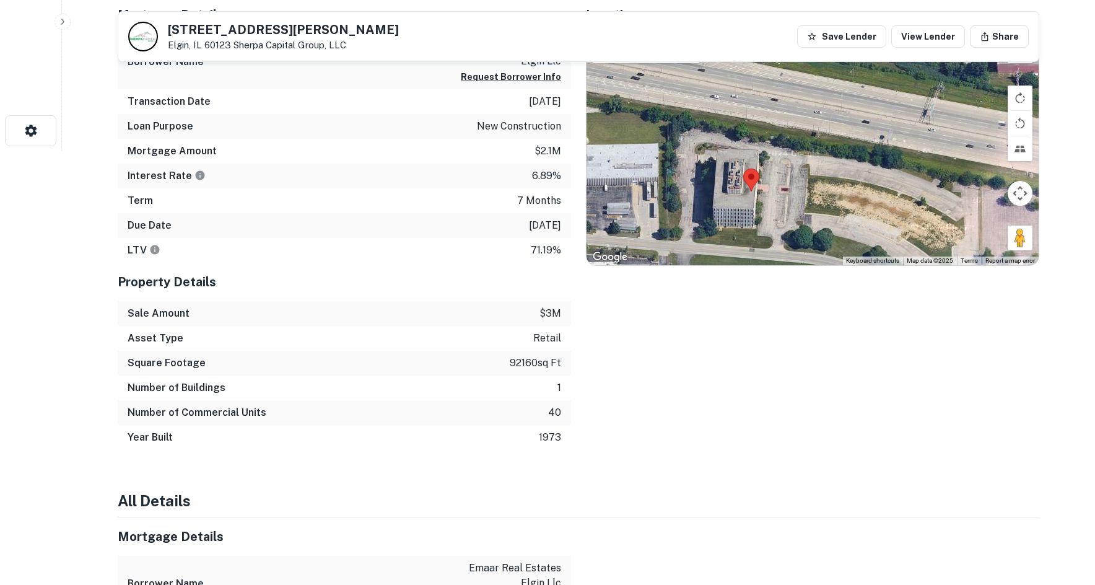
drag, startPoint x: 925, startPoint y: 197, endPoint x: 865, endPoint y: 219, distance: 63.3
click at [866, 222] on div "No data available." at bounding box center [813, 148] width 452 height 233
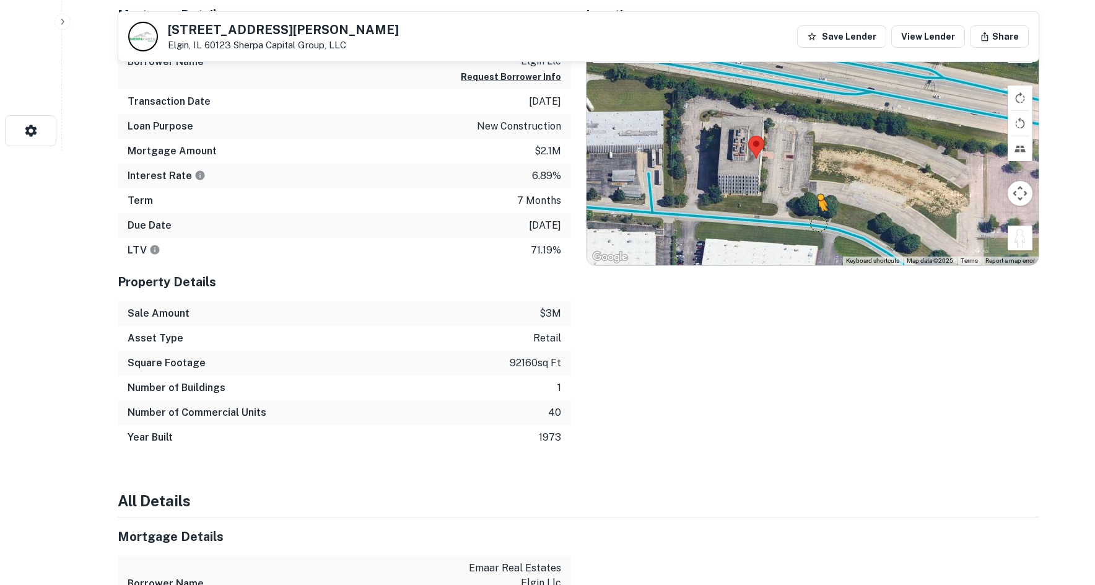
drag, startPoint x: 1026, startPoint y: 238, endPoint x: 791, endPoint y: 217, distance: 235.7
click at [791, 217] on div "To activate drag with keyboard, press Alt + Enter. Once in keyboard drag state,…" at bounding box center [813, 148] width 452 height 233
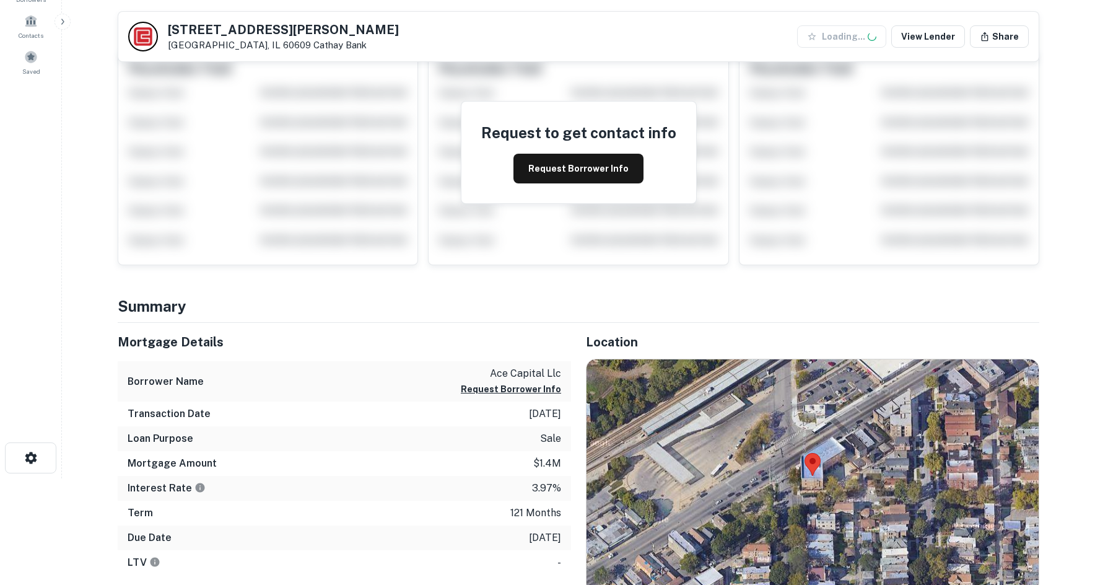
scroll to position [434, 0]
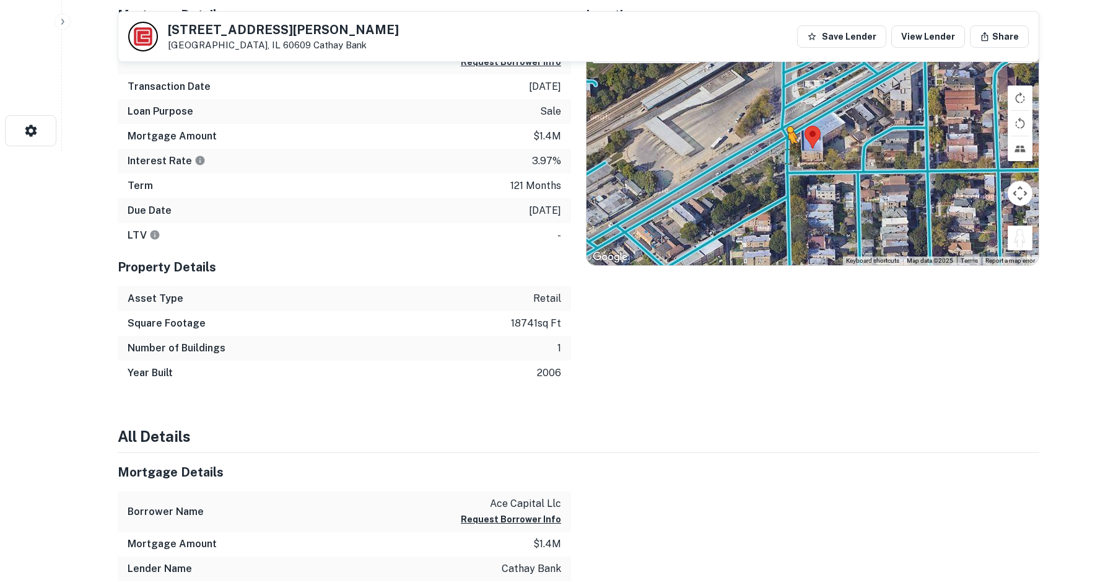
drag, startPoint x: 1017, startPoint y: 245, endPoint x: 782, endPoint y: 140, distance: 257.8
click at [782, 140] on div "To activate drag with keyboard, press Alt + Enter. Once in keyboard drag state,…" at bounding box center [813, 148] width 452 height 233
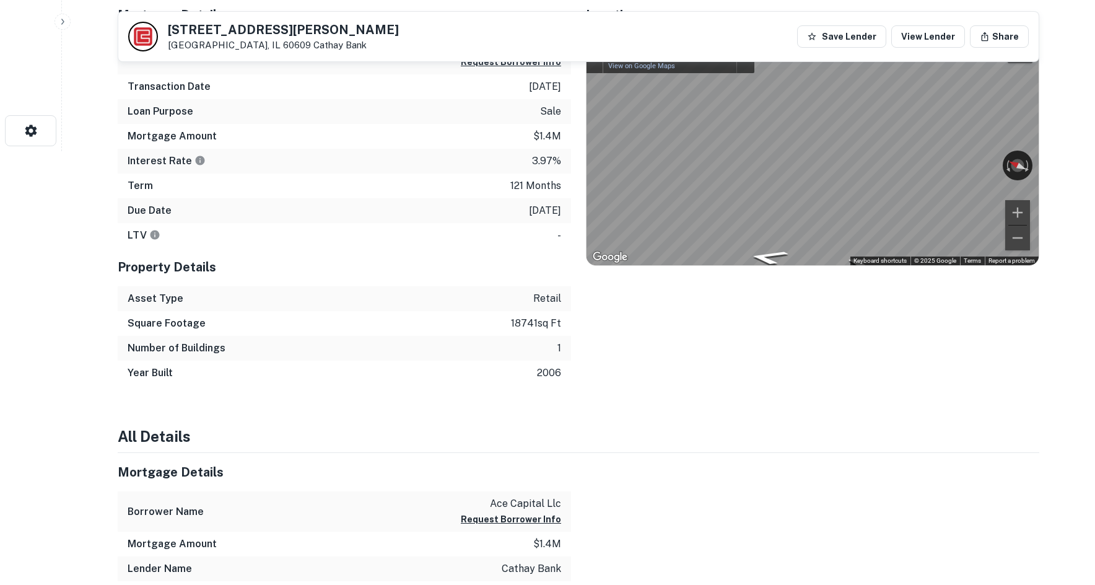
click at [561, 198] on div "Mortgage Details Borrower Name ace capital llc Request Borrower Info Transactio…" at bounding box center [571, 191] width 936 height 390
click at [813, 209] on div "Map" at bounding box center [813, 148] width 452 height 233
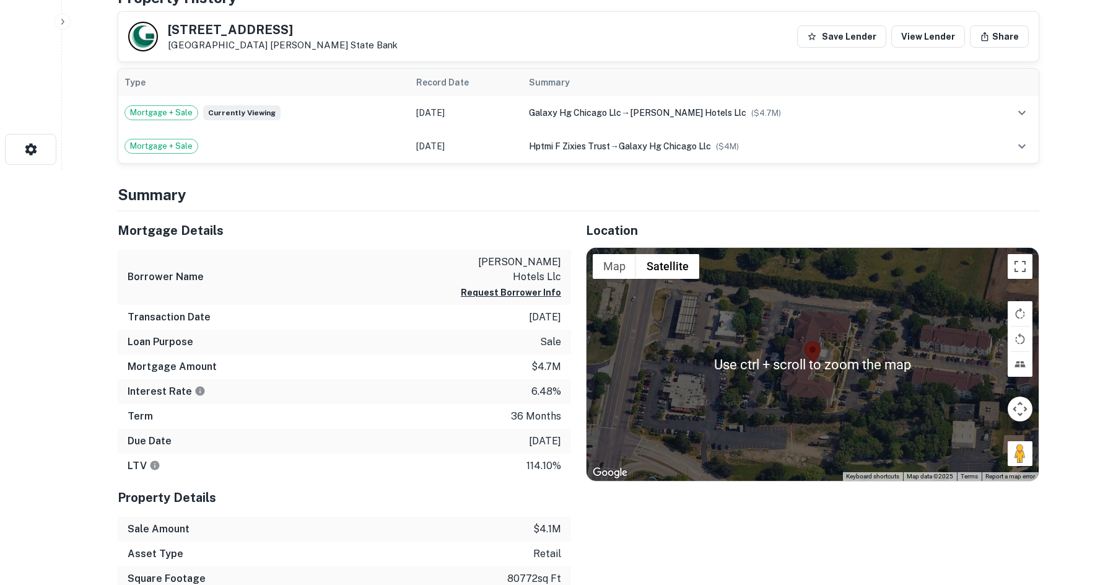
scroll to position [434, 0]
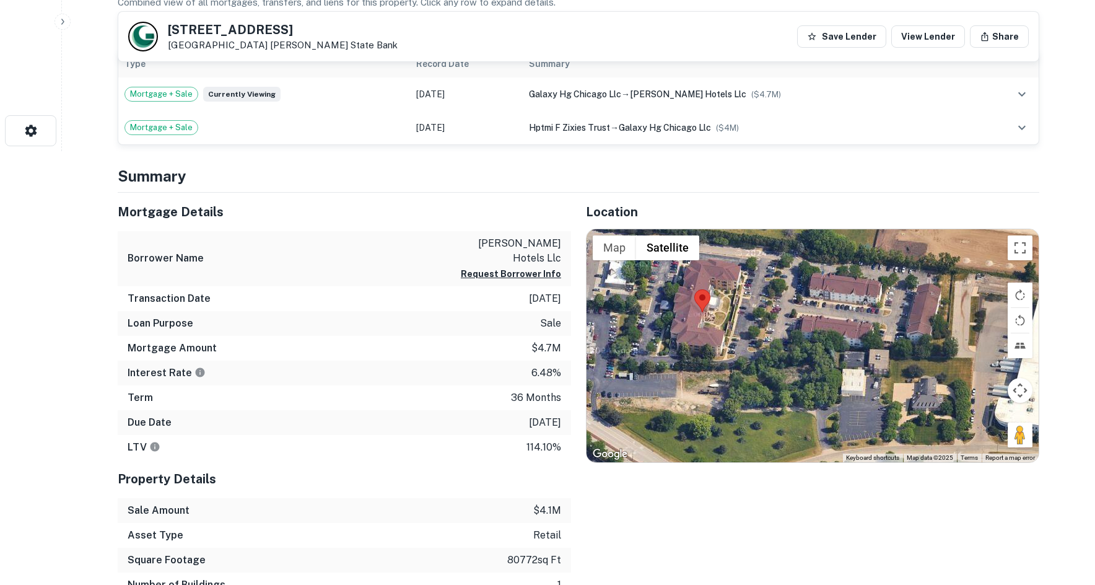
drag, startPoint x: 1032, startPoint y: 432, endPoint x: 936, endPoint y: 417, distance: 97.1
click at [936, 417] on div at bounding box center [813, 345] width 452 height 233
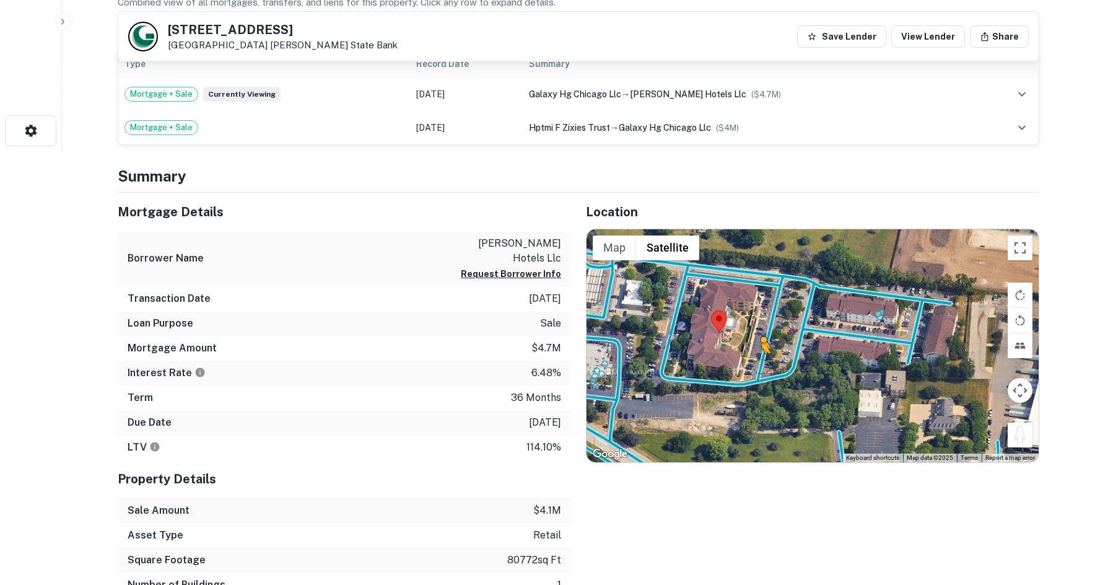
drag, startPoint x: 1018, startPoint y: 440, endPoint x: 758, endPoint y: 363, distance: 271.4
click at [758, 365] on div "To activate drag with keyboard, press Alt + Enter. Once in keyboard drag state,…" at bounding box center [813, 345] width 452 height 233
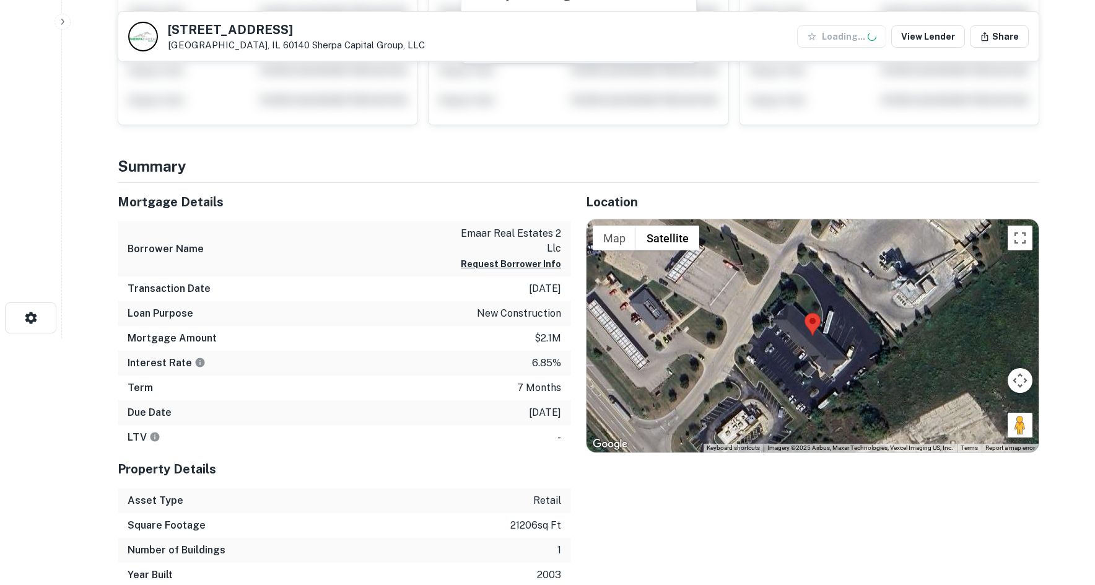
scroll to position [434, 0]
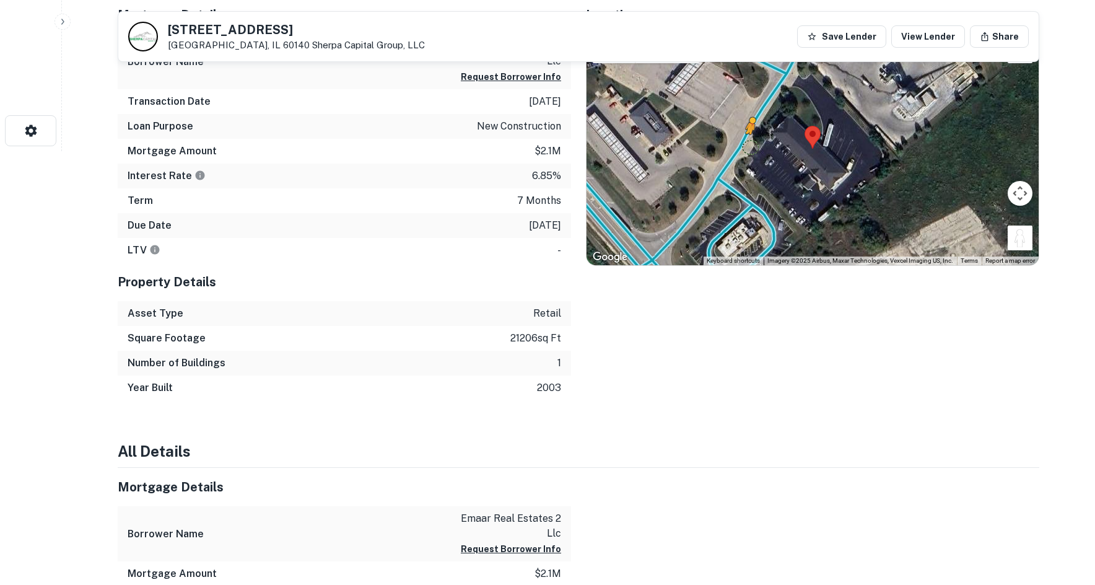
drag, startPoint x: 1018, startPoint y: 238, endPoint x: 740, endPoint y: 121, distance: 301.1
click at [741, 123] on div "To activate drag with keyboard, press Alt + Enter. Once in keyboard drag state,…" at bounding box center [813, 148] width 452 height 233
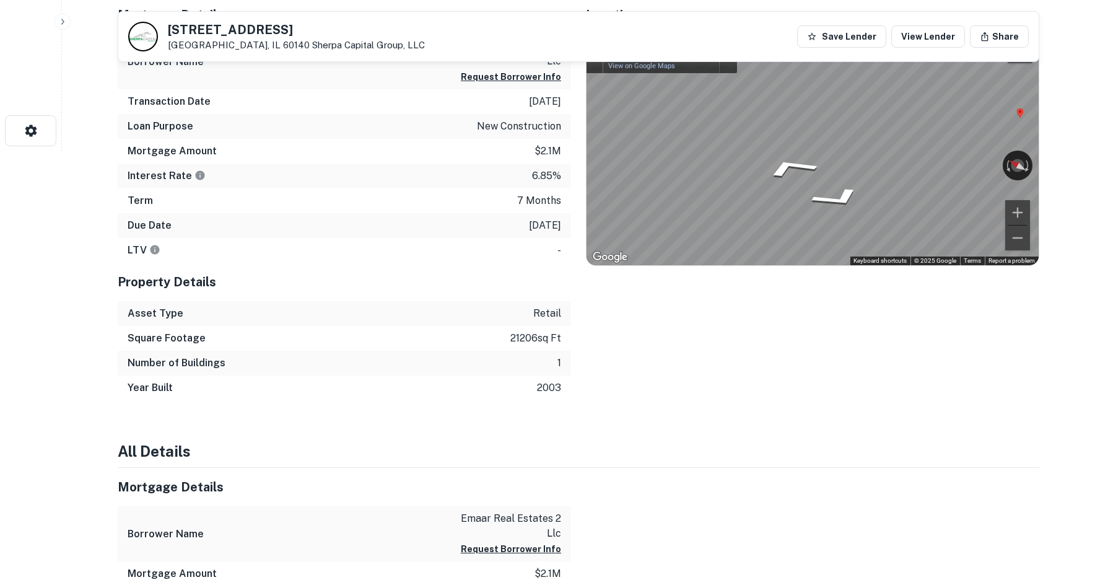
click at [286, 123] on div "Mortgage Details Borrower Name emaar real estates 2 llc Request Borrower Info T…" at bounding box center [571, 198] width 936 height 404
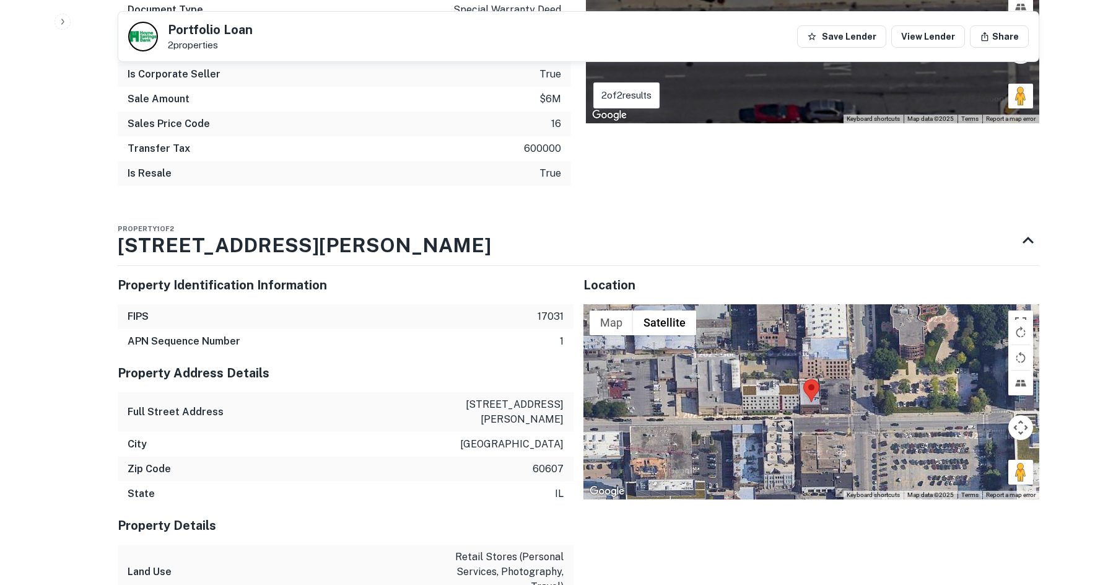
scroll to position [1053, 0]
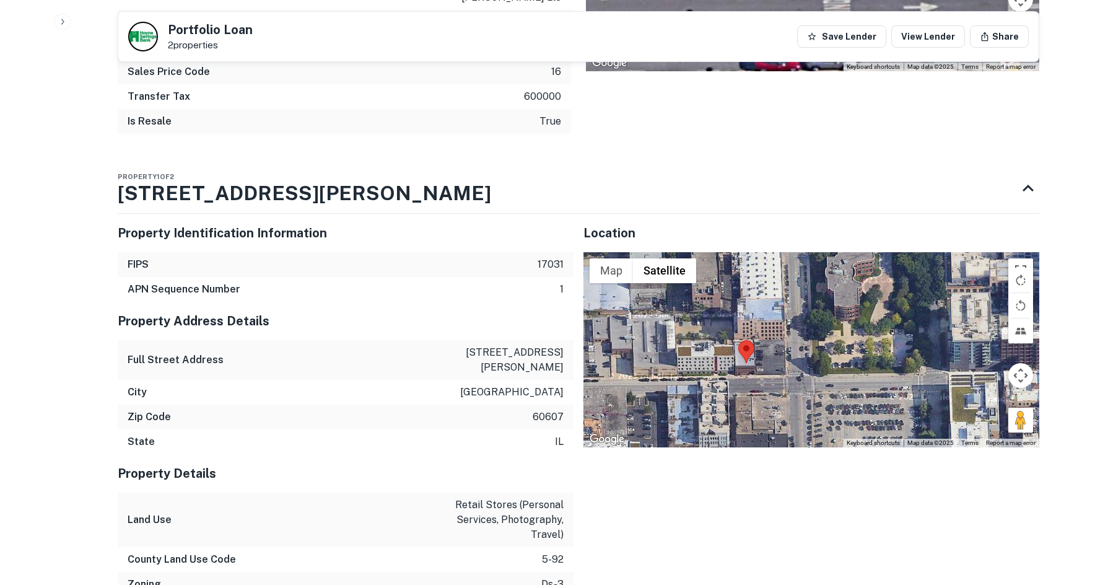
drag, startPoint x: 1024, startPoint y: 388, endPoint x: 1013, endPoint y: 404, distance: 19.1
click at [962, 403] on div "Map Terrain Satellite Labels Keyboard shortcuts Map Data Map data ©2025 Map dat…" at bounding box center [811, 350] width 456 height 196
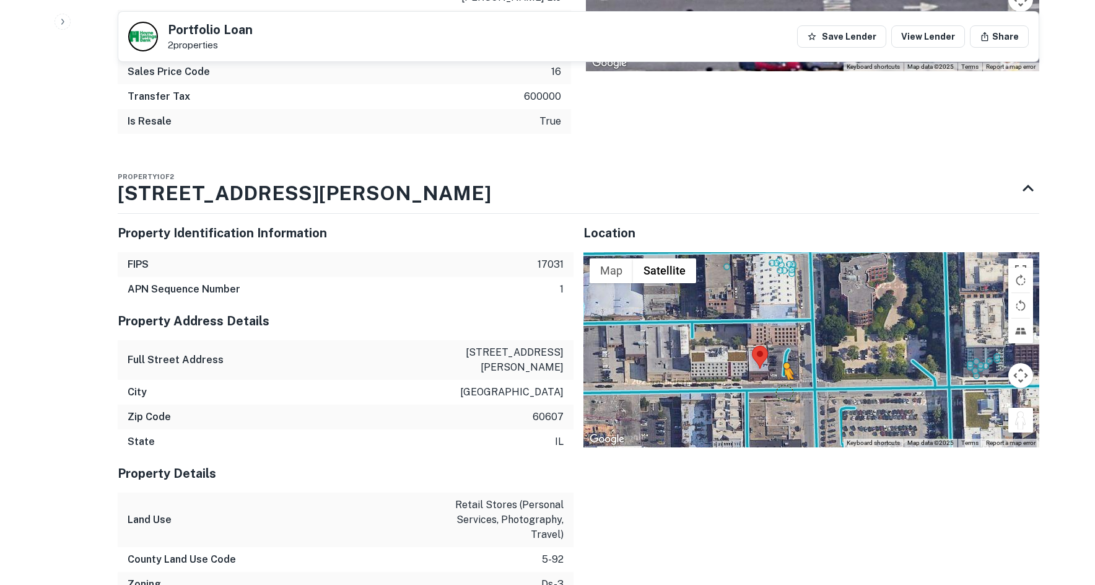
drag, startPoint x: 1013, startPoint y: 379, endPoint x: 773, endPoint y: 344, distance: 242.2
click at [773, 344] on div "To activate drag with keyboard, press Alt + Enter. Once in keyboard drag state,…" at bounding box center [811, 350] width 456 height 196
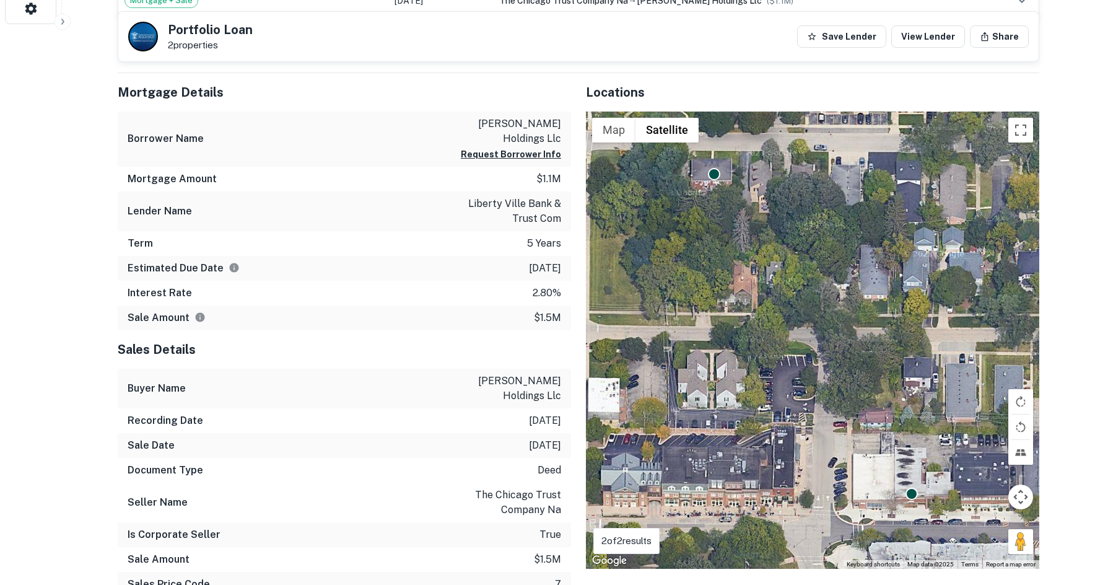
scroll to position [557, 0]
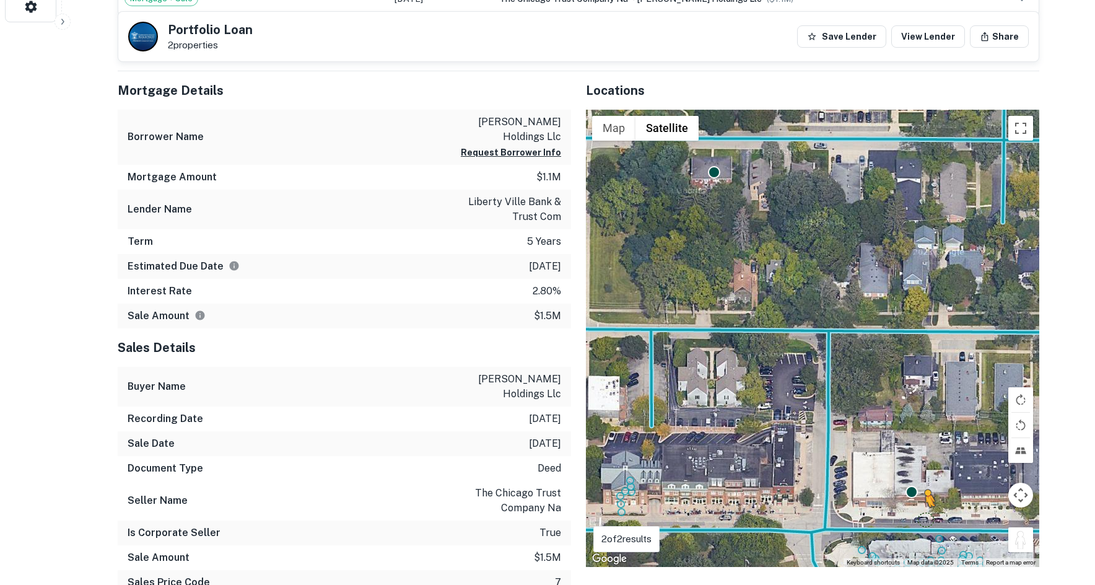
drag, startPoint x: 1022, startPoint y: 535, endPoint x: 902, endPoint y: 526, distance: 120.5
click at [902, 526] on div "To activate drag with keyboard, press Alt + Enter. Once in keyboard drag state,…" at bounding box center [812, 338] width 453 height 457
